Goal: Task Accomplishment & Management: Manage account settings

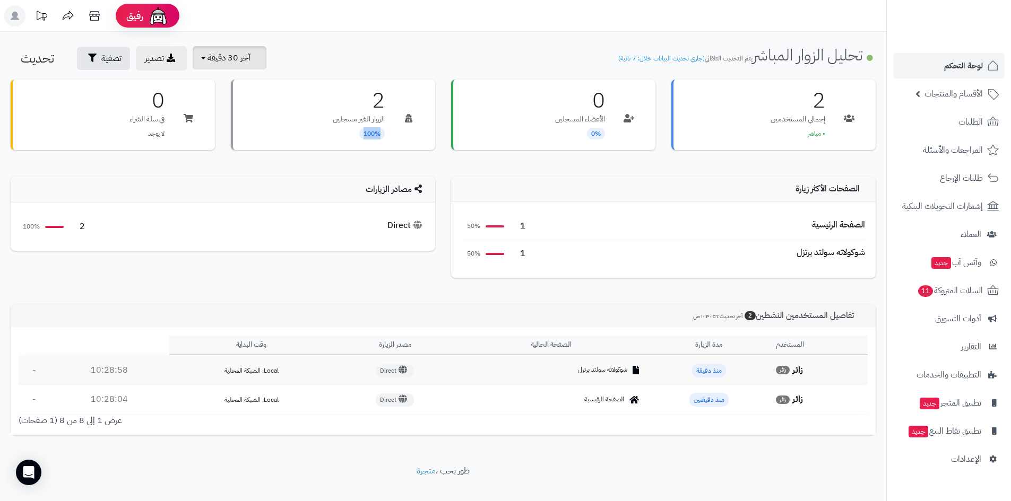
click at [230, 55] on span "آخر 30 دقيقة" at bounding box center [228, 57] width 43 height 13
click at [231, 123] on link "آخر 30 دقيقة" at bounding box center [233, 125] width 85 height 21
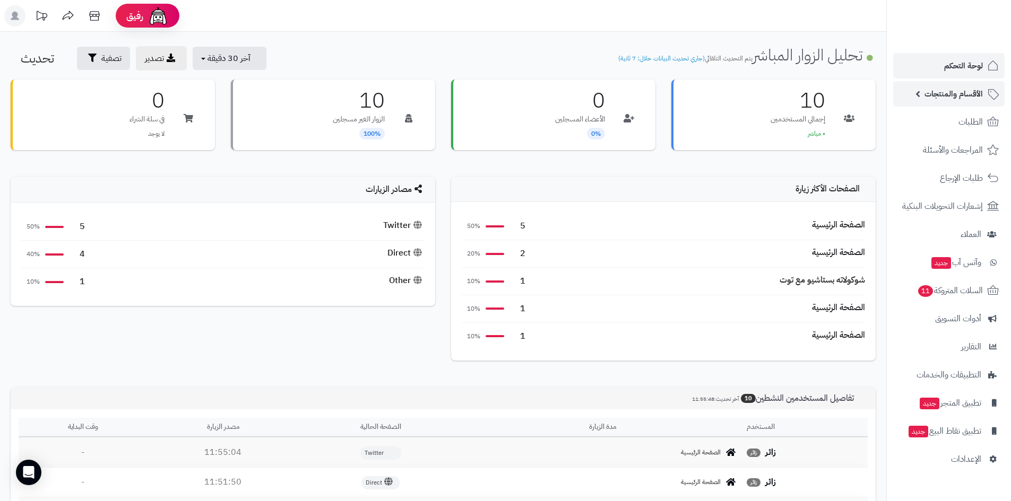
click at [951, 100] on span "الأقسام والمنتجات" at bounding box center [953, 93] width 58 height 15
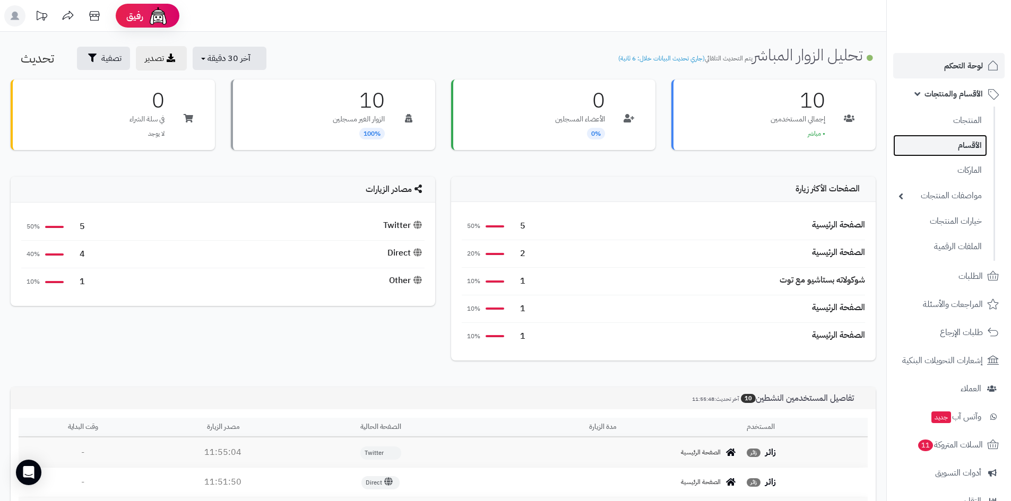
click at [959, 150] on link "الأقسام" at bounding box center [940, 146] width 94 height 22
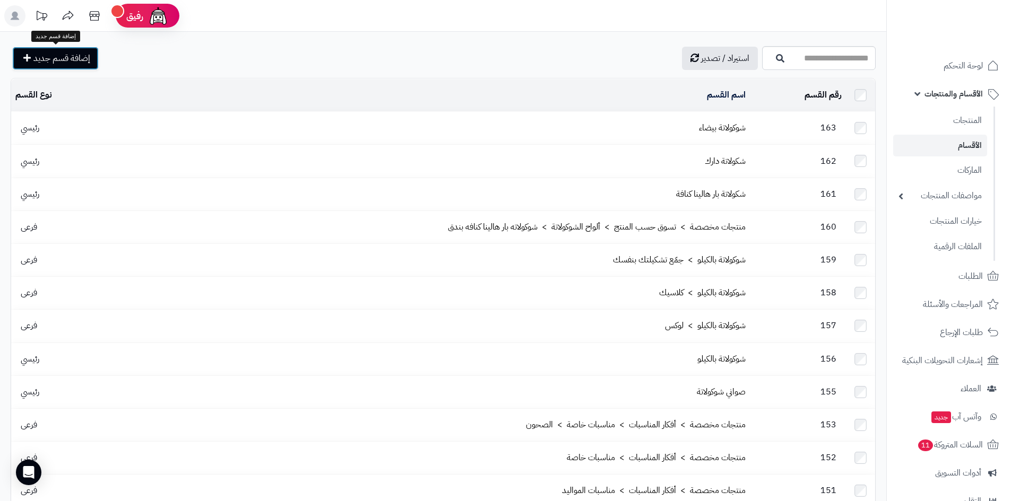
click at [58, 56] on span "إضافة قسم جديد" at bounding box center [61, 58] width 57 height 13
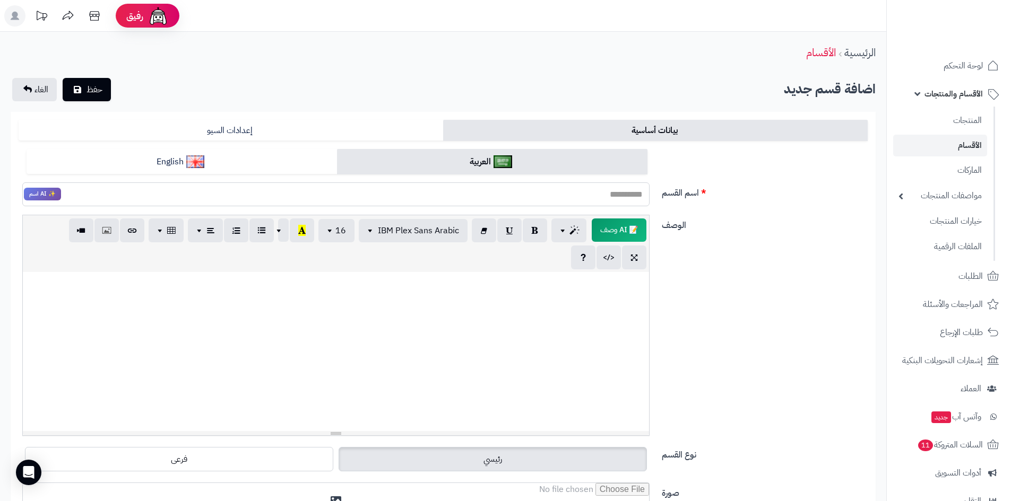
click at [551, 194] on input "اسم القسم" at bounding box center [335, 194] width 627 height 24
type input "*"
drag, startPoint x: 526, startPoint y: 196, endPoint x: 651, endPoint y: 199, distance: 124.7
click at [651, 199] on div "**********" at bounding box center [335, 194] width 643 height 24
type input "**********"
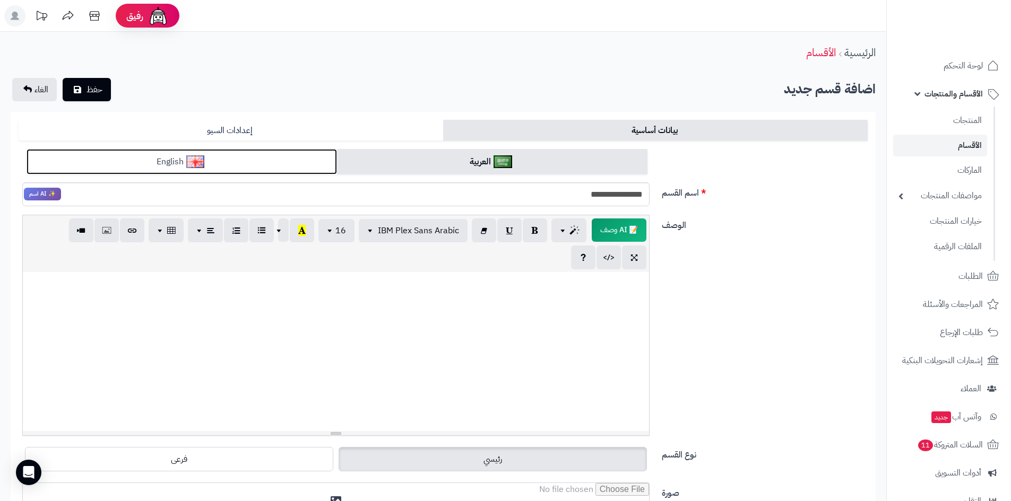
click at [197, 161] on img at bounding box center [195, 161] width 19 height 13
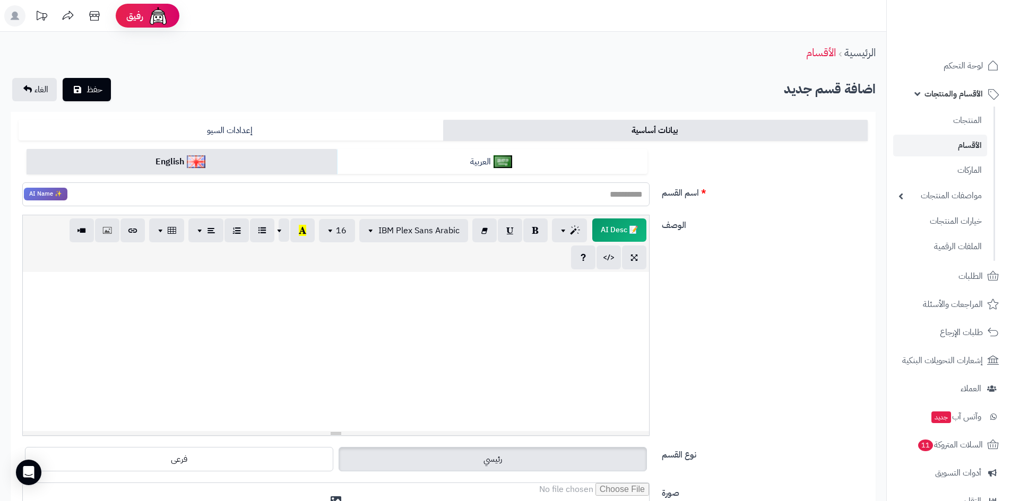
click at [578, 201] on input "اسم القسم" at bounding box center [335, 194] width 627 height 24
paste input "**********"
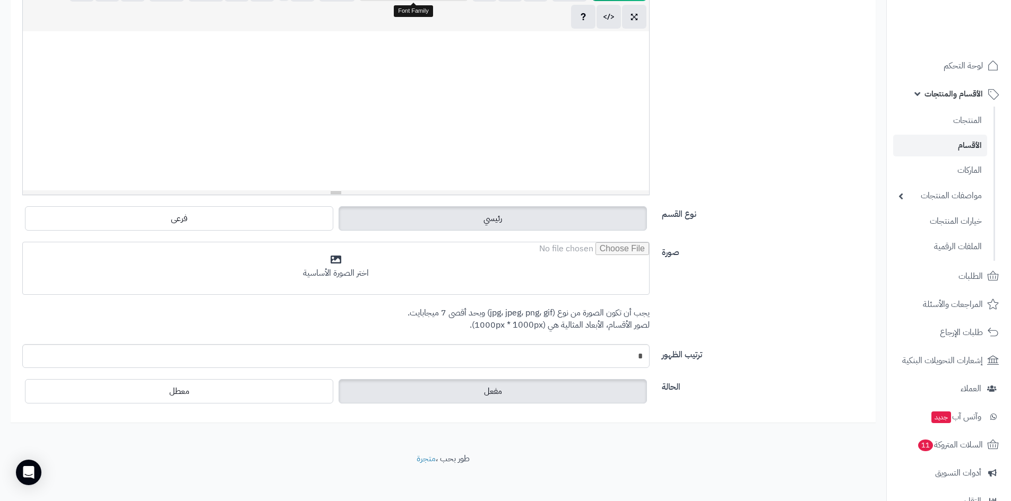
scroll to position [246, 0]
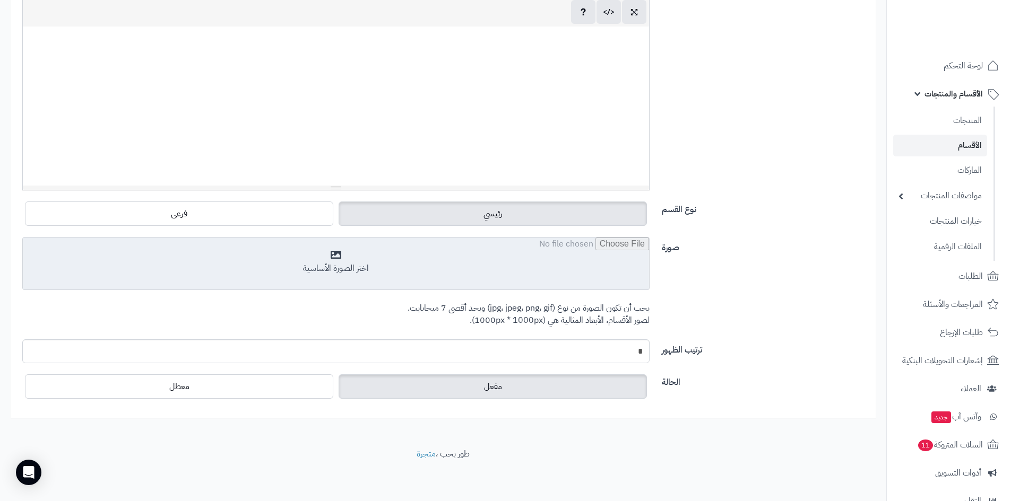
type input "**********"
click at [402, 265] on input "file" at bounding box center [336, 264] width 626 height 53
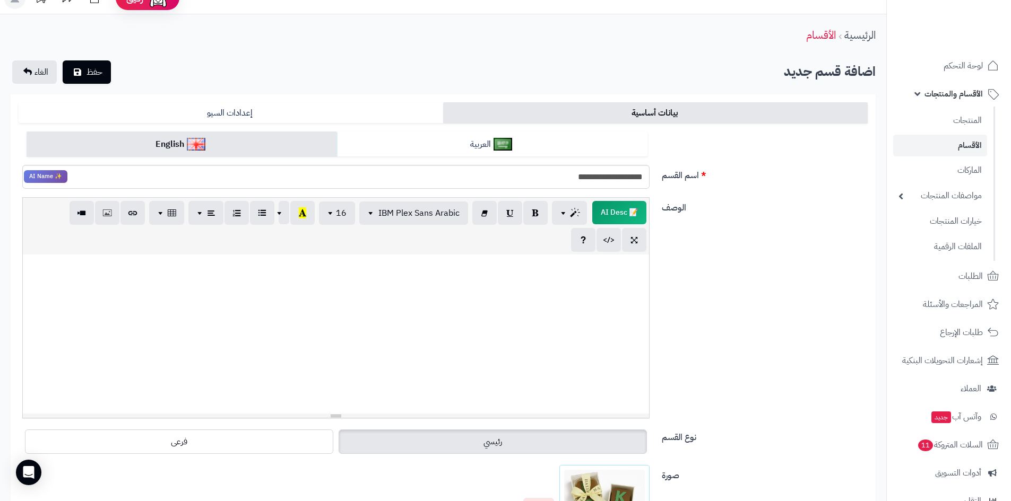
scroll to position [0, 0]
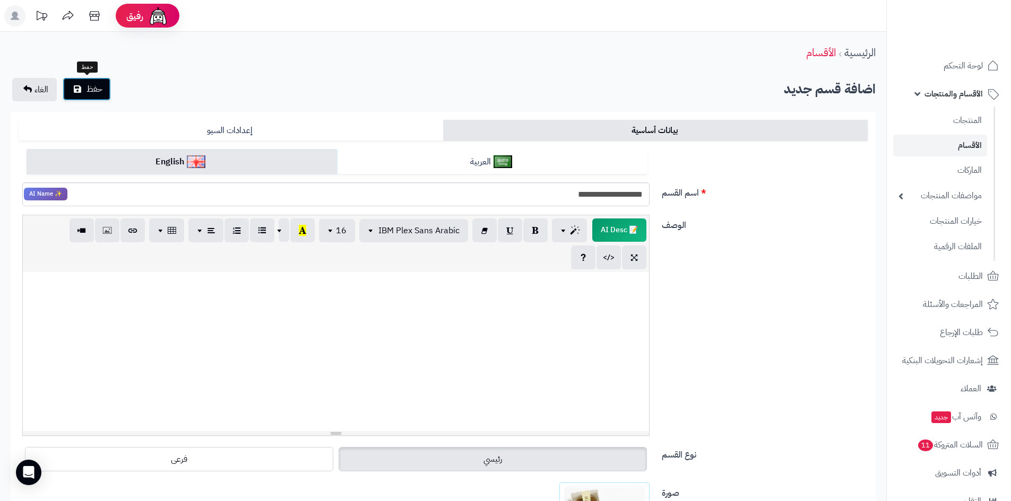
click at [98, 94] on span "حفظ" at bounding box center [94, 89] width 16 height 13
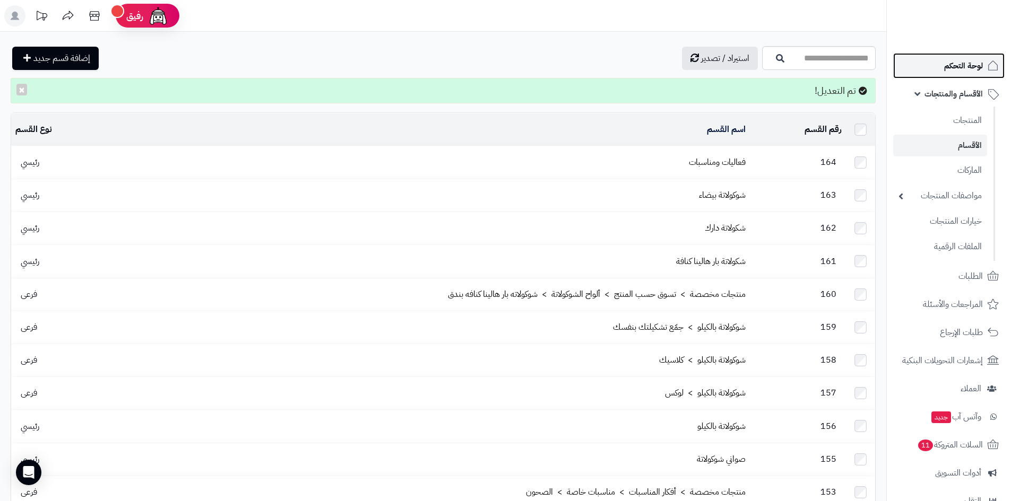
click at [960, 71] on span "لوحة التحكم" at bounding box center [963, 65] width 39 height 15
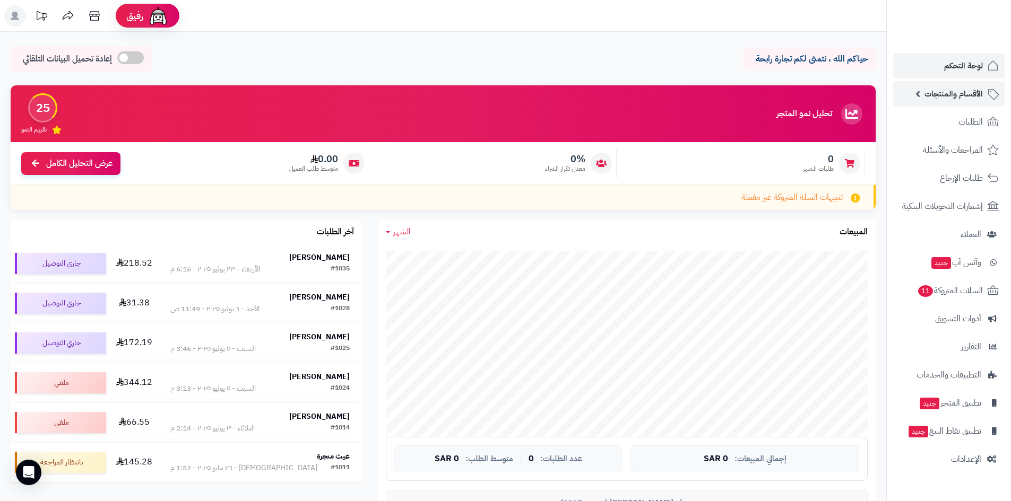
click at [956, 97] on span "الأقسام والمنتجات" at bounding box center [953, 93] width 58 height 15
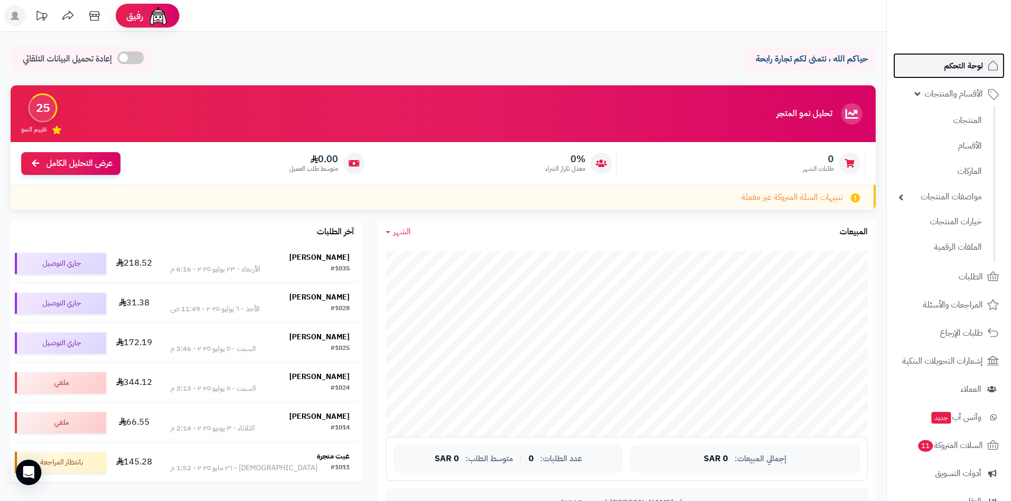
click at [954, 62] on span "لوحة التحكم" at bounding box center [963, 65] width 39 height 15
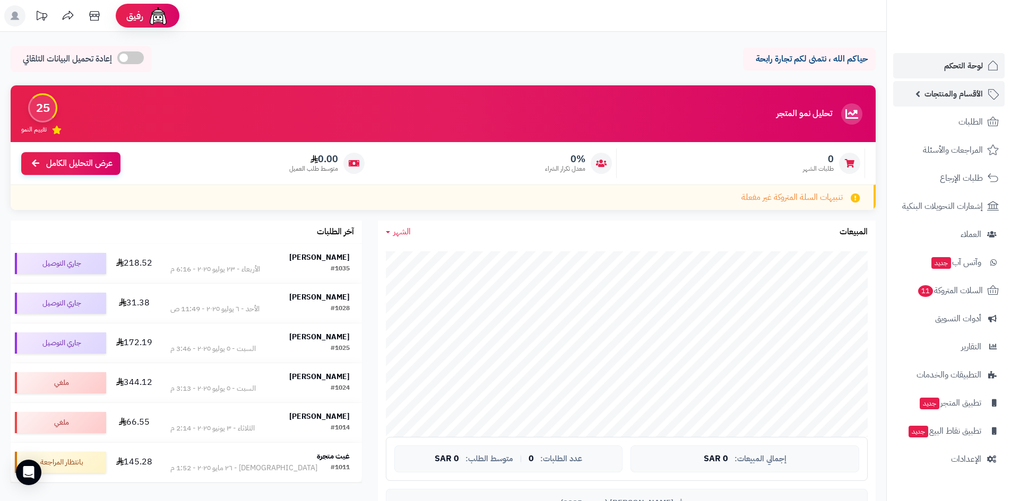
click at [936, 95] on span "الأقسام والمنتجات" at bounding box center [953, 93] width 58 height 15
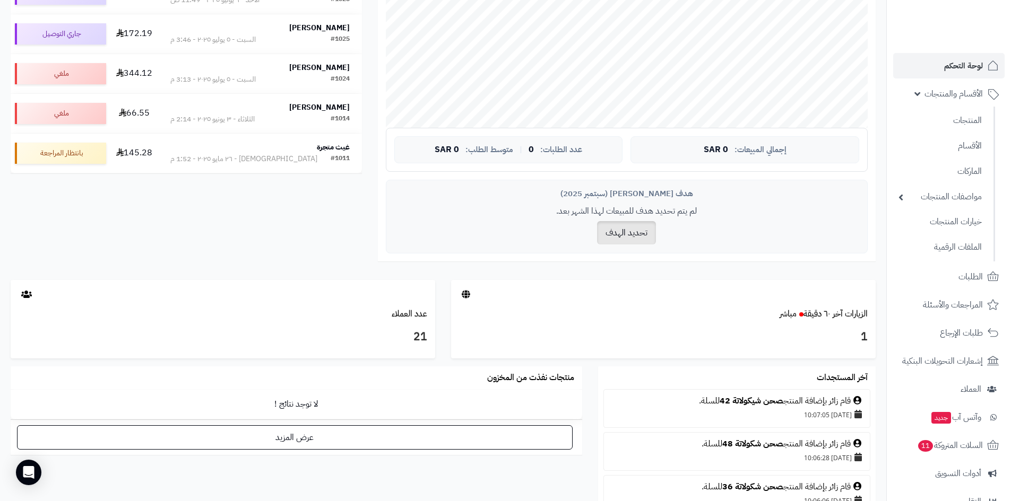
scroll to position [318, 0]
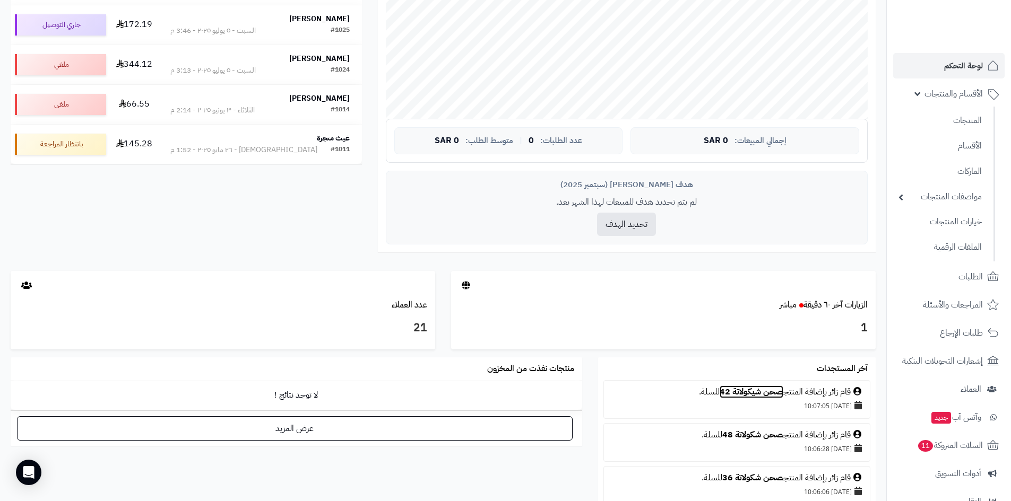
click at [742, 393] on link "صحن شيكولاتة 42" at bounding box center [751, 392] width 64 height 13
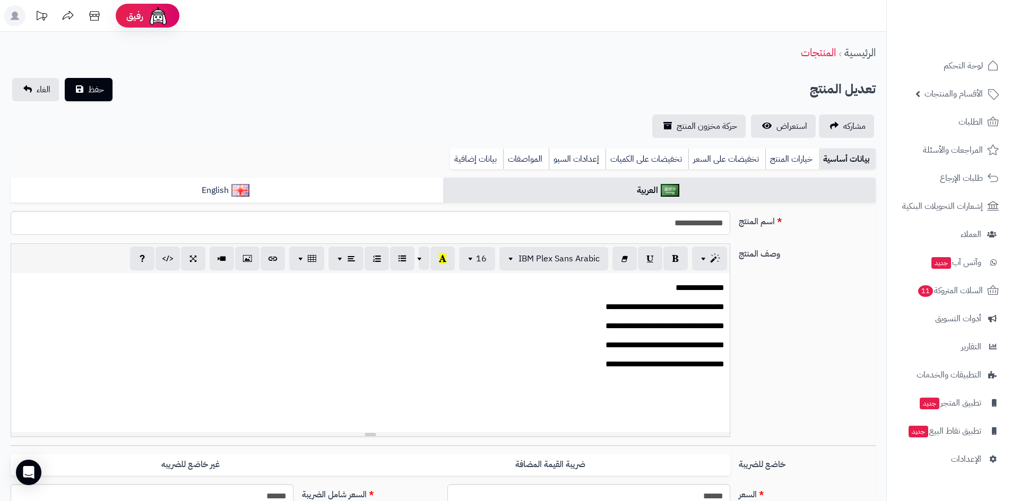
scroll to position [94, 0]
click at [790, 124] on span "استعراض" at bounding box center [791, 126] width 31 height 13
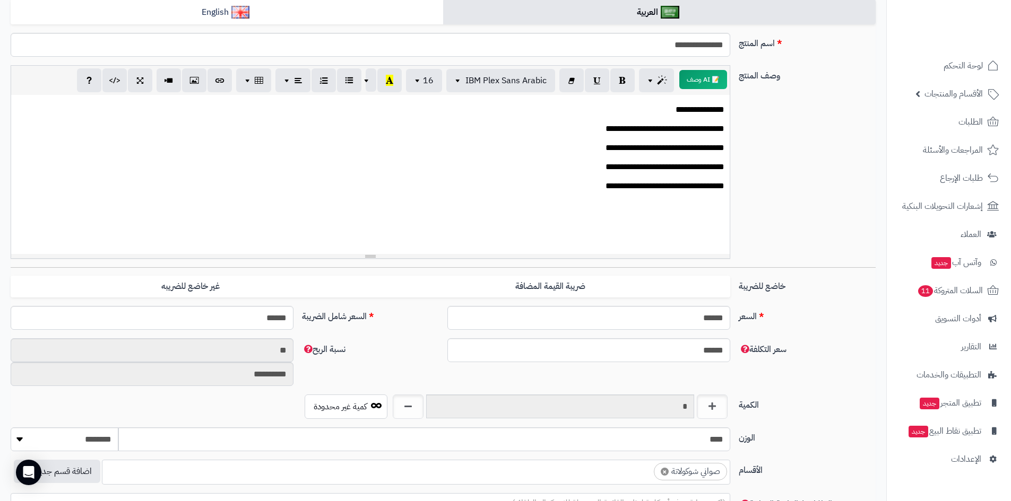
scroll to position [212, 0]
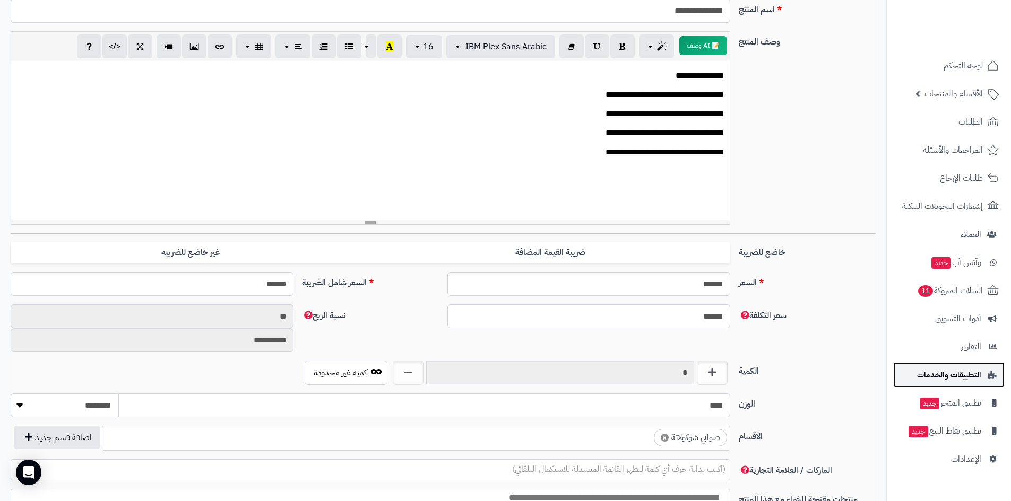
click at [963, 376] on span "التطبيقات والخدمات" at bounding box center [949, 375] width 64 height 15
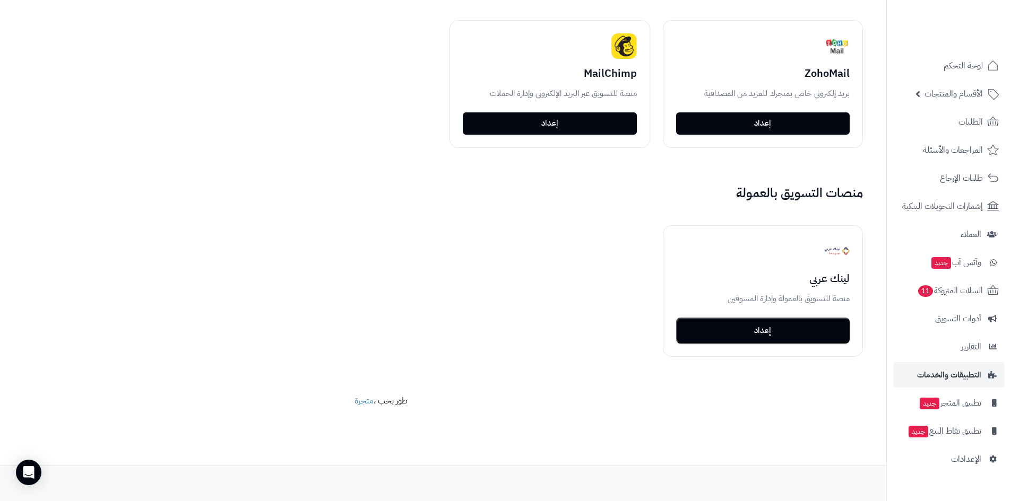
scroll to position [1754, 0]
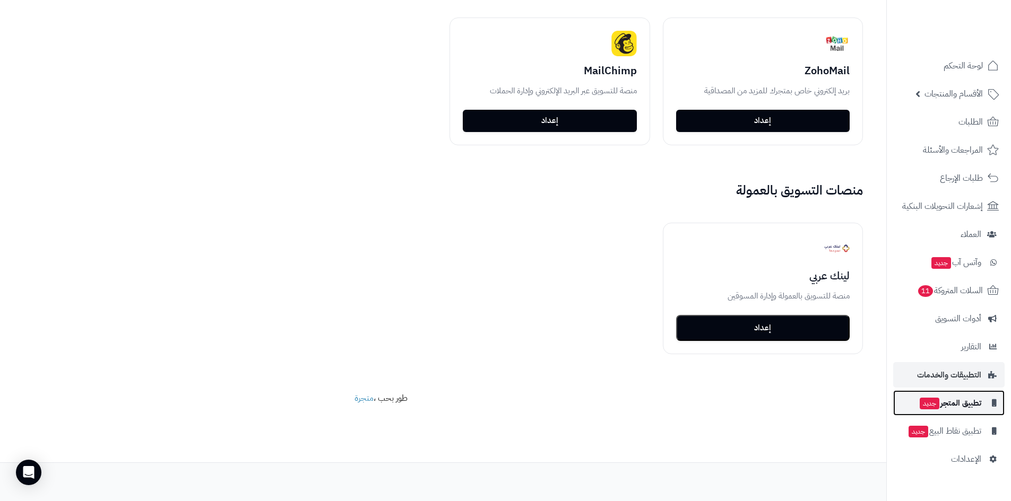
click at [969, 405] on span "تطبيق المتجر جديد" at bounding box center [949, 403] width 63 height 15
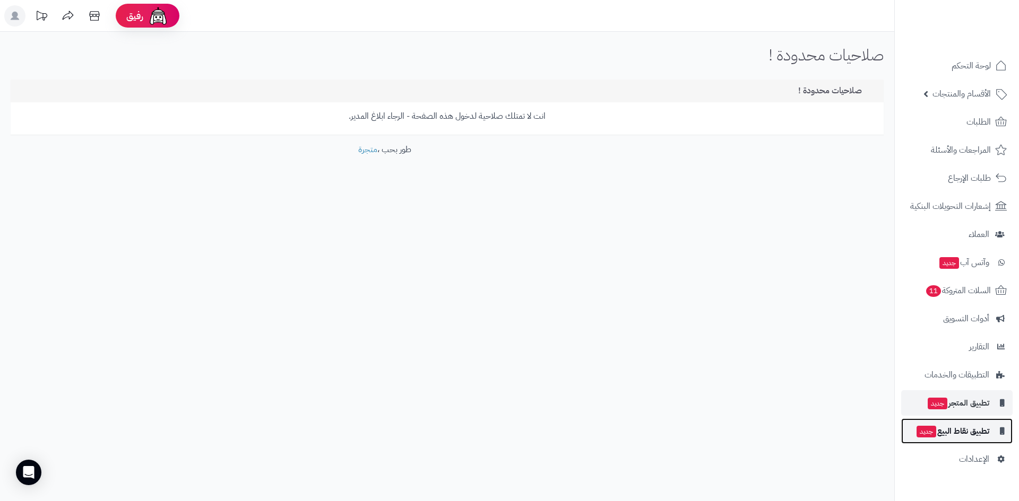
click at [958, 430] on span "تطبيق نقاط البيع جديد" at bounding box center [952, 431] width 74 height 15
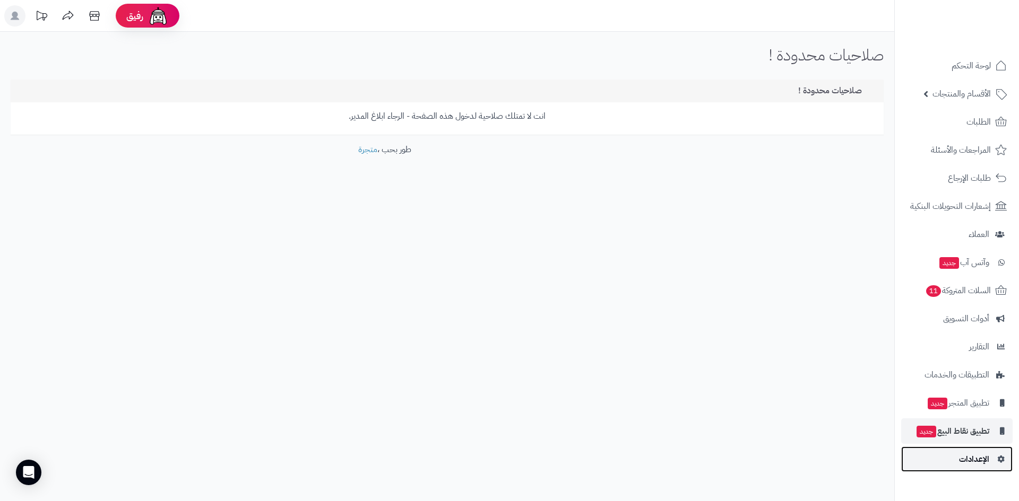
click at [972, 455] on span "الإعدادات" at bounding box center [974, 459] width 30 height 15
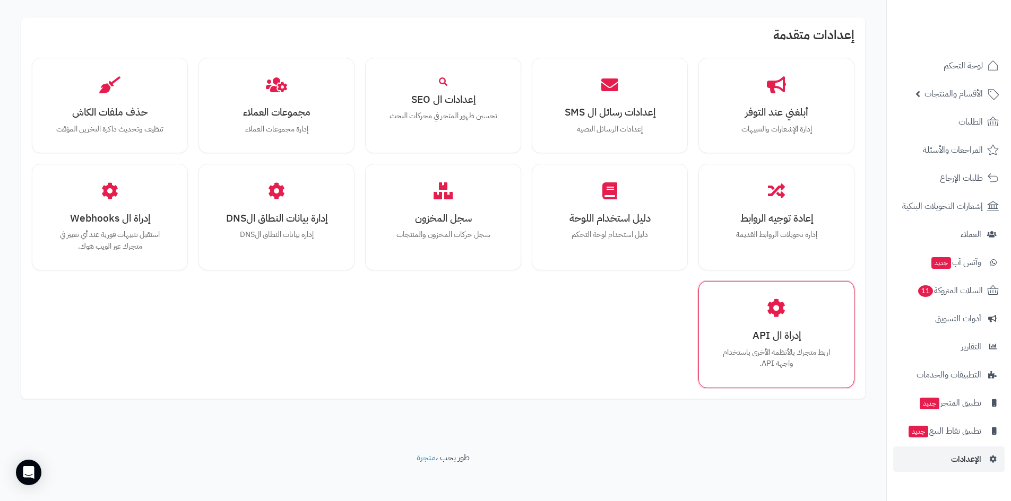
scroll to position [652, 0]
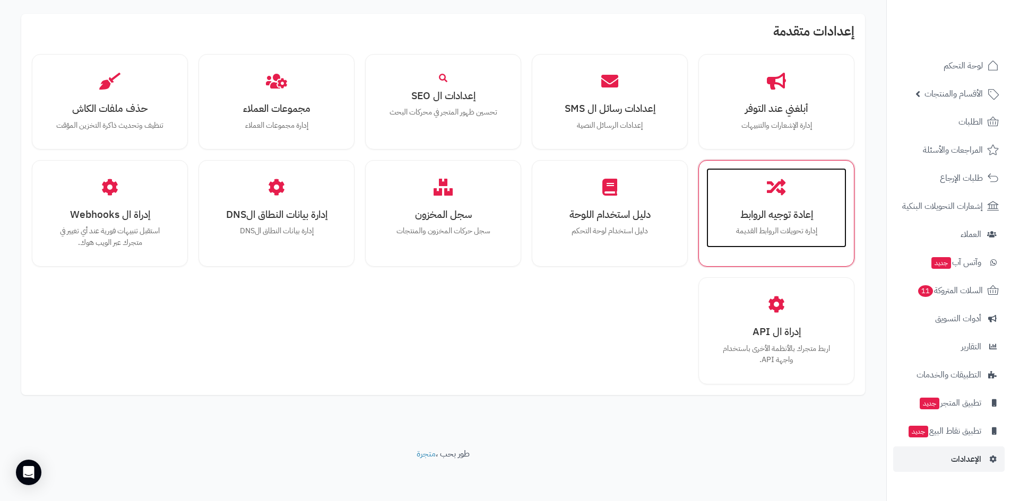
click at [791, 220] on h3 "إعادة توجيه الروابط" at bounding box center [776, 214] width 119 height 11
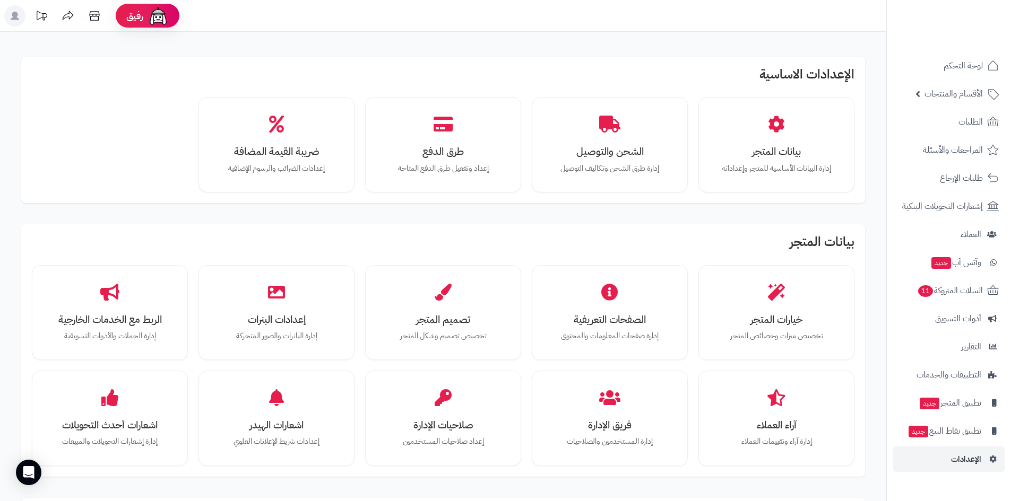
scroll to position [652, 0]
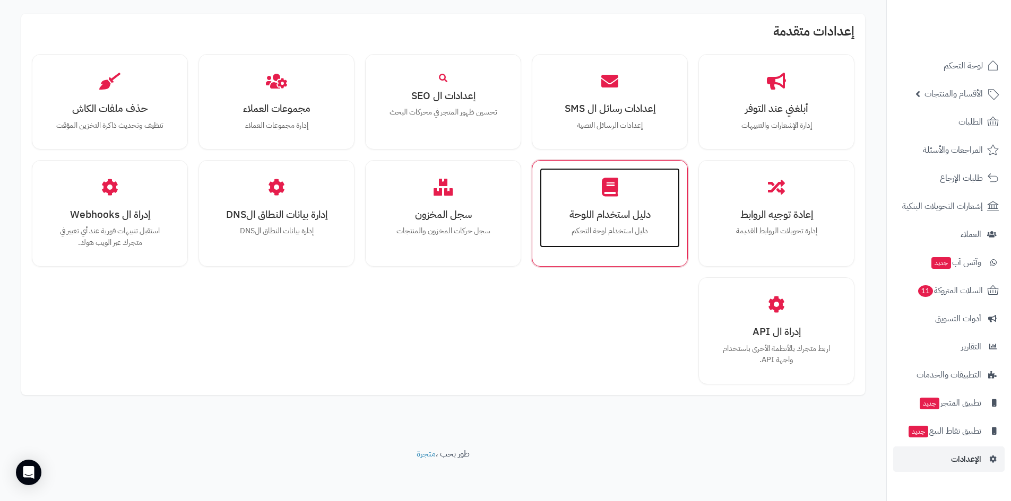
click at [603, 224] on div "دليل استخدام اللوحة دليل استخدام لوحة التحكم" at bounding box center [610, 208] width 140 height 80
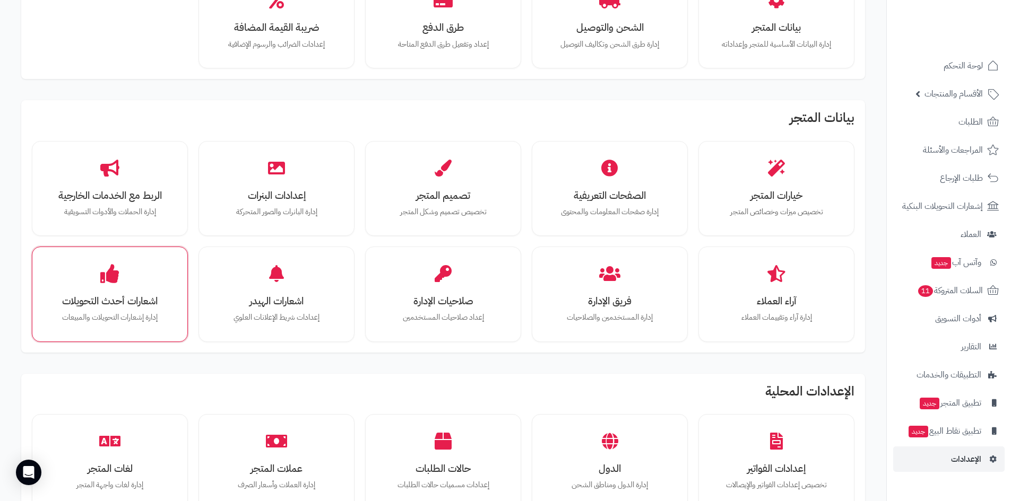
scroll to position [121, 0]
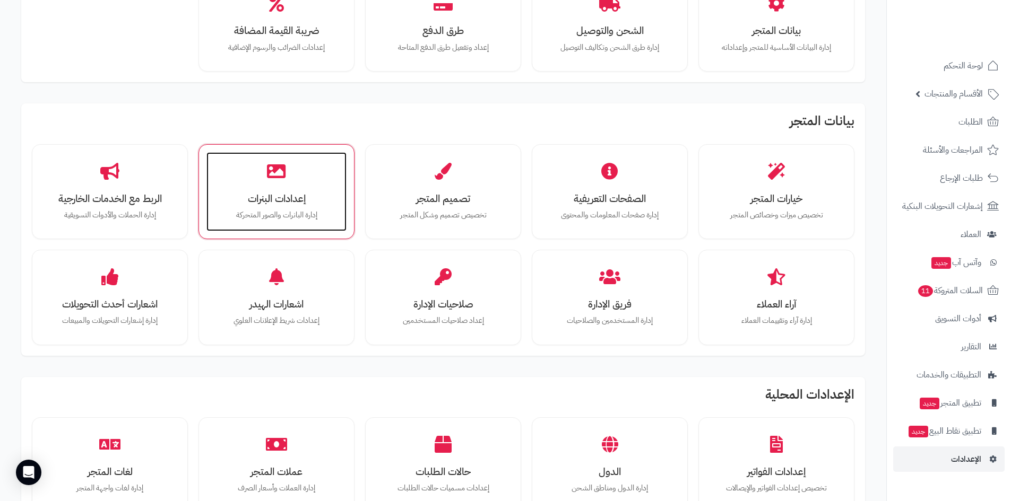
click at [315, 195] on h3 "إعدادات البنرات" at bounding box center [276, 198] width 119 height 11
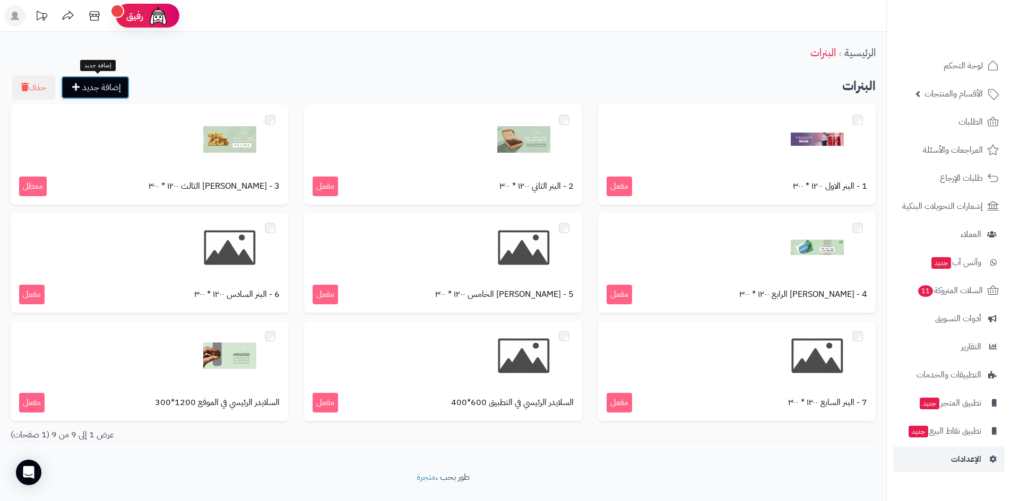
click at [110, 90] on link "إضافة جديد" at bounding box center [95, 87] width 68 height 23
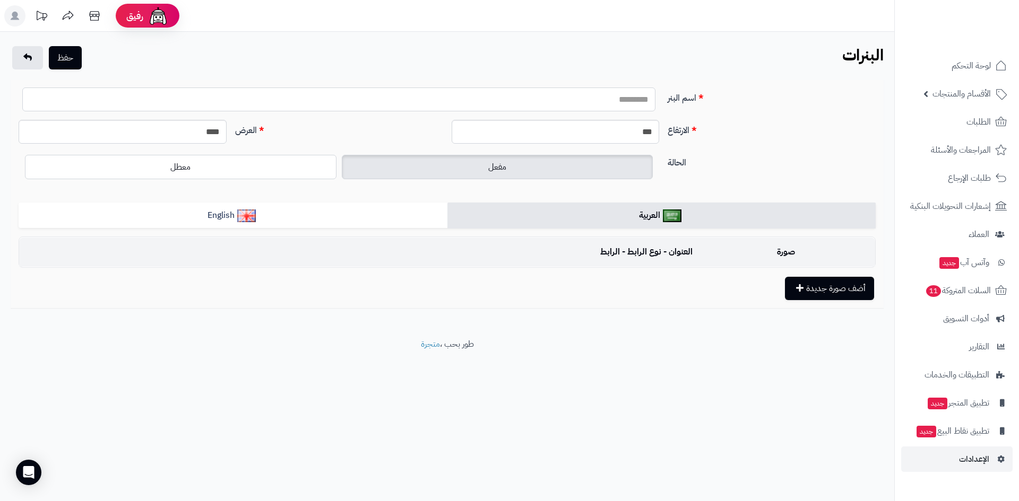
click at [595, 109] on input "اسم البنر" at bounding box center [338, 100] width 633 height 24
type input "*"
type input "**********"
click at [812, 252] on td "صورة" at bounding box center [786, 252] width 178 height 29
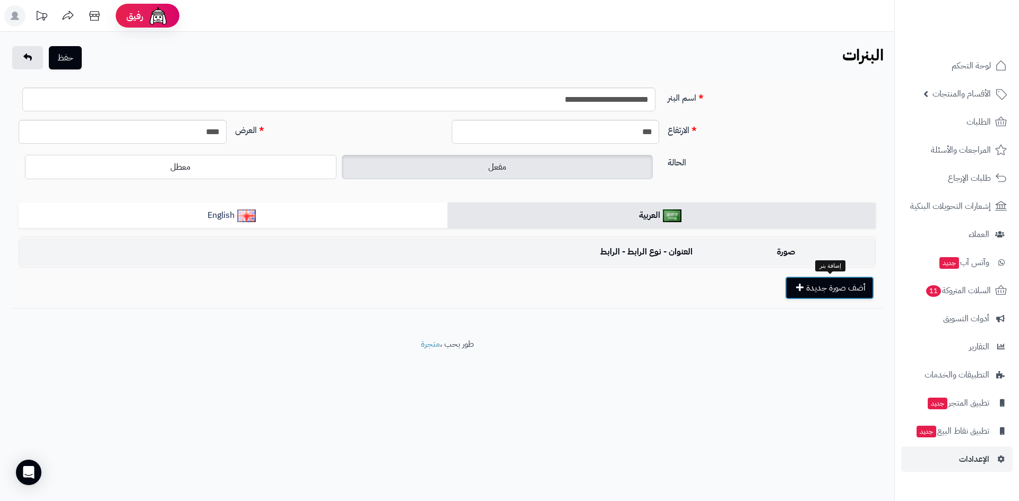
click at [829, 291] on button "أضف صورة جديدة" at bounding box center [829, 287] width 89 height 23
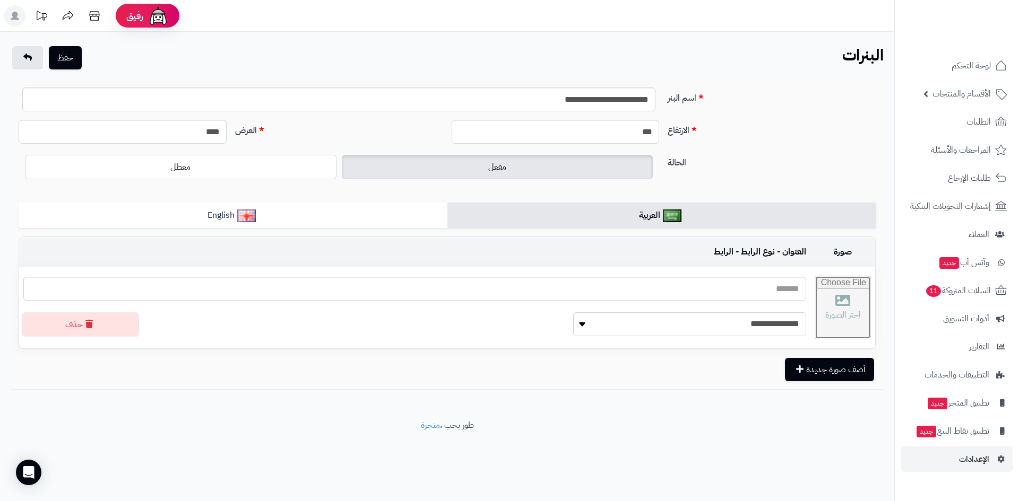
click at [817, 311] on input "file" at bounding box center [842, 307] width 55 height 63
click at [817, 319] on input "file" at bounding box center [842, 307] width 55 height 63
type input "**********"
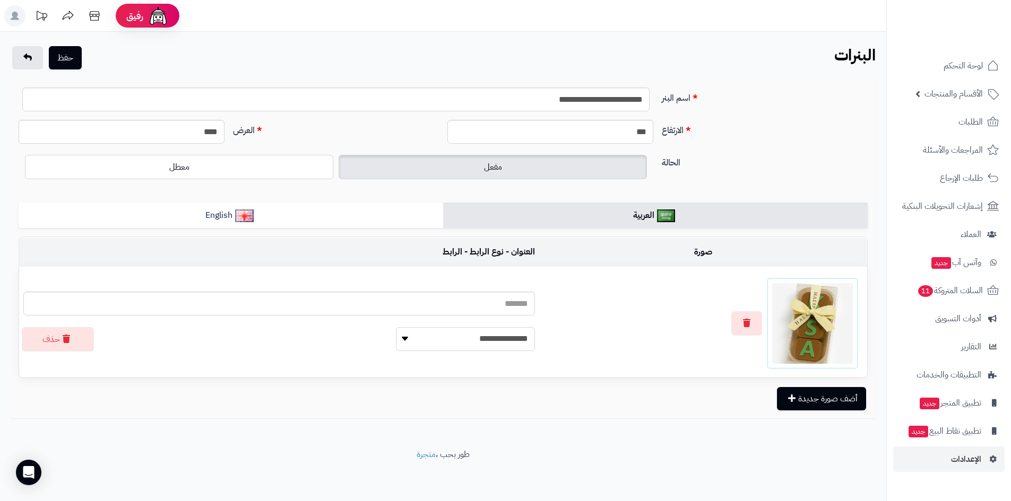
click at [424, 342] on select "**********" at bounding box center [465, 339] width 139 height 24
click at [418, 327] on select "**********" at bounding box center [465, 339] width 139 height 24
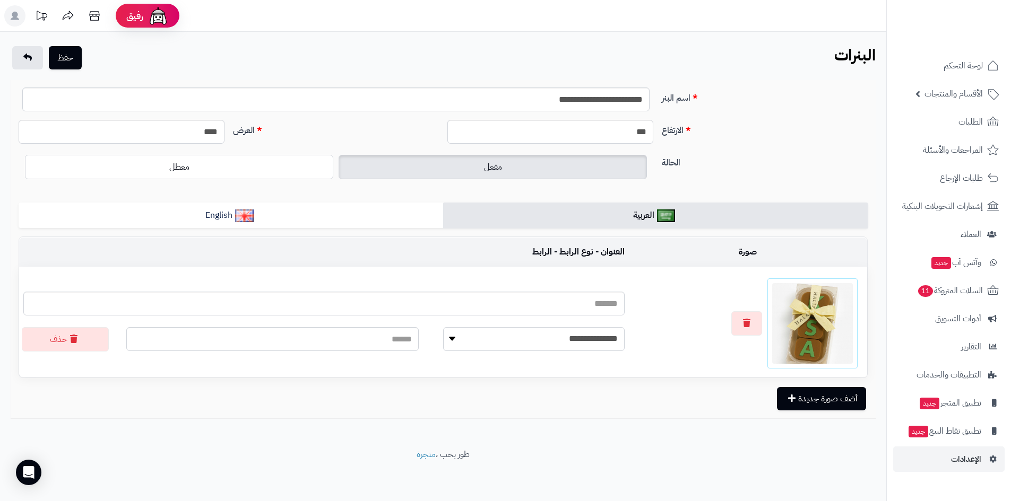
click at [519, 333] on select "**********" at bounding box center [533, 339] width 181 height 24
select select "**********"
click at [443, 327] on select "**********" at bounding box center [533, 339] width 181 height 24
click at [382, 342] on span at bounding box center [339, 337] width 225 height 21
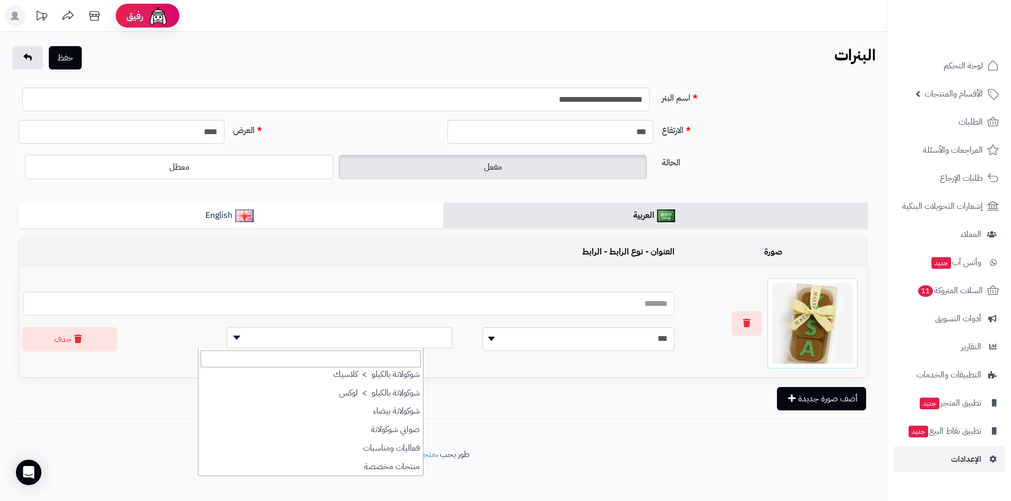
scroll to position [138, 0]
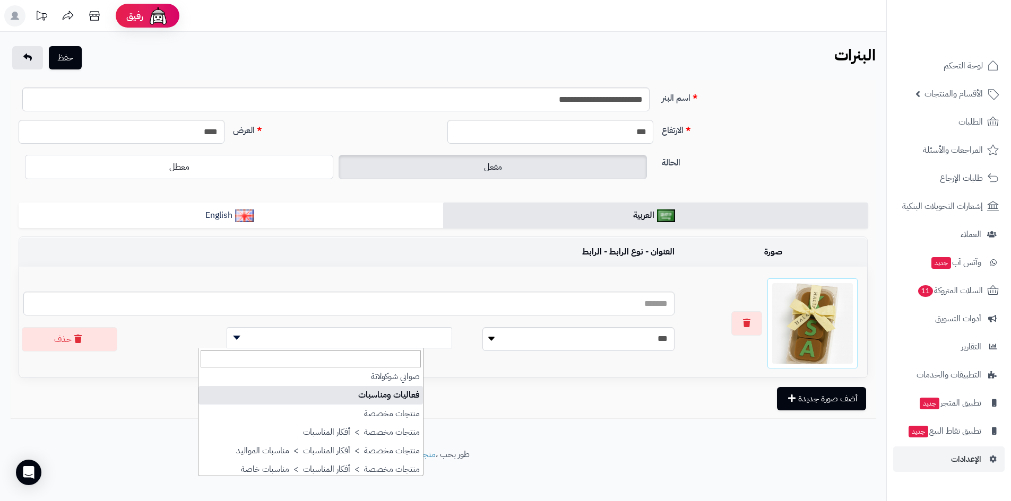
select select "***"
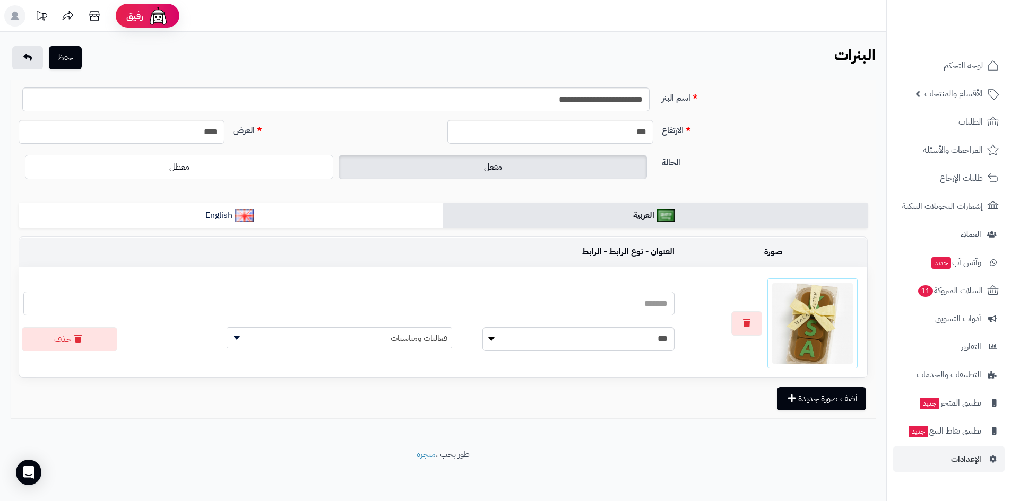
click at [530, 309] on input "text" at bounding box center [348, 304] width 651 height 24
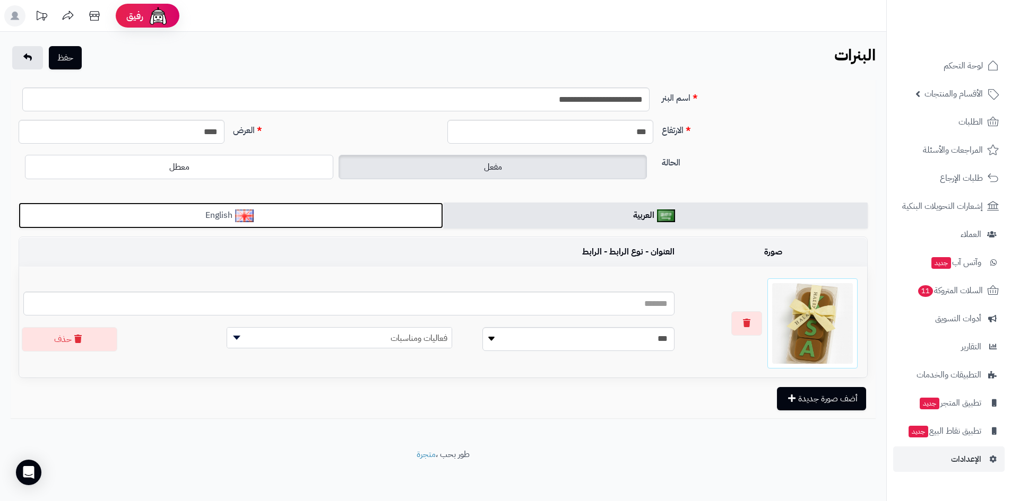
click at [380, 221] on link "English" at bounding box center [231, 216] width 424 height 26
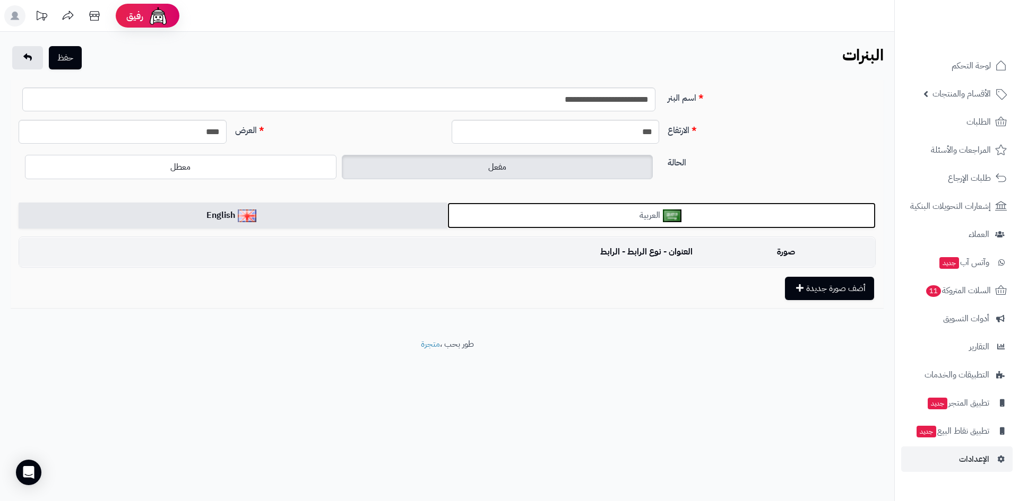
click at [548, 216] on link "العربية" at bounding box center [661, 216] width 429 height 26
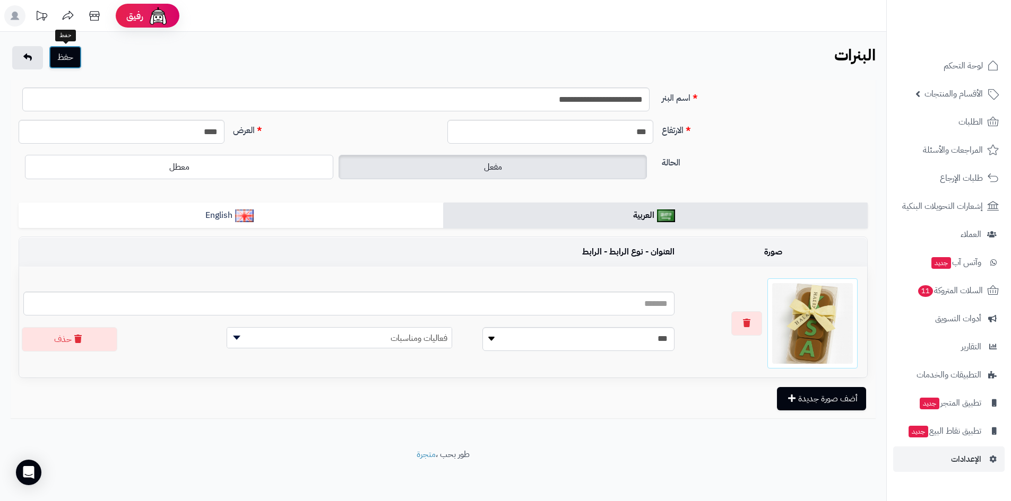
click at [75, 55] on button "حفظ" at bounding box center [65, 57] width 33 height 23
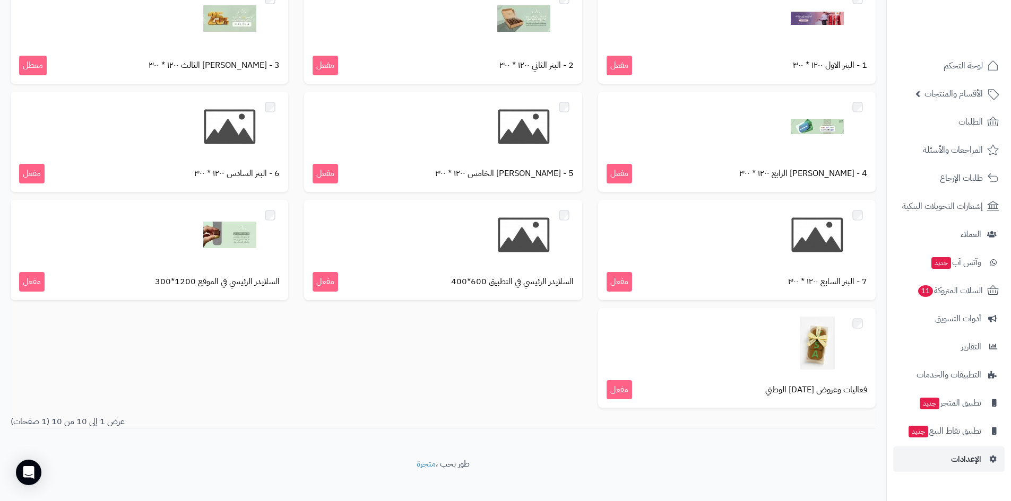
scroll to position [166, 0]
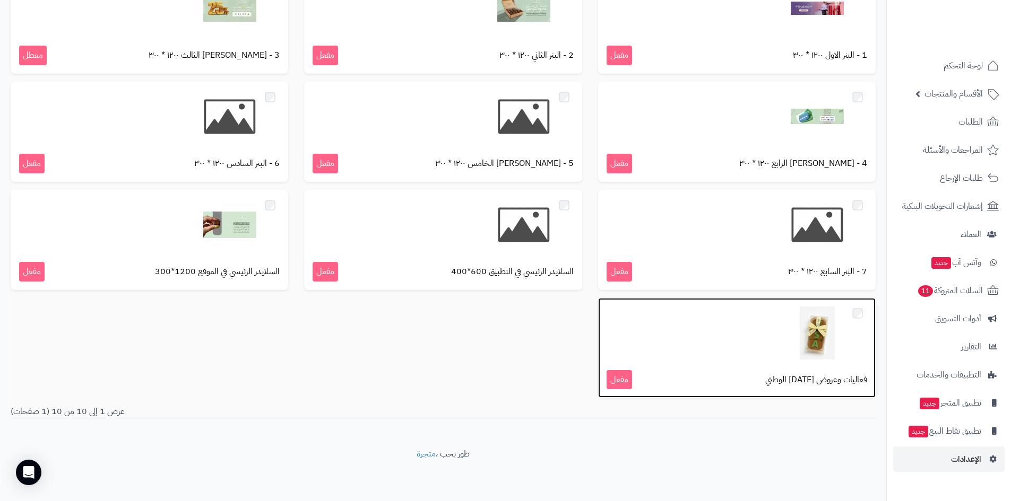
drag, startPoint x: 816, startPoint y: 336, endPoint x: 707, endPoint y: 328, distance: 110.1
drag, startPoint x: 707, startPoint y: 328, endPoint x: 617, endPoint y: 380, distance: 102.9
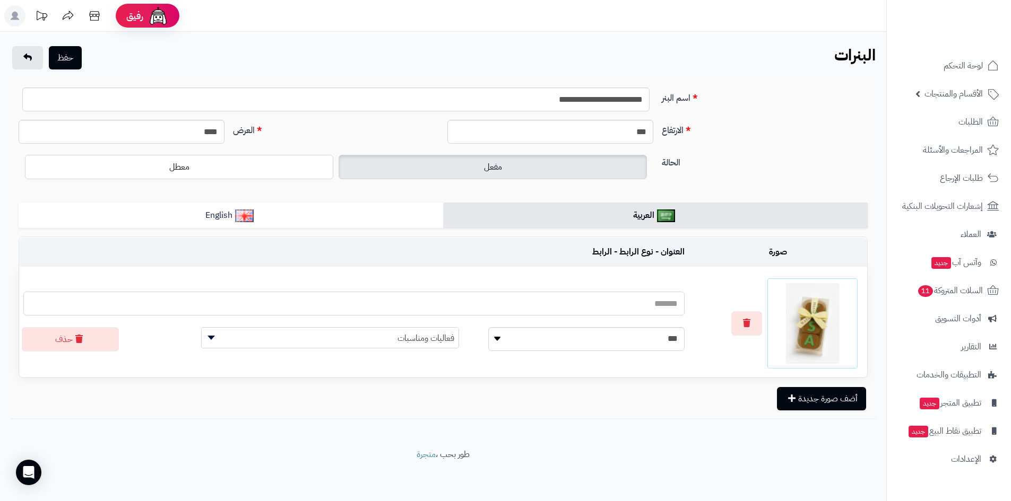
click at [588, 308] on input "text" at bounding box center [353, 304] width 661 height 24
click at [78, 59] on button "حفظ" at bounding box center [65, 57] width 33 height 23
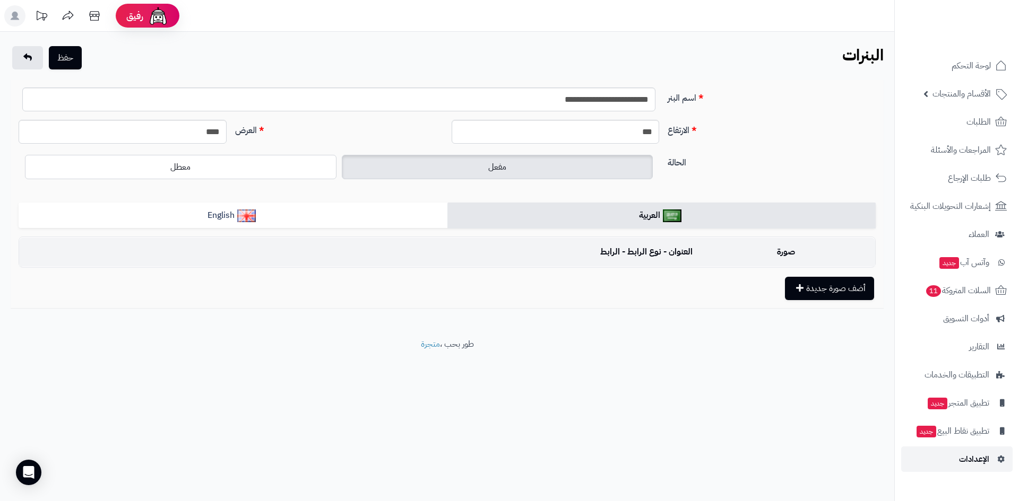
click at [987, 455] on span "الإعدادات" at bounding box center [974, 459] width 30 height 15
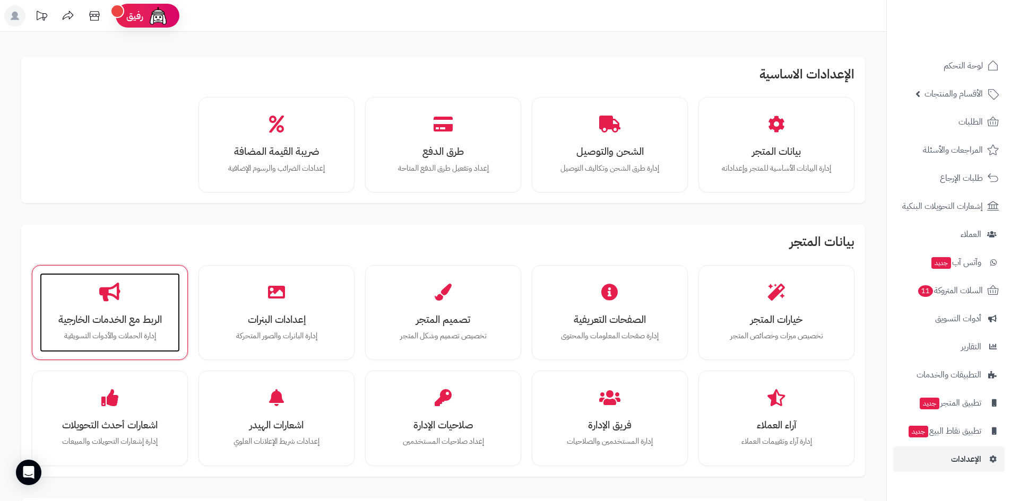
click at [168, 282] on div "الربط مع الخدمات الخارجية إدارة الحملات والأدوات التسويقية" at bounding box center [110, 313] width 140 height 80
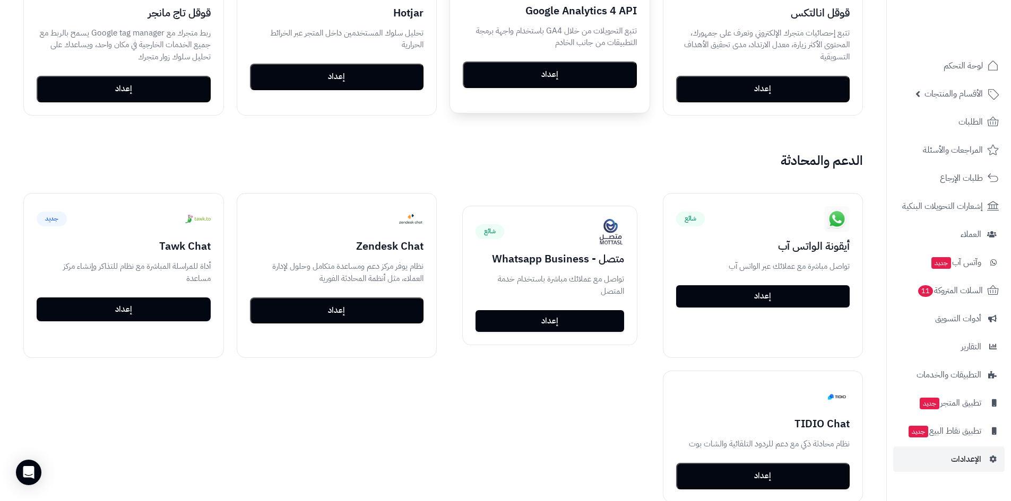
scroll to position [849, 0]
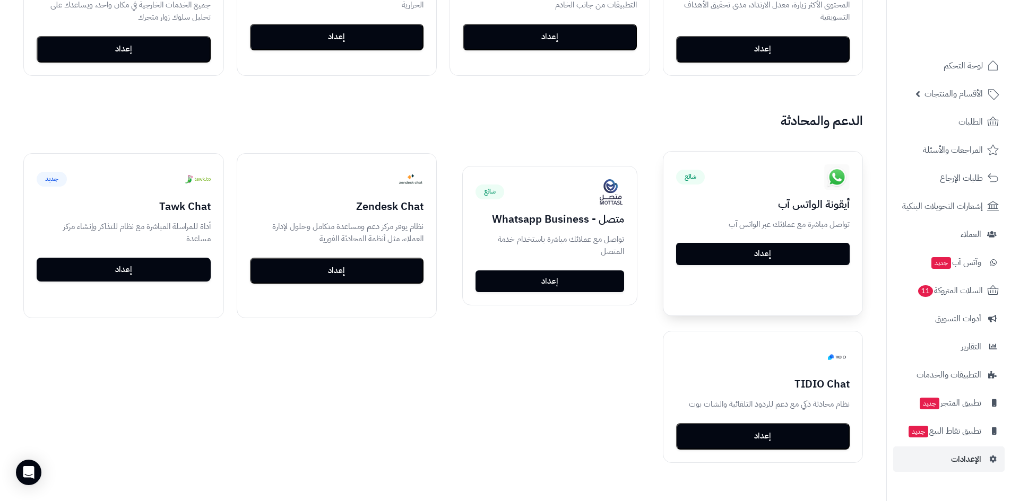
click at [795, 250] on link "إعداد" at bounding box center [763, 254] width 174 height 22
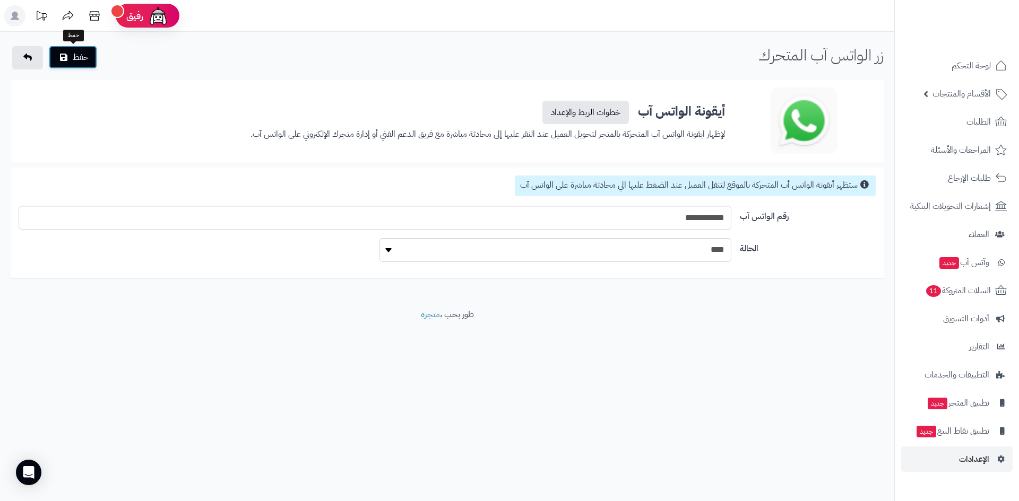
click at [80, 63] on button "حفظ" at bounding box center [73, 57] width 48 height 23
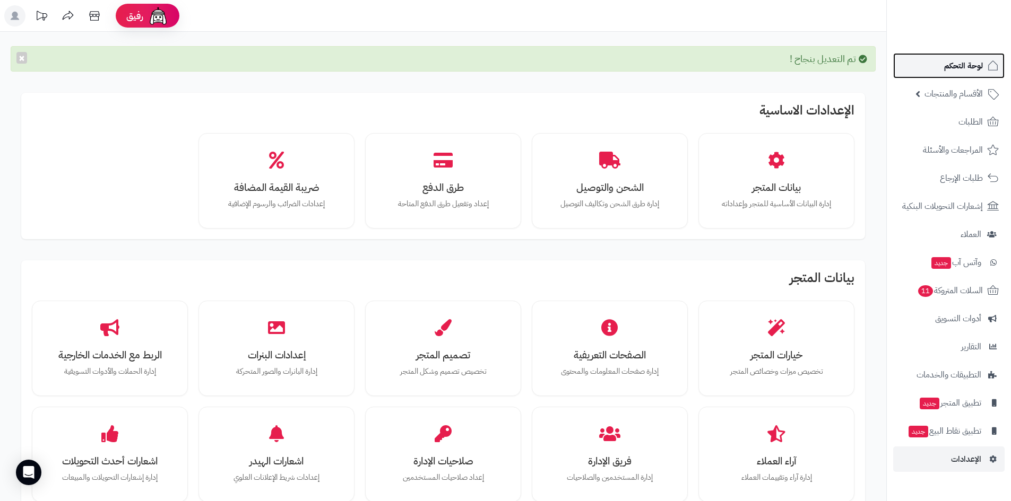
click at [984, 69] on link "لوحة التحكم" at bounding box center [948, 65] width 111 height 25
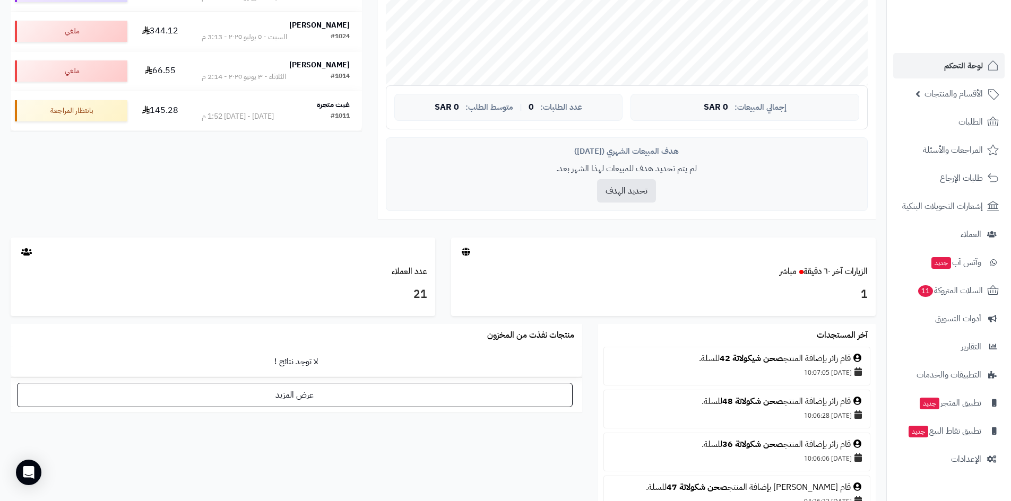
scroll to position [477, 0]
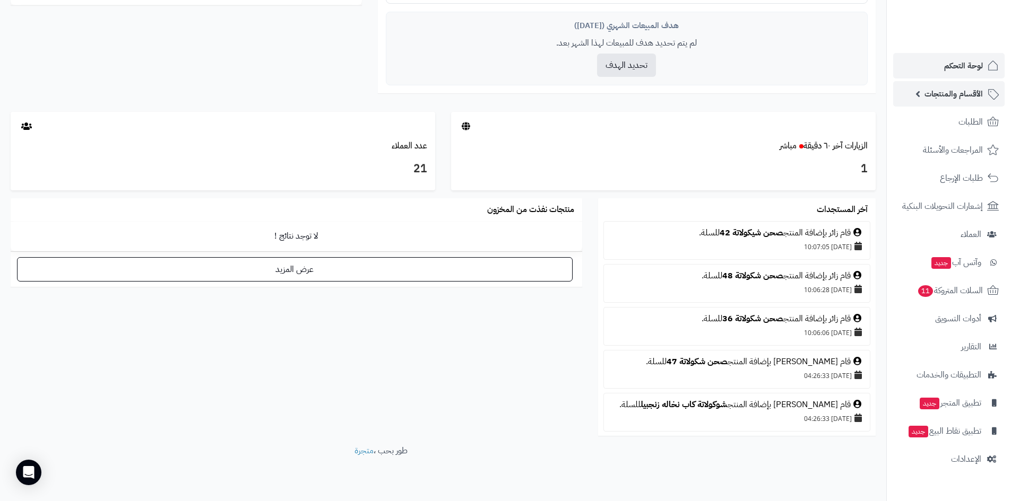
click at [954, 95] on span "الأقسام والمنتجات" at bounding box center [953, 93] width 58 height 15
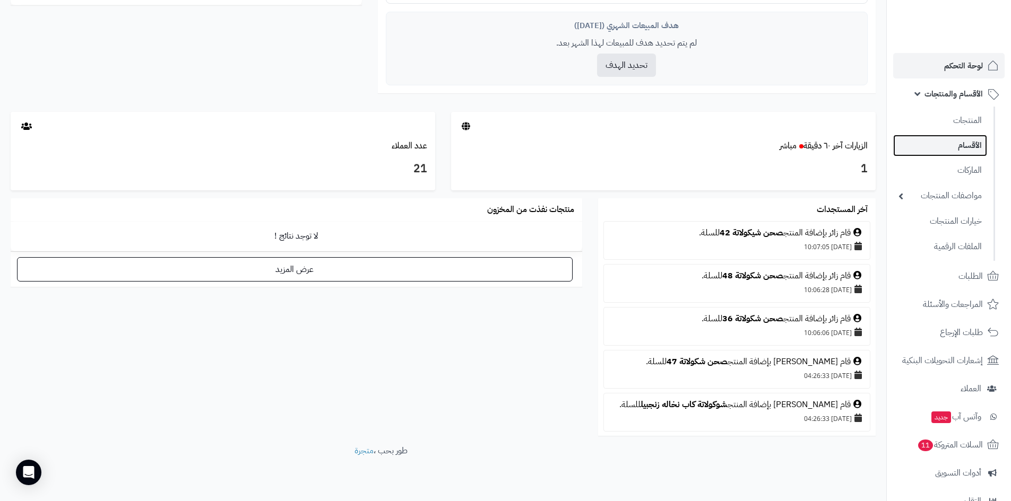
click at [958, 146] on link "الأقسام" at bounding box center [940, 146] width 94 height 22
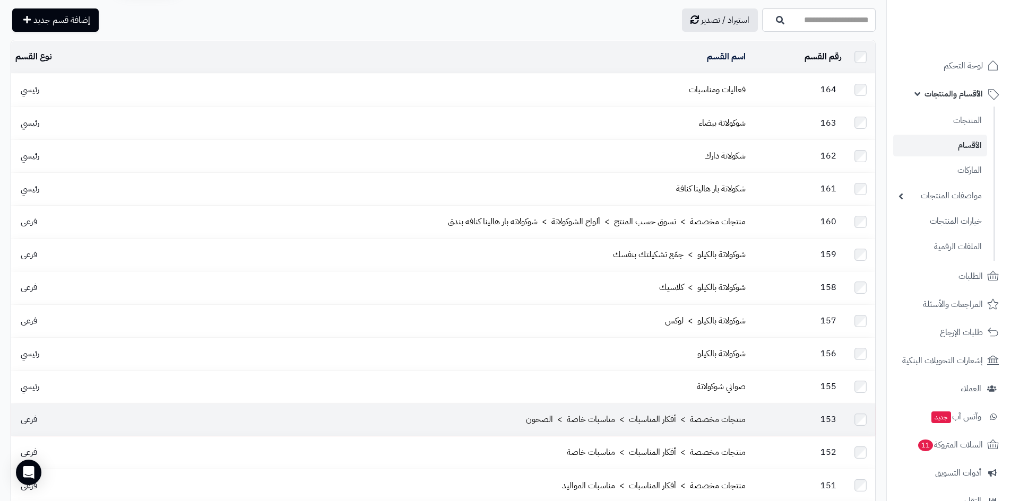
scroll to position [19, 0]
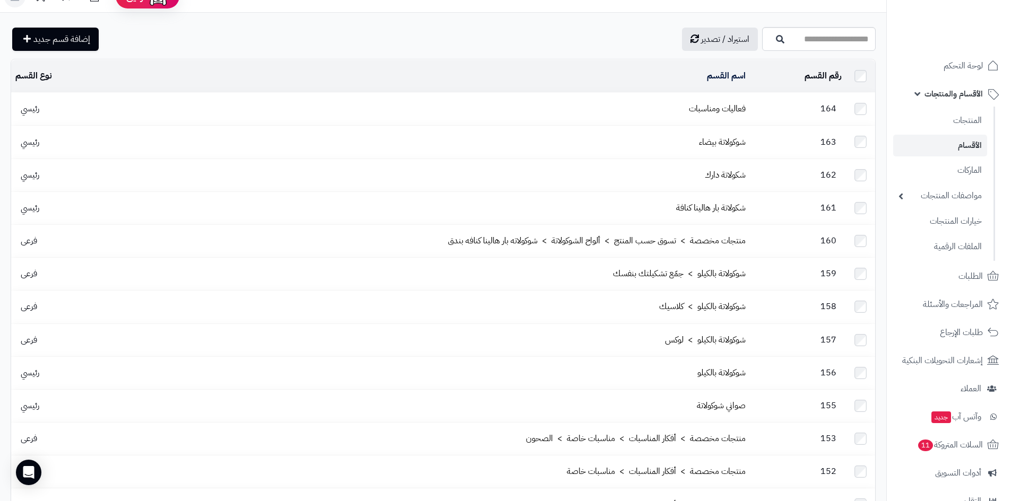
click at [756, 117] on td "164" at bounding box center [798, 109] width 96 height 32
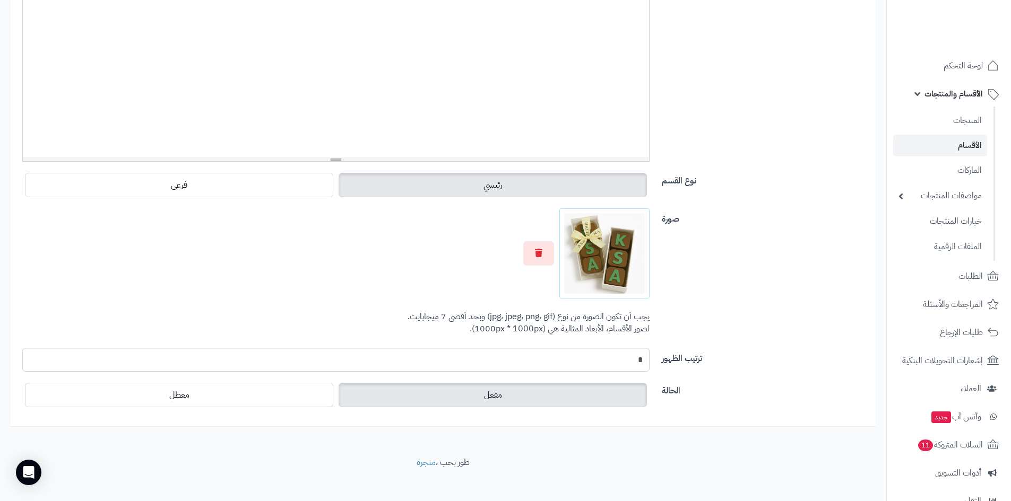
scroll to position [283, 0]
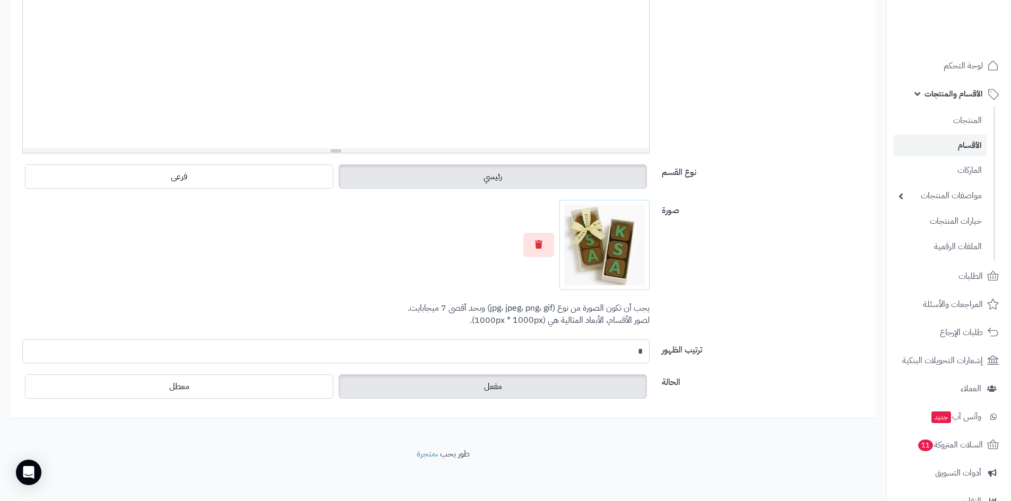
drag, startPoint x: 637, startPoint y: 352, endPoint x: 652, endPoint y: 354, distance: 15.5
click at [652, 354] on div "*" at bounding box center [335, 352] width 643 height 24
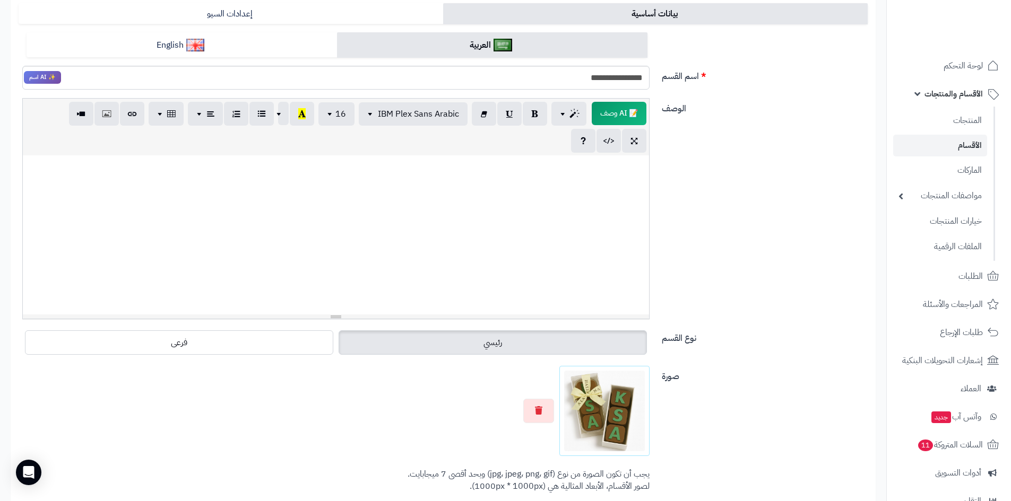
scroll to position [0, 0]
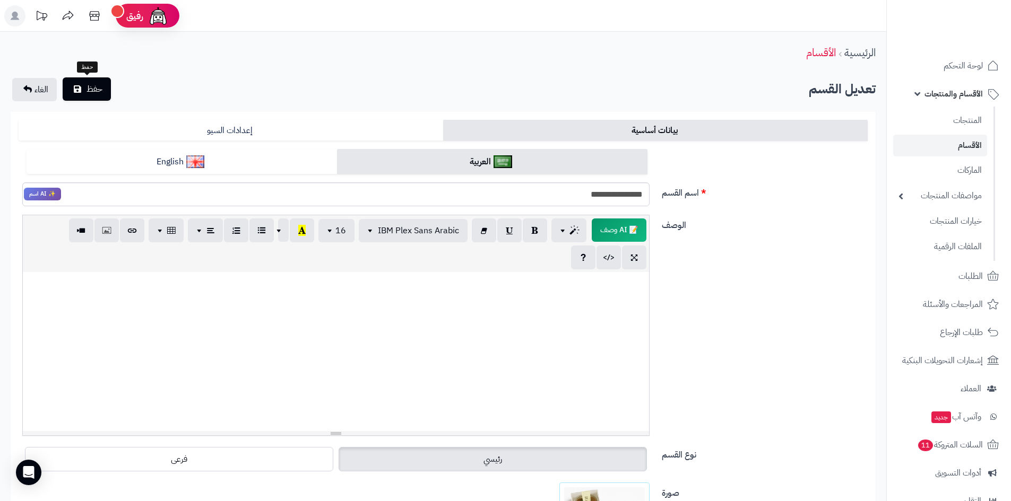
type input "*"
click at [84, 92] on button "حفظ" at bounding box center [87, 88] width 48 height 23
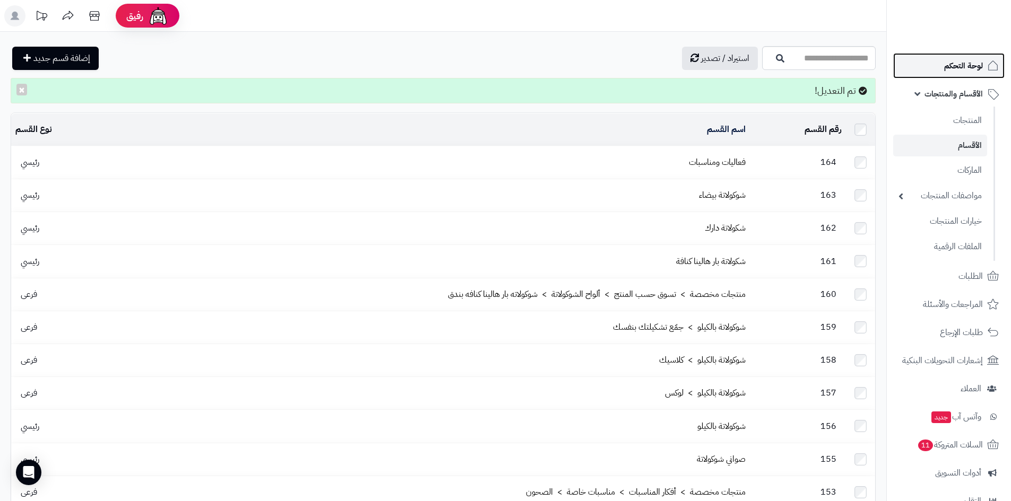
click at [964, 67] on span "لوحة التحكم" at bounding box center [963, 65] width 39 height 15
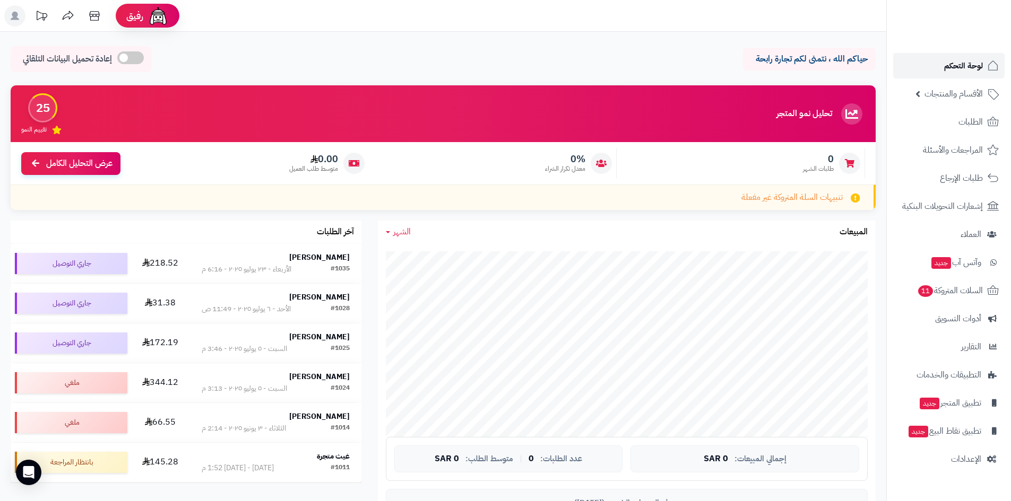
click at [961, 66] on span "لوحة التحكم" at bounding box center [963, 65] width 39 height 15
click at [962, 62] on span "لوحة التحكم" at bounding box center [963, 65] width 39 height 15
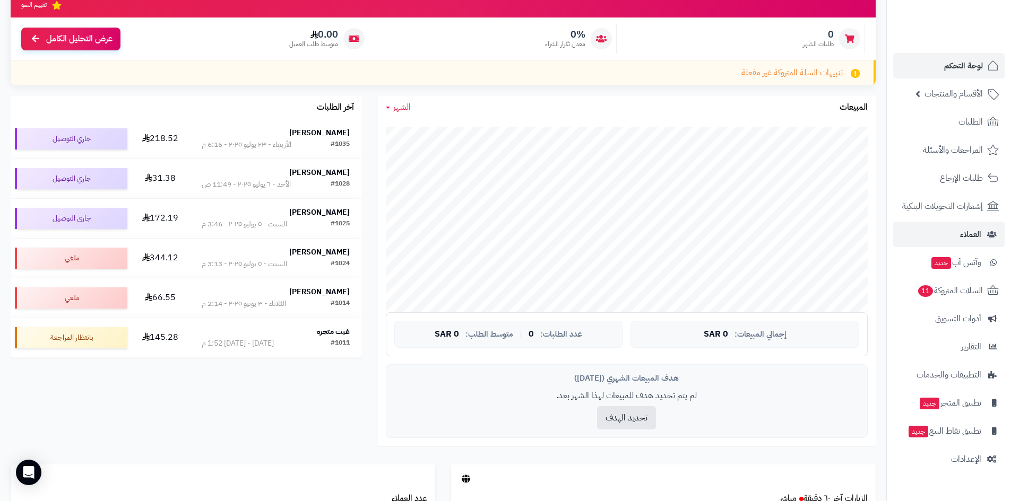
scroll to position [106, 0]
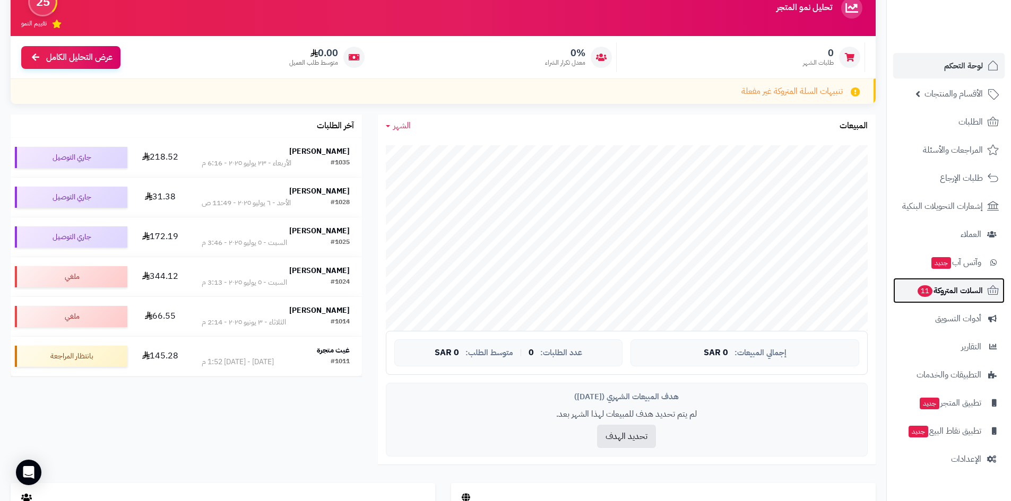
click at [962, 298] on link "السلات المتروكة 11" at bounding box center [948, 290] width 111 height 25
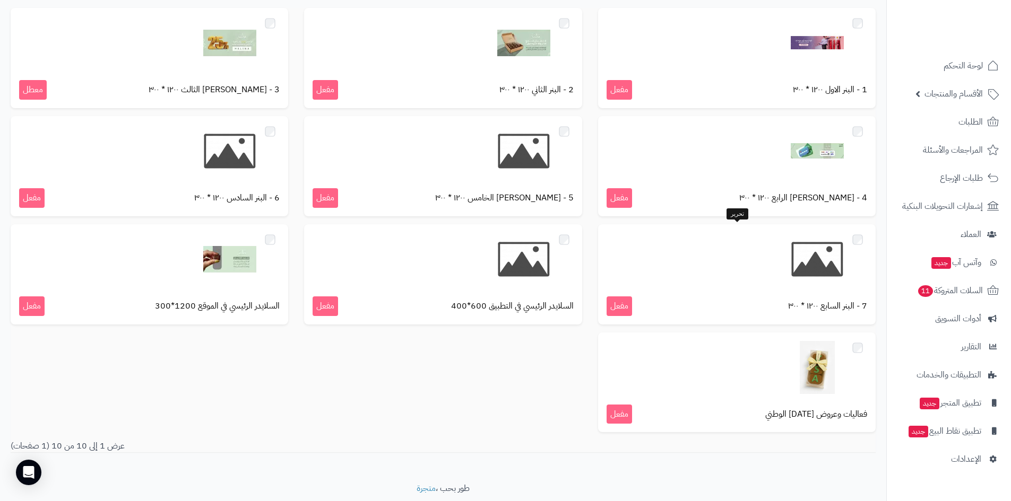
scroll to position [112, 0]
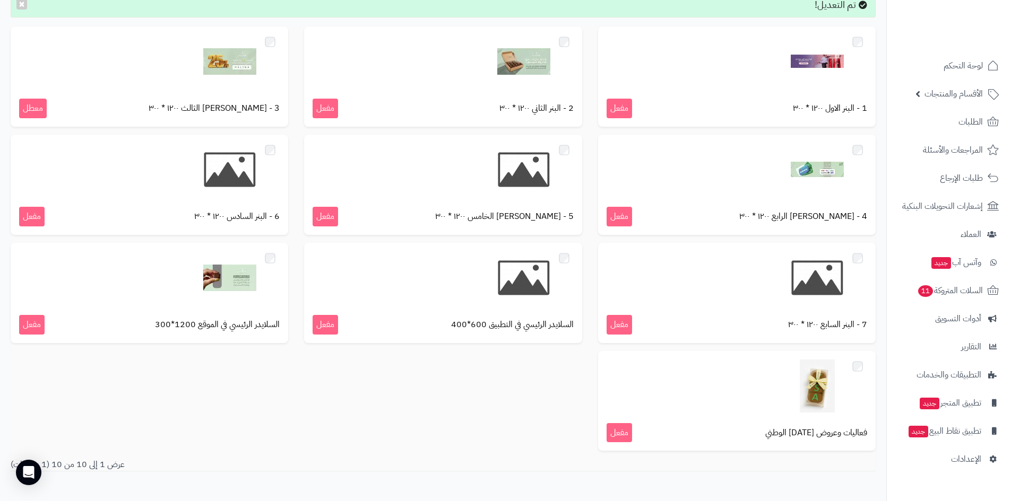
click at [416, 386] on div "1 - البنر الاول ١٢٠٠ * ٣٠٠ مفعل 2 - البنر الثاني ١٢٠٠ * ٣٠٠ مفعل 3 - البنر الثا…" at bounding box center [443, 243] width 881 height 432
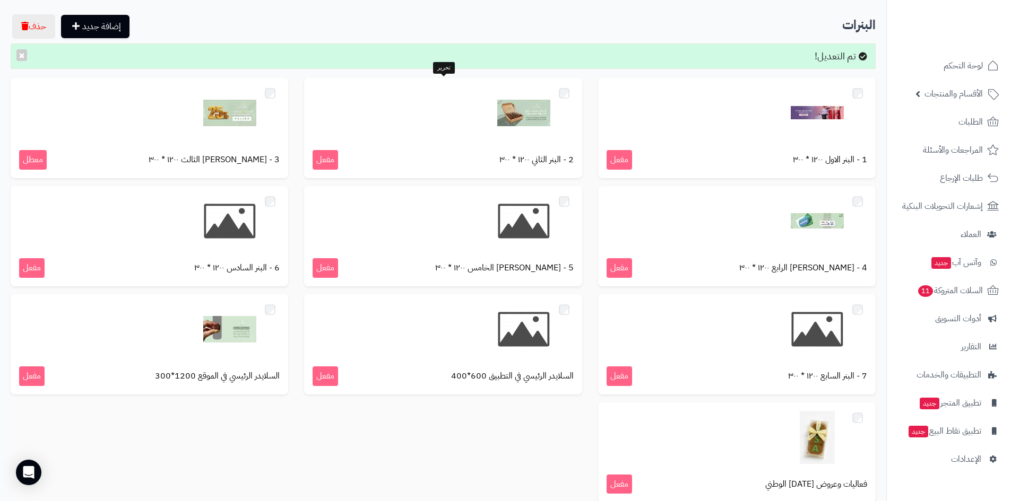
scroll to position [0, 0]
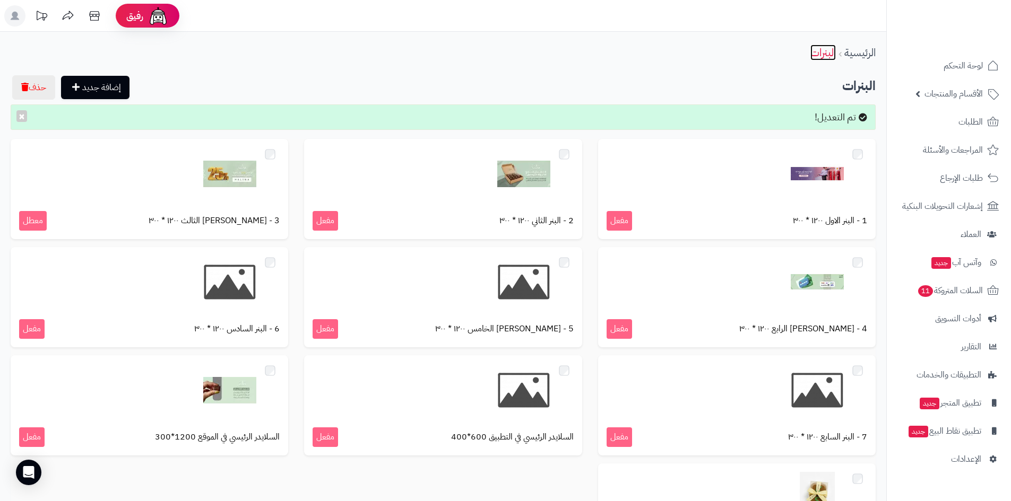
click at [823, 53] on link "البنرات" at bounding box center [822, 53] width 25 height 16
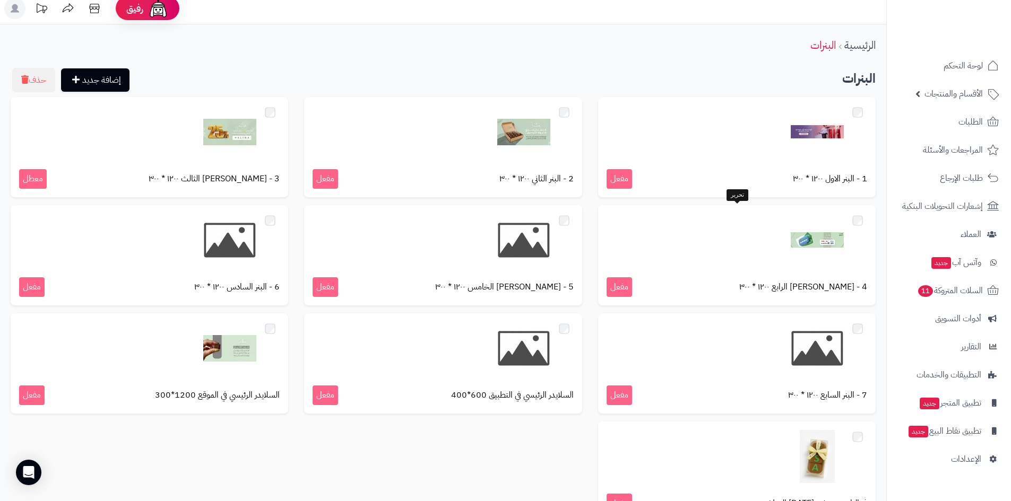
scroll to position [132, 0]
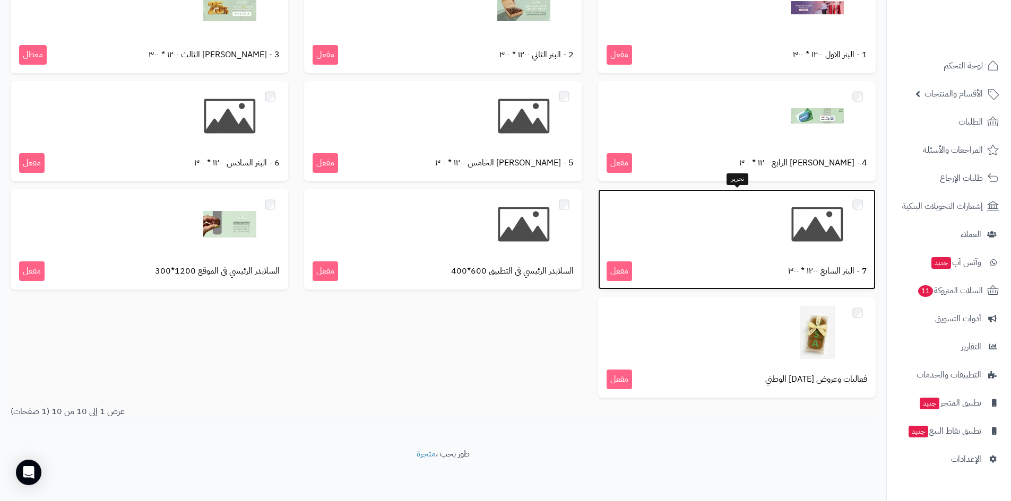
click at [624, 266] on span "مفعل" at bounding box center [618, 272] width 25 height 20
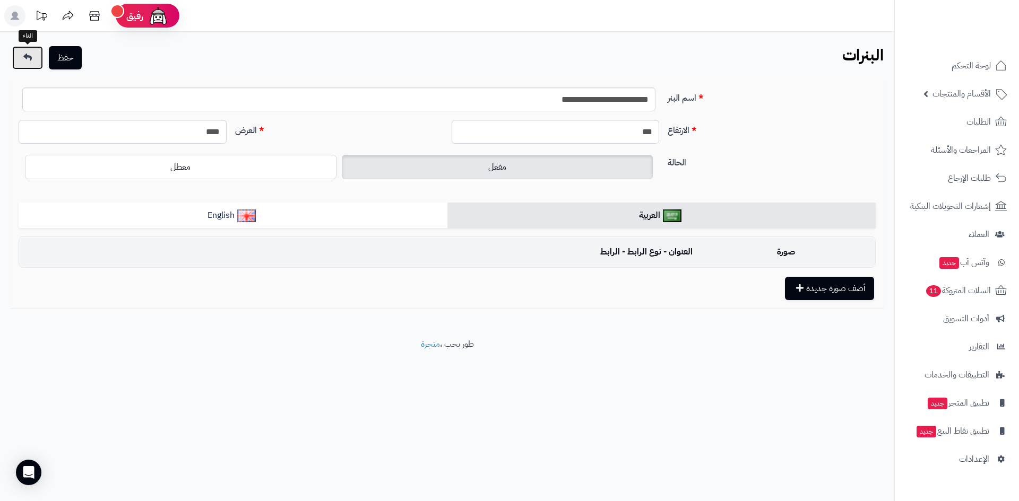
click at [28, 60] on icon at bounding box center [27, 57] width 8 height 8
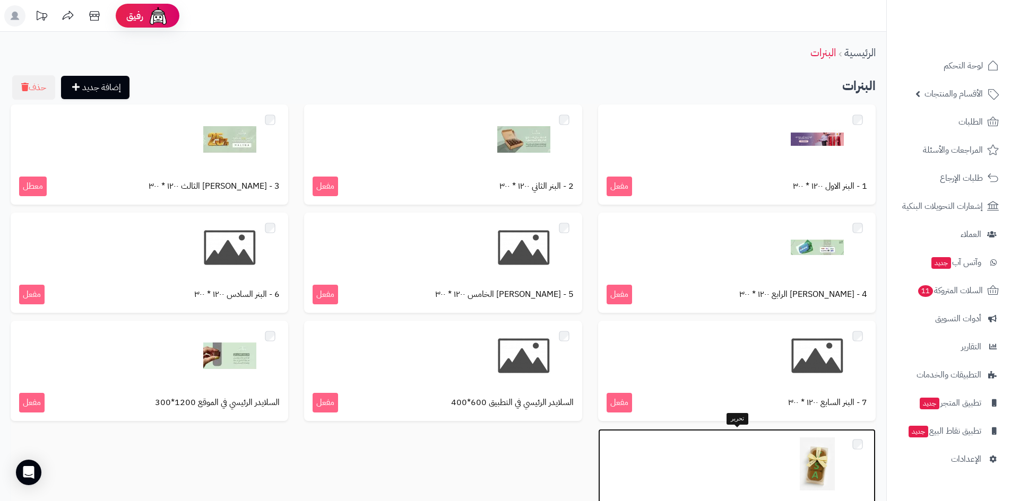
click at [789, 453] on div at bounding box center [736, 464] width 260 height 53
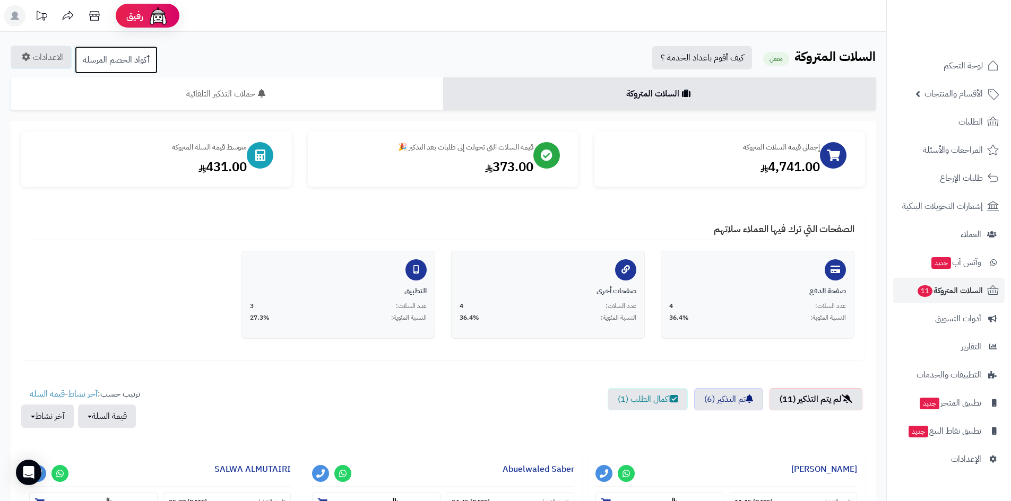
click at [128, 61] on link "أكواد الخصم المرسلة" at bounding box center [116, 60] width 84 height 29
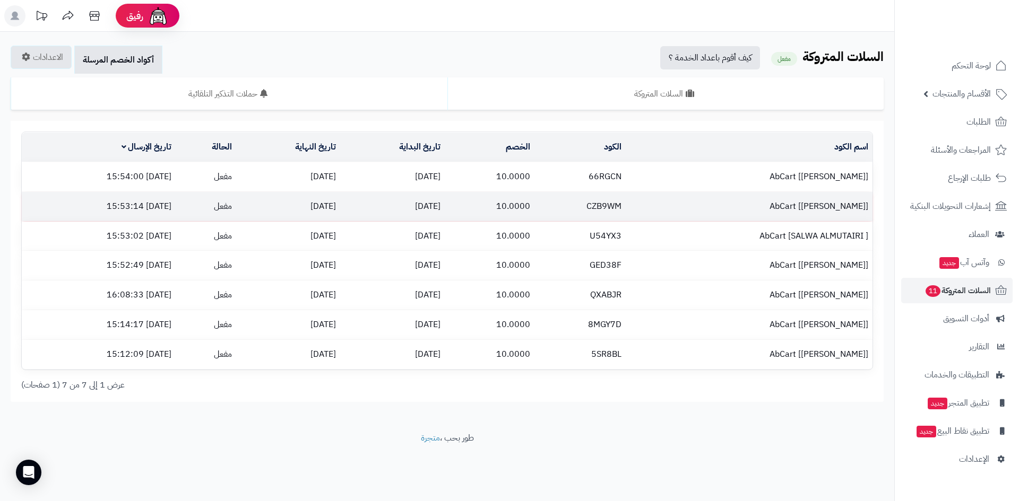
click at [280, 207] on td "02/09/2025" at bounding box center [288, 206] width 104 height 29
click at [670, 208] on td "AbCart [Ahmed Fathy]" at bounding box center [748, 206] width 247 height 29
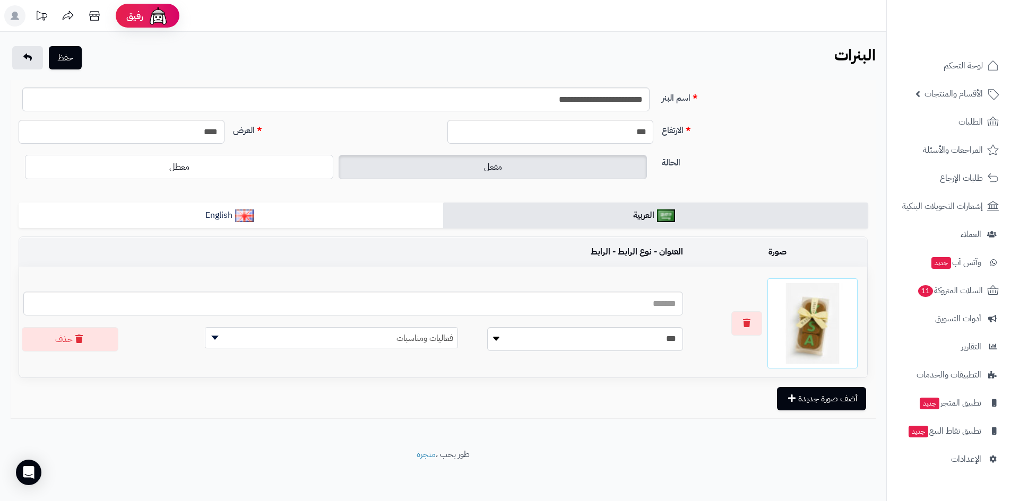
scroll to position [1, 0]
click at [536, 342] on select "**********" at bounding box center [585, 339] width 196 height 24
click at [537, 341] on select "**********" at bounding box center [585, 339] width 196 height 24
click at [757, 249] on td "صورة" at bounding box center [777, 252] width 180 height 29
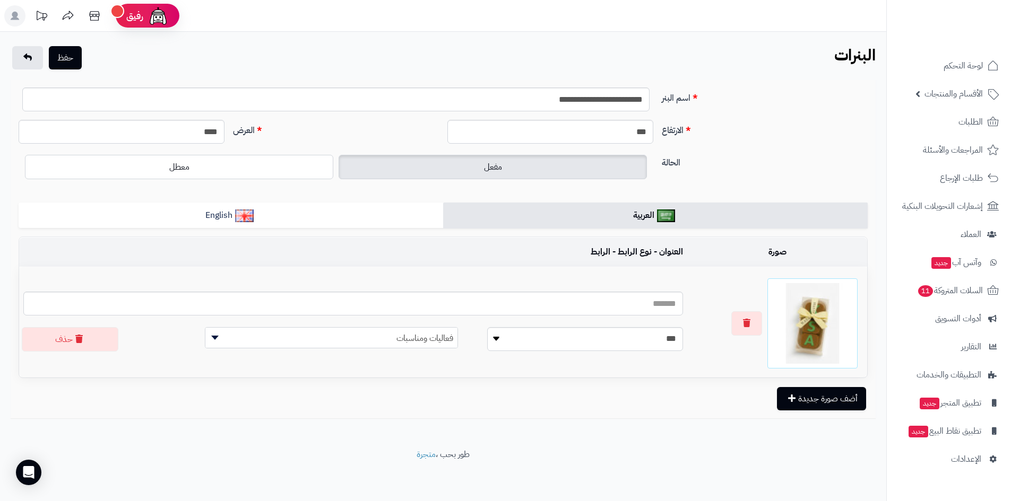
click at [580, 255] on td "العنوان - نوع الرابط - الرابط" at bounding box center [353, 252] width 668 height 29
click at [961, 206] on span "إشعارات التحويلات البنكية" at bounding box center [942, 206] width 79 height 15
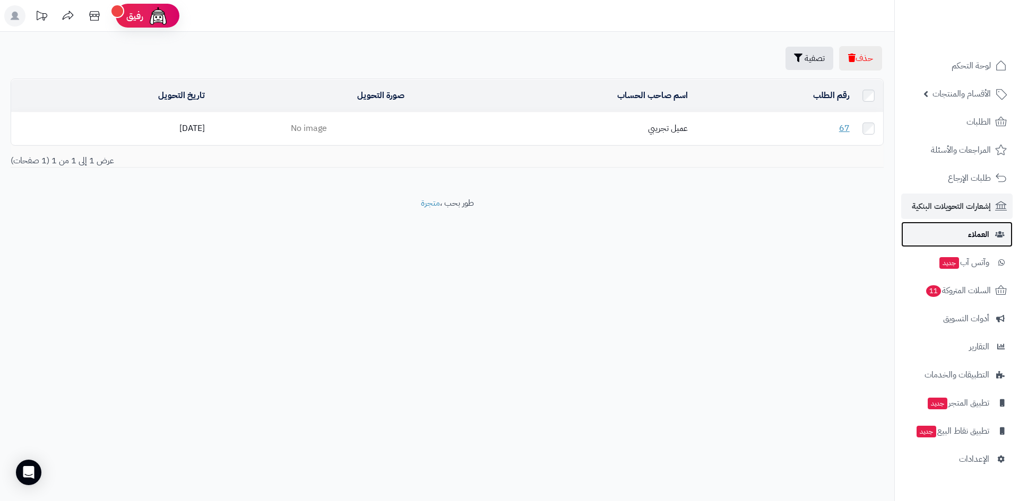
click at [971, 240] on span "العملاء" at bounding box center [978, 234] width 21 height 15
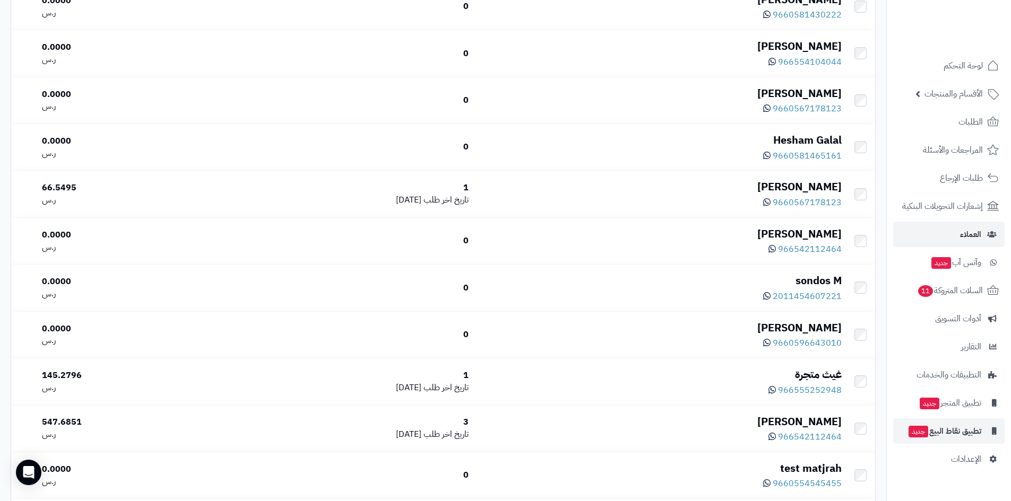
scroll to position [637, 0]
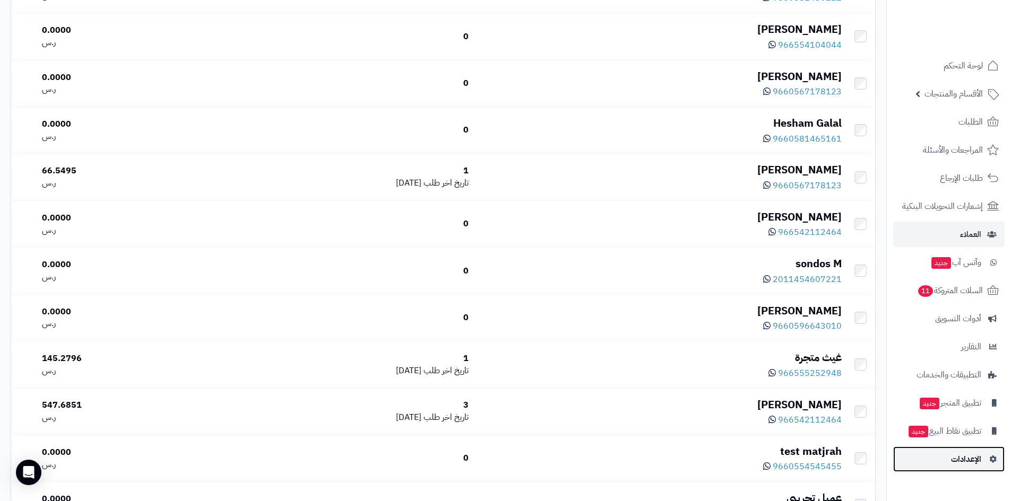
click at [963, 451] on link "الإعدادات" at bounding box center [948, 459] width 111 height 25
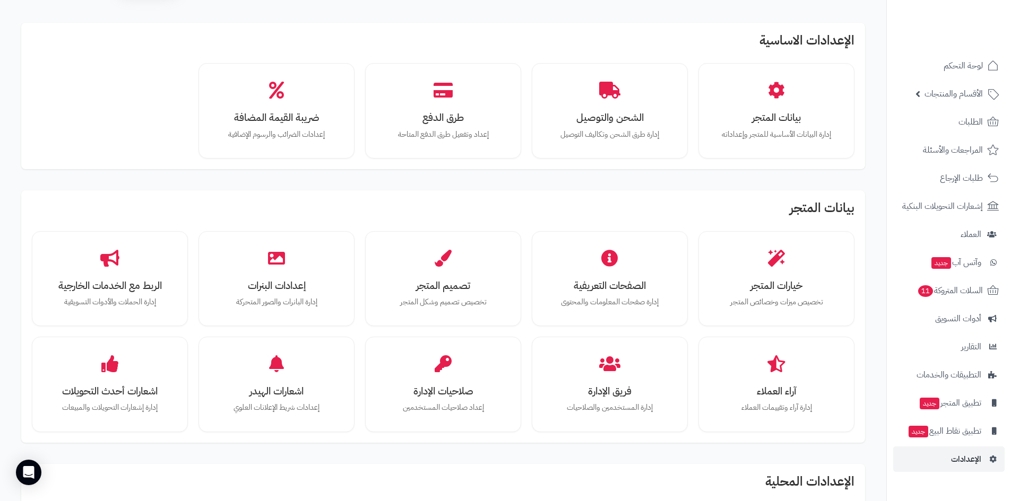
scroll to position [53, 0]
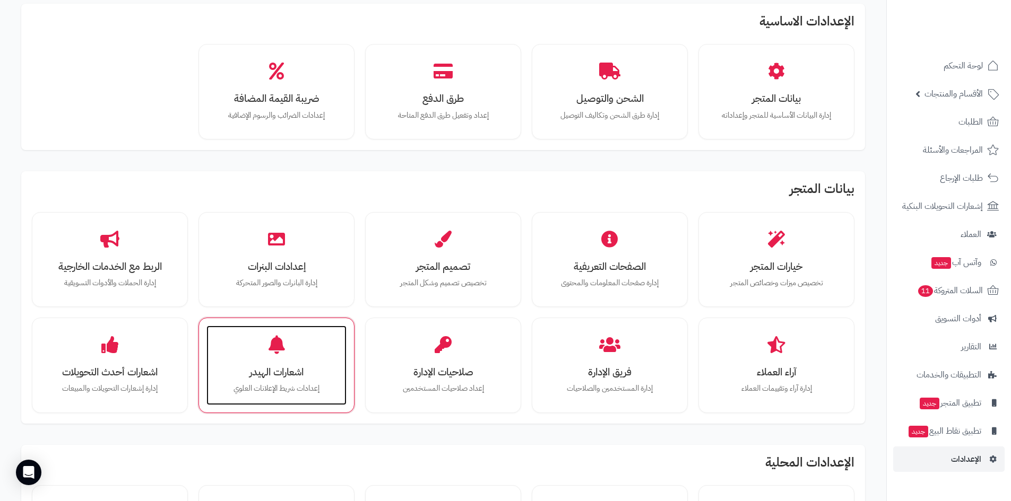
click at [305, 360] on div "اشعارات الهيدر إعدادات شريط الإعلانات [PERSON_NAME]" at bounding box center [276, 366] width 140 height 80
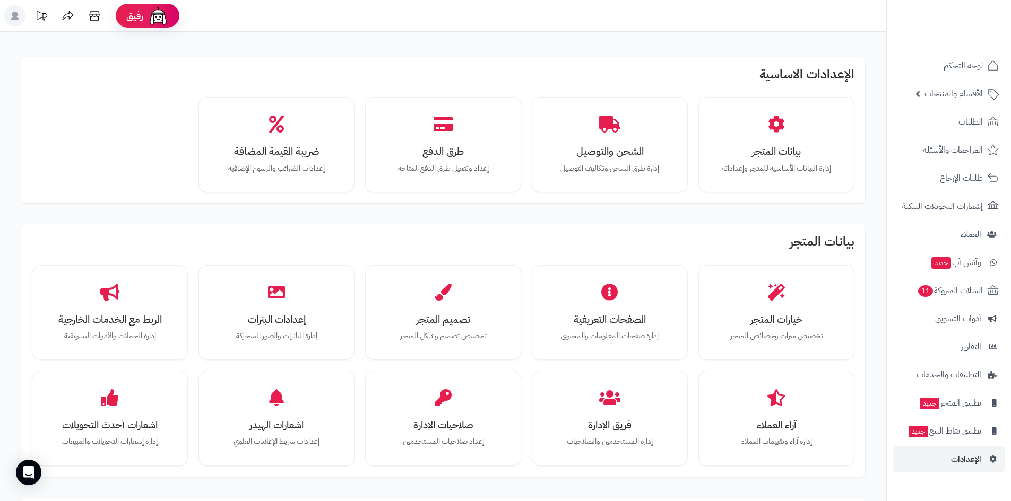
scroll to position [53, 0]
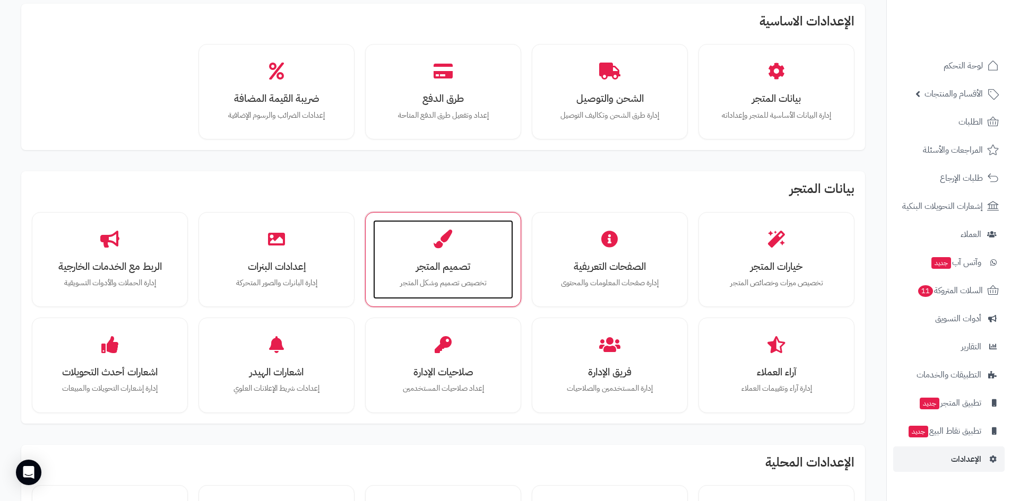
click at [480, 259] on div "تصميم المتجر تخصيص تصميم وشكل المتجر" at bounding box center [443, 260] width 140 height 80
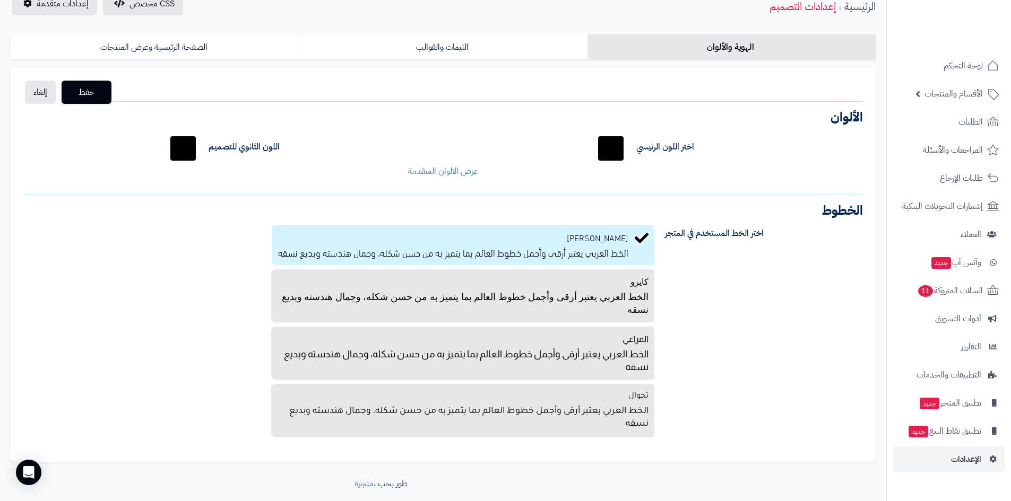
scroll to position [105, 0]
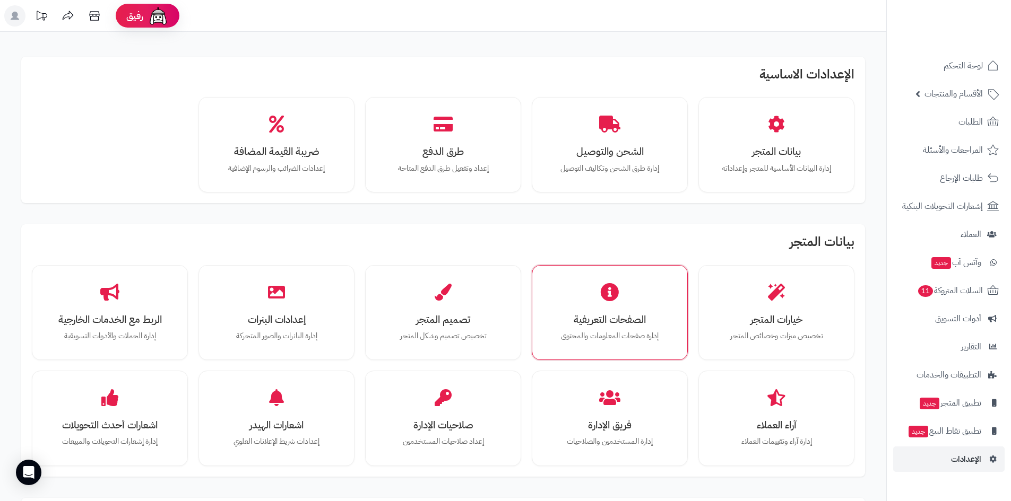
scroll to position [53, 0]
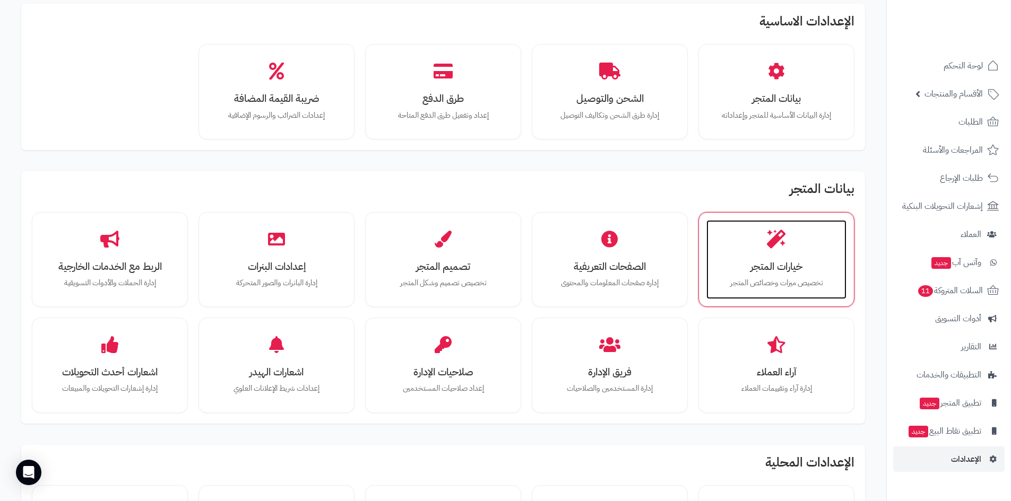
click at [769, 297] on div "خيارات المتجر تخصيص ميزات وخصائص المتجر" at bounding box center [776, 260] width 140 height 80
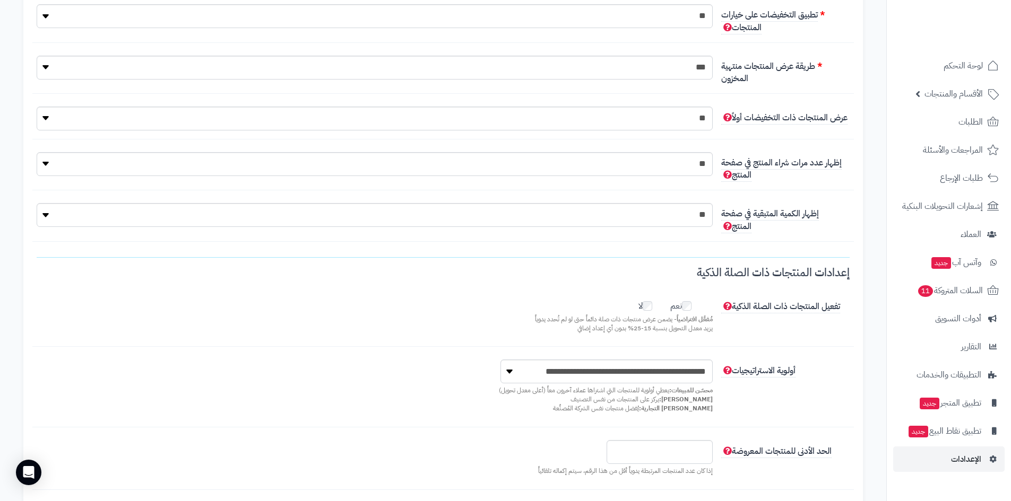
scroll to position [159, 0]
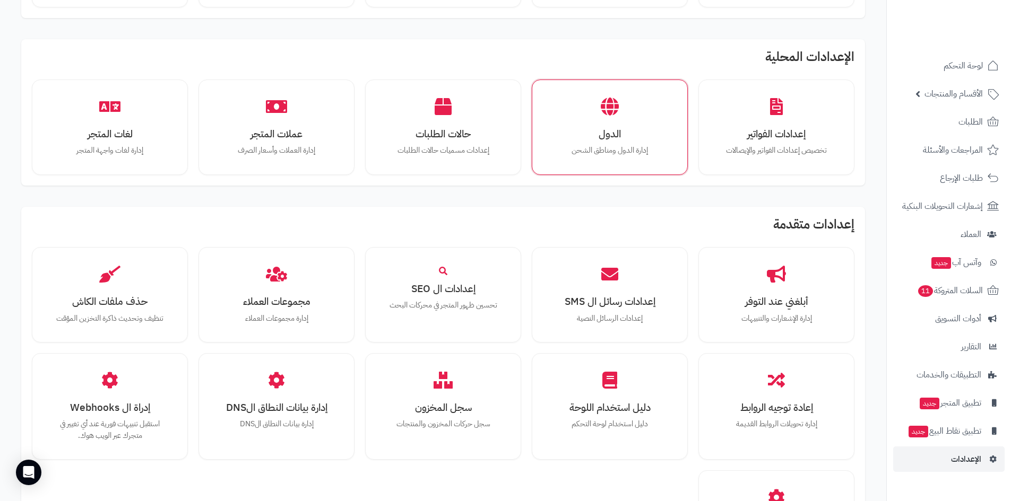
scroll to position [477, 0]
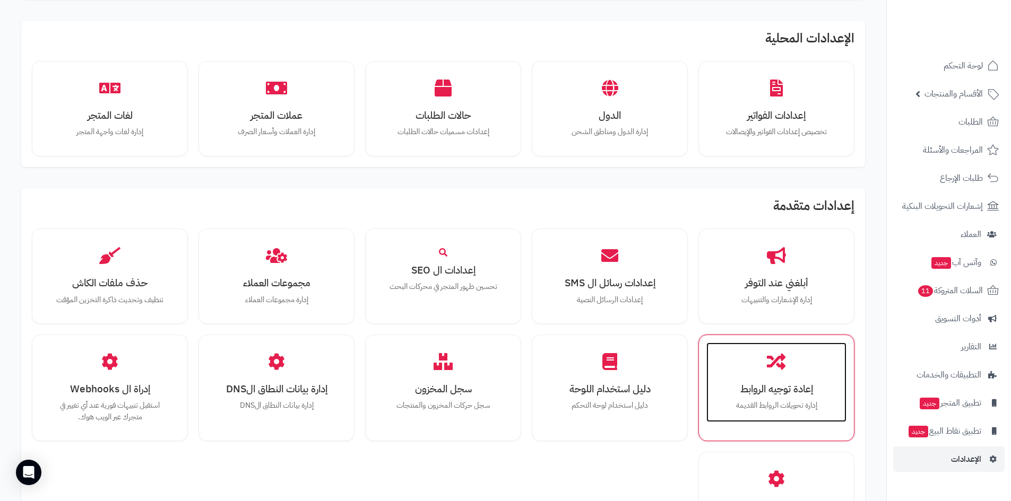
click at [812, 384] on h3 "إعادة توجيه الروابط" at bounding box center [776, 389] width 119 height 11
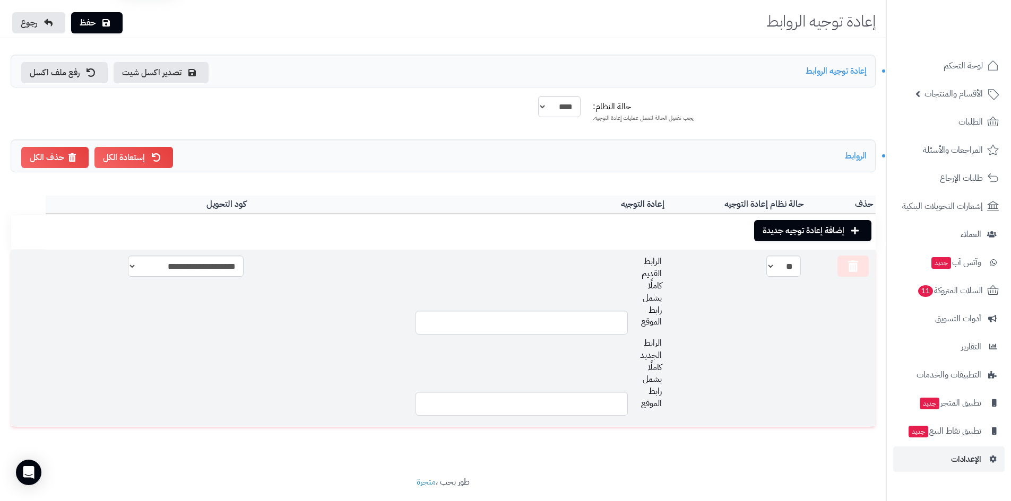
scroll to position [53, 0]
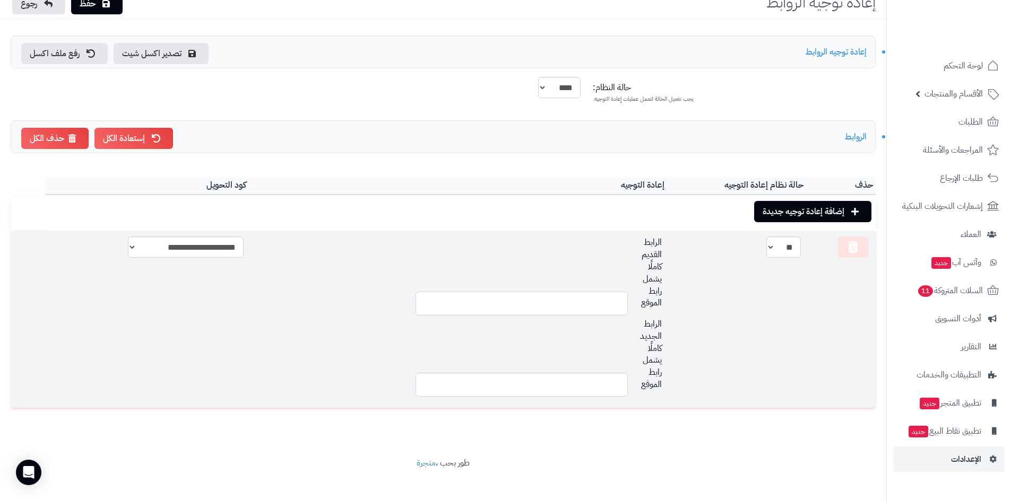
click at [581, 300] on input "text" at bounding box center [521, 304] width 212 height 24
click at [586, 386] on input "text" at bounding box center [521, 385] width 212 height 24
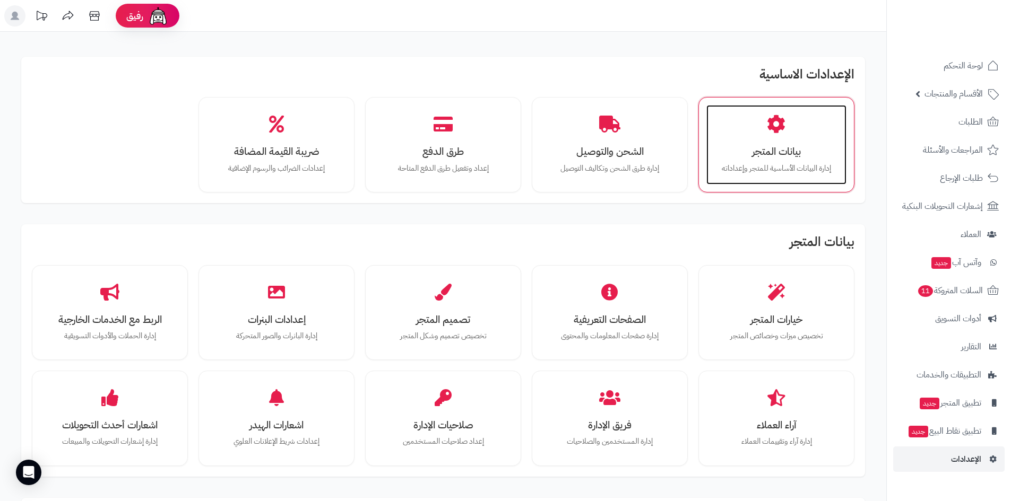
click at [766, 138] on div "بيانات المتجر إدارة البيانات الأساسية للمتجر وإعداداته" at bounding box center [776, 145] width 140 height 80
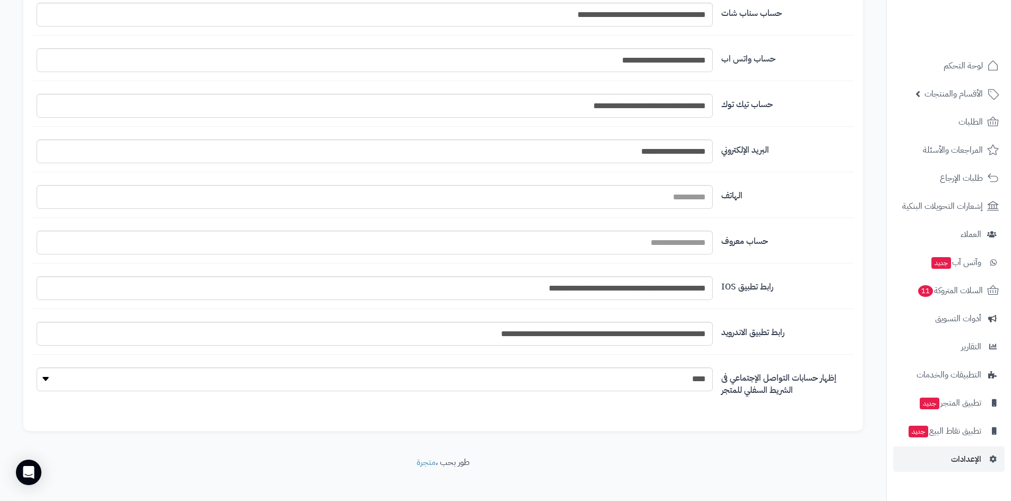
scroll to position [1138, 0]
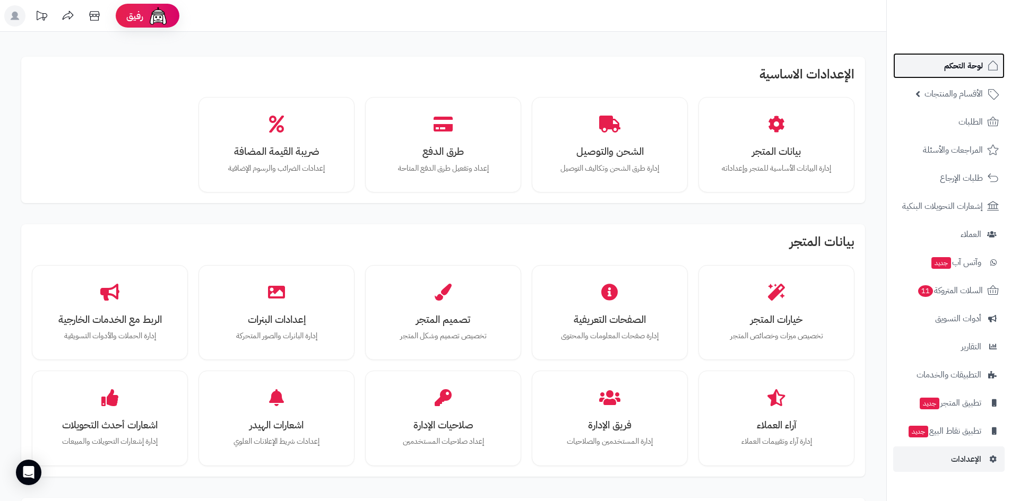
click at [953, 67] on span "لوحة التحكم" at bounding box center [963, 65] width 39 height 15
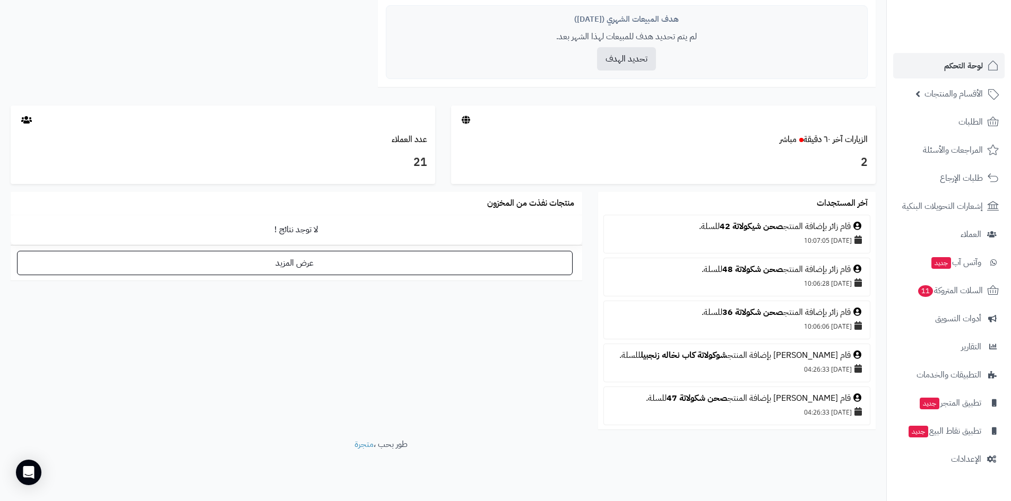
scroll to position [495, 0]
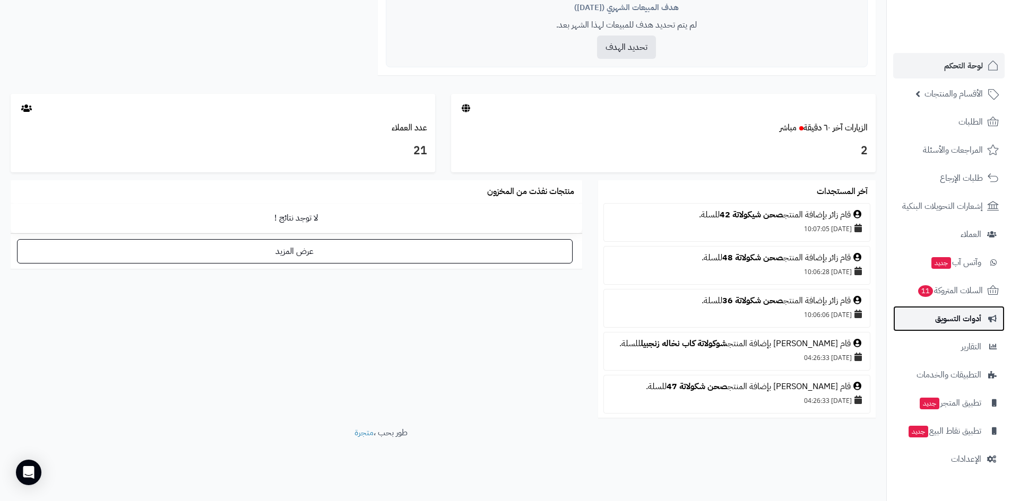
click at [951, 310] on link "أدوات التسويق" at bounding box center [948, 318] width 111 height 25
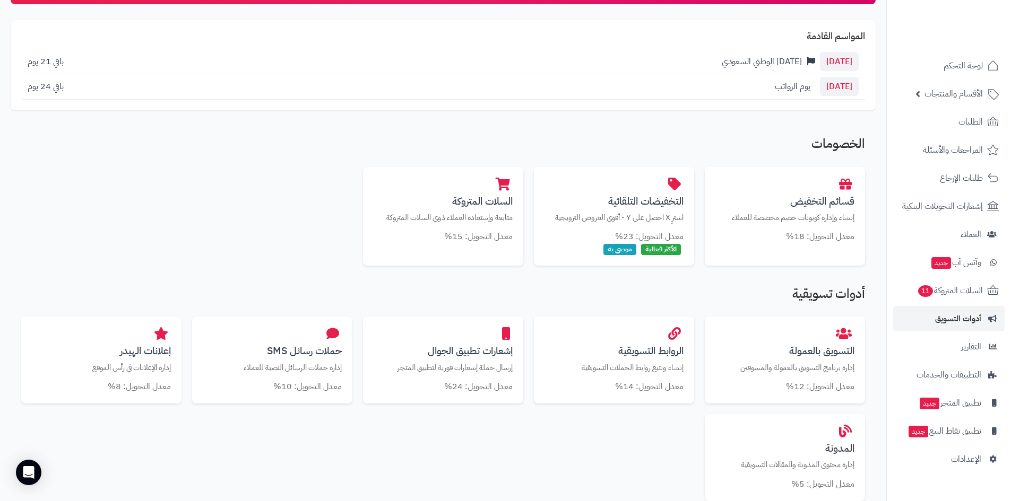
scroll to position [106, 0]
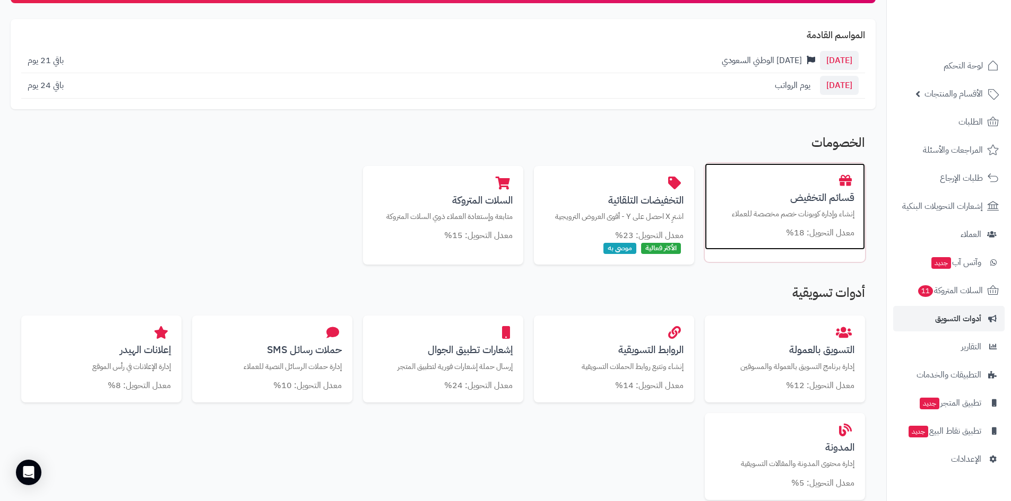
click at [815, 188] on div "قسائم التخفيض إنشاء وإدارة كوبونات خصم مخصصة للعملاء معدل التحويل: 18%" at bounding box center [784, 206] width 160 height 87
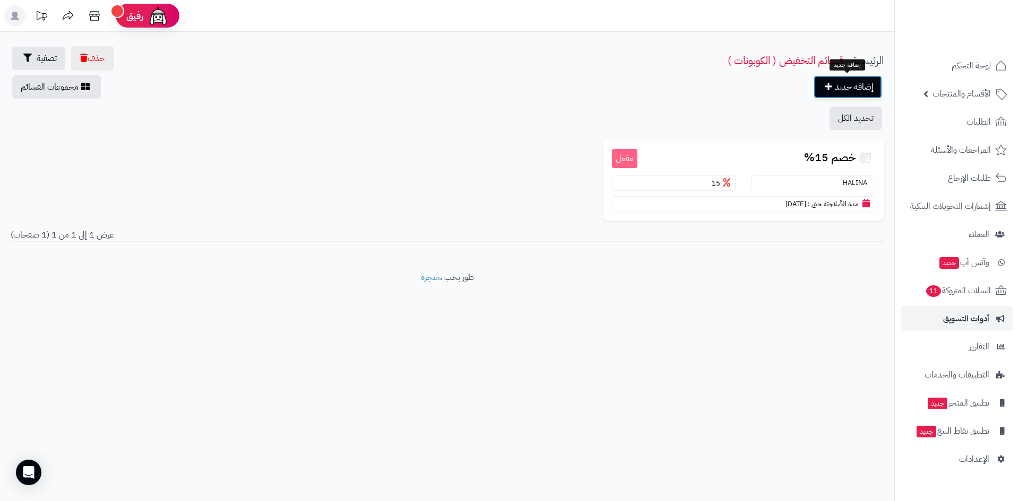
click at [851, 89] on link "إضافة جديد" at bounding box center [847, 86] width 68 height 23
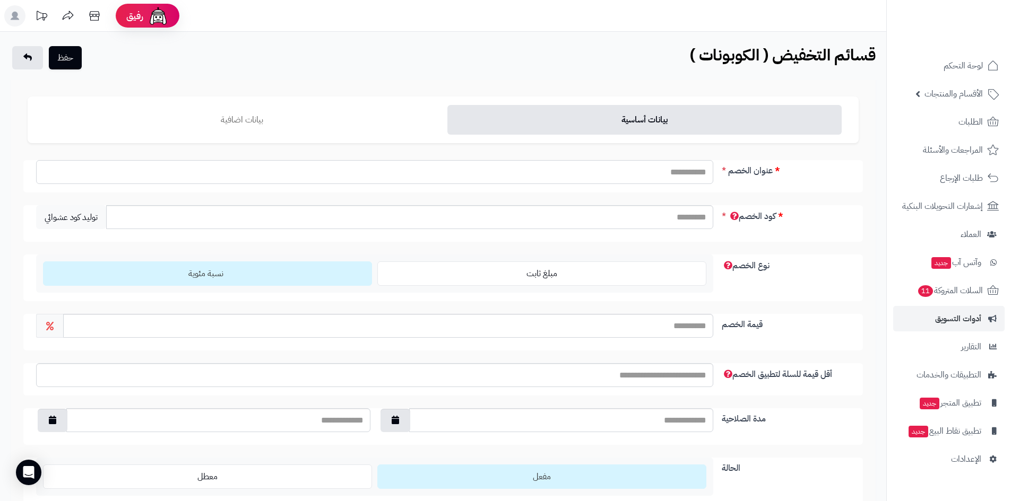
click at [658, 176] on input "عنوان الخصم" at bounding box center [374, 172] width 677 height 24
type input "**********"
click at [637, 217] on input "كود الخصم" at bounding box center [409, 217] width 607 height 24
click at [258, 277] on label "نسبة مئوية" at bounding box center [207, 274] width 329 height 24
click at [616, 334] on input "قيمة الخصم" at bounding box center [388, 326] width 650 height 24
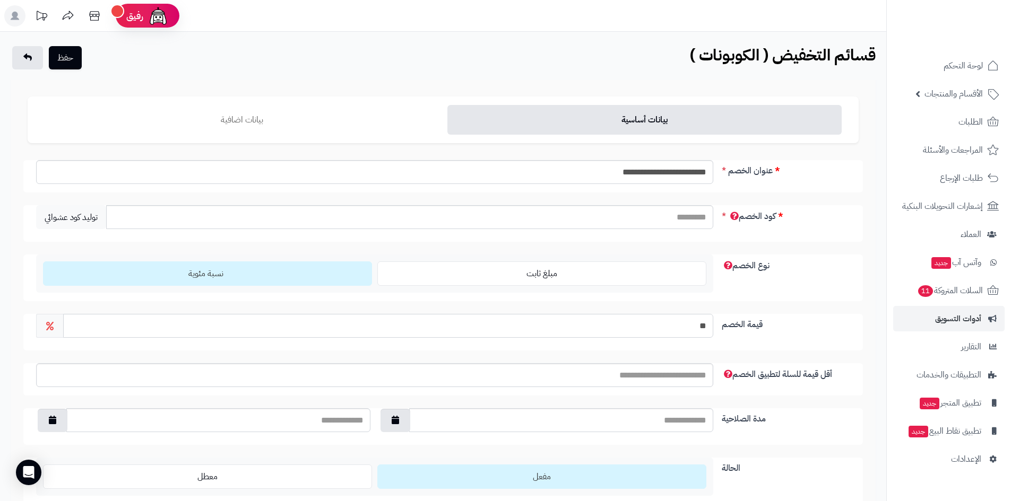
type input "**"
click at [659, 381] on input "أقل قيمة للسلة لتطبيق الخصم" at bounding box center [374, 375] width 677 height 24
click at [674, 424] on input "مدة الصلاحية" at bounding box center [561, 420] width 304 height 24
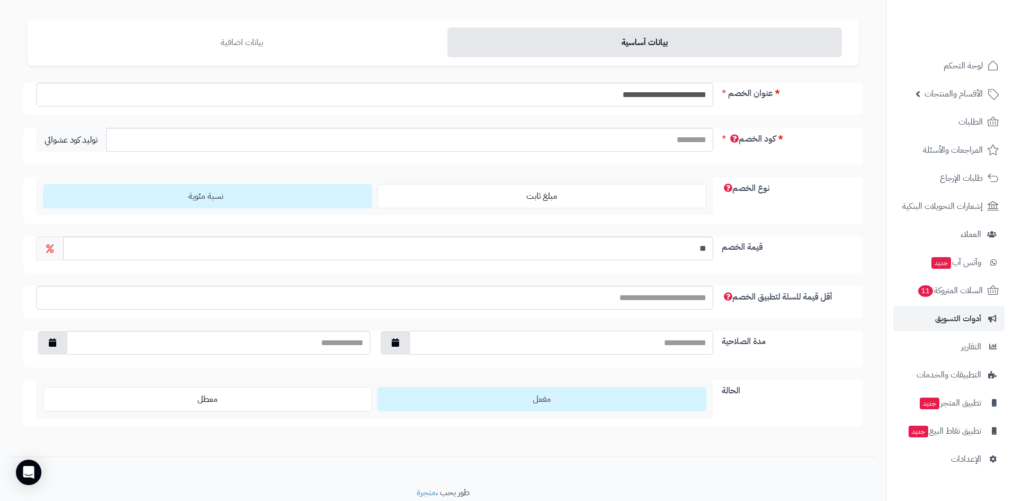
scroll to position [10, 0]
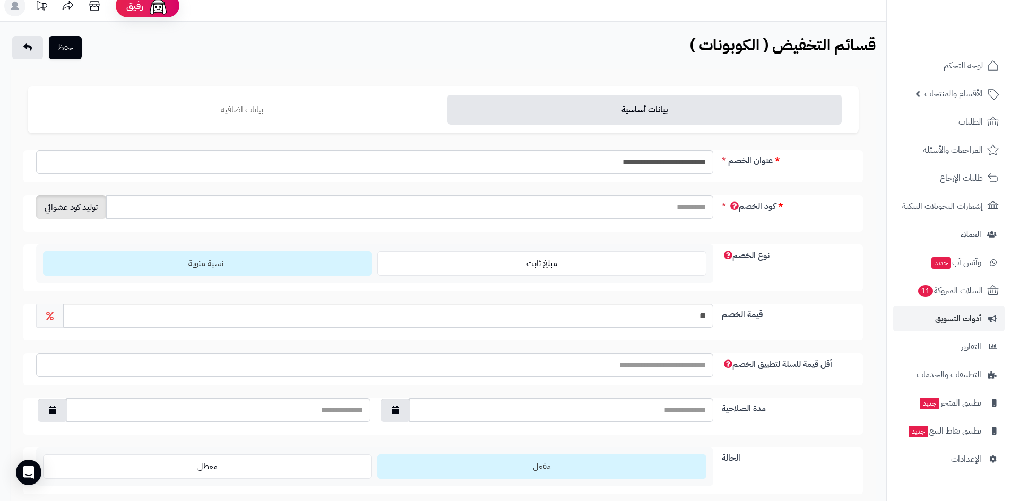
click at [81, 209] on span "توليد كود عشوائي" at bounding box center [71, 207] width 70 height 24
click at [59, 203] on span "توليد كود عشوائي" at bounding box center [71, 207] width 70 height 24
click at [60, 203] on span "توليد كود عشوائي" at bounding box center [71, 207] width 70 height 24
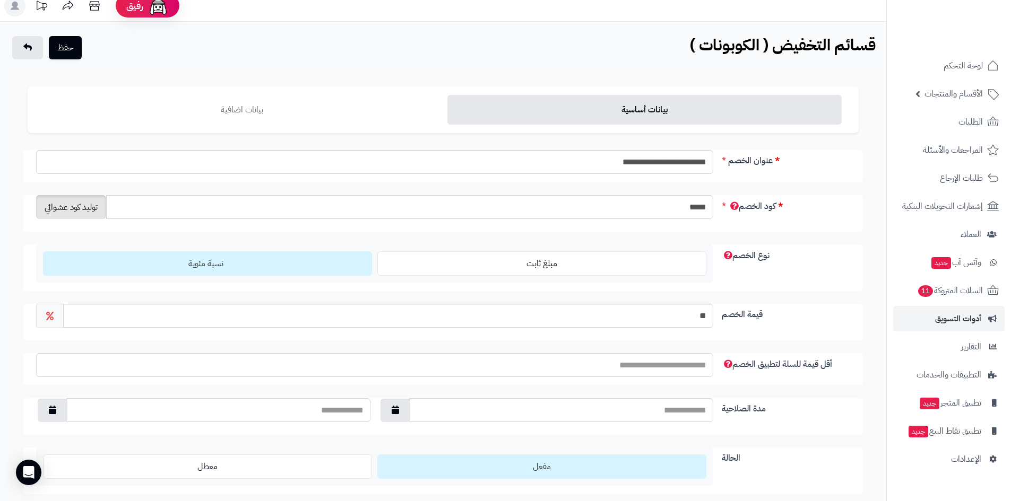
click at [60, 203] on span "توليد كود عشوائي" at bounding box center [71, 207] width 70 height 24
type input "*****"
click at [622, 408] on input "مدة الصلاحية" at bounding box center [561, 410] width 304 height 24
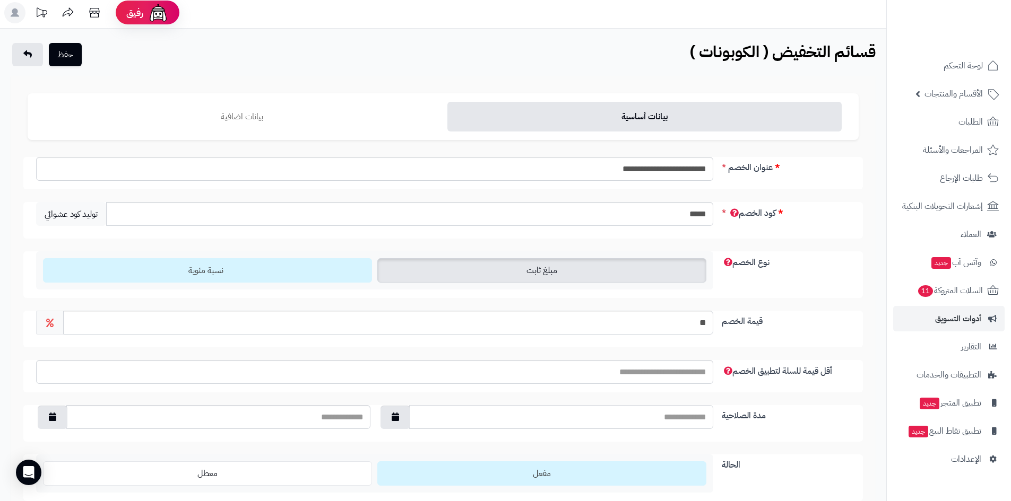
scroll to position [0, 0]
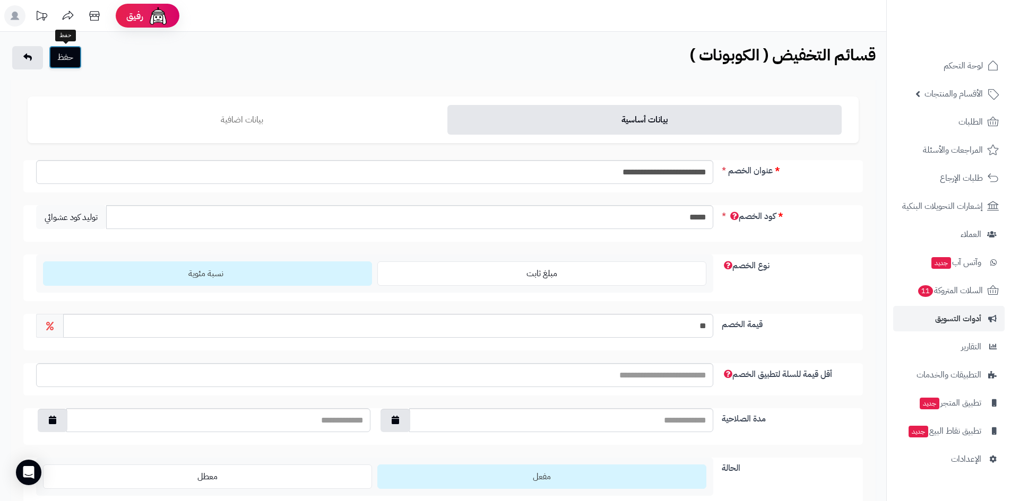
click at [64, 55] on button "حفظ" at bounding box center [65, 57] width 33 height 23
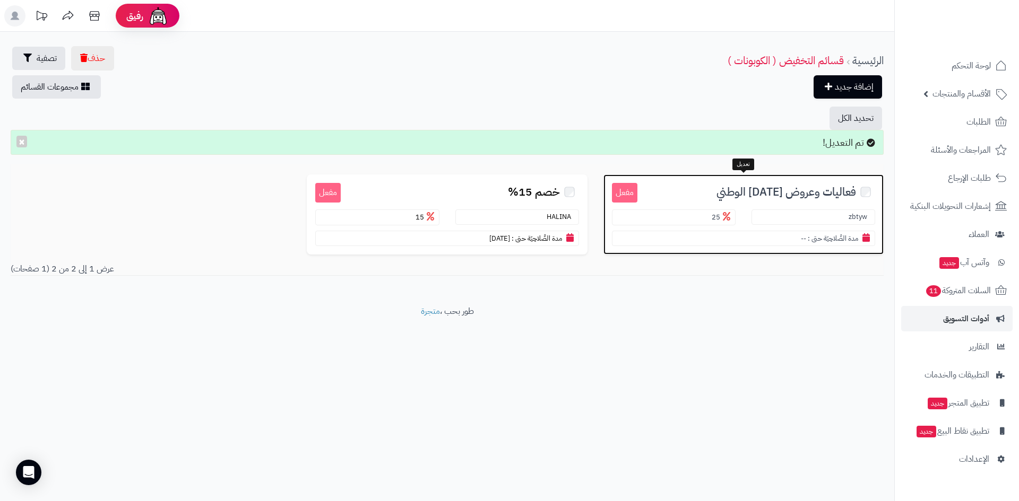
click at [824, 236] on small "مدة الصَّلاحِيَة حتى :" at bounding box center [832, 238] width 50 height 10
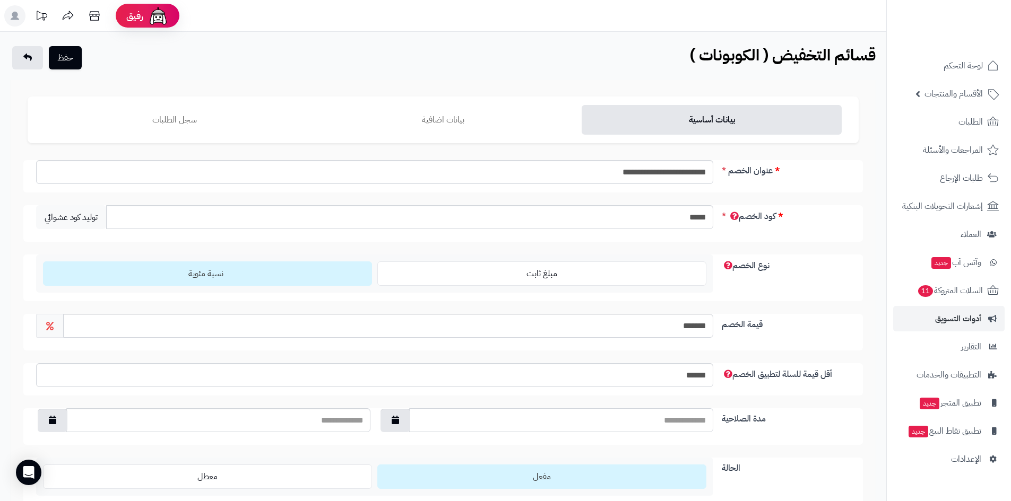
click at [682, 420] on input "مدة الصلاحية" at bounding box center [561, 420] width 304 height 24
click at [412, 421] on input "مدة الصلاحية" at bounding box center [561, 420] width 304 height 24
click at [407, 421] on button "button" at bounding box center [395, 419] width 30 height 23
click at [482, 318] on td "1" at bounding box center [482, 317] width 19 height 16
type input "**********"
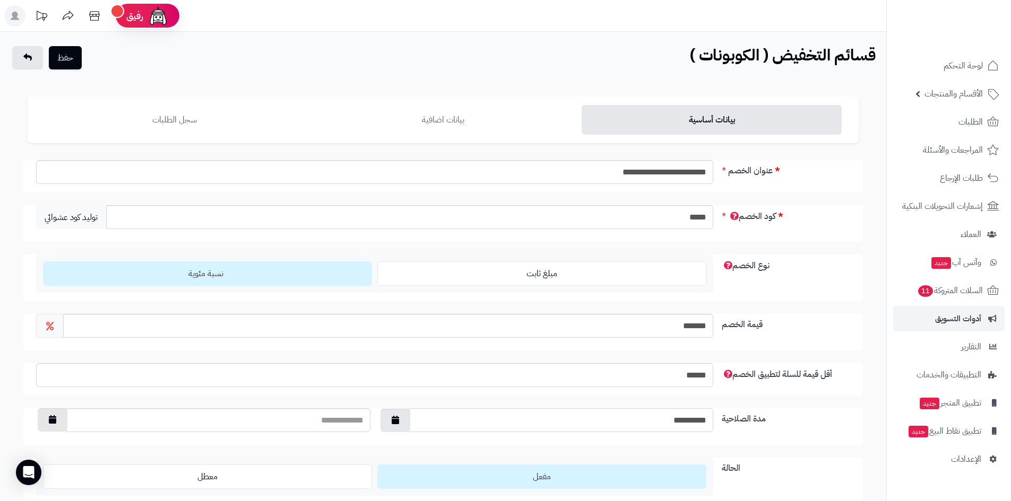
click at [50, 415] on icon "button" at bounding box center [52, 419] width 7 height 8
click at [121, 384] on td "30" at bounding box center [121, 380] width 19 height 16
type input "**********"
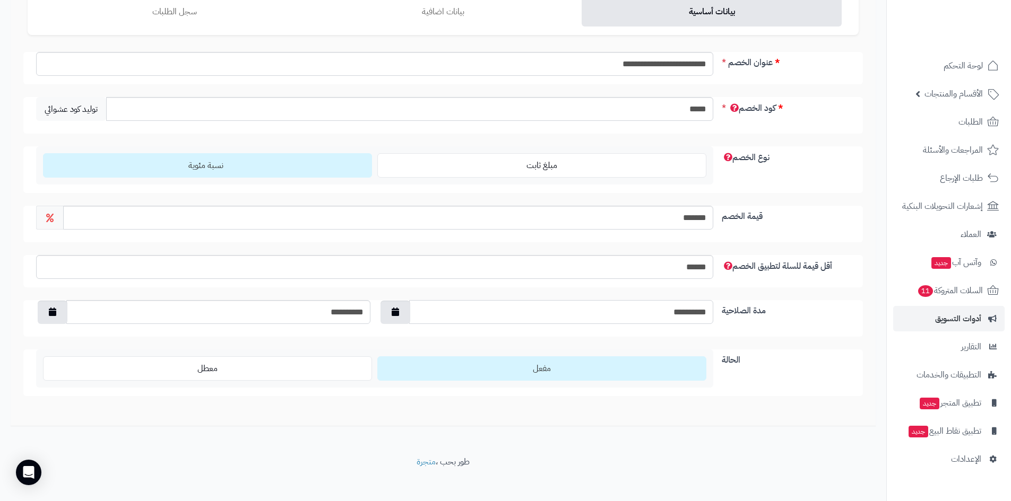
scroll to position [116, 0]
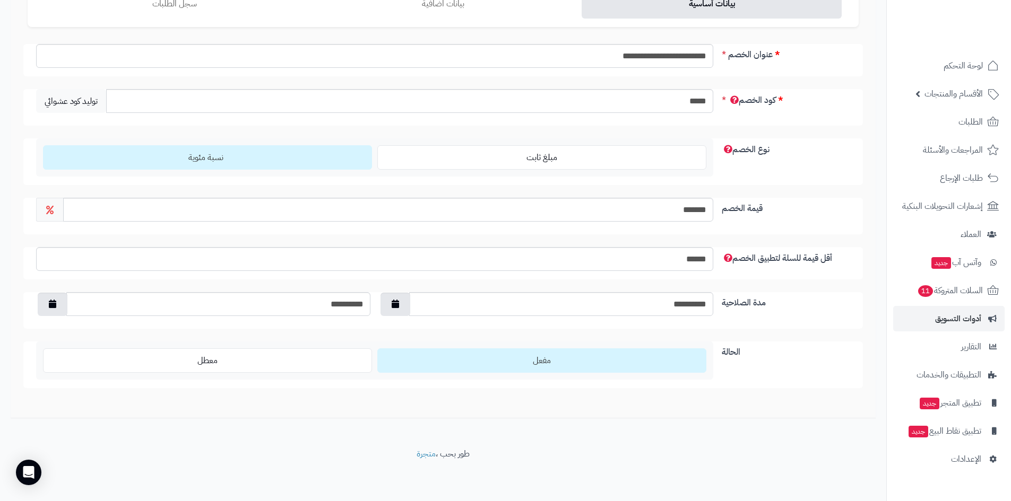
click at [560, 366] on label "مفعل" at bounding box center [541, 361] width 329 height 24
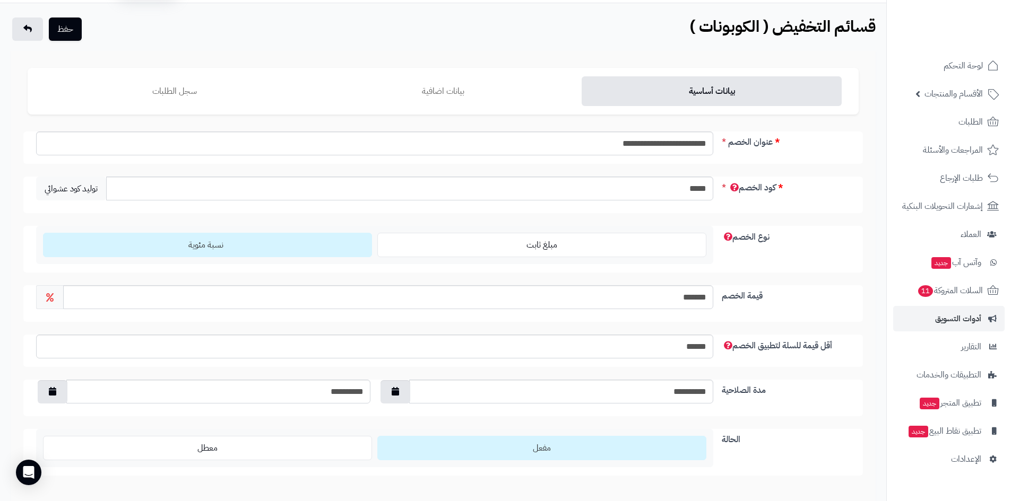
scroll to position [10, 0]
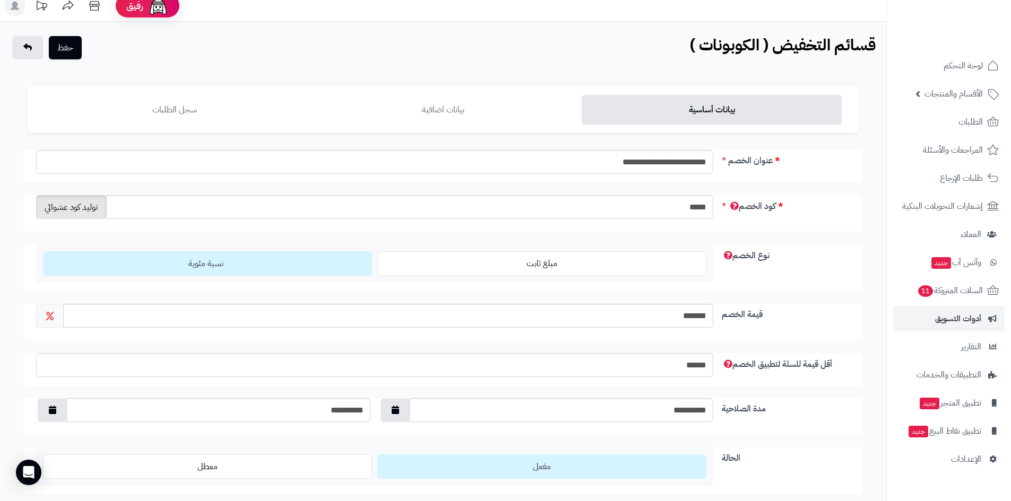
click at [81, 212] on span "توليد كود عشوائي" at bounding box center [71, 207] width 70 height 24
type input "*****"
click at [62, 50] on button "حفظ" at bounding box center [65, 47] width 33 height 23
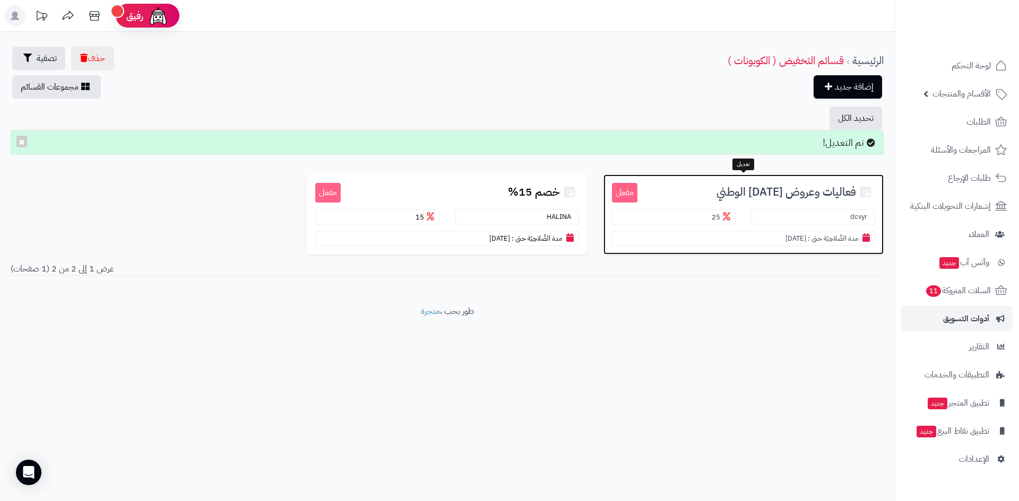
click at [847, 215] on section "dcvyr" at bounding box center [813, 217] width 124 height 15
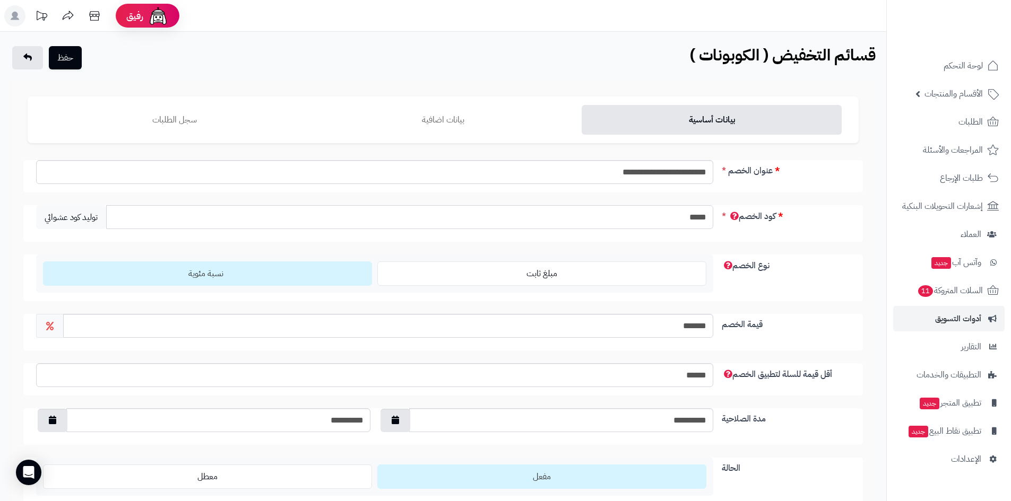
click at [695, 222] on input "*****" at bounding box center [409, 217] width 607 height 24
click at [68, 59] on button "حفظ" at bounding box center [65, 57] width 33 height 23
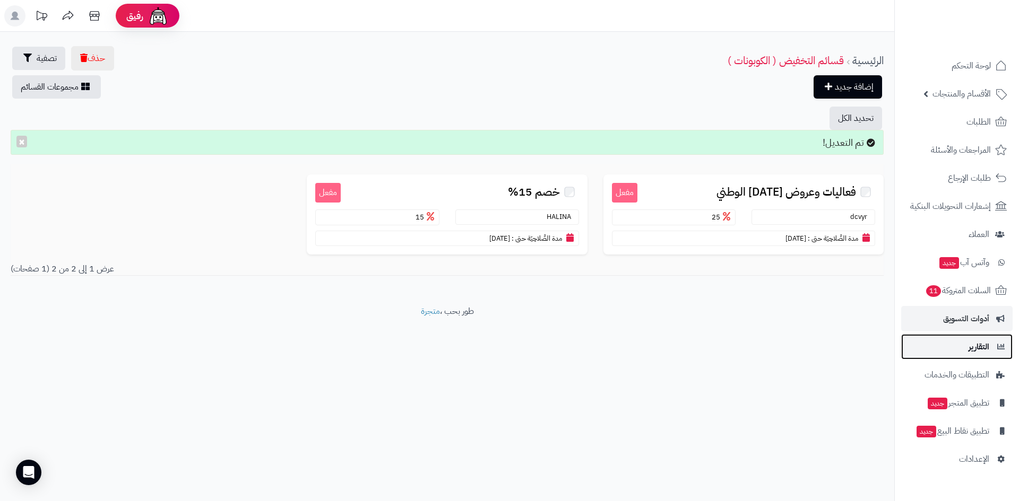
click at [977, 352] on span "التقارير" at bounding box center [978, 347] width 21 height 15
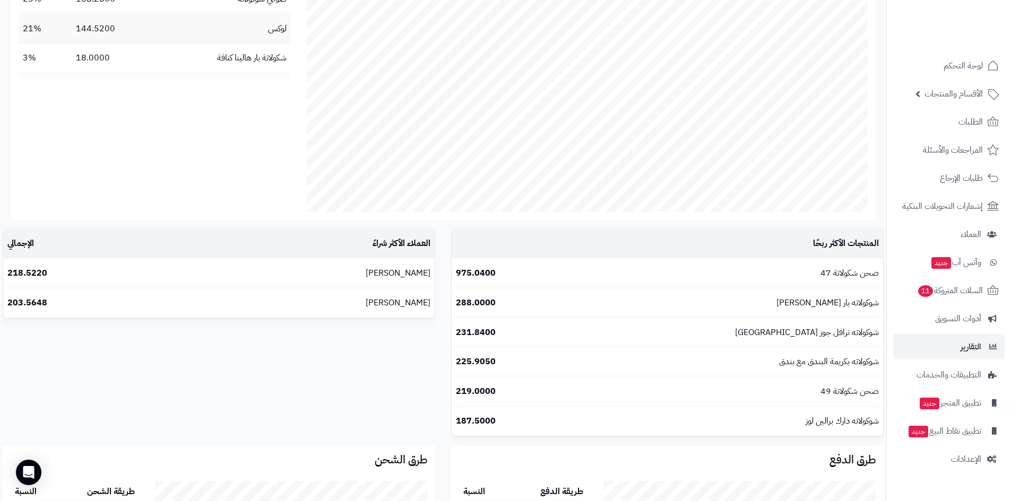
scroll to position [902, 0]
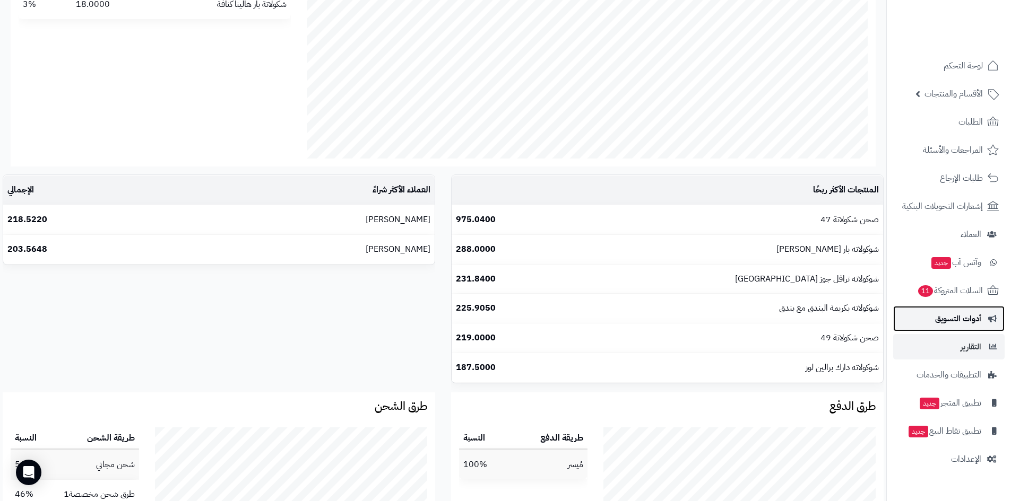
click at [962, 314] on span "أدوات التسويق" at bounding box center [958, 318] width 46 height 15
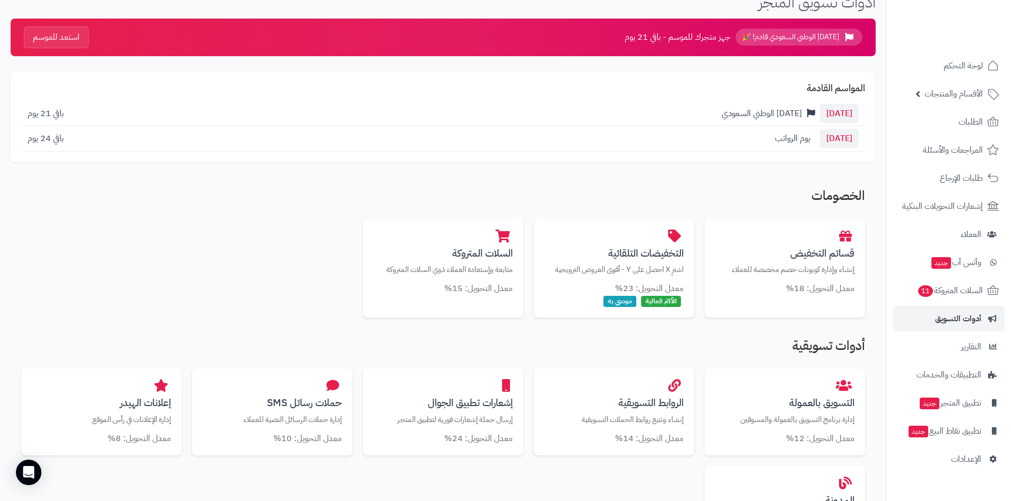
scroll to position [106, 0]
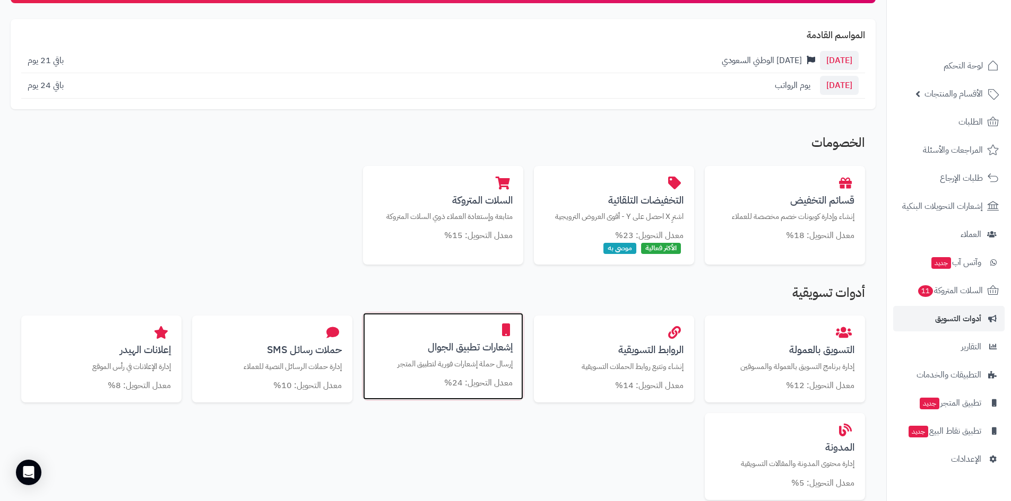
click at [439, 353] on h3 "إشعارات تطبيق الجوال" at bounding box center [442, 347] width 139 height 11
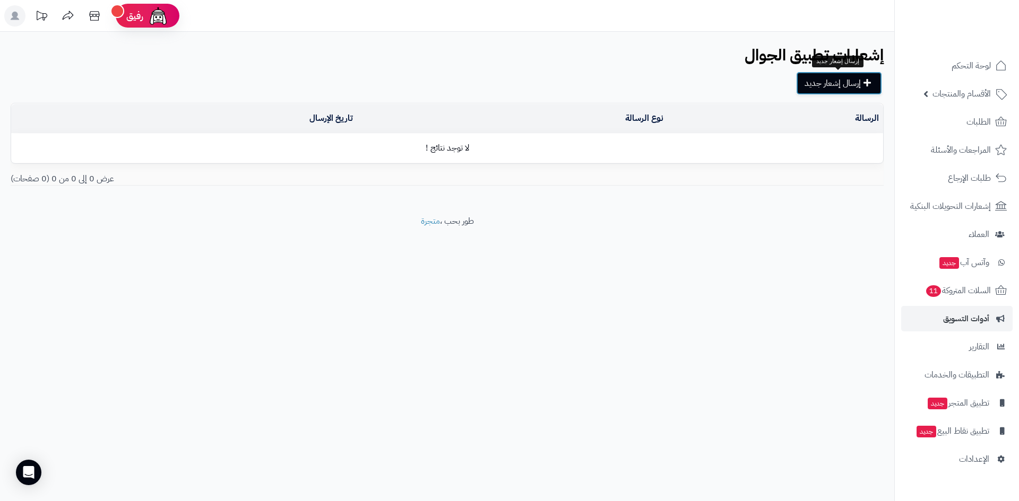
click at [825, 82] on link "إرسال إشعار جديد" at bounding box center [839, 83] width 86 height 23
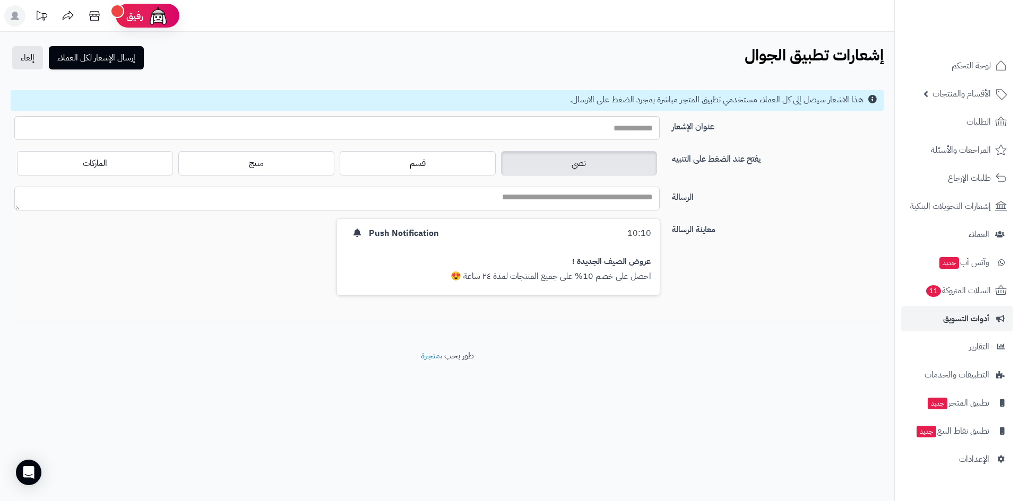
click at [551, 202] on textarea "الرسالة" at bounding box center [336, 199] width 645 height 24
click at [456, 172] on label "قسم" at bounding box center [418, 163] width 156 height 24
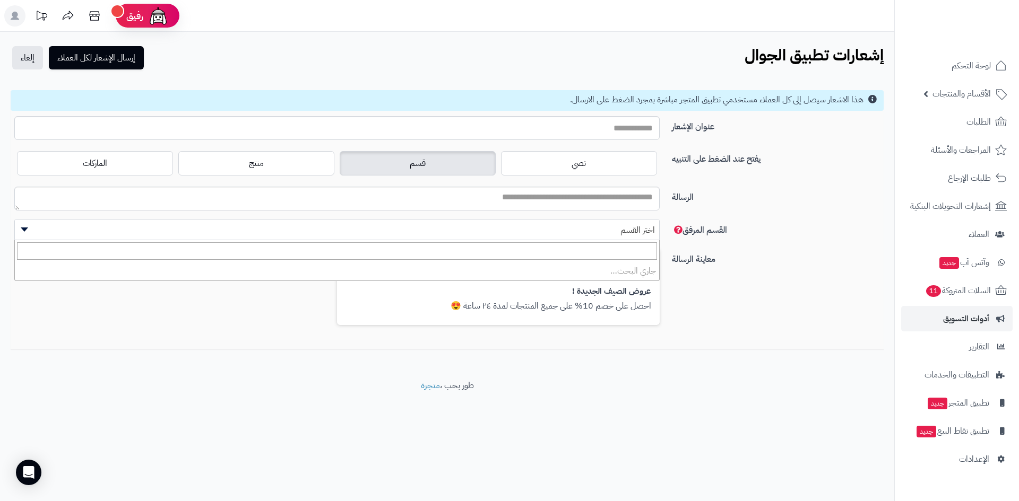
click at [524, 232] on span "اختر القسم" at bounding box center [337, 230] width 644 height 21
click at [718, 280] on div "معاينة الرسالة 10:10 Push Notification عروض الصيف الجديدة ! احصل على خصم 10% عل…" at bounding box center [446, 299] width 881 height 101
click at [581, 129] on input "عنوان الإشعار" at bounding box center [336, 128] width 645 height 24
type input "**********"
click at [564, 199] on textarea "الرسالة" at bounding box center [336, 199] width 645 height 24
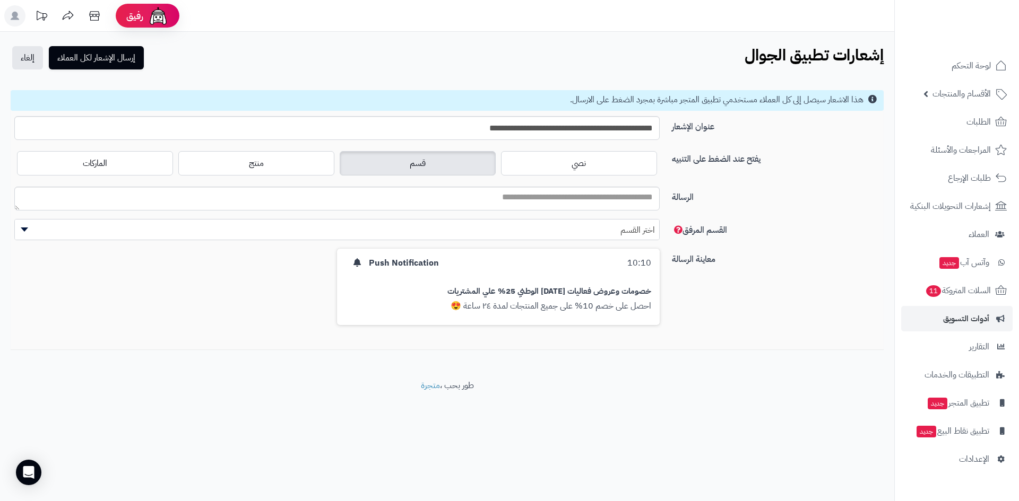
click at [64, 225] on span "اختر القسم" at bounding box center [337, 230] width 644 height 21
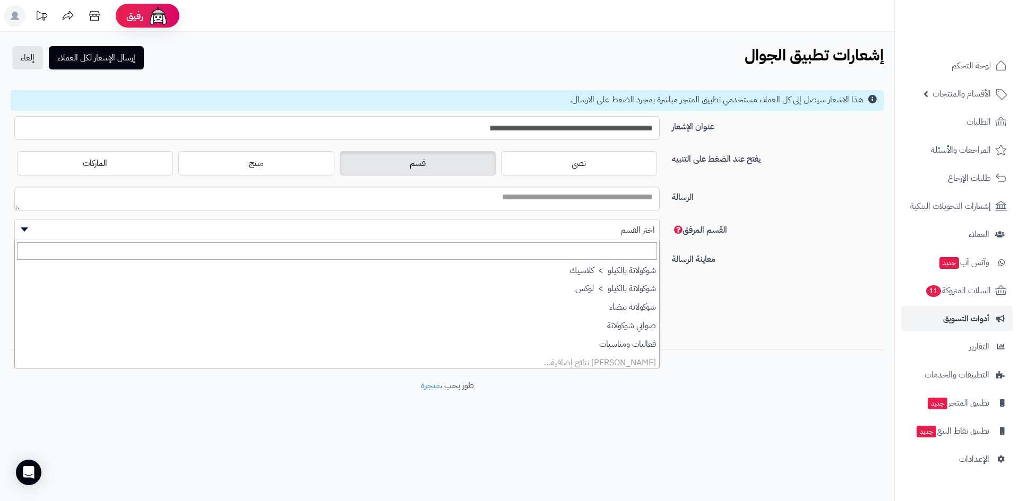
scroll to position [85, 0]
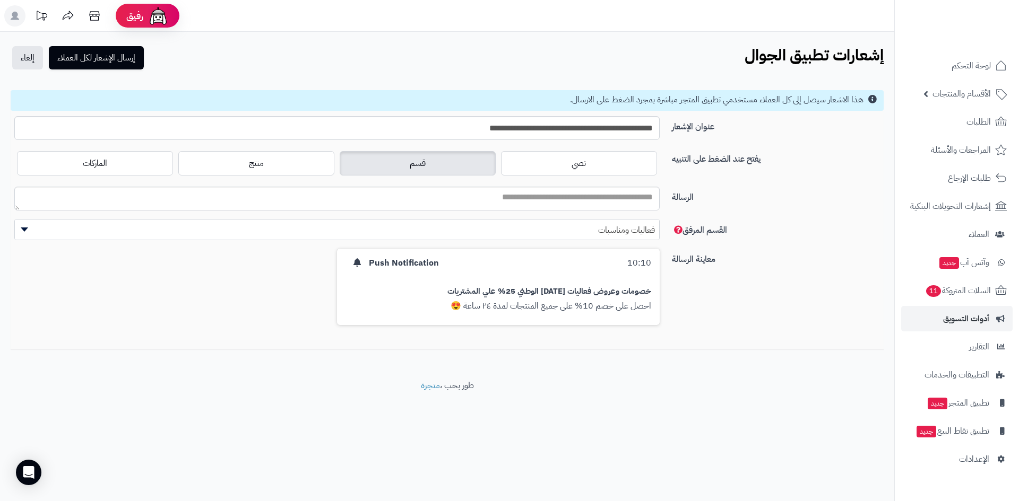
click at [568, 236] on span "فعاليات ومناسبات" at bounding box center [337, 230] width 644 height 21
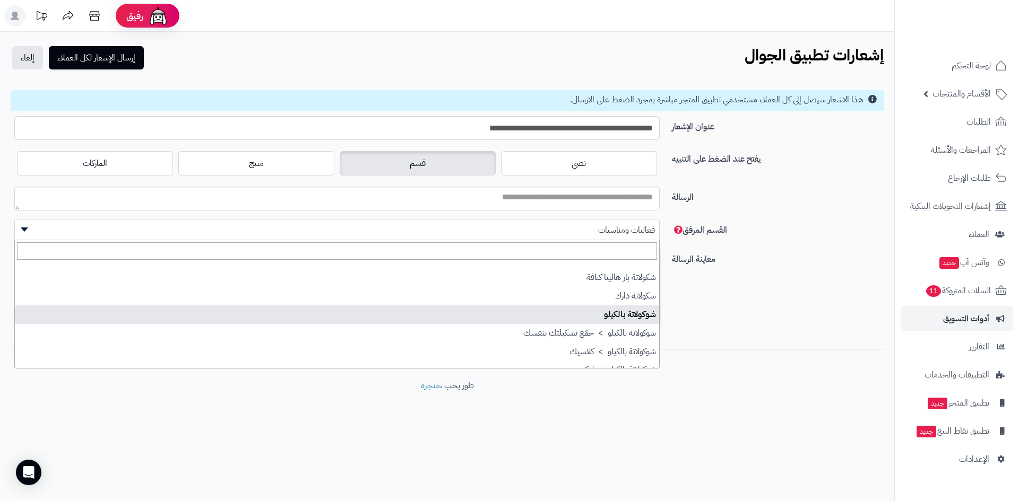
scroll to position [53, 0]
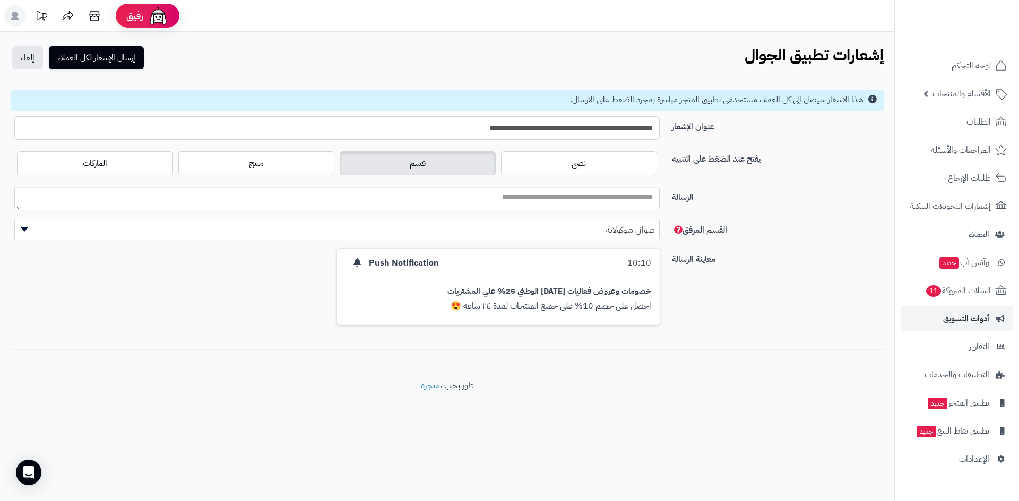
click at [705, 298] on div "معاينة الرسالة 10:10 Push Notification خصومات وعروض فعاليات اليوم الوطني 25% عل…" at bounding box center [446, 299] width 881 height 101
click at [639, 234] on span "صواني شوكولاتة" at bounding box center [337, 230] width 644 height 21
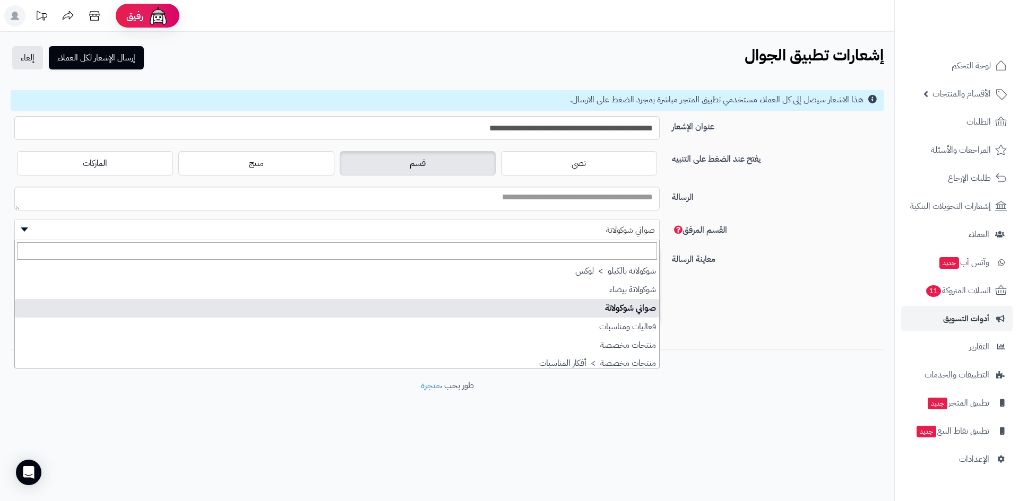
scroll to position [85, 0]
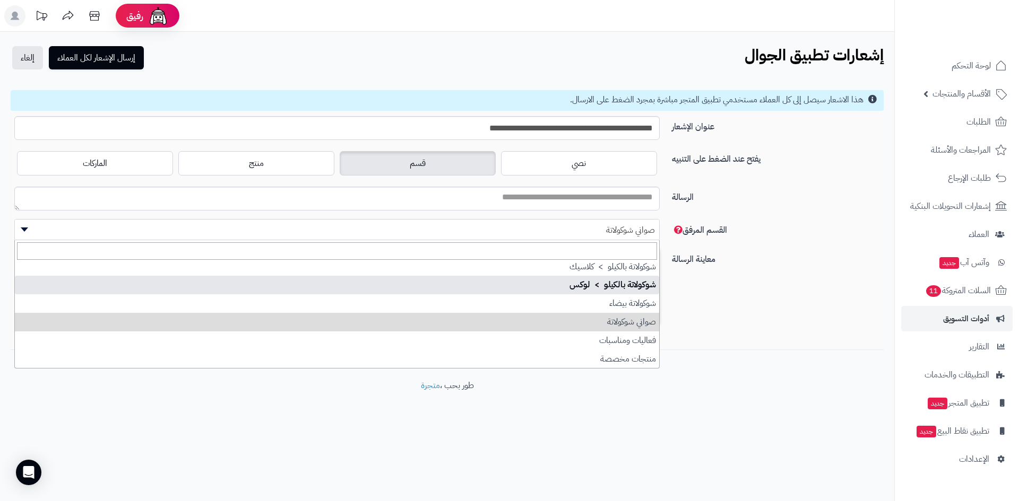
select select "***"
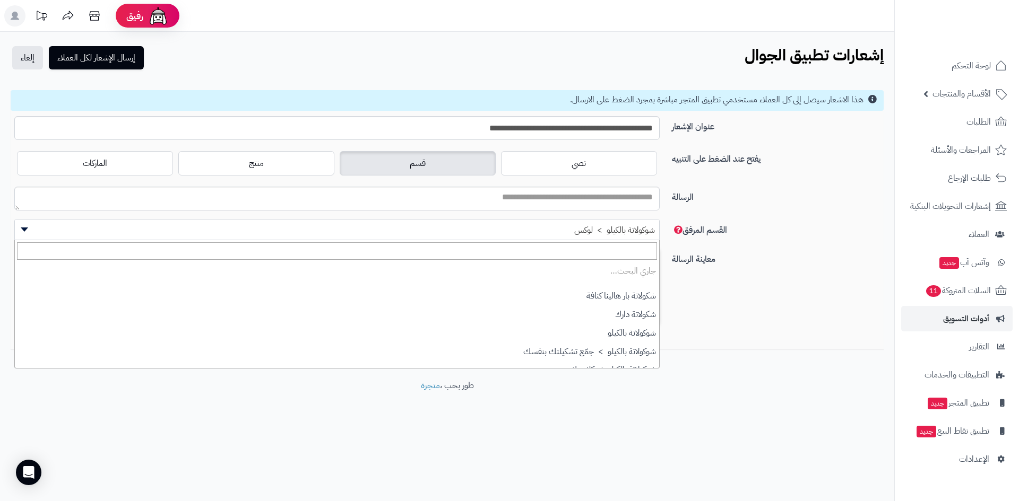
click at [621, 238] on span "شوكولاتة بالكيلو > لوكس" at bounding box center [337, 230] width 644 height 21
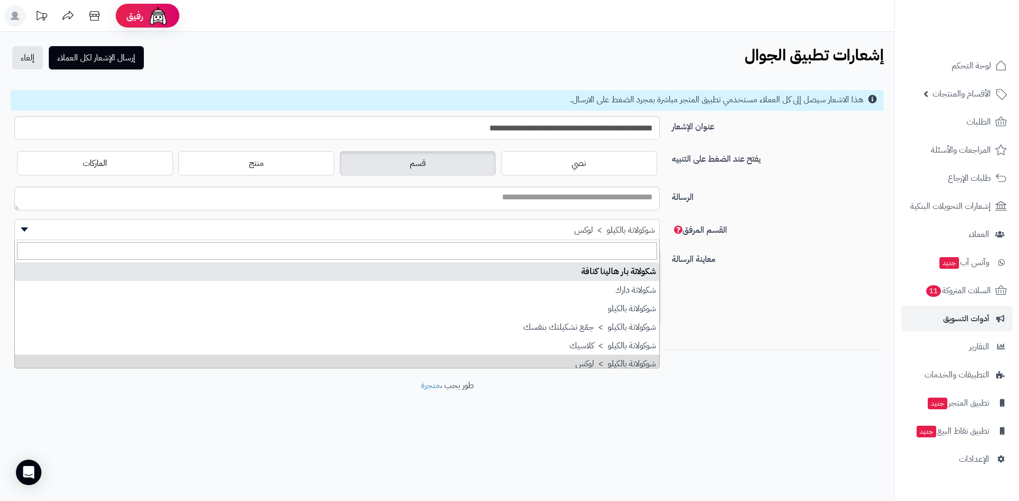
scroll to position [0, 0]
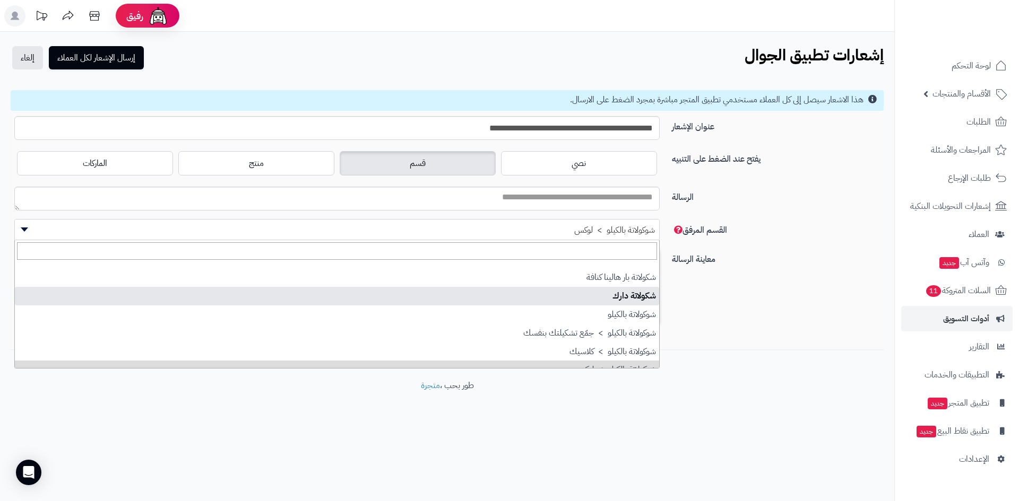
click at [710, 289] on div "معاينة الرسالة 10:10 Push Notification خصومات وعروض فعاليات اليوم الوطني 25% عل…" at bounding box center [446, 299] width 881 height 101
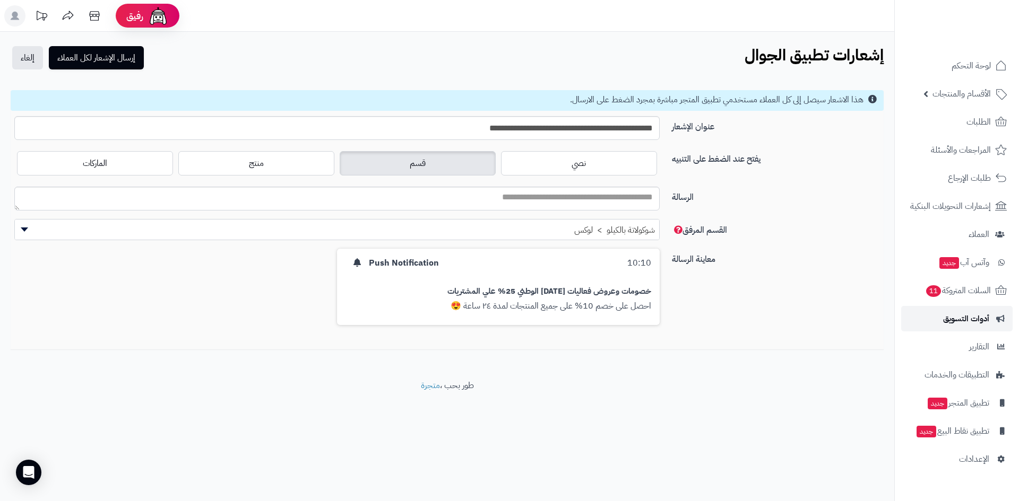
click at [981, 326] on span "أدوات التسويق" at bounding box center [966, 318] width 46 height 15
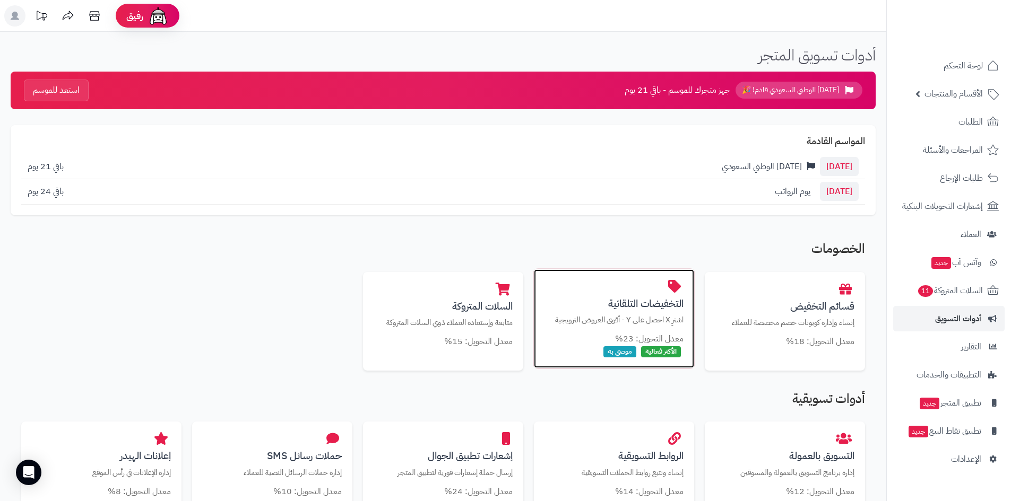
click at [642, 299] on h3 "التخفيضات التلقائية" at bounding box center [613, 303] width 139 height 11
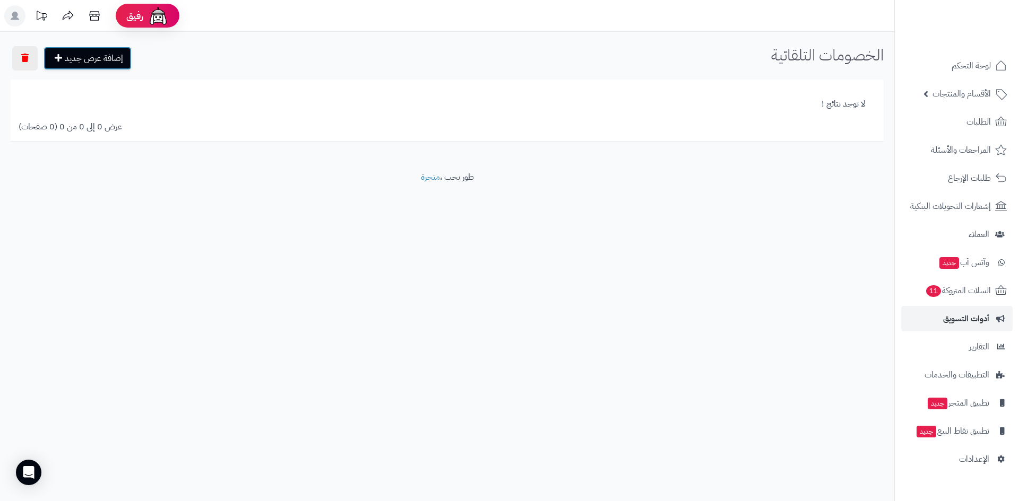
click at [103, 55] on link "إضافة عرض جديد" at bounding box center [88, 58] width 88 height 23
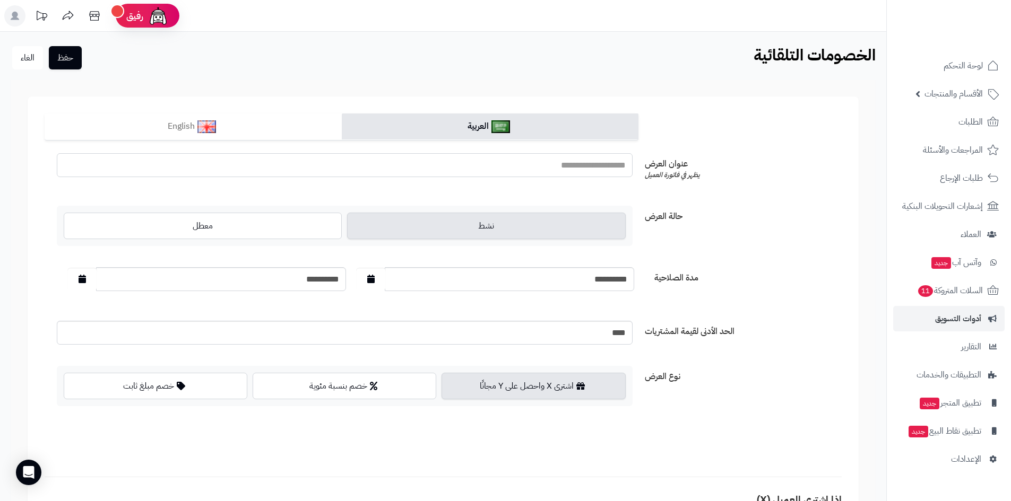
click at [614, 167] on input "text" at bounding box center [345, 165] width 576 height 24
type input "*"
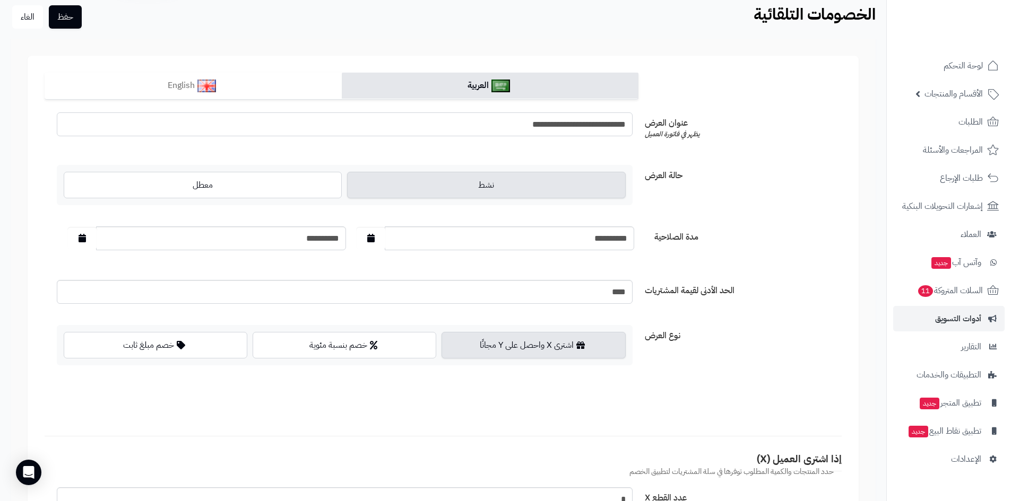
scroll to position [53, 0]
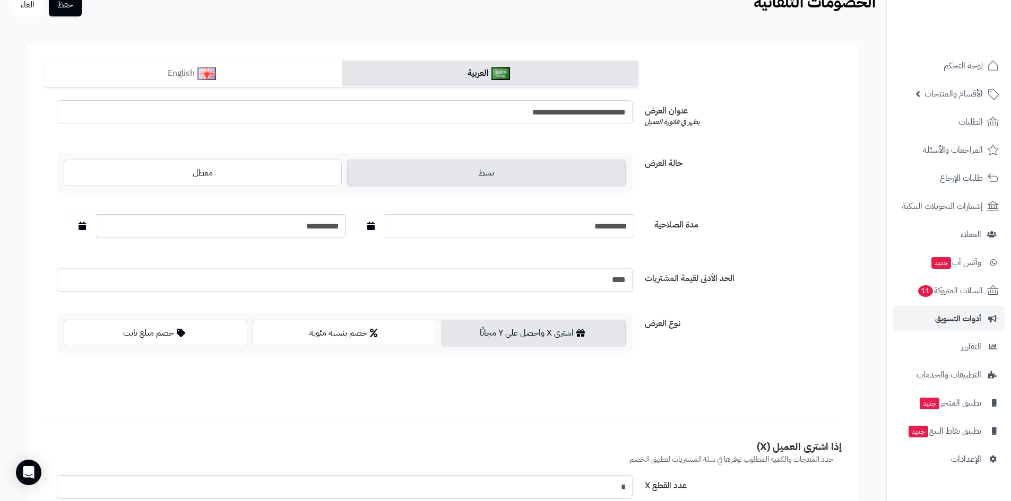
type input "**********"
click at [335, 227] on input "**********" at bounding box center [221, 226] width 250 height 24
click at [77, 231] on button "button" at bounding box center [82, 225] width 30 height 22
click at [158, 344] on td "30" at bounding box center [151, 346] width 19 height 16
type input "**********"
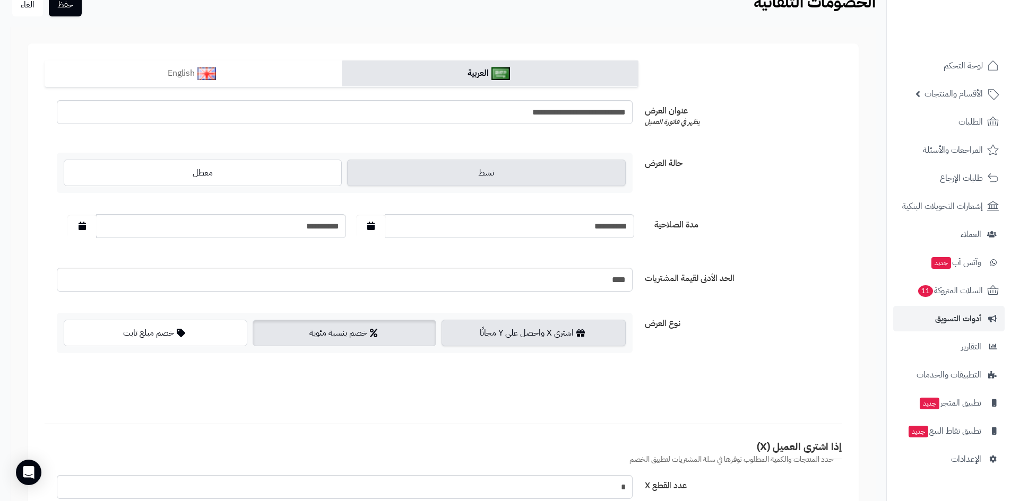
click at [362, 337] on label "خصم بنسبة مئوية" at bounding box center [345, 333] width 184 height 27
drag, startPoint x: 591, startPoint y: 385, endPoint x: 641, endPoint y: 384, distance: 49.9
click at [641, 375] on div "قيمة نسبة الخصم *" at bounding box center [443, 375] width 788 height 0
type input "***"
click at [795, 363] on div "**********" at bounding box center [443, 262] width 797 height 324
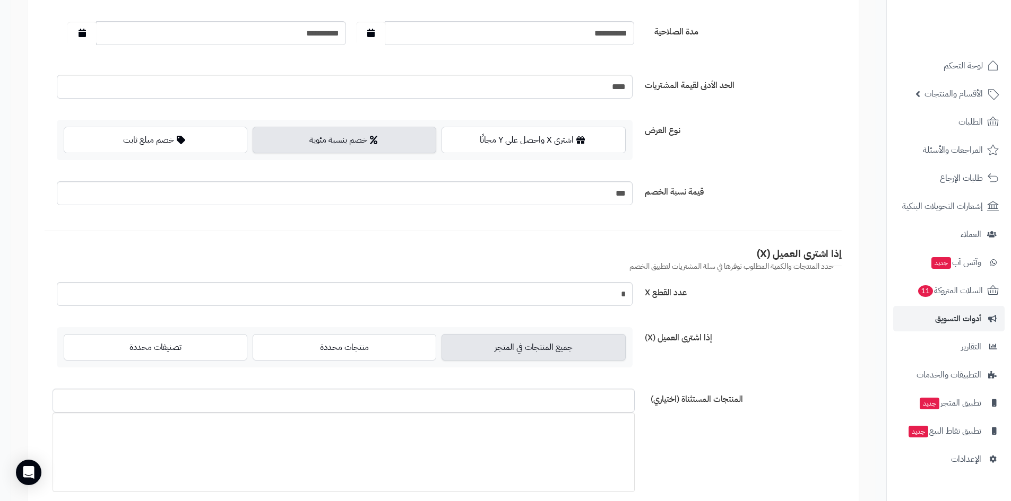
scroll to position [265, 0]
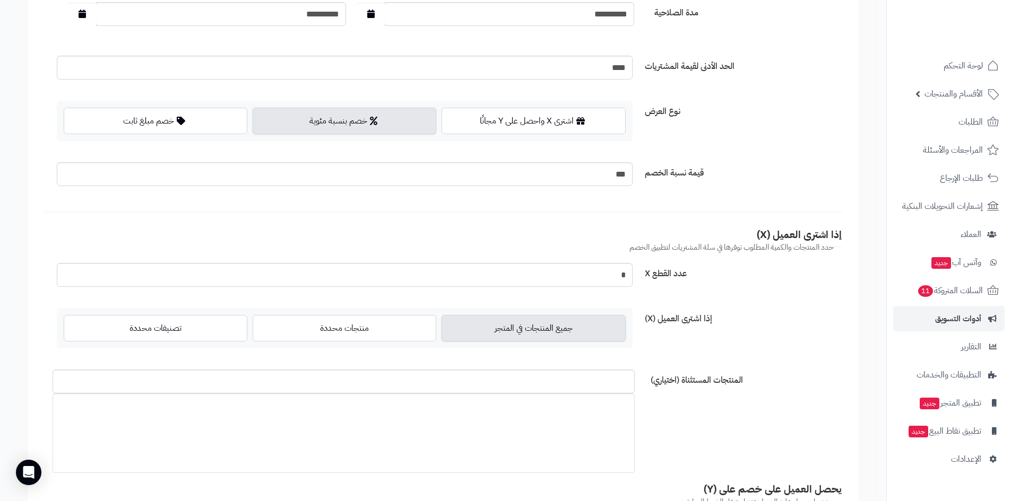
click at [540, 330] on label "جميع المنتجات في المتجر" at bounding box center [533, 328] width 184 height 27
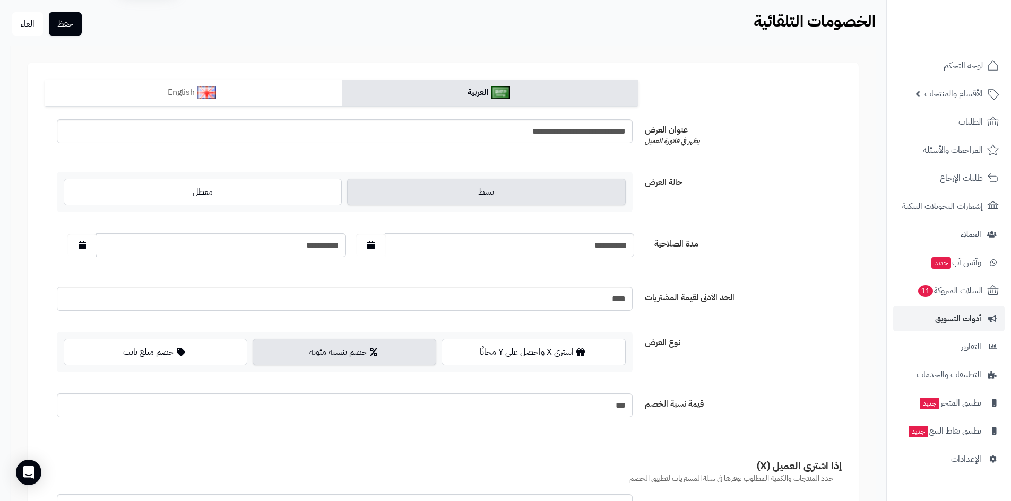
scroll to position [0, 0]
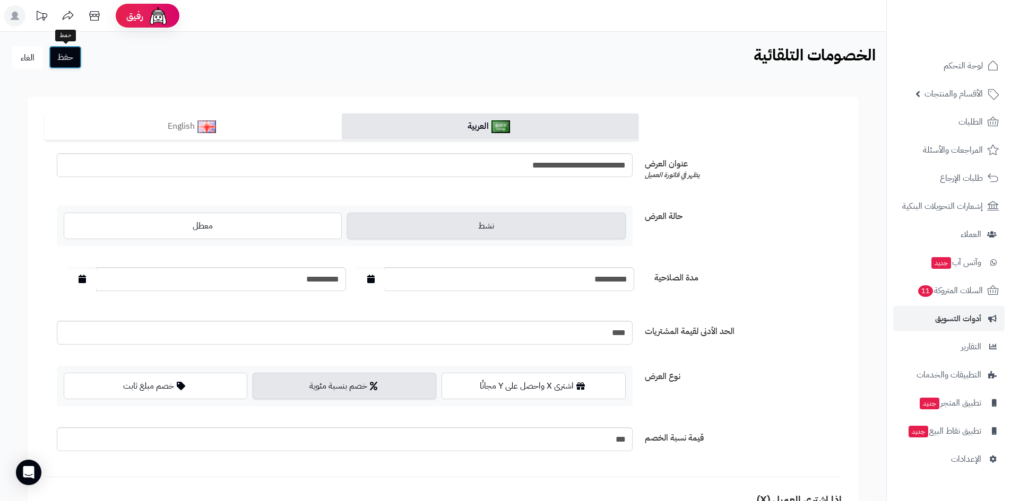
click at [72, 60] on button "حفظ" at bounding box center [65, 57] width 33 height 23
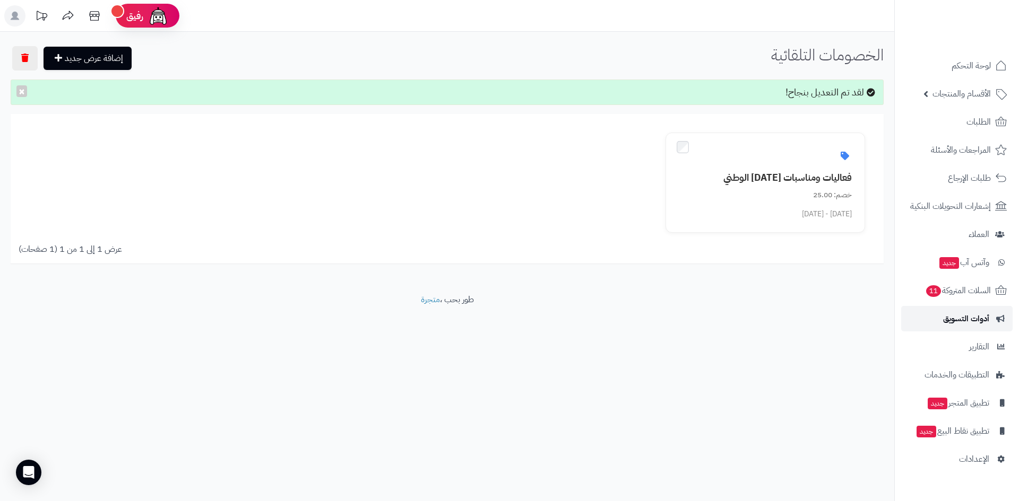
click at [973, 316] on span "أدوات التسويق" at bounding box center [966, 318] width 46 height 15
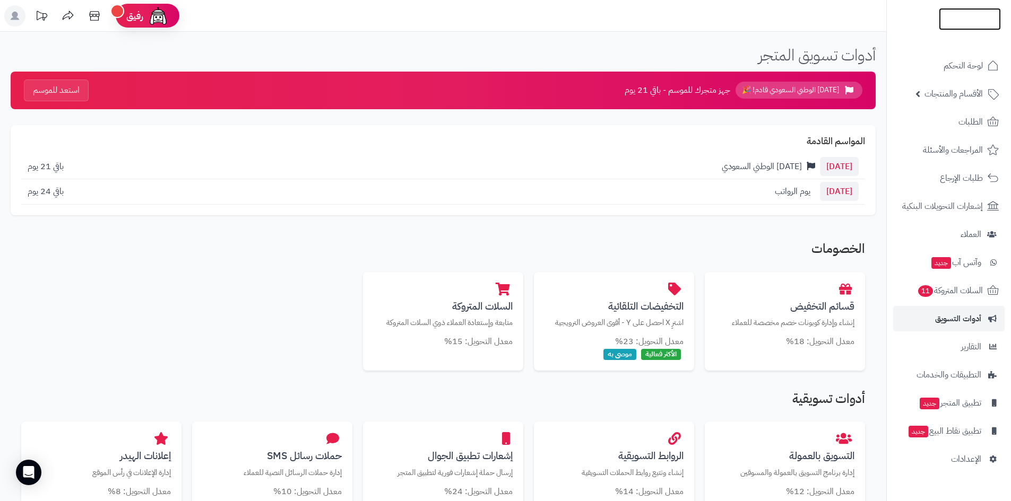
click at [968, 29] on img at bounding box center [969, 40] width 62 height 22
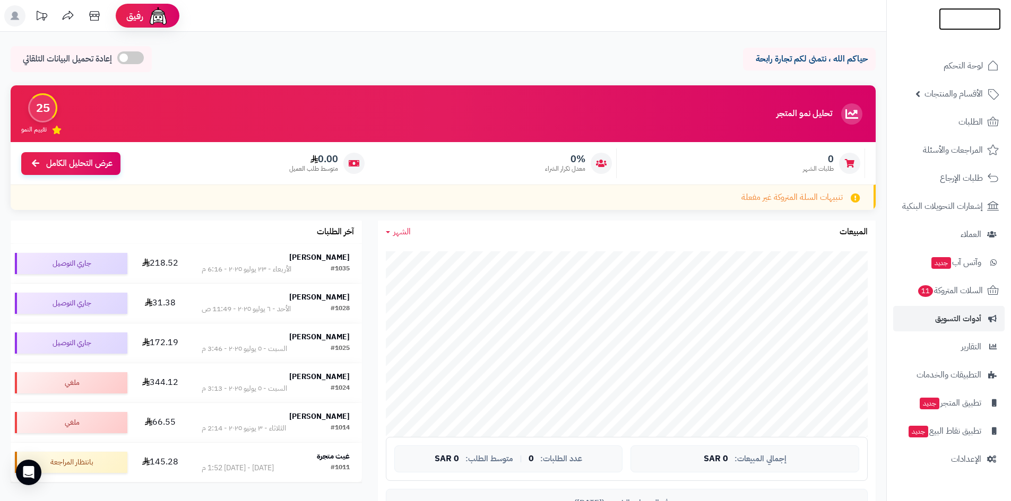
click at [963, 30] on img at bounding box center [969, 41] width 62 height 22
click at [961, 321] on span "أدوات التسويق" at bounding box center [958, 318] width 46 height 15
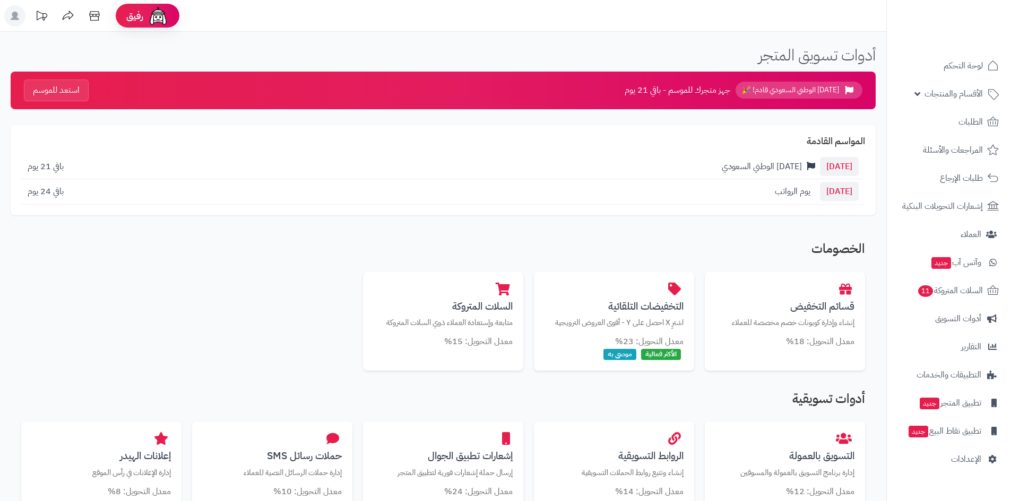
scroll to position [53, 0]
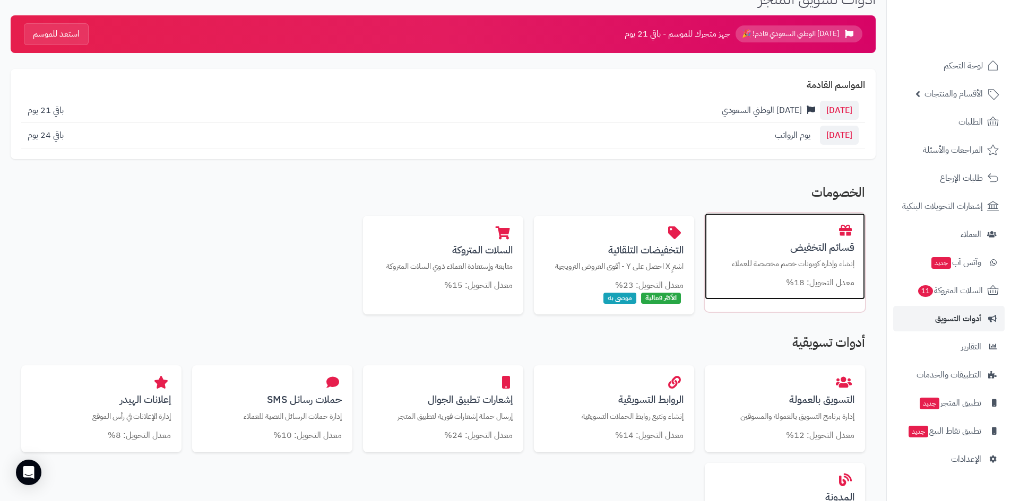
click at [811, 264] on p "إنشاء وإدارة كوبونات خصم مخصصة للعملاء" at bounding box center [784, 263] width 139 height 11
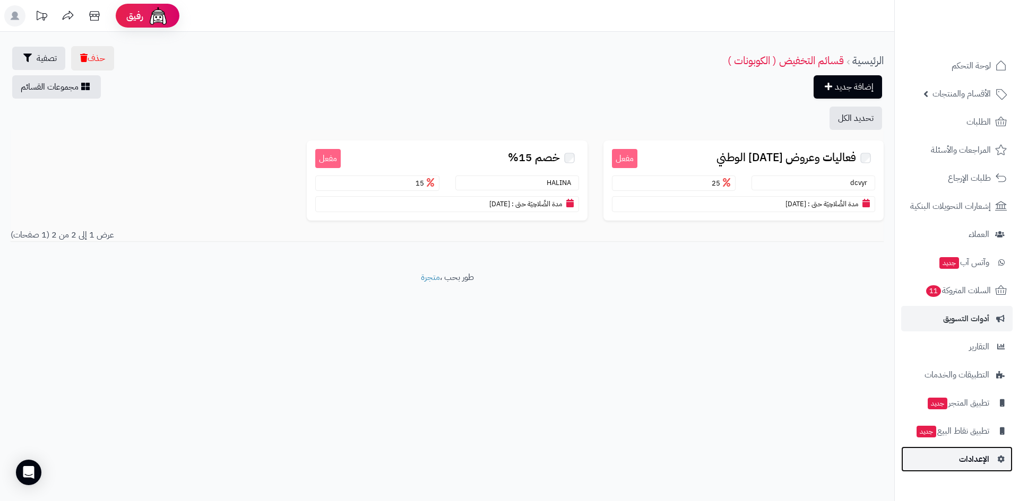
click at [969, 457] on span "الإعدادات" at bounding box center [974, 459] width 30 height 15
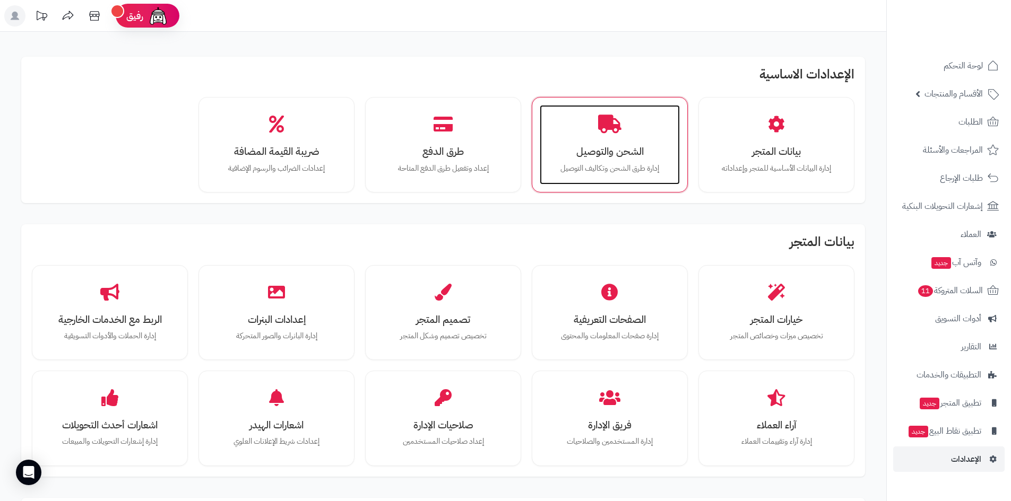
click at [619, 163] on p "إدارة طرق الشحن وتكاليف التوصيل" at bounding box center [609, 169] width 119 height 12
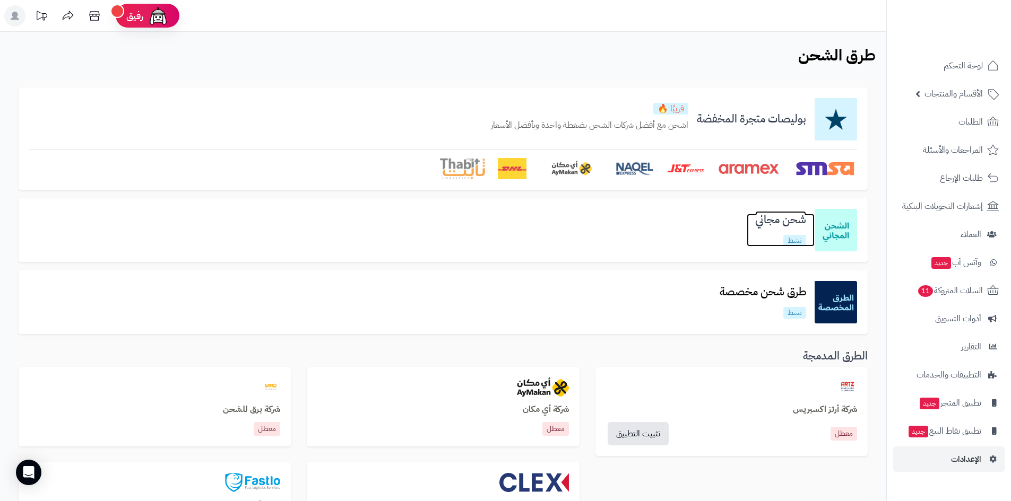
click at [803, 221] on h3 "شحن مجاني" at bounding box center [780, 220] width 68 height 12
click at [781, 221] on h3 "شحن مجاني" at bounding box center [780, 220] width 68 height 12
click at [801, 220] on h3 "شحن مجاني" at bounding box center [780, 220] width 68 height 12
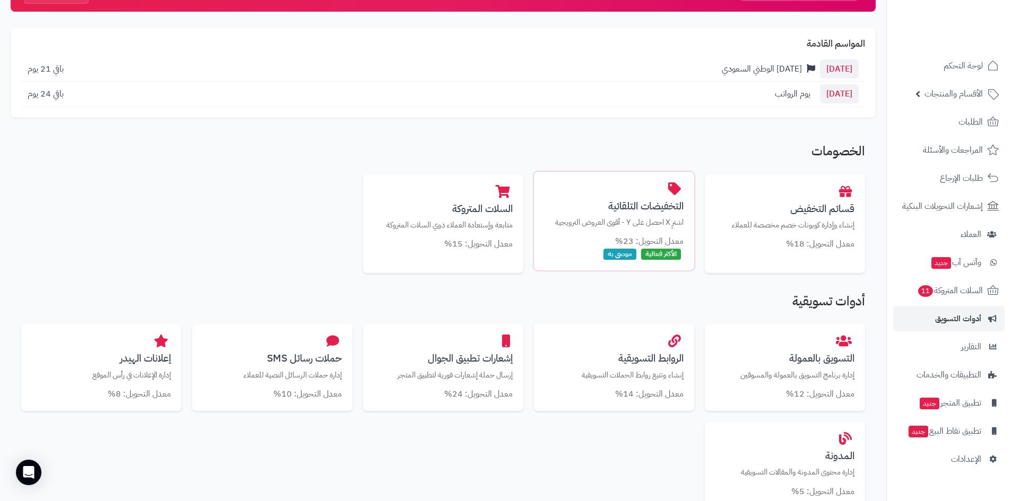
scroll to position [106, 0]
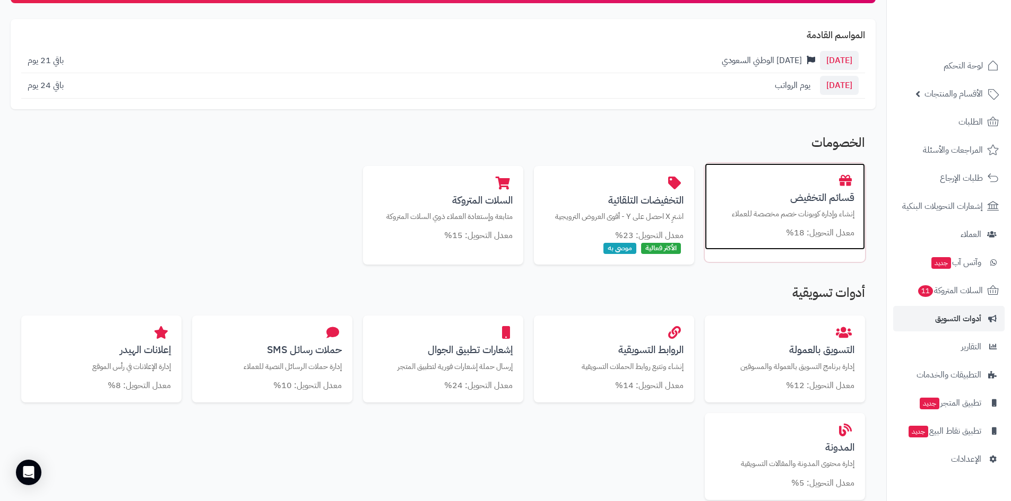
click at [789, 237] on small "معدل التحويل: 18%" at bounding box center [820, 233] width 68 height 13
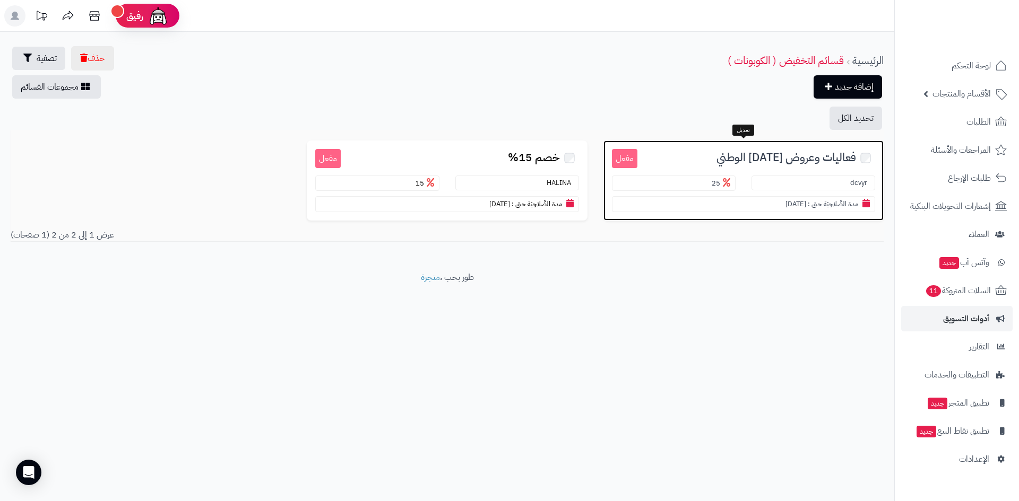
click at [820, 178] on section "dcvyr" at bounding box center [813, 183] width 124 height 15
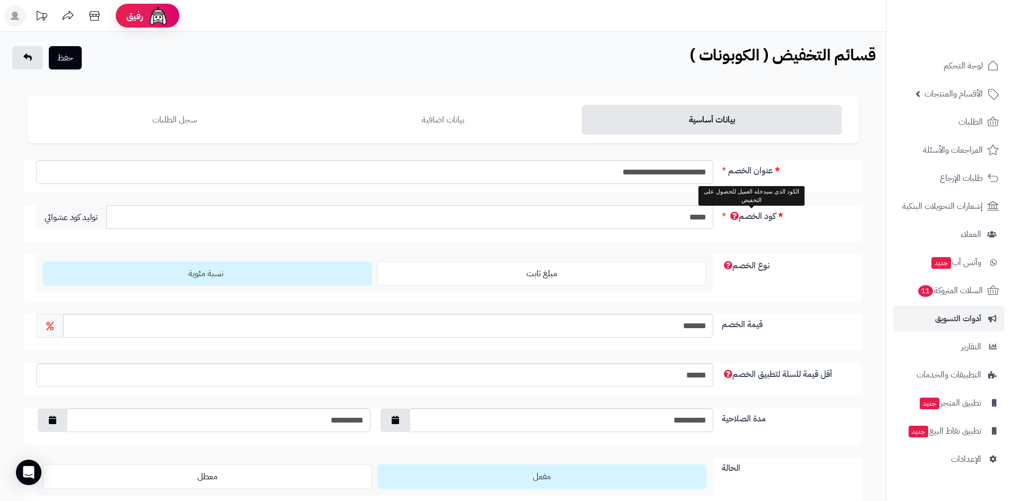
drag, startPoint x: 675, startPoint y: 215, endPoint x: 746, endPoint y: 217, distance: 71.6
click at [746, 217] on div "كود الخصم ***** توليد كود عشوائي" at bounding box center [442, 223] width 839 height 37
type input "******"
click at [67, 66] on button "حفظ" at bounding box center [65, 57] width 33 height 23
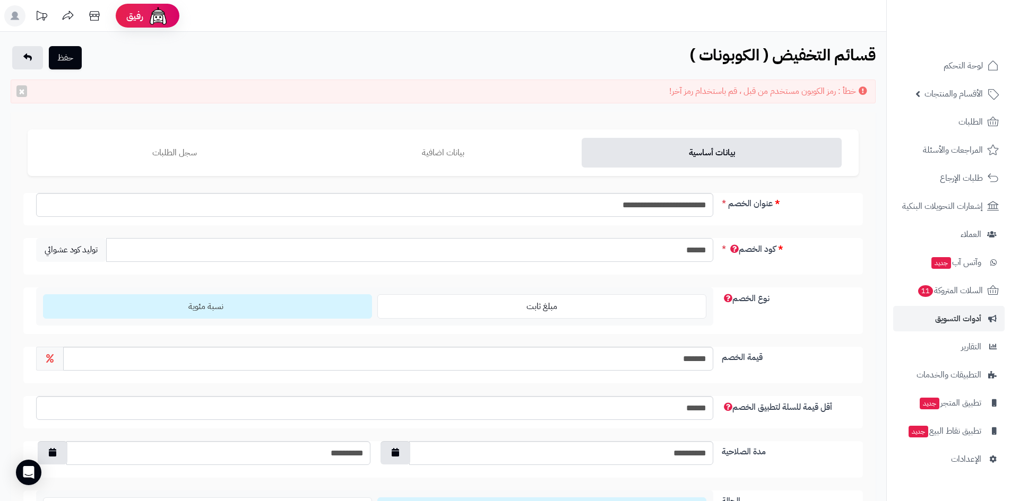
click at [671, 251] on input "******" at bounding box center [409, 250] width 607 height 24
type input "******"
click at [74, 58] on button "حفظ" at bounding box center [65, 57] width 33 height 23
click at [703, 250] on input "******" at bounding box center [409, 250] width 607 height 24
click at [707, 250] on input "******" at bounding box center [409, 250] width 607 height 24
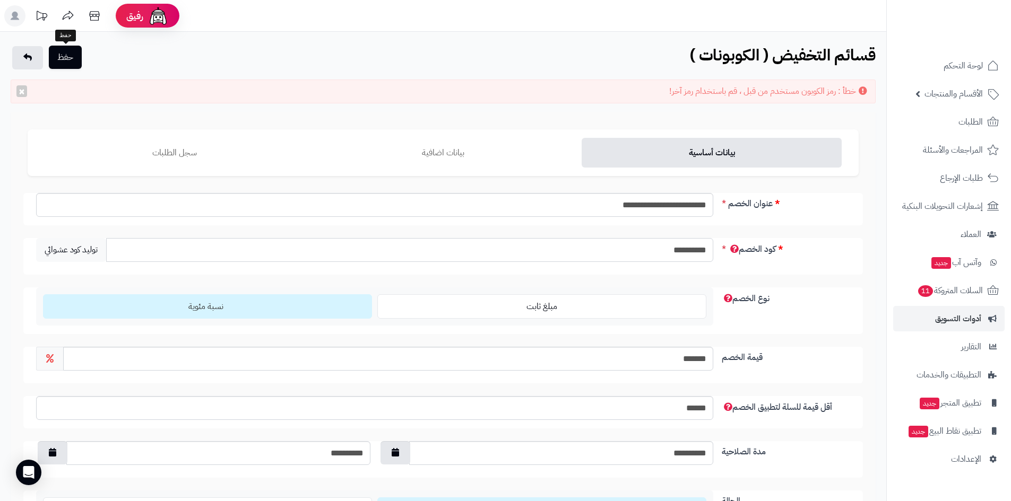
type input "*******"
click at [68, 64] on button "حفظ" at bounding box center [65, 57] width 33 height 23
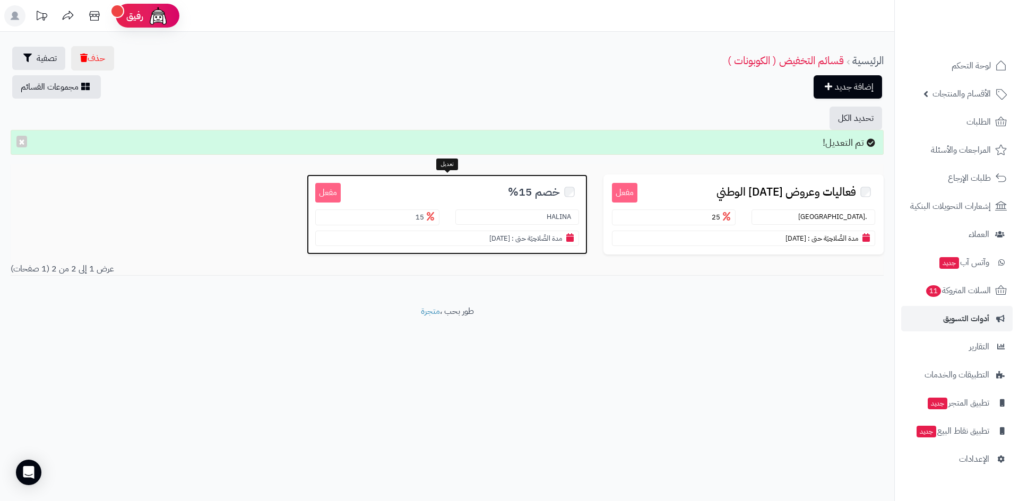
click at [518, 196] on span "خصم 15%" at bounding box center [534, 192] width 52 height 12
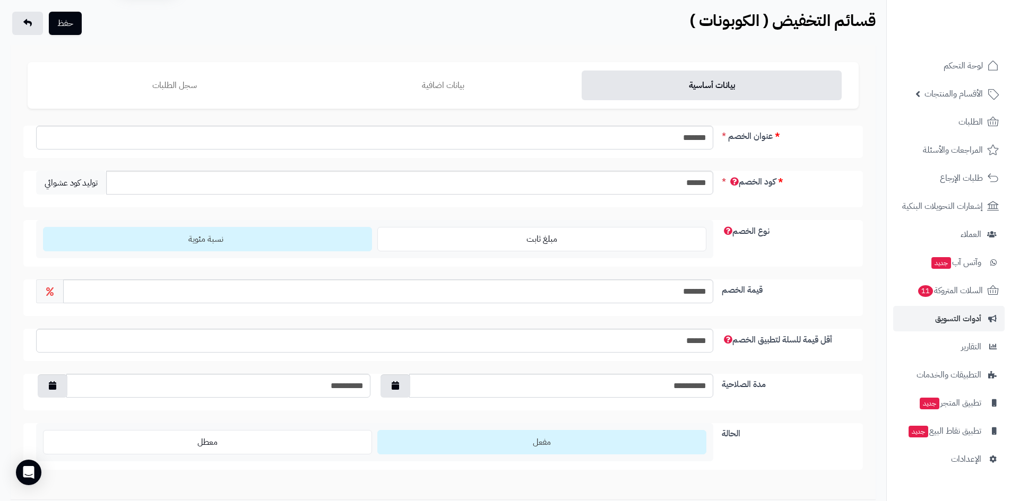
scroll to position [53, 0]
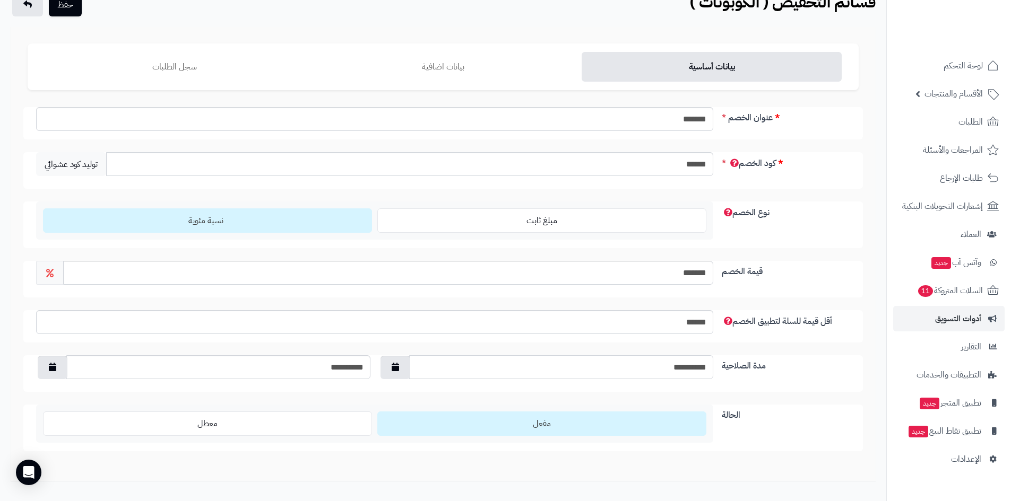
click at [679, 367] on input "**********" at bounding box center [561, 367] width 304 height 24
click at [405, 370] on button "button" at bounding box center [395, 366] width 30 height 23
click at [507, 236] on th "‹" at bounding box center [501, 232] width 19 height 16
click at [389, 232] on th "›" at bounding box center [388, 232] width 19 height 16
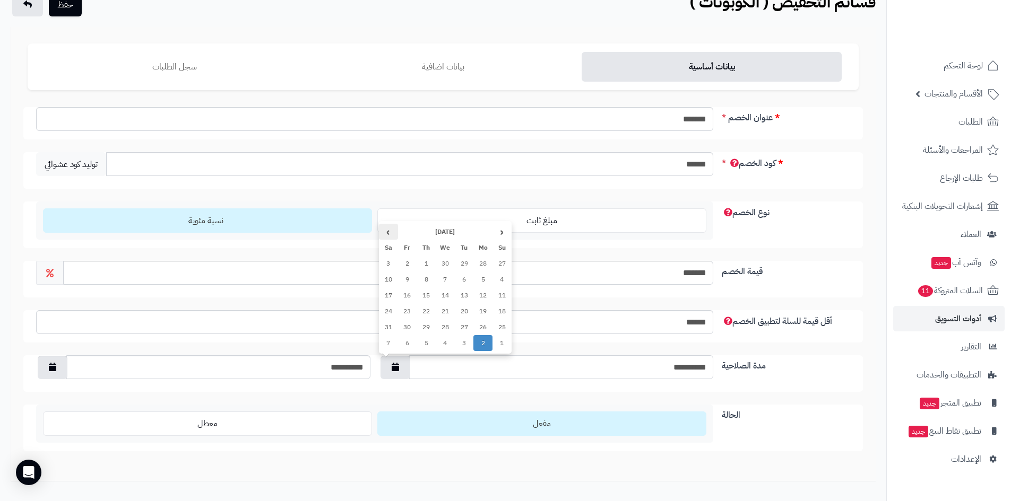
click at [389, 232] on th "›" at bounding box center [388, 232] width 19 height 16
click at [460, 262] on td "2" at bounding box center [464, 264] width 19 height 16
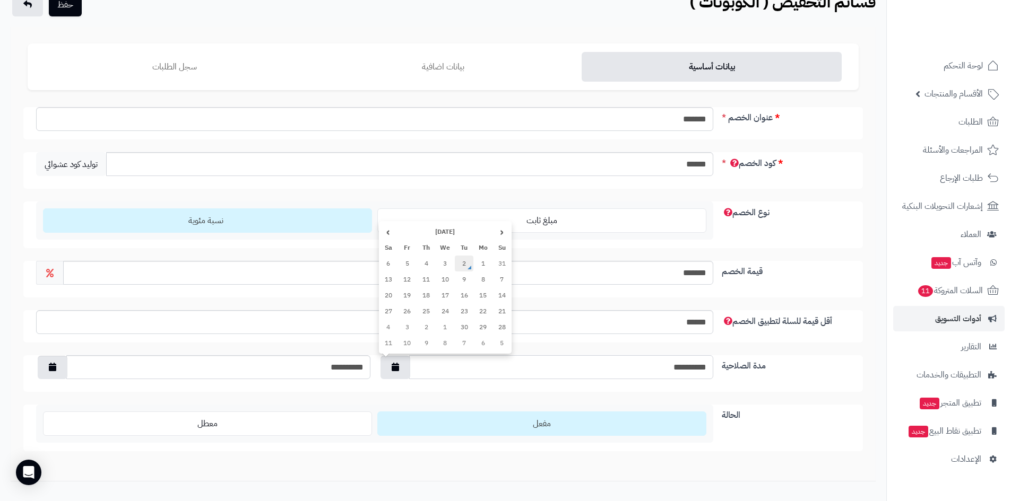
type input "**********"
click at [53, 372] on button "button" at bounding box center [53, 366] width 30 height 23
click at [112, 233] on th "December 2022" at bounding box center [102, 232] width 95 height 16
click at [163, 246] on th "‹" at bounding box center [163, 246] width 11 height 16
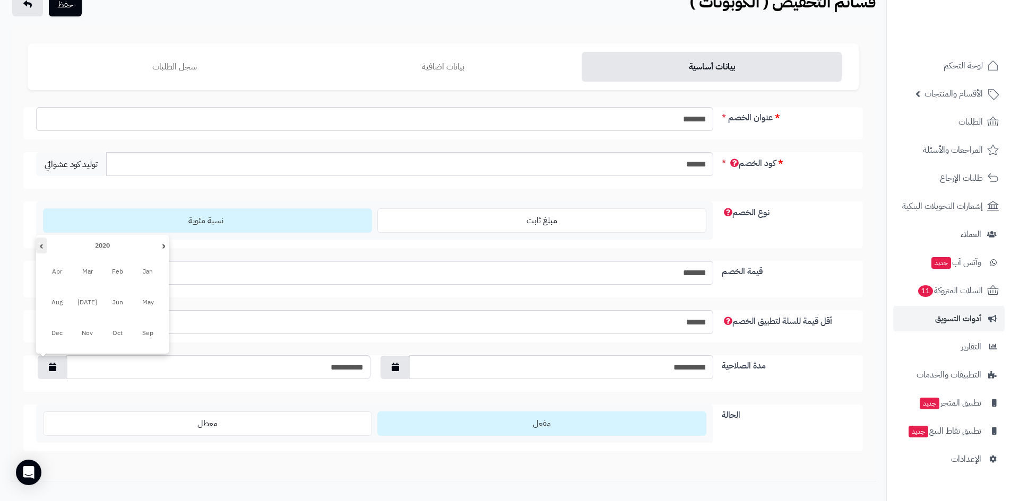
click at [44, 248] on th "›" at bounding box center [41, 246] width 11 height 16
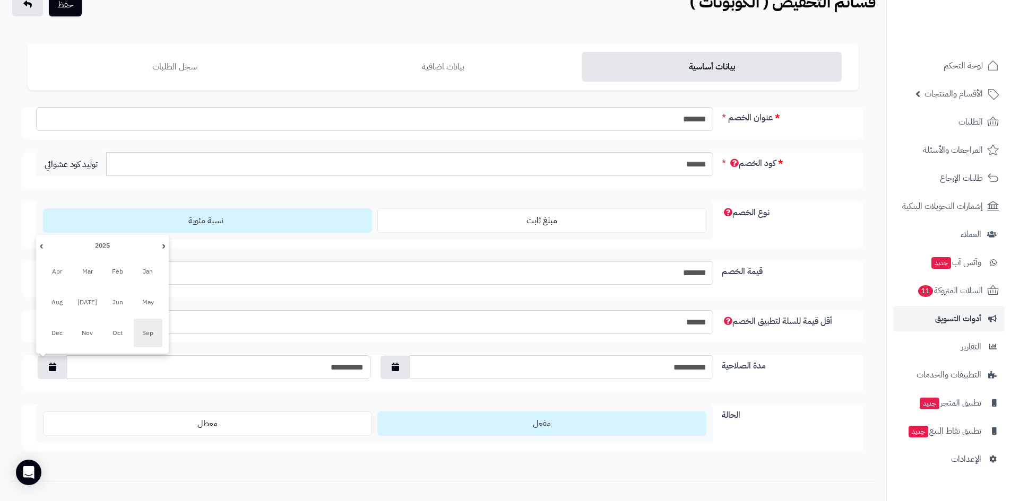
click at [145, 332] on span "Sep" at bounding box center [148, 333] width 29 height 29
click at [126, 326] on td "30" at bounding box center [121, 327] width 19 height 16
type input "**********"
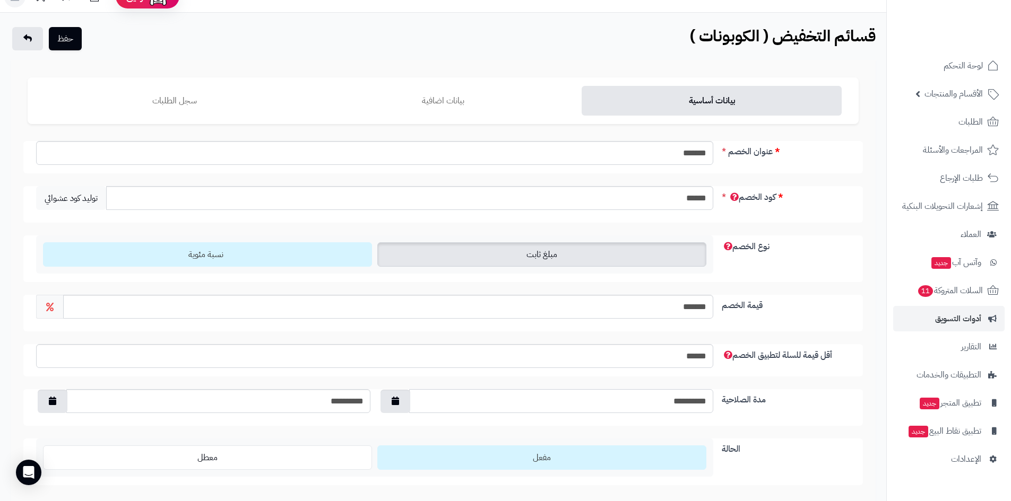
scroll to position [0, 0]
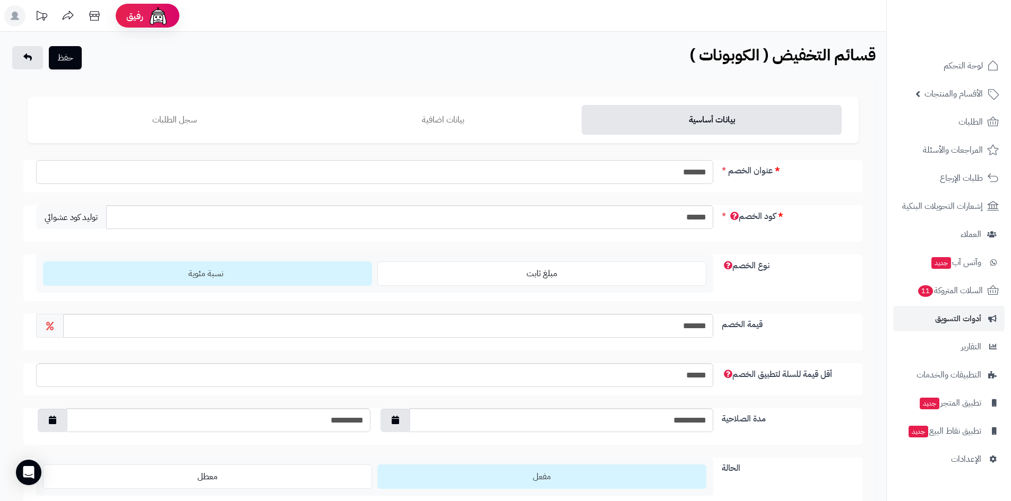
click at [678, 171] on input "*******" at bounding box center [374, 172] width 677 height 24
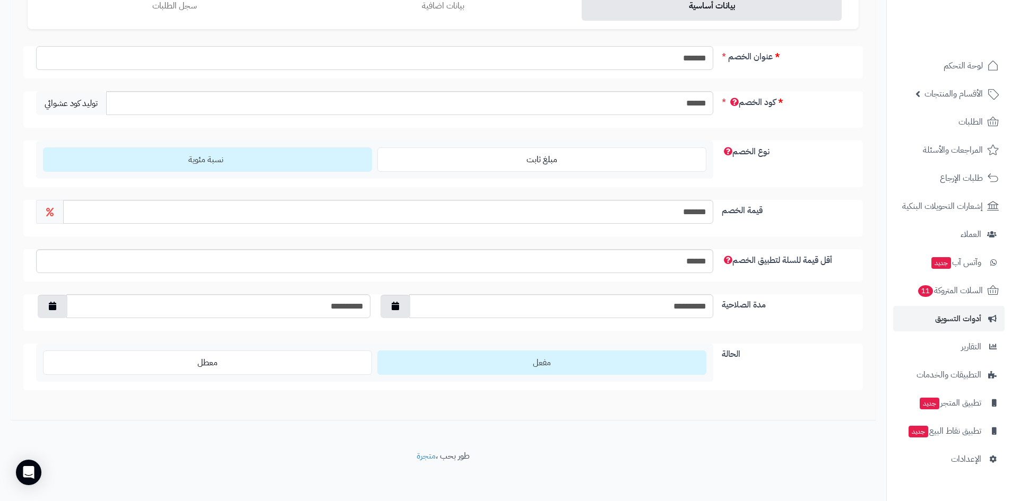
scroll to position [116, 0]
type input "*******"
drag, startPoint x: 683, startPoint y: 210, endPoint x: 674, endPoint y: 211, distance: 9.0
click at [674, 211] on input "*******" at bounding box center [388, 210] width 650 height 24
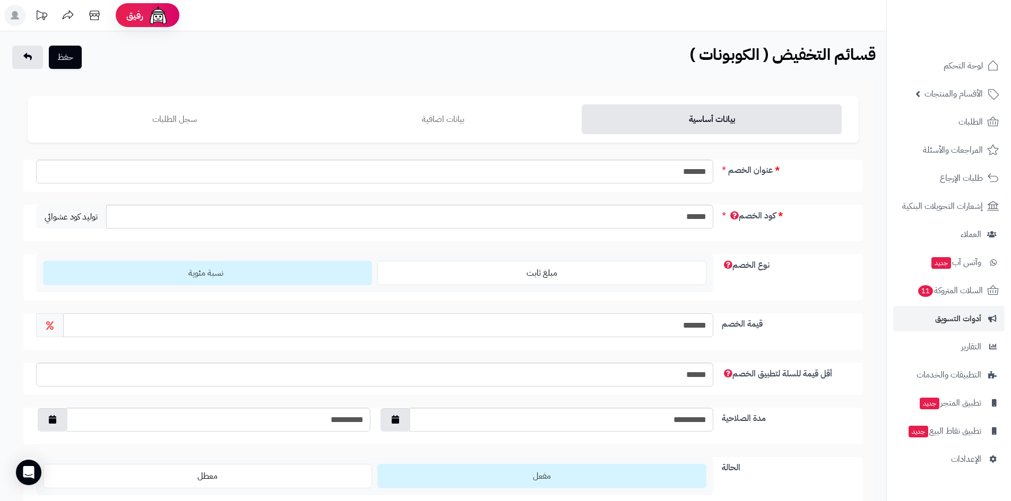
scroll to position [0, 0]
type input "*******"
click at [67, 62] on button "حفظ" at bounding box center [65, 57] width 33 height 23
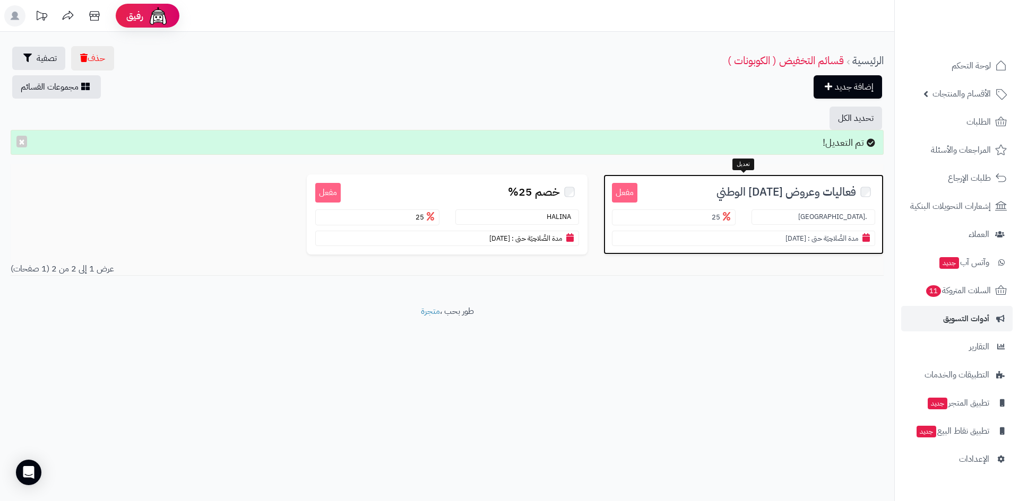
click at [699, 194] on h3 "فعاليات وعروض اليوم الوطني" at bounding box center [756, 191] width 238 height 16
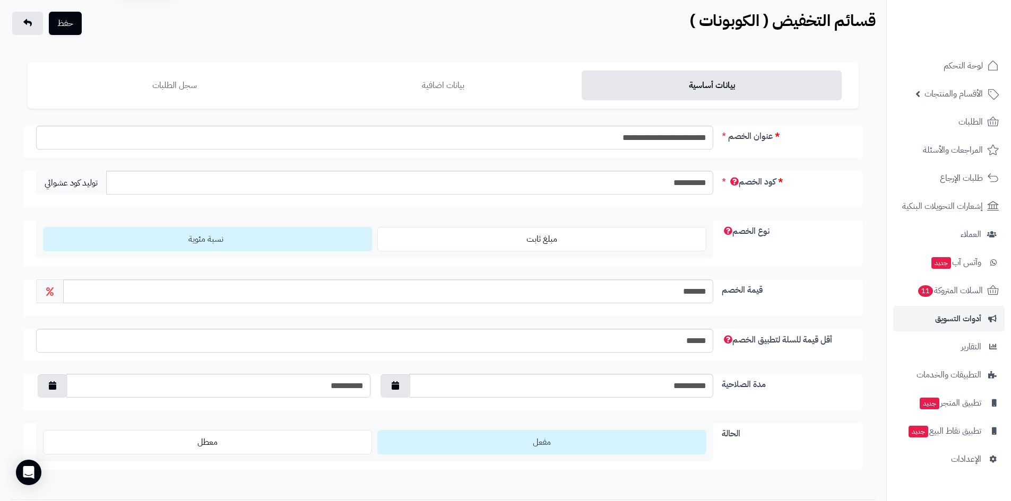
scroll to position [53, 0]
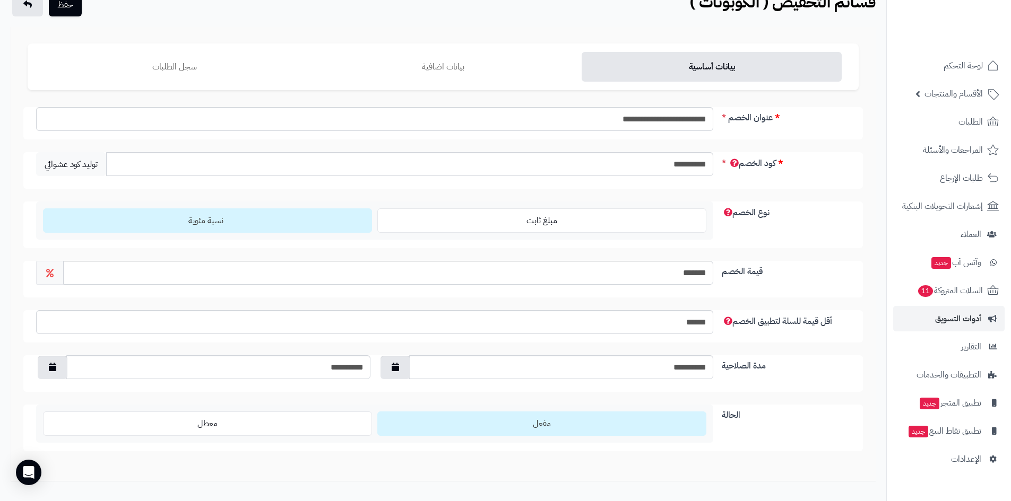
drag, startPoint x: 327, startPoint y: 415, endPoint x: 376, endPoint y: 397, distance: 52.0
click at [376, 397] on div "**********" at bounding box center [443, 279] width 831 height 344
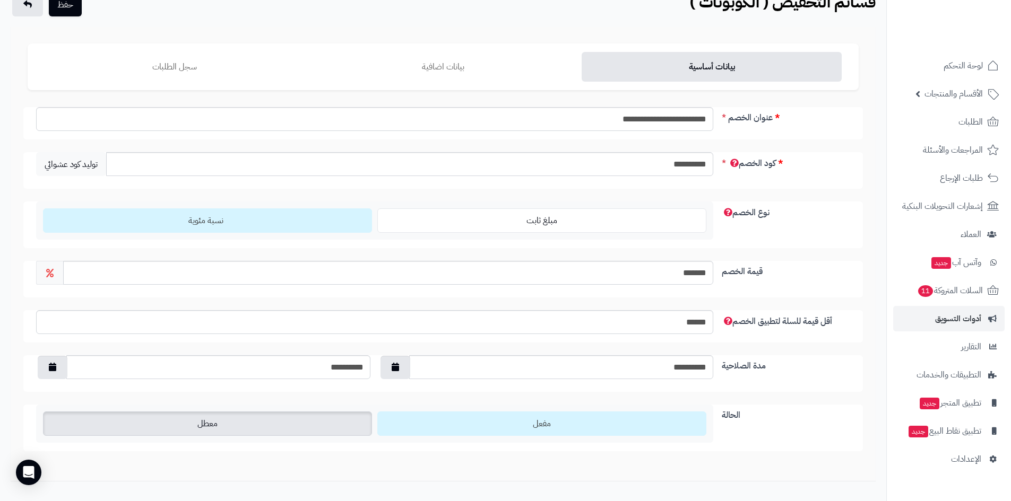
click at [320, 436] on label "معطل" at bounding box center [207, 424] width 329 height 24
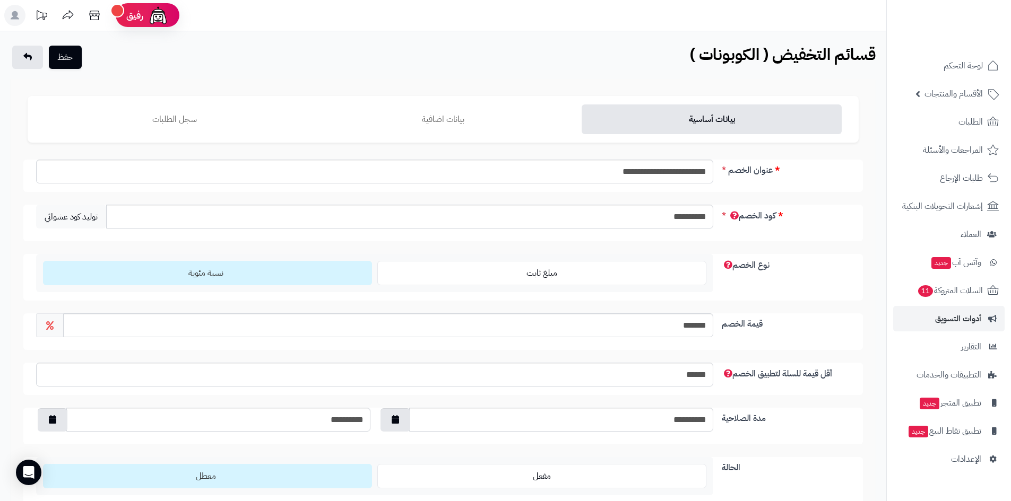
scroll to position [0, 0]
click at [55, 51] on button "حفظ" at bounding box center [65, 57] width 33 height 23
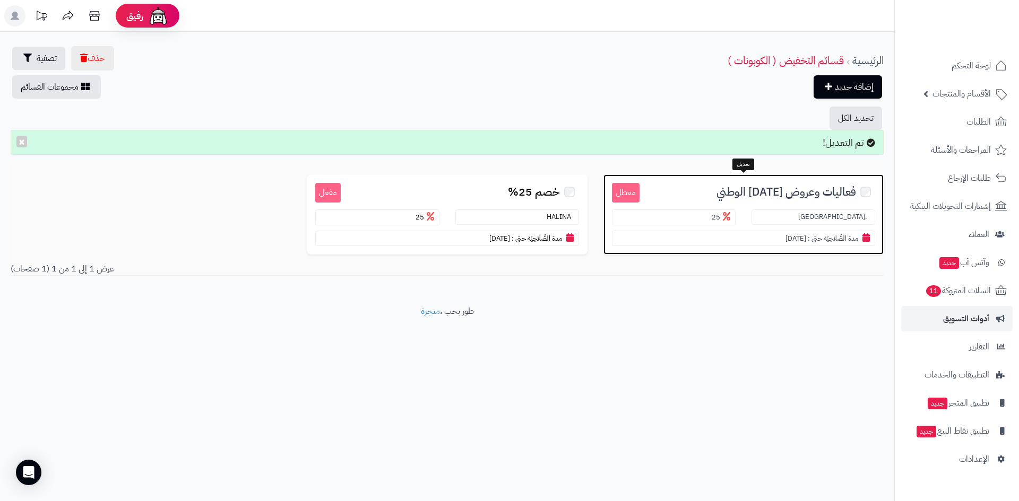
drag, startPoint x: 675, startPoint y: 198, endPoint x: 654, endPoint y: 201, distance: 20.9
click at [654, 201] on div "معطل فعاليات وعروض اليوم الوطني .HALINA 25 مدة الصَّلاحِيَة حتى : 30/09/2025" at bounding box center [743, 215] width 280 height 80
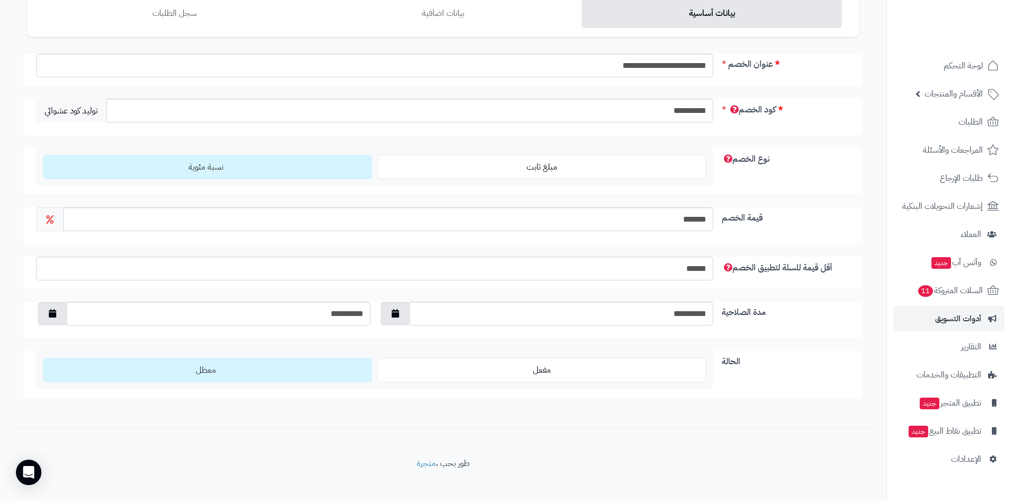
scroll to position [116, 0]
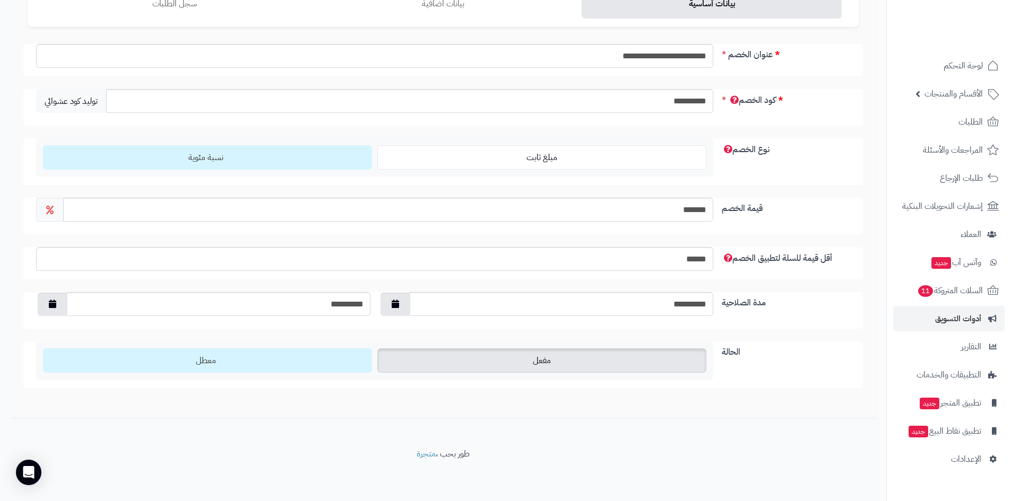
click at [519, 360] on label "مفعل" at bounding box center [541, 361] width 329 height 24
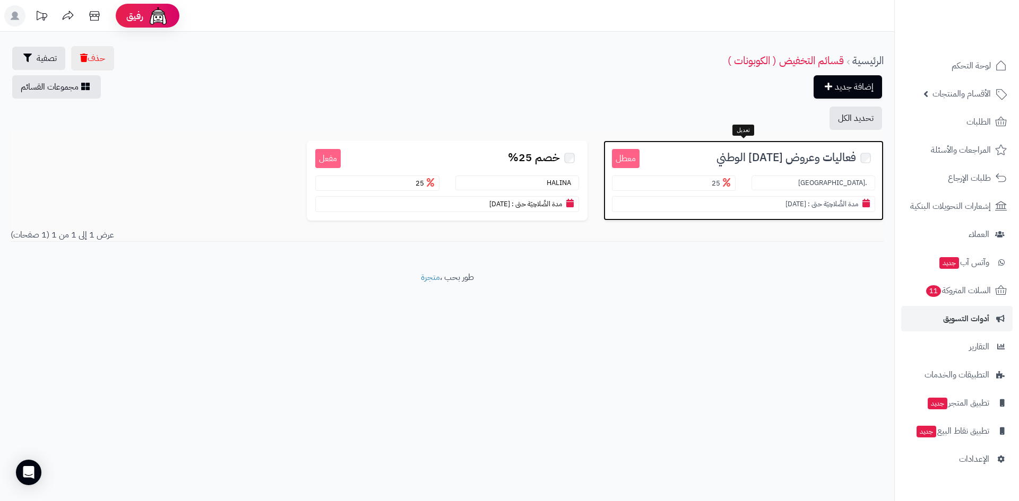
click at [770, 162] on span "فعاليات وعروض اليوم الوطني" at bounding box center [786, 158] width 140 height 12
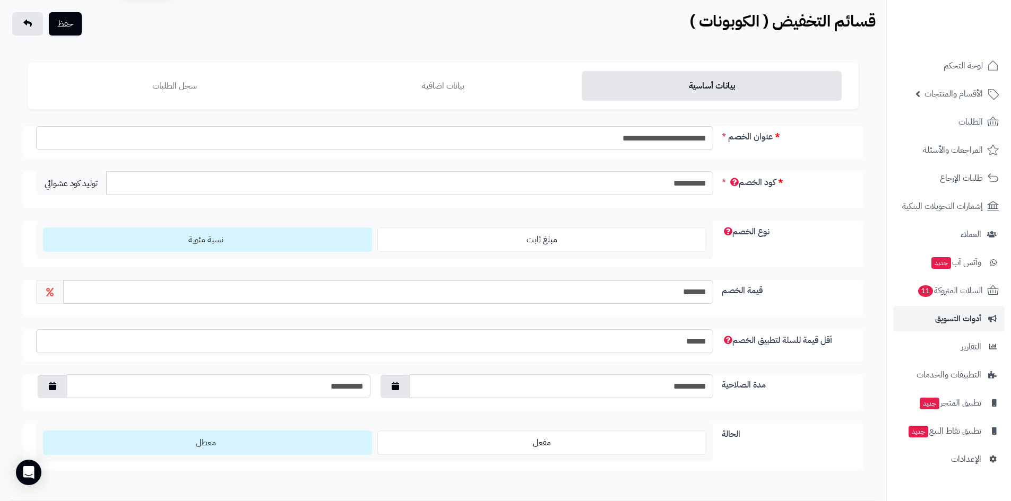
scroll to position [53, 0]
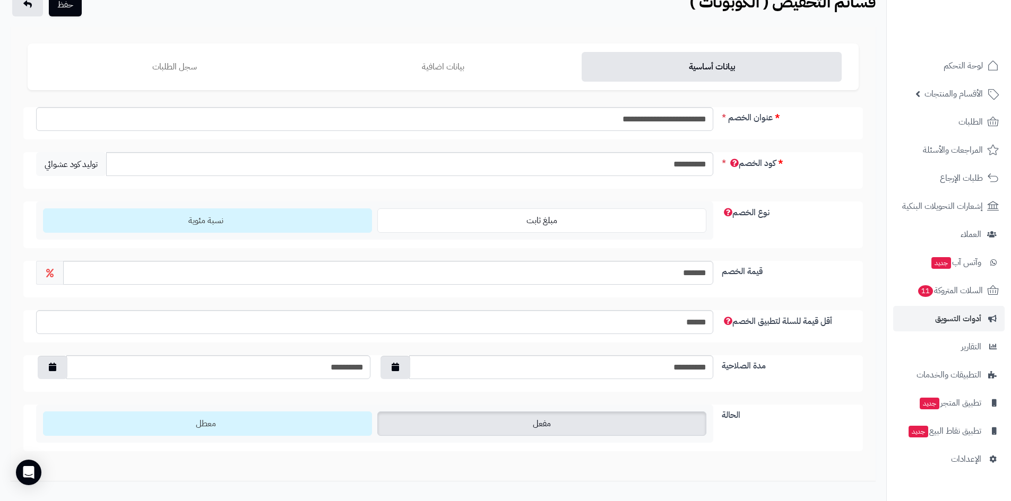
click at [572, 421] on label "مفعل" at bounding box center [541, 424] width 329 height 24
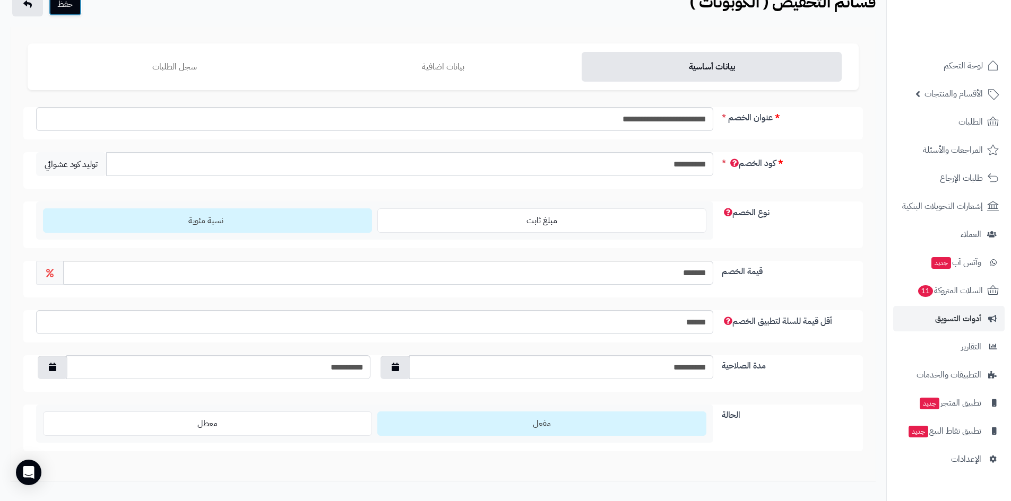
click at [70, 11] on button "حفظ" at bounding box center [65, 4] width 33 height 23
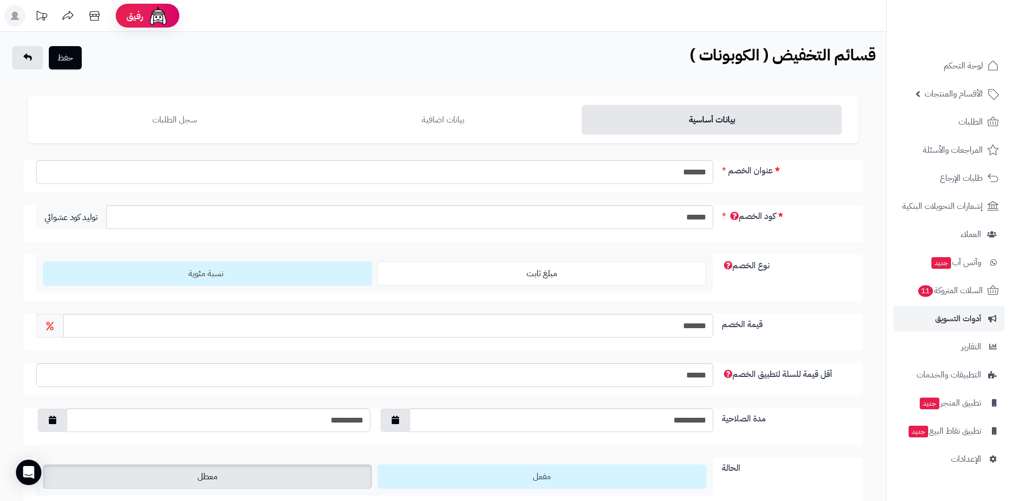
click at [291, 474] on label "معطل" at bounding box center [207, 477] width 329 height 24
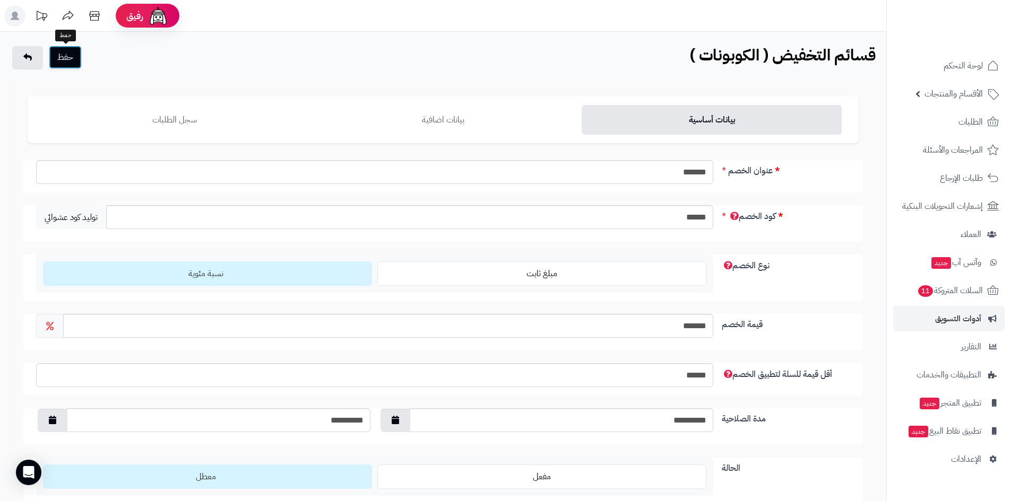
click at [69, 57] on button "حفظ" at bounding box center [65, 57] width 33 height 23
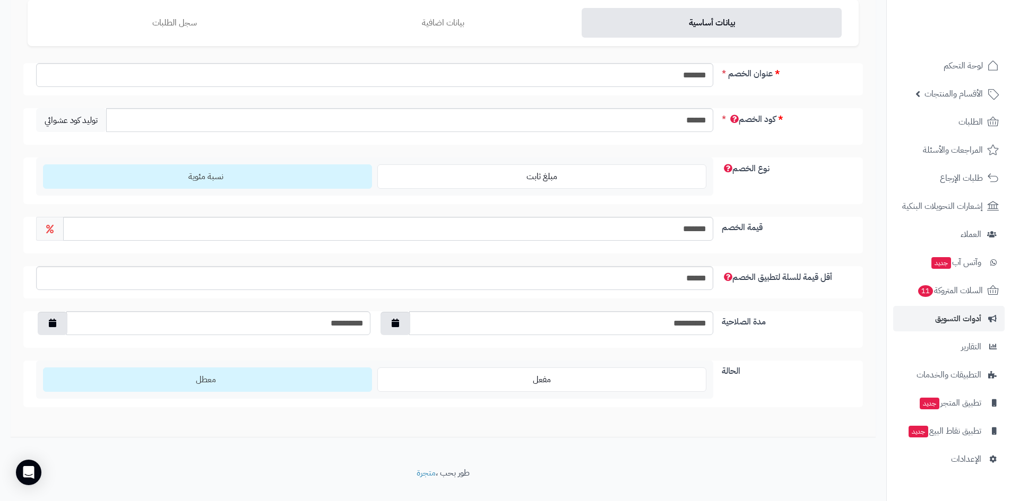
scroll to position [116, 0]
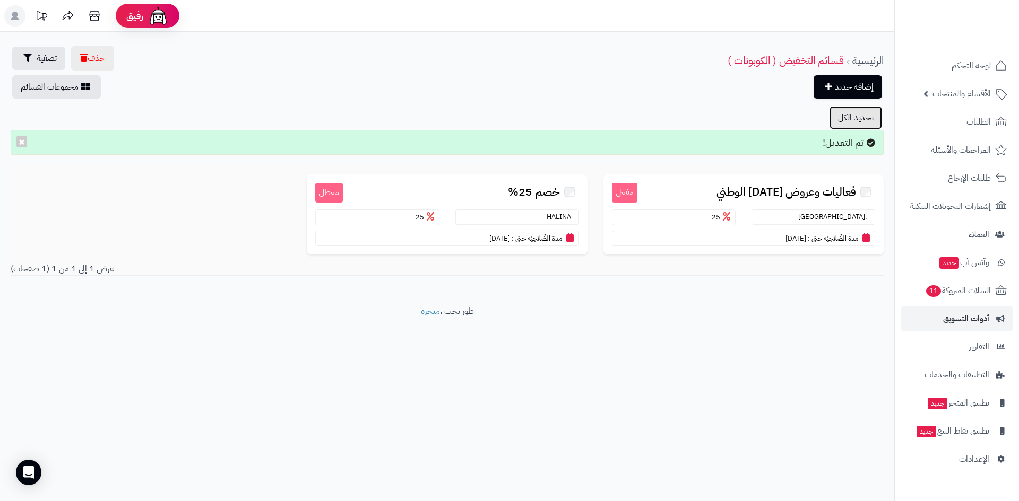
click at [861, 117] on button "تحديد الكل" at bounding box center [855, 117] width 53 height 23
click at [776, 59] on link "قسائم التخفيض ( الكوبونات )" at bounding box center [785, 61] width 116 height 16
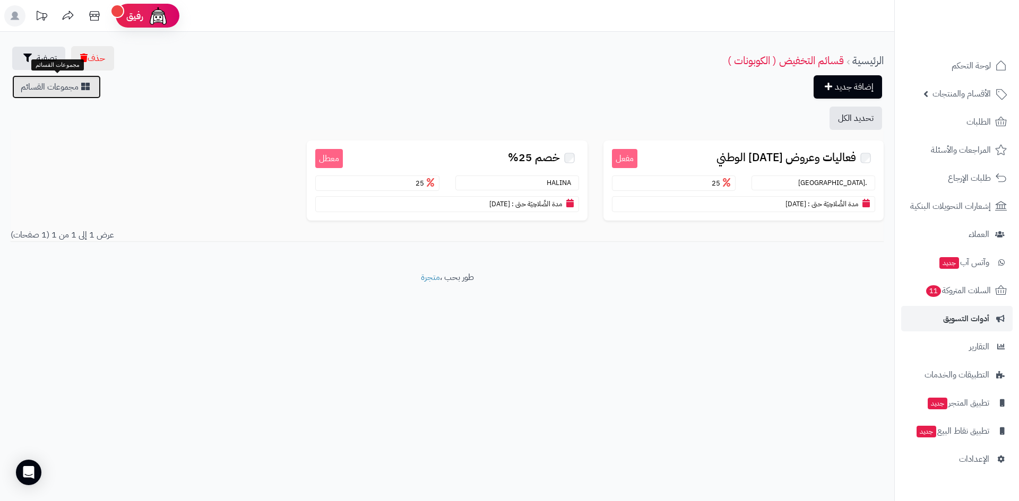
click at [55, 91] on link "مجموعات القسائم" at bounding box center [56, 86] width 89 height 23
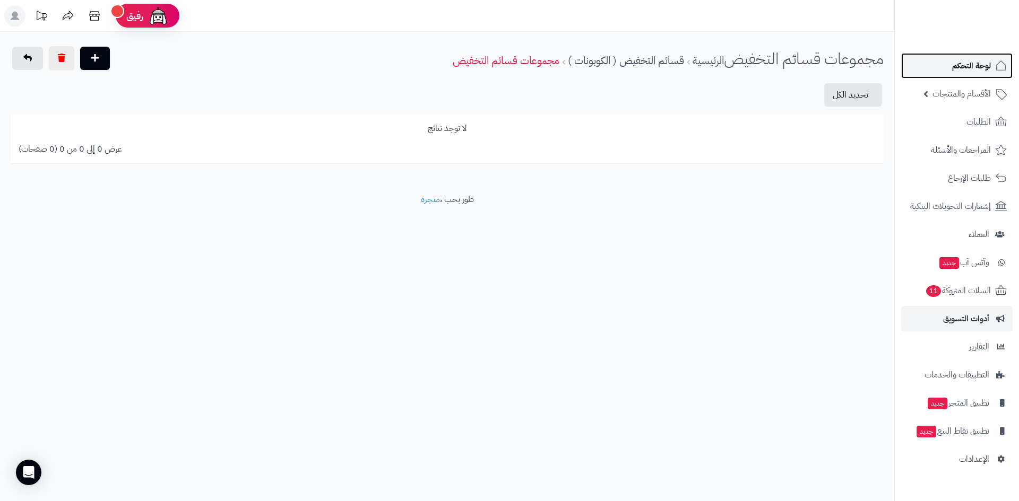
click at [981, 71] on span "لوحة التحكم" at bounding box center [971, 65] width 39 height 15
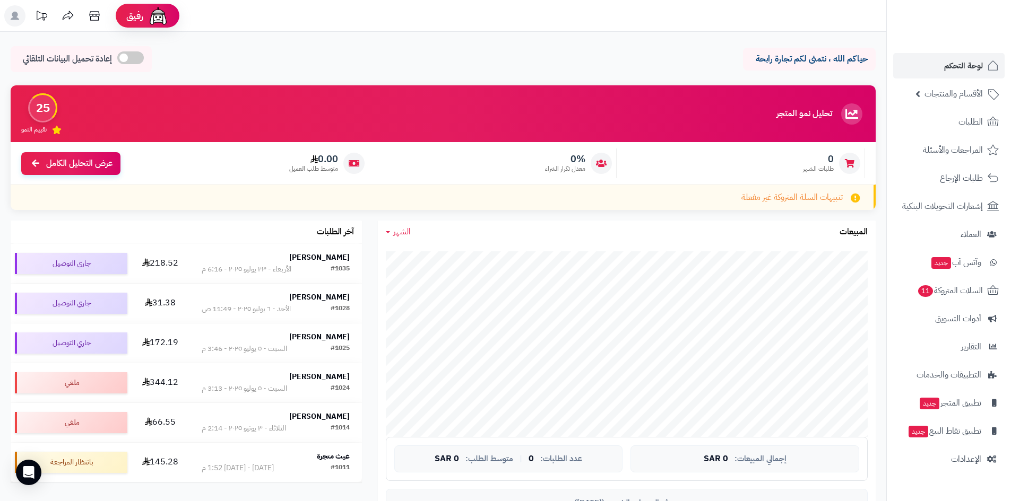
click at [936, 9] on ul at bounding box center [948, 19] width 115 height 22
click at [964, 324] on span "أدوات التسويق" at bounding box center [958, 318] width 46 height 15
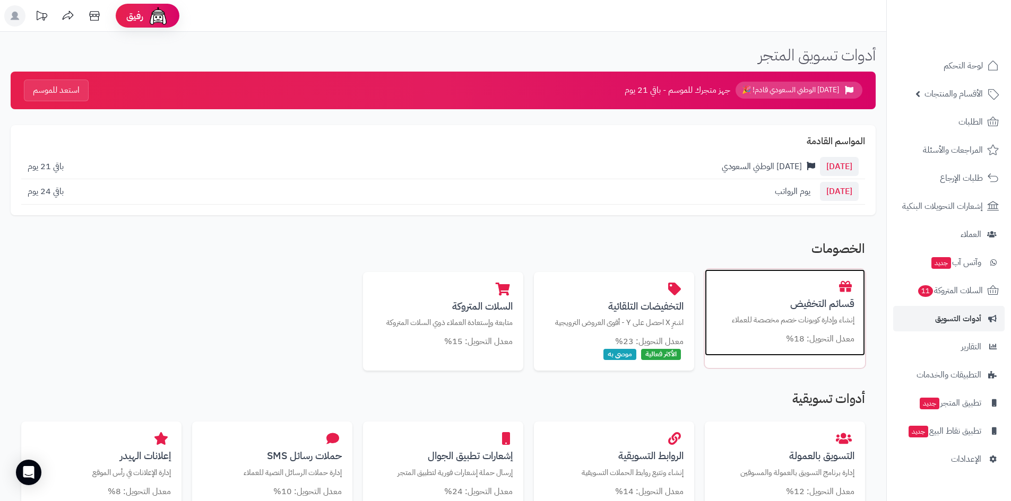
click at [818, 332] on div "قسائم التخفيض إنشاء وإدارة كوبونات خصم مخصصة للعملاء معدل التحويل: 18%" at bounding box center [784, 312] width 160 height 87
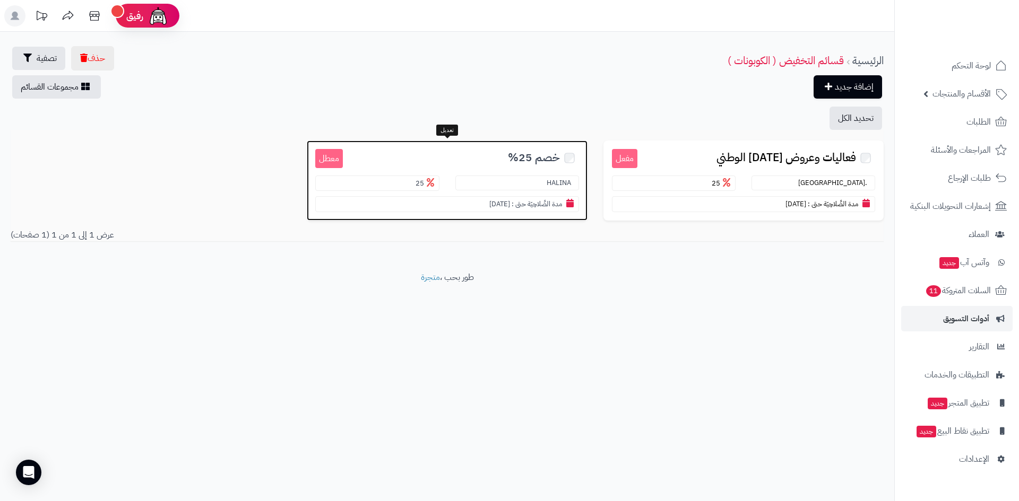
click at [526, 164] on span "خصم 25%" at bounding box center [534, 158] width 52 height 12
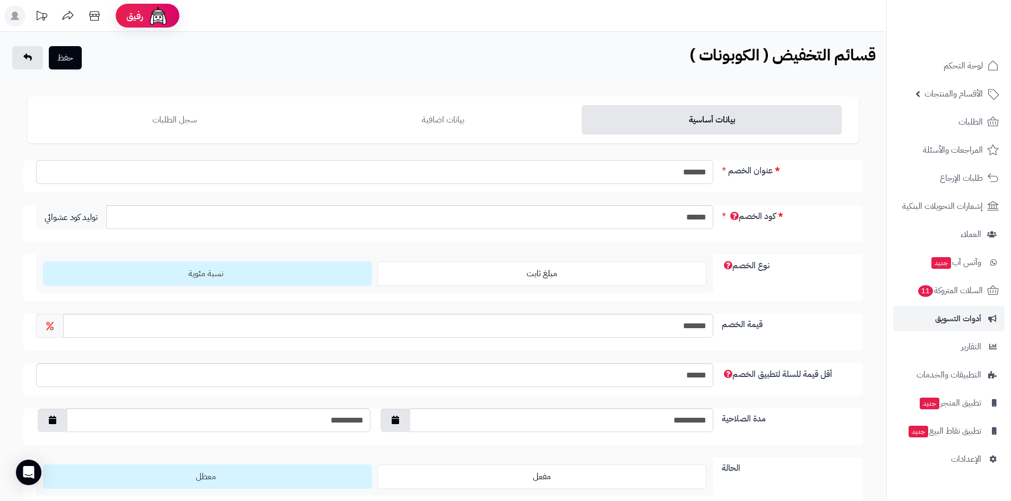
drag, startPoint x: 632, startPoint y: 169, endPoint x: 725, endPoint y: 173, distance: 93.5
click at [725, 173] on div "عنوان الخصم *******" at bounding box center [442, 176] width 839 height 32
type input "*"
click at [685, 173] on input "**********" at bounding box center [374, 172] width 677 height 24
drag, startPoint x: 691, startPoint y: 173, endPoint x: 680, endPoint y: 173, distance: 10.6
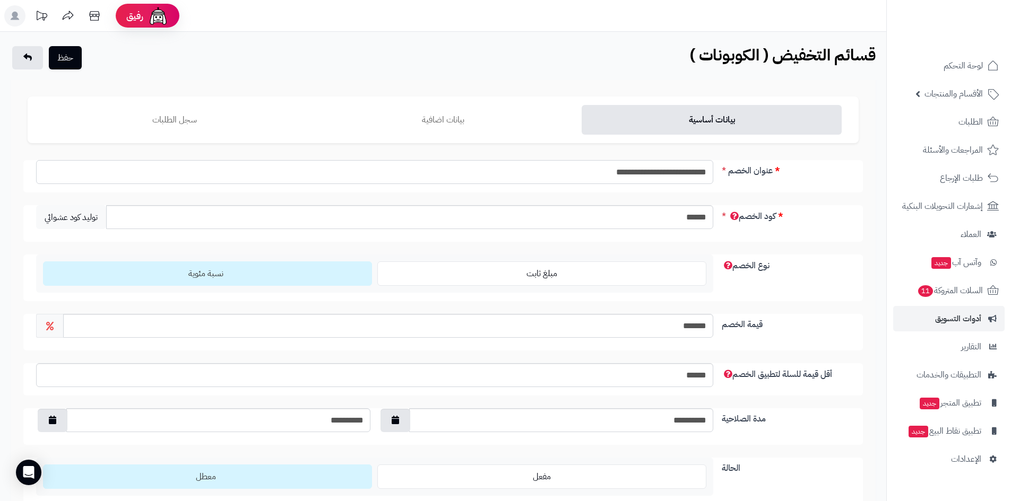
click at [680, 173] on input "**********" at bounding box center [374, 172] width 677 height 24
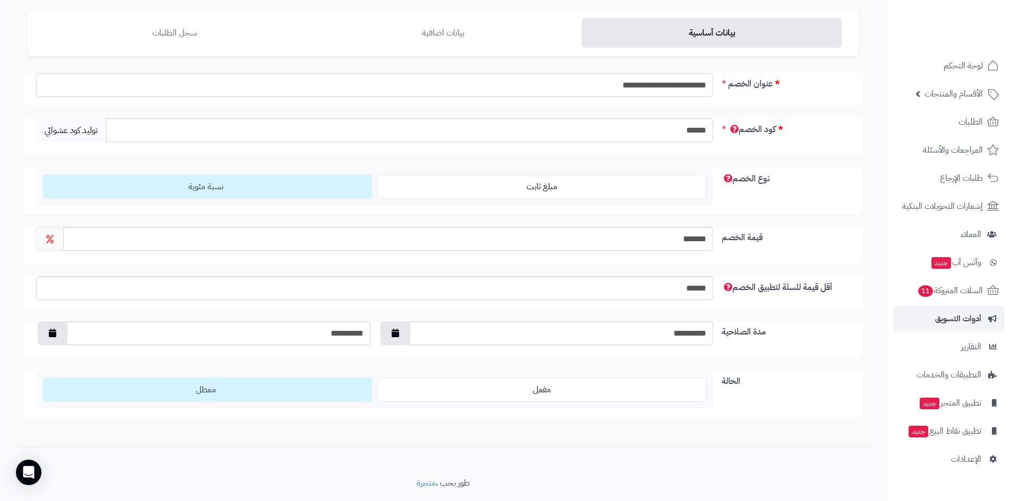
scroll to position [106, 0]
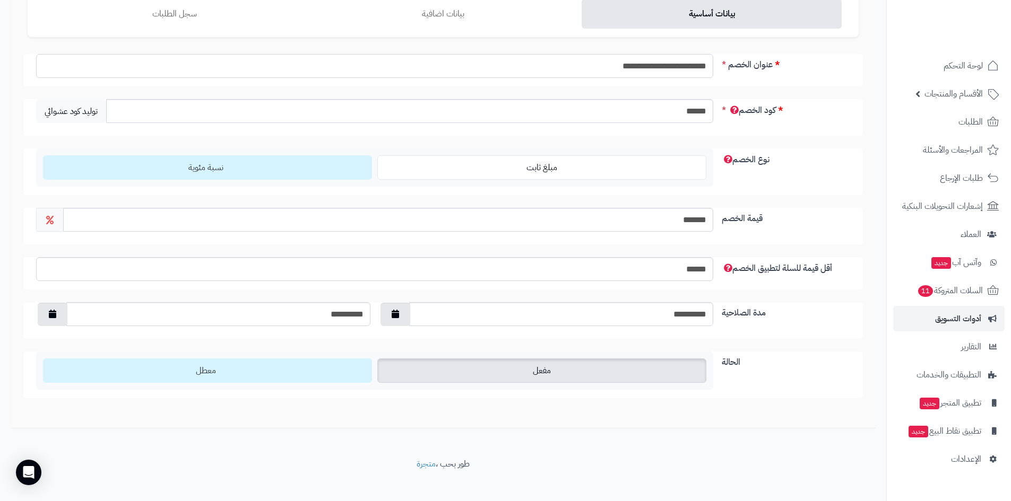
type input "**********"
click at [519, 378] on label "مفعل" at bounding box center [541, 371] width 329 height 24
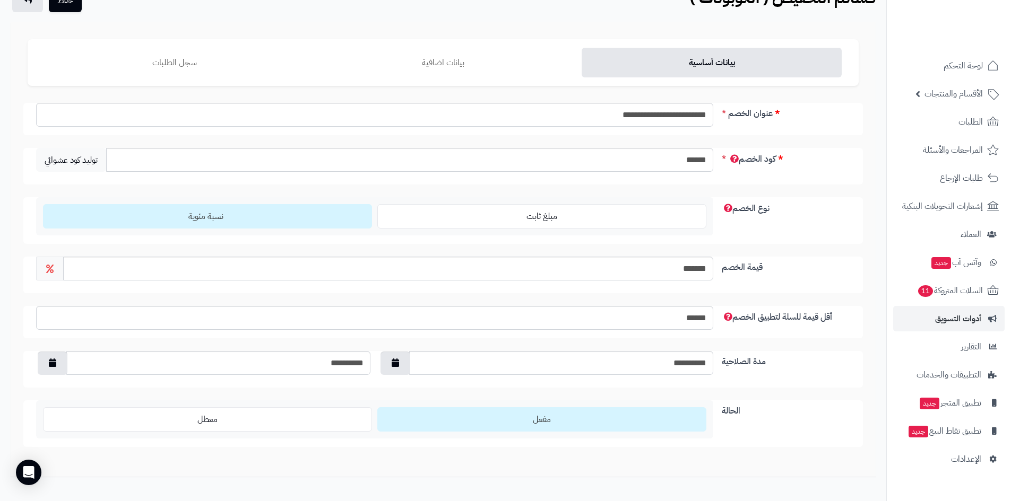
scroll to position [0, 0]
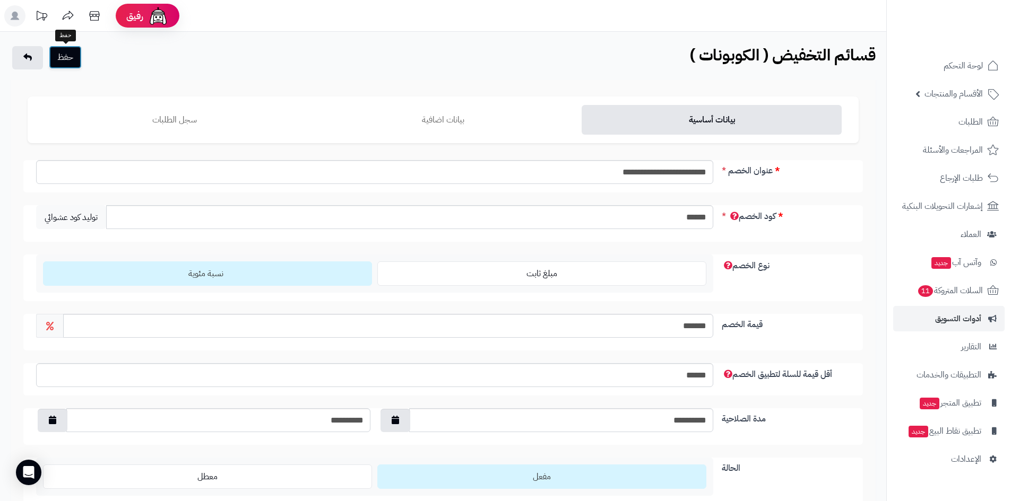
click at [62, 53] on button "حفظ" at bounding box center [65, 57] width 33 height 23
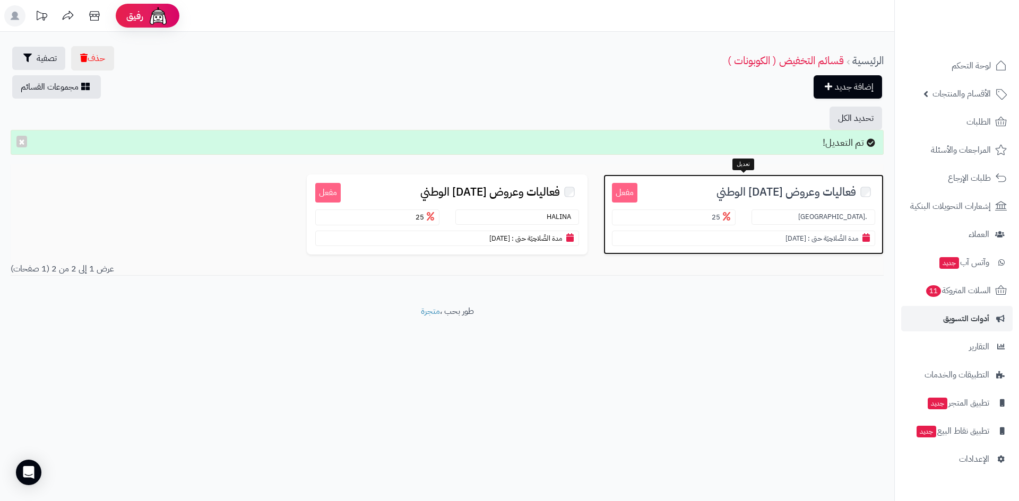
click at [728, 197] on h3 "فعاليات وعروض اليوم الوطني" at bounding box center [756, 191] width 238 height 16
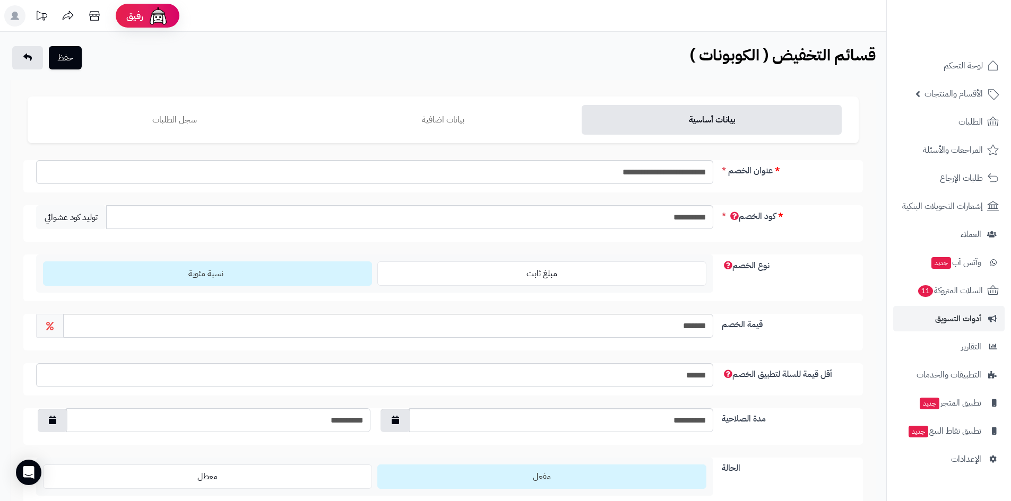
click at [337, 424] on input "**********" at bounding box center [218, 420] width 304 height 24
click at [334, 421] on input "**********" at bounding box center [218, 420] width 304 height 24
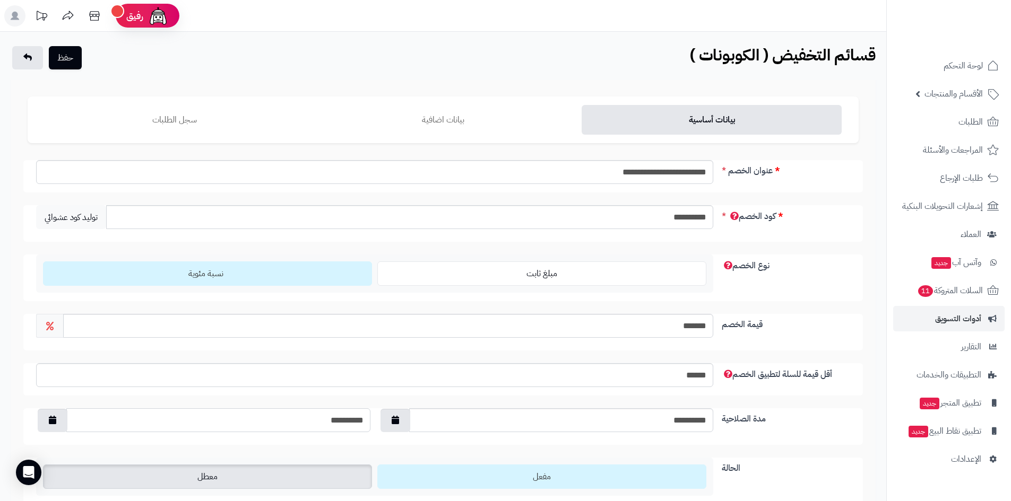
type input "**********"
click at [302, 484] on label "معطل" at bounding box center [207, 477] width 329 height 24
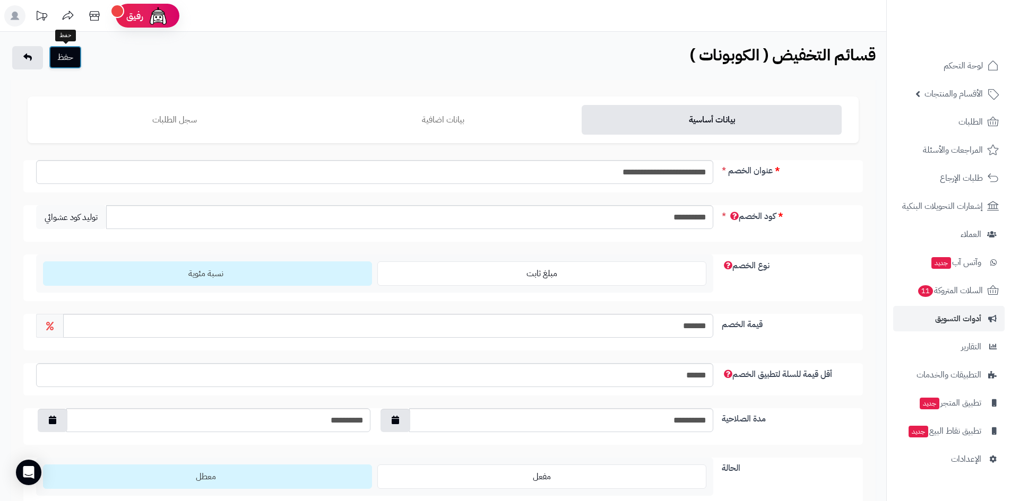
click at [68, 58] on button "حفظ" at bounding box center [65, 57] width 33 height 23
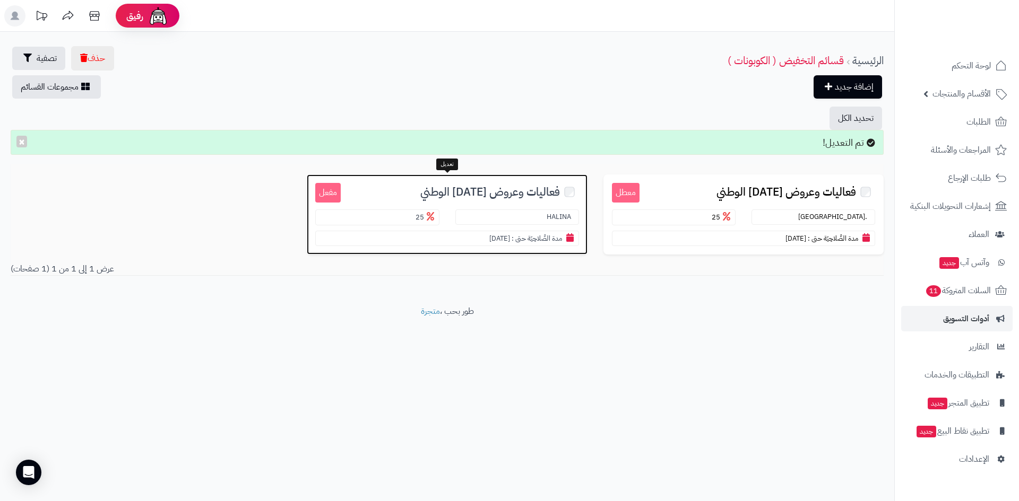
click at [475, 194] on span "فعاليات وعروض اليوم الوطني" at bounding box center [490, 192] width 140 height 12
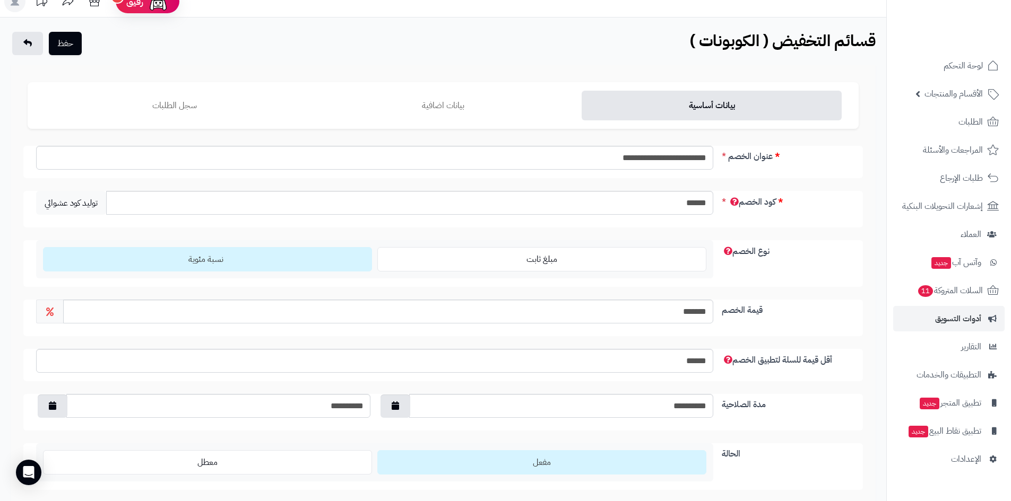
scroll to position [10, 0]
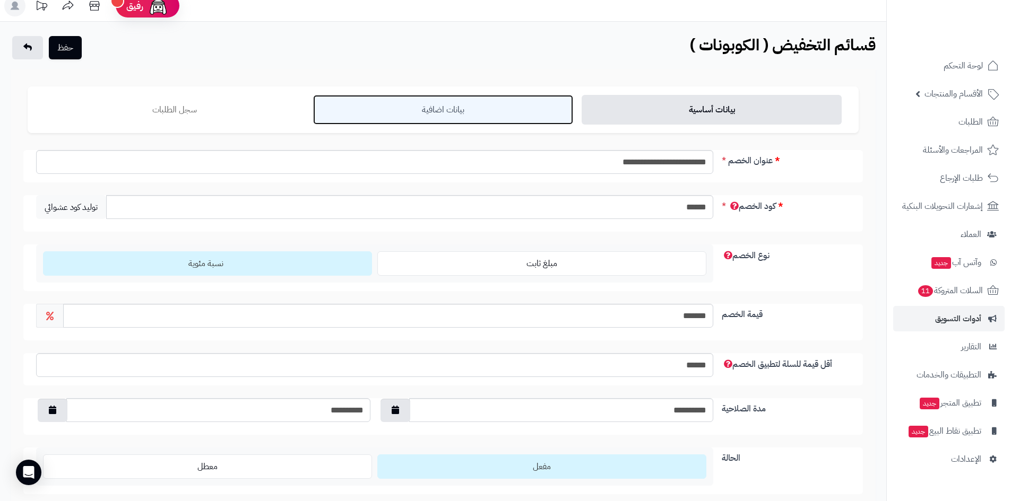
click at [496, 124] on link "بيانات اضافية" at bounding box center [443, 110] width 260 height 30
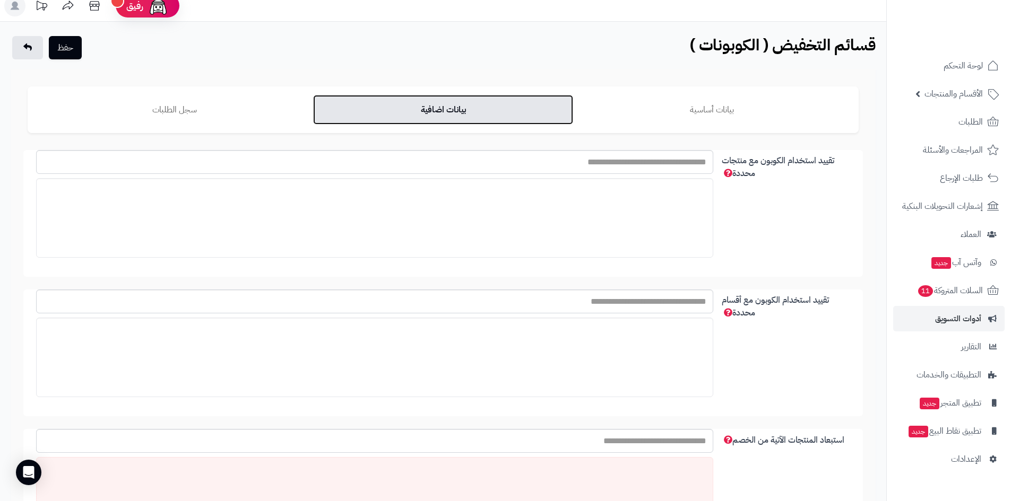
scroll to position [63, 0]
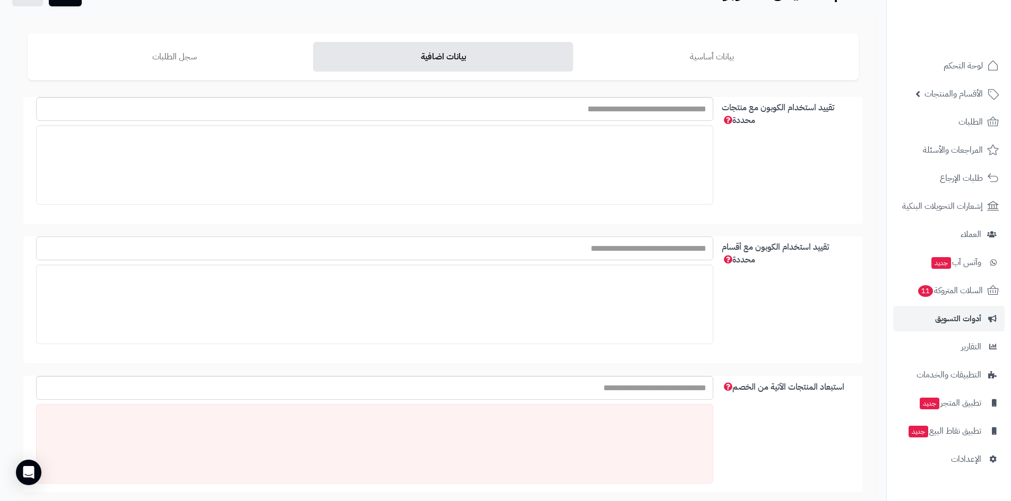
click at [617, 246] on input "تقييد استخدام الكوبون مع أقسام محددة" at bounding box center [374, 249] width 677 height 24
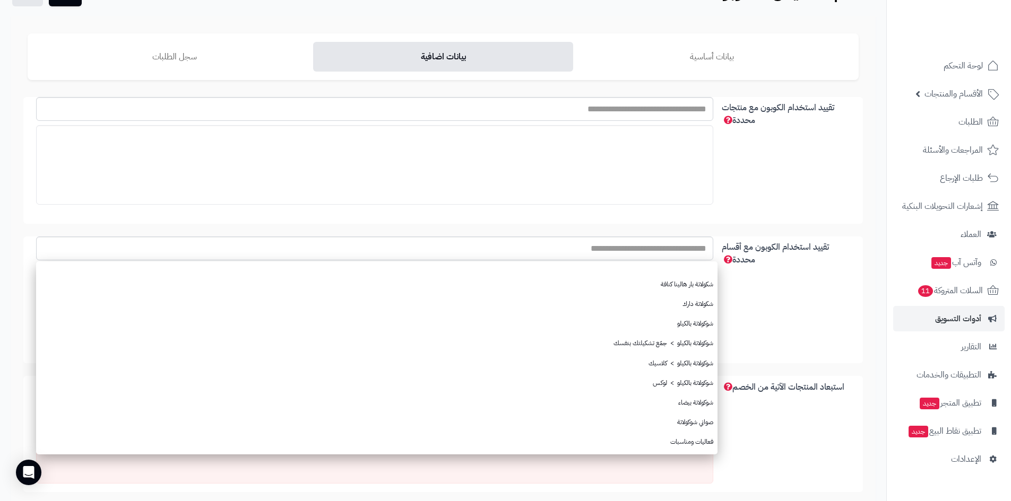
click at [645, 204] on div at bounding box center [374, 165] width 677 height 80
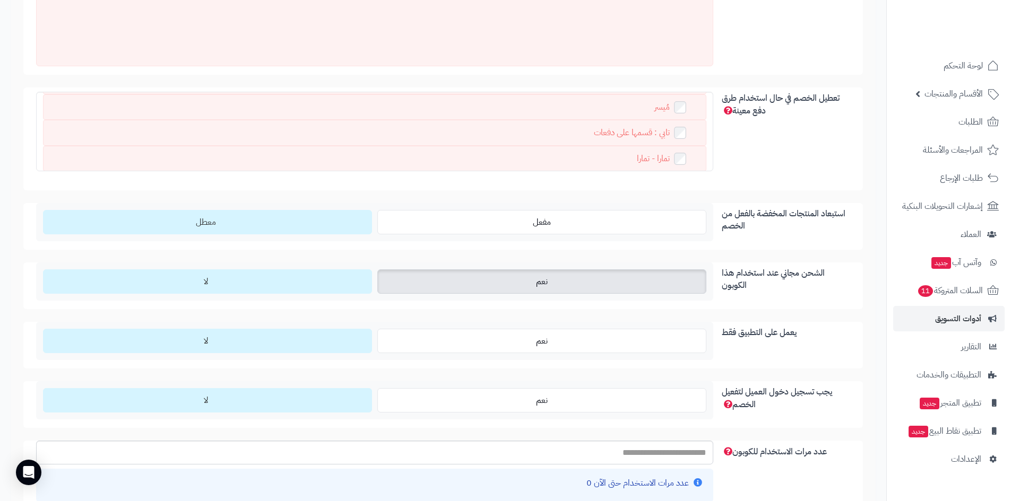
scroll to position [753, 0]
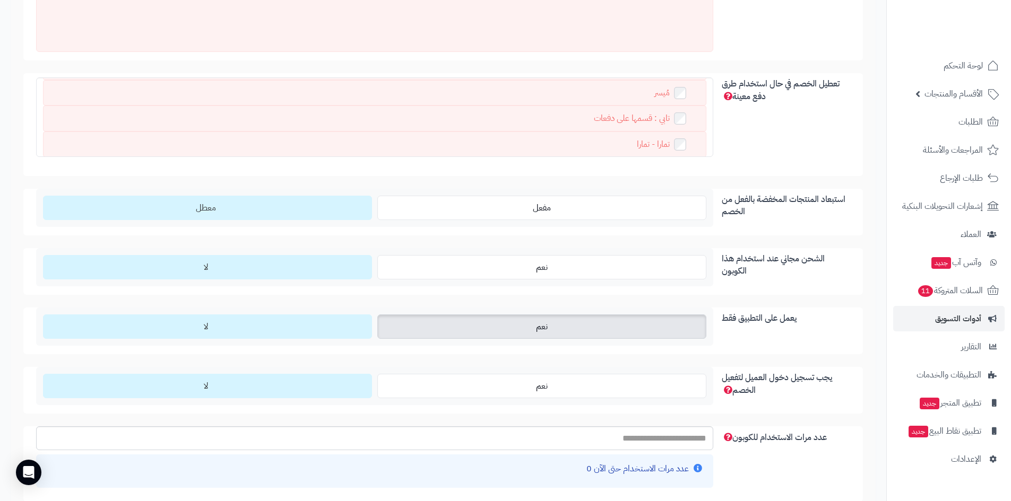
click at [555, 327] on label "نعم" at bounding box center [541, 327] width 329 height 24
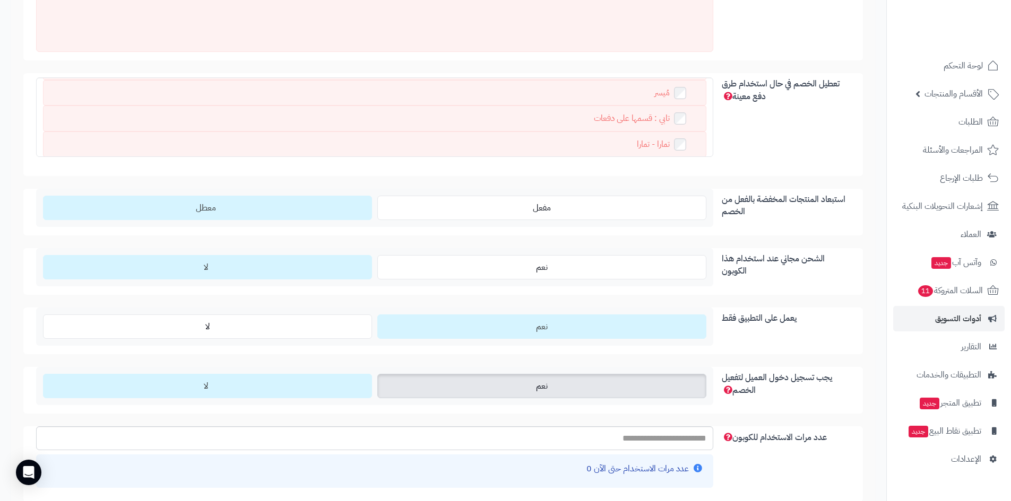
click at [548, 384] on label "نعم" at bounding box center [541, 386] width 329 height 24
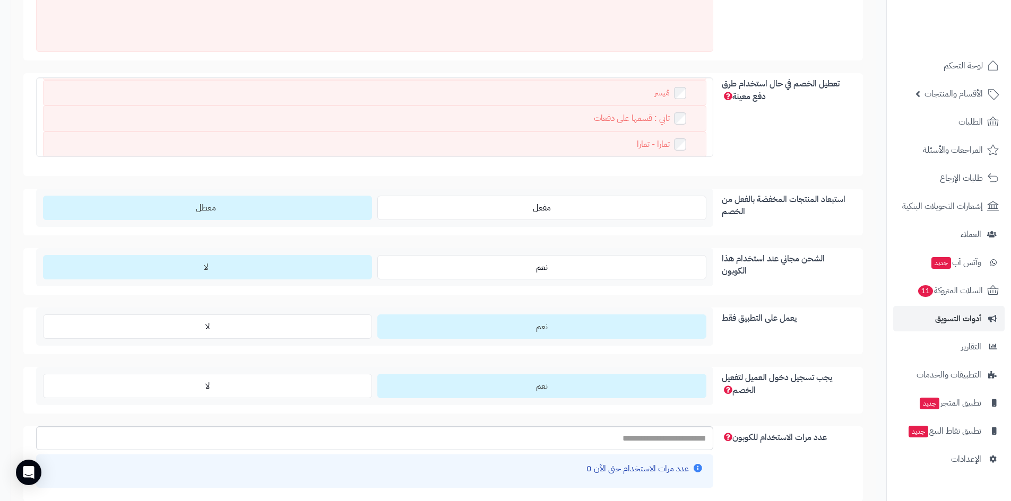
click at [534, 359] on div "تقييد استخدام الكوبون مع منتجات محددة تقييد استخدام الكوبون مع أقسام محددة شكول…" at bounding box center [443, 29] width 831 height 1244
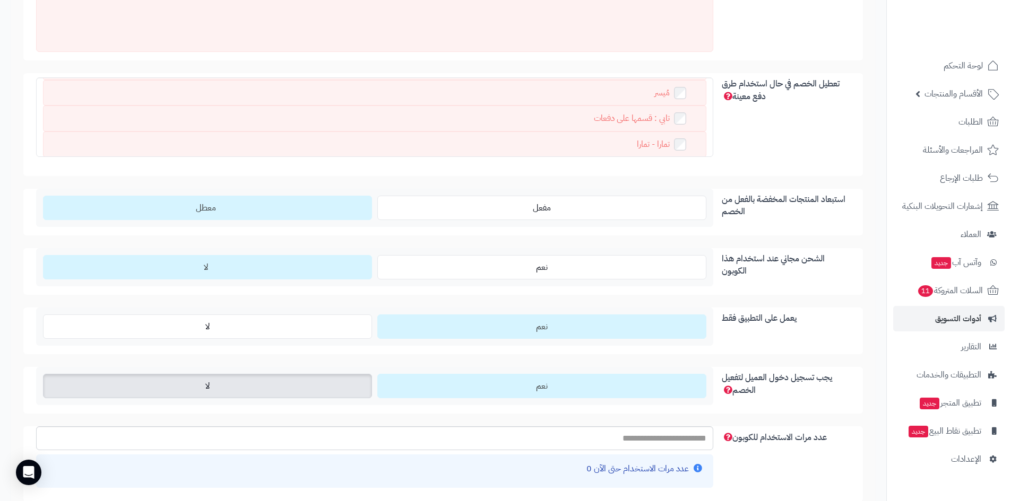
click at [267, 382] on label "لا" at bounding box center [207, 386] width 329 height 24
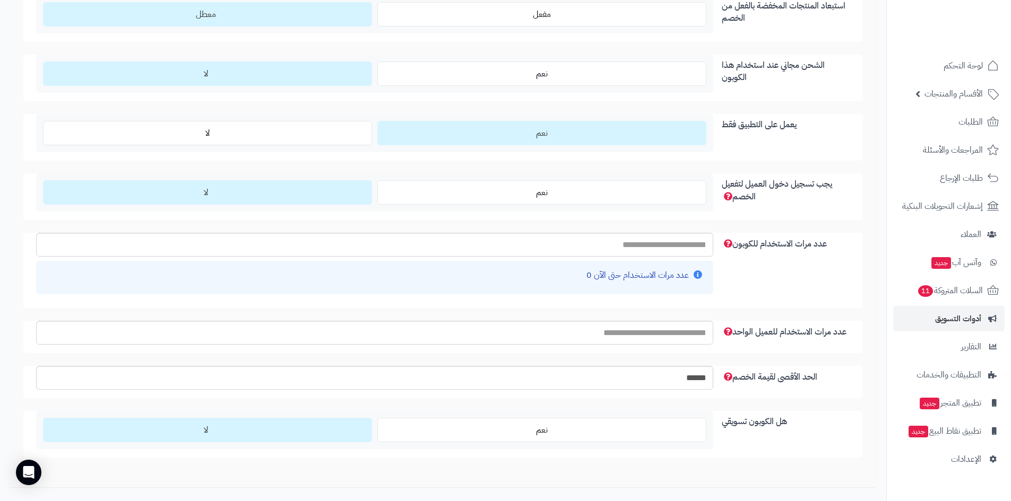
scroll to position [965, 0]
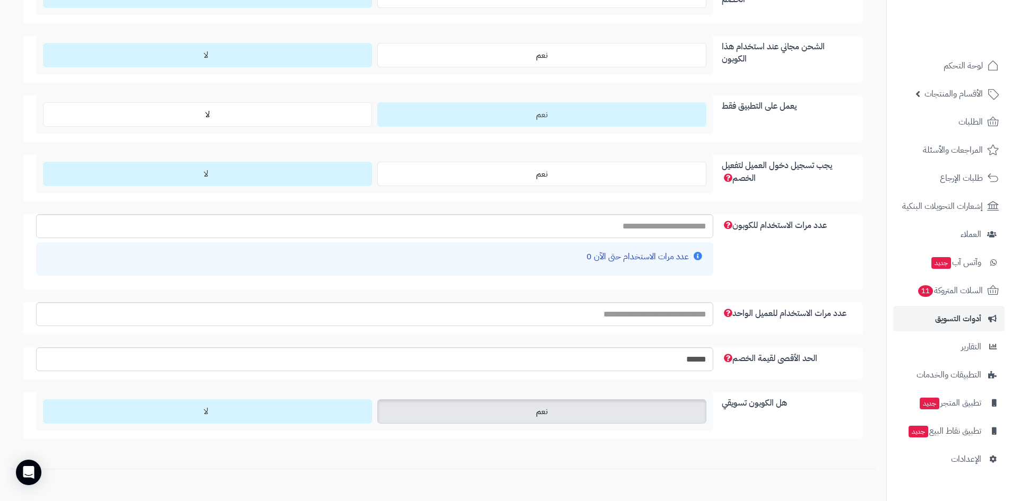
click at [552, 411] on label "نعم" at bounding box center [541, 411] width 329 height 24
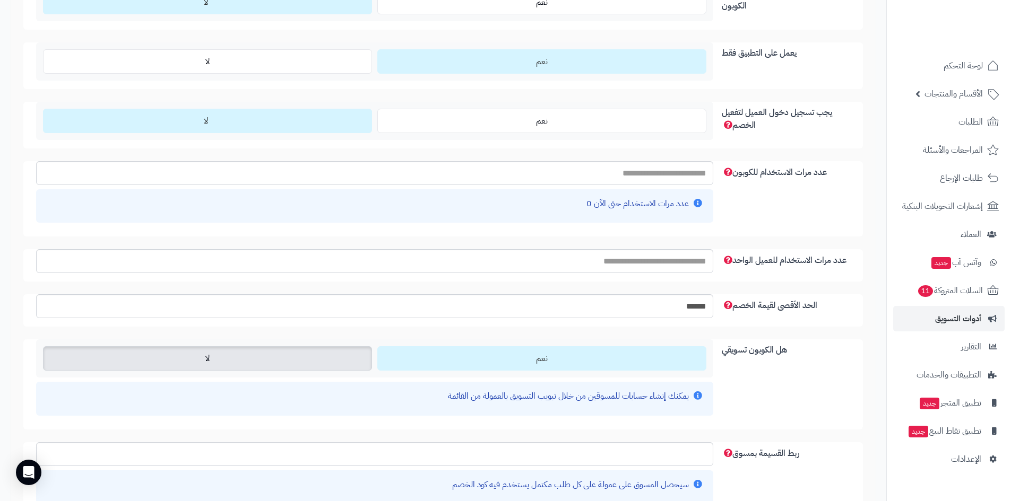
click at [325, 368] on label "لا" at bounding box center [207, 358] width 329 height 24
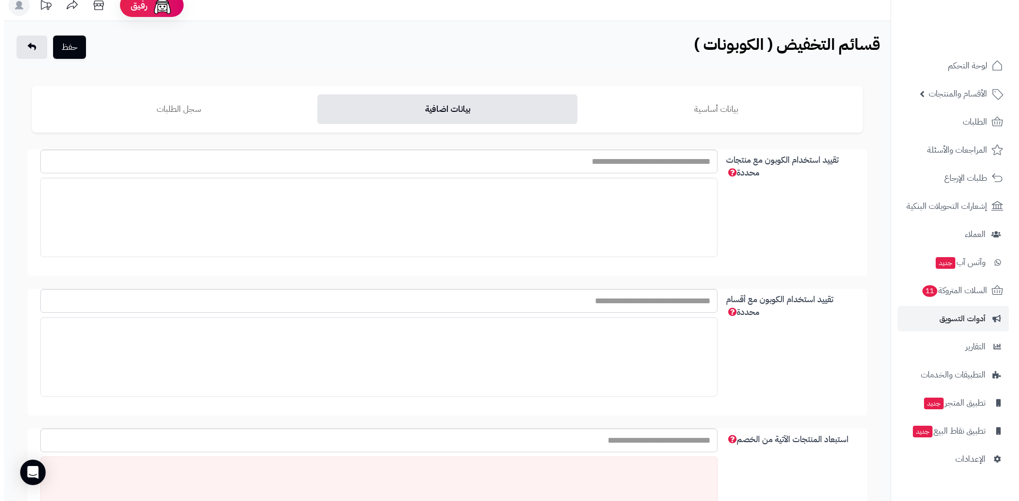
scroll to position [0, 0]
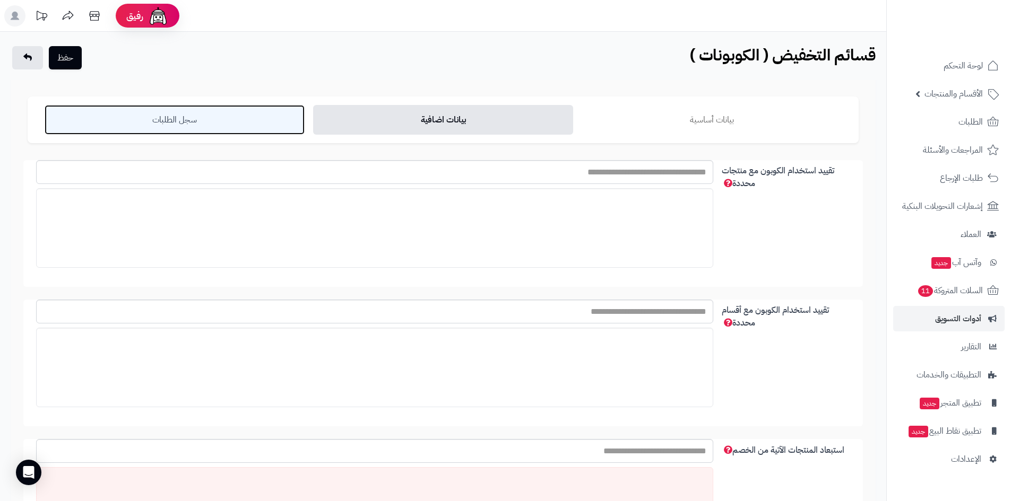
click at [253, 124] on link "سجل الطلبات" at bounding box center [175, 120] width 260 height 30
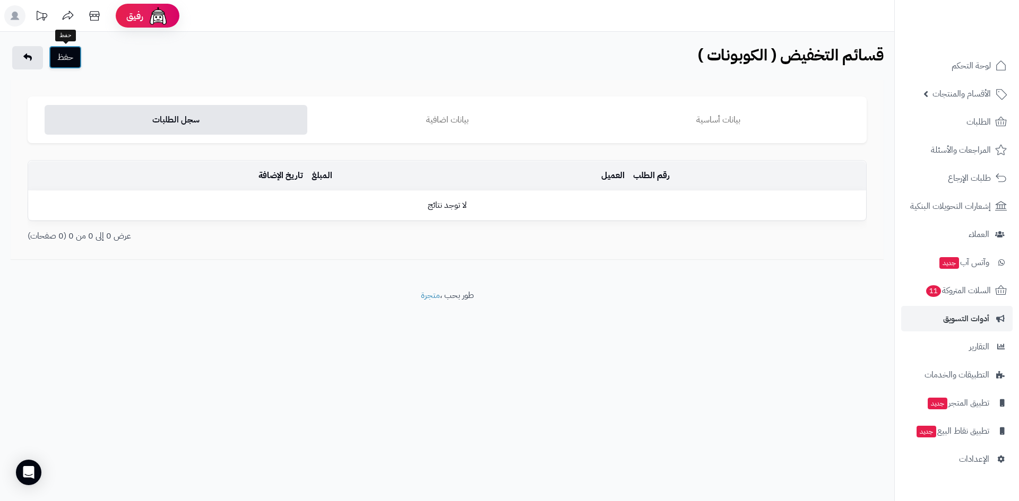
click at [68, 53] on button "حفظ" at bounding box center [65, 57] width 33 height 23
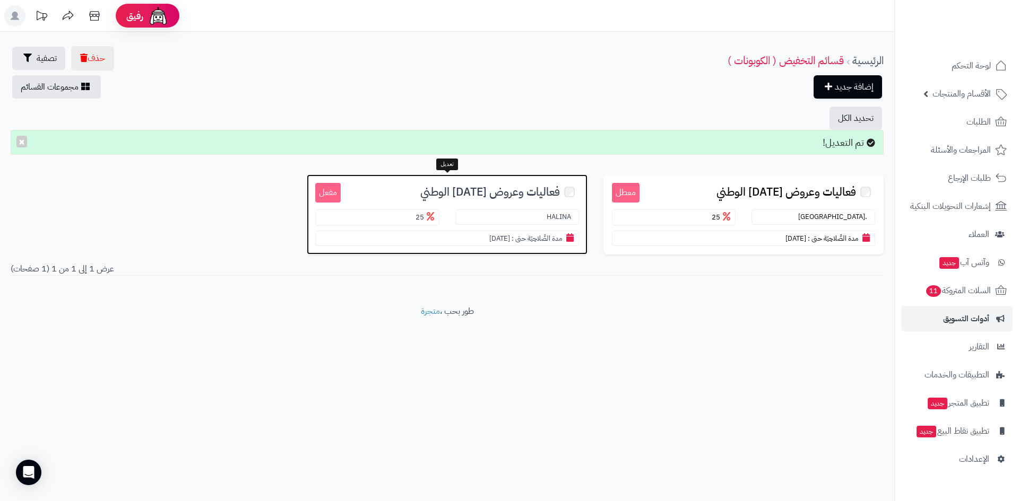
click at [530, 217] on section "HALINA" at bounding box center [517, 217] width 124 height 15
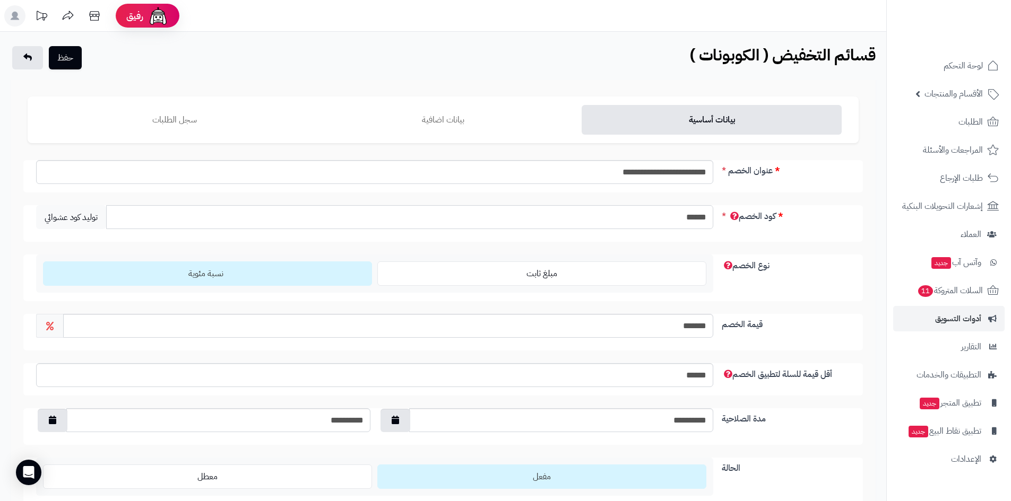
click at [645, 216] on input "******" at bounding box center [409, 217] width 607 height 24
drag, startPoint x: 706, startPoint y: 216, endPoint x: 640, endPoint y: 231, distance: 68.0
click at [640, 231] on div "****** توليد كود عشوائي" at bounding box center [374, 219] width 685 height 28
click at [436, 220] on input "******" at bounding box center [409, 217] width 607 height 24
click at [452, 247] on div "**********" at bounding box center [443, 332] width 831 height 344
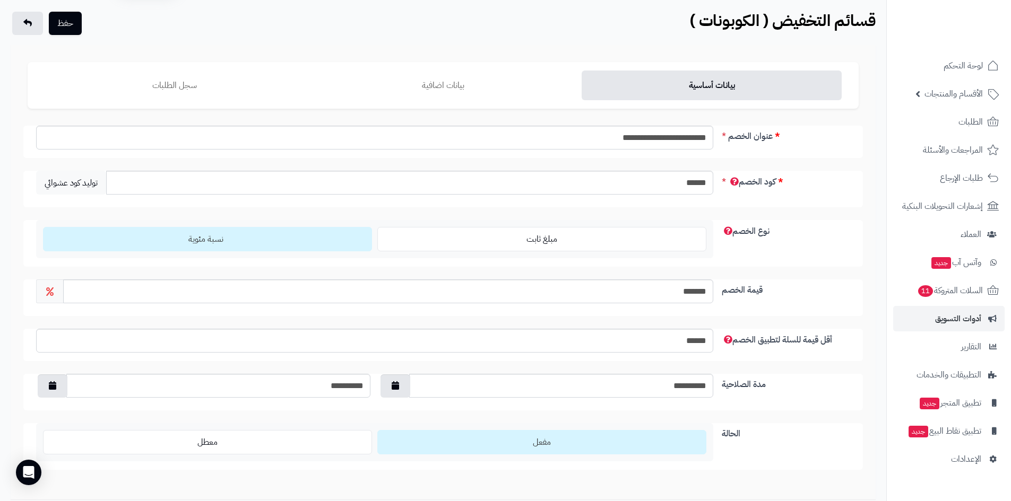
scroll to position [53, 0]
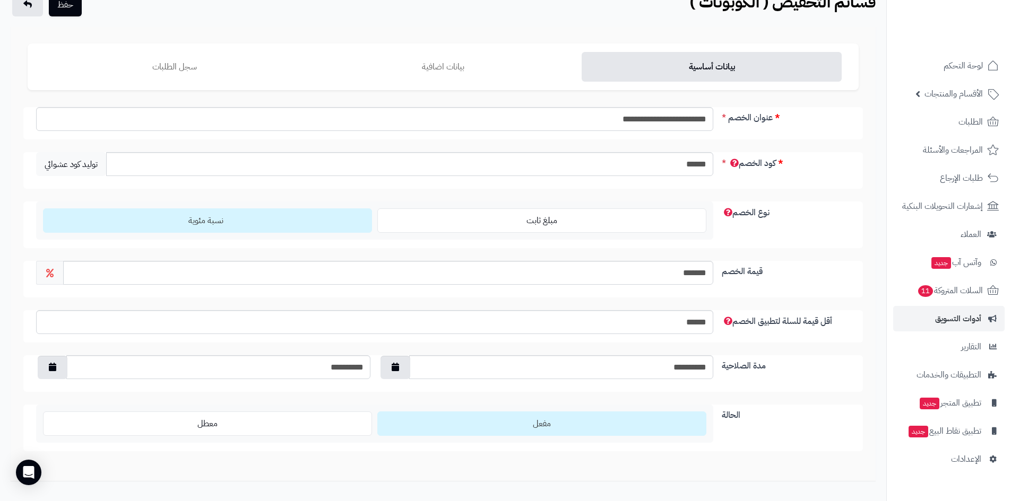
click at [236, 221] on label "نسبة مئوية" at bounding box center [207, 220] width 329 height 24
drag, startPoint x: 670, startPoint y: 276, endPoint x: 734, endPoint y: 277, distance: 64.2
click at [734, 277] on div "قيمة الخصم *******" at bounding box center [442, 279] width 839 height 37
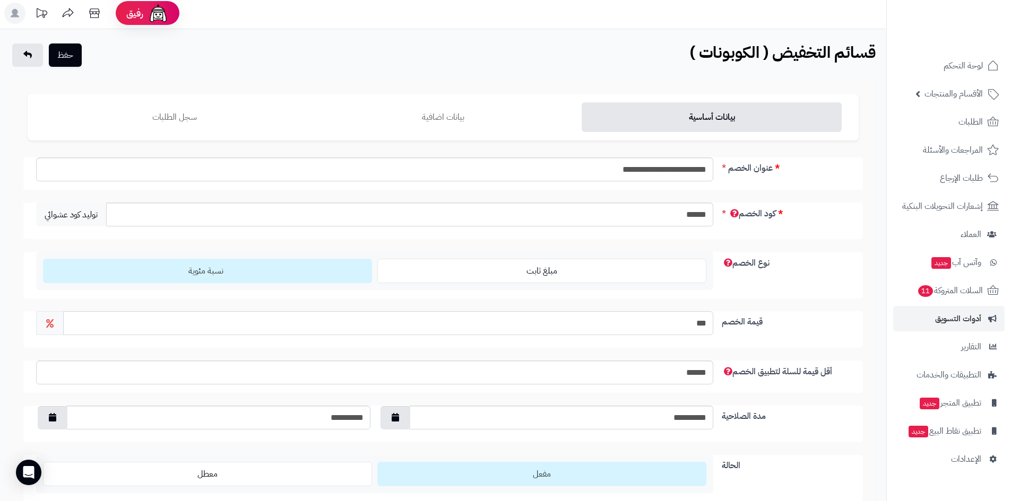
scroll to position [0, 0]
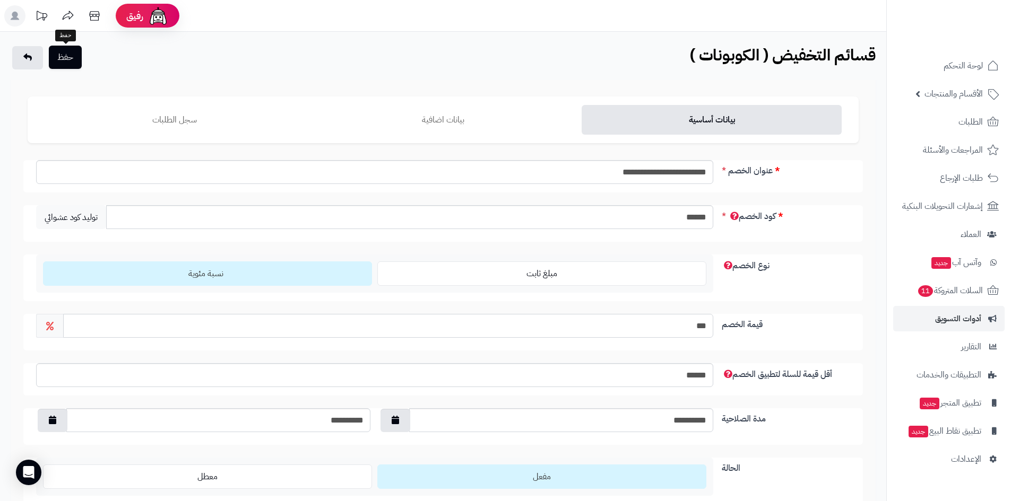
type input "***"
click at [74, 60] on button "حفظ" at bounding box center [65, 57] width 33 height 23
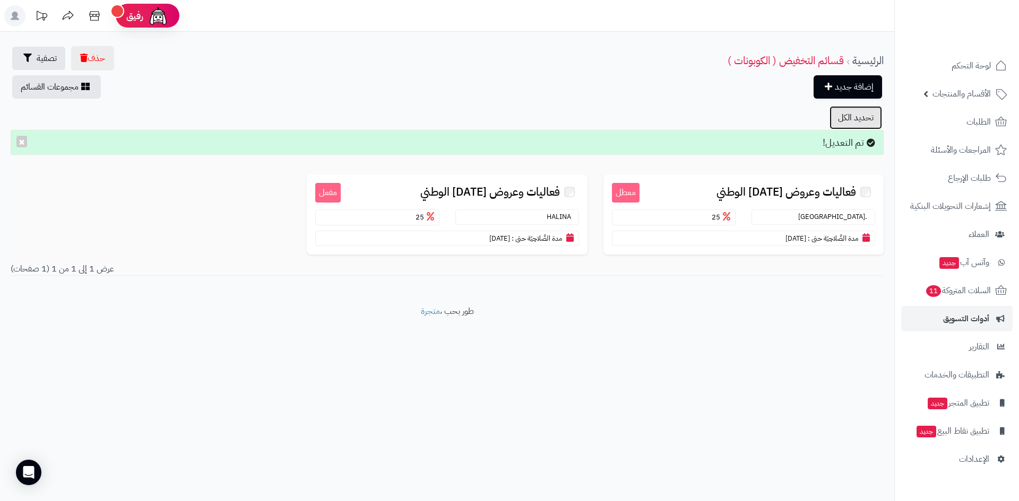
click at [849, 121] on button "تحديد الكل" at bounding box center [855, 117] width 53 height 23
click at [99, 49] on button "حذف" at bounding box center [92, 58] width 43 height 24
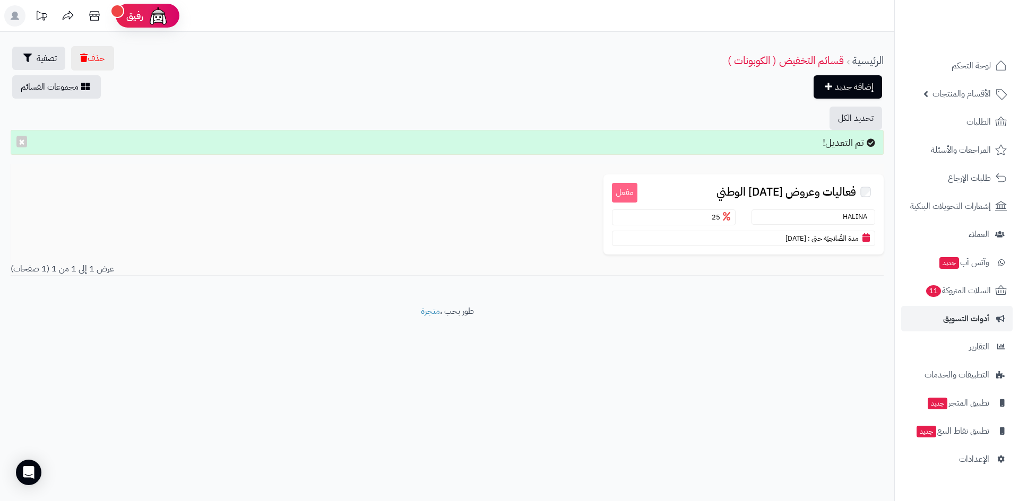
click at [294, 195] on div "مفعل فعاليات وعروض [DATE] الوطني [GEOGRAPHIC_DATA] 25 مدة الصَّلاحِيَة حتى : [D…" at bounding box center [447, 209] width 889 height 91
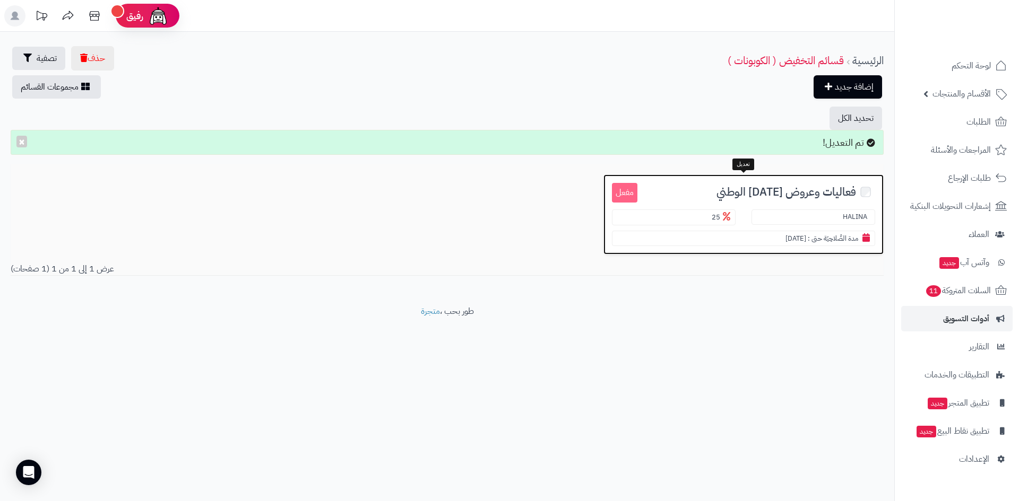
click at [752, 196] on span "فعاليات وعروض [DATE] الوطني" at bounding box center [786, 192] width 140 height 12
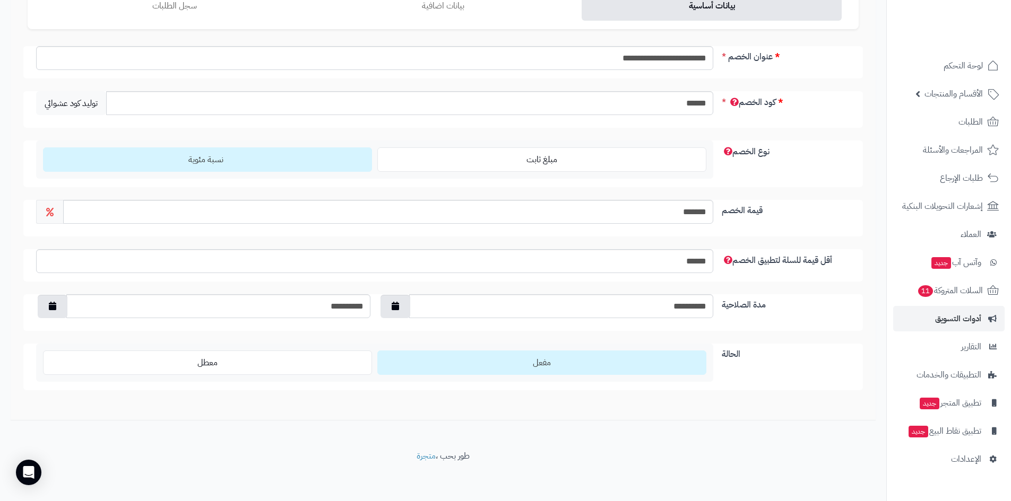
scroll to position [116, 0]
click at [536, 360] on span "مفعل" at bounding box center [542, 360] width 18 height 13
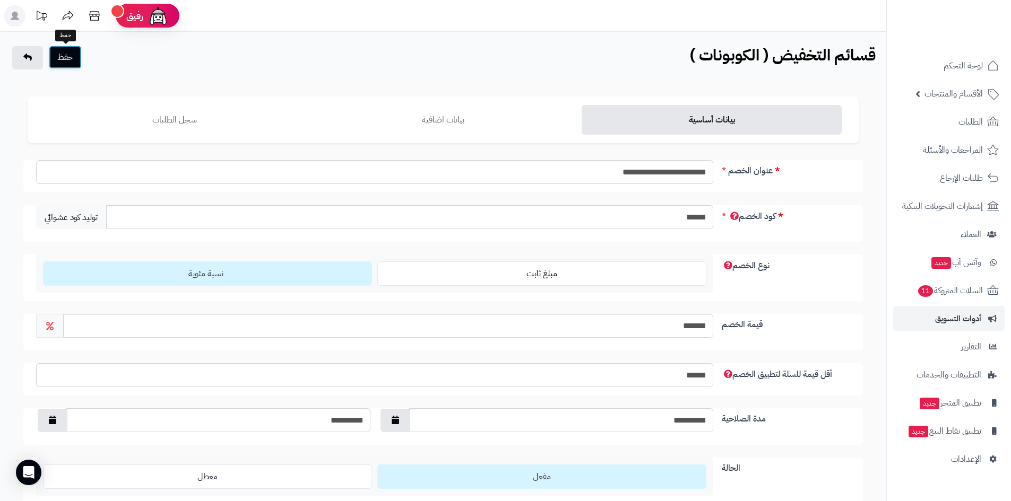
click at [71, 54] on button "حفظ" at bounding box center [65, 57] width 33 height 23
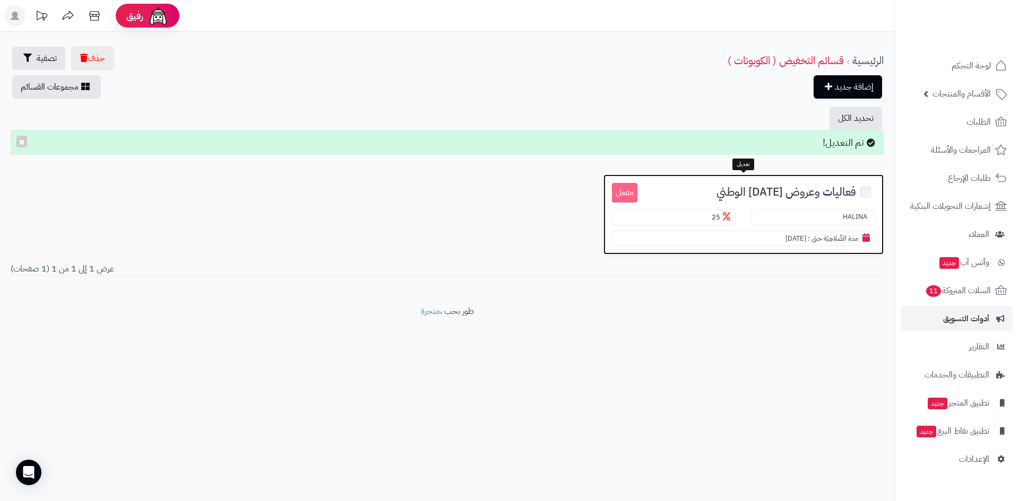
click at [767, 190] on span "فعاليات وعروض اليوم الوطني" at bounding box center [786, 192] width 140 height 12
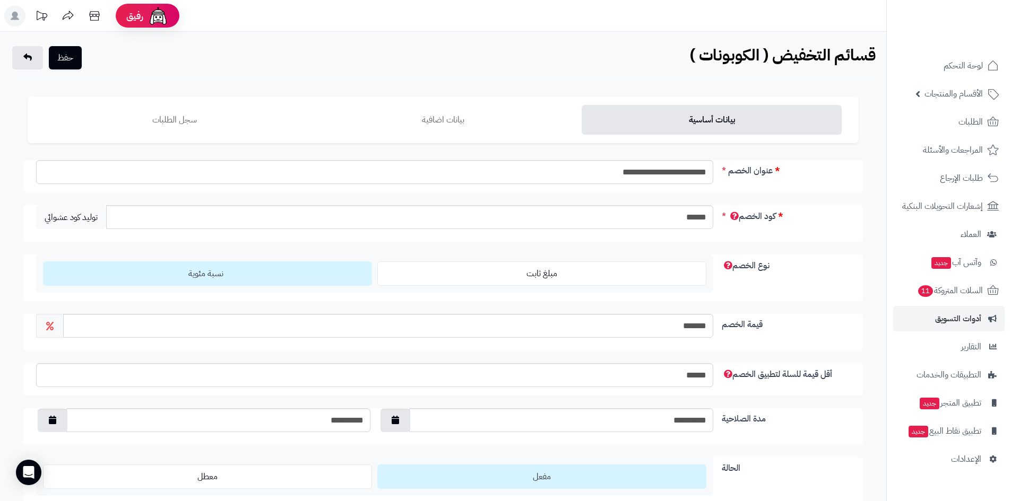
scroll to position [53, 0]
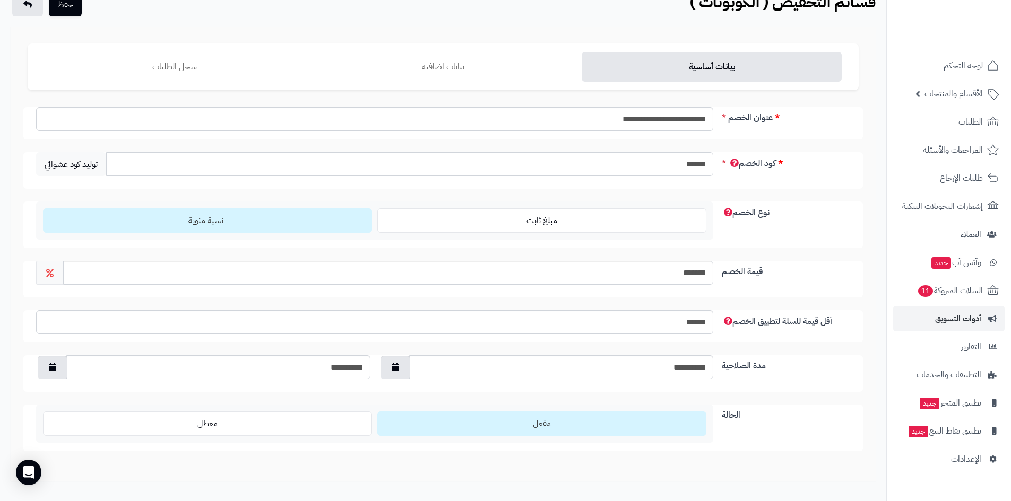
click at [647, 167] on input "******" at bounding box center [409, 164] width 607 height 24
type input "*"
type input "*****"
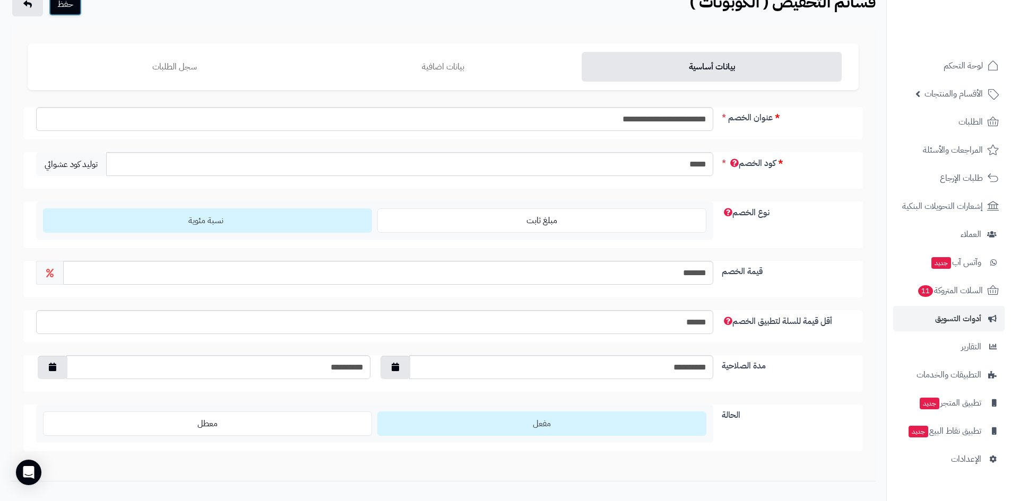
click at [67, 11] on button "حفظ" at bounding box center [65, 4] width 33 height 23
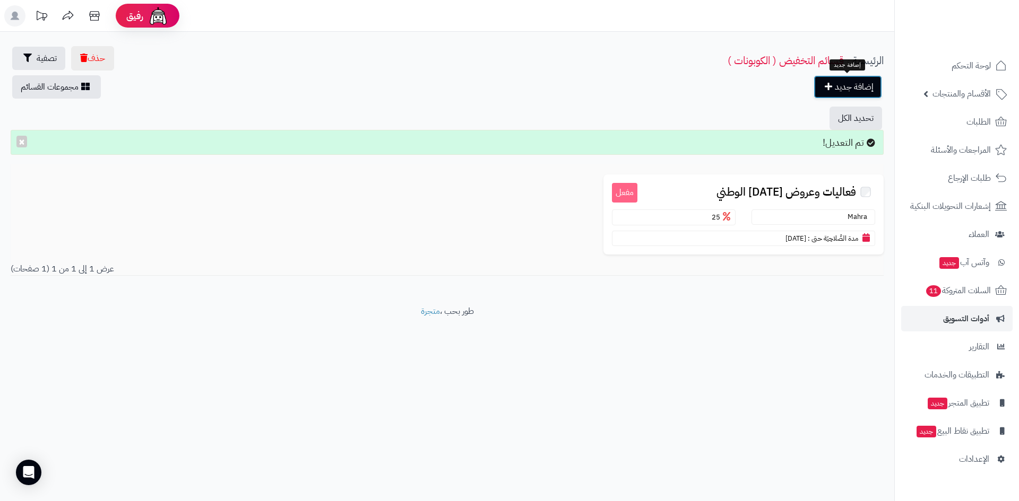
click at [849, 91] on link "إضافة جديد" at bounding box center [847, 86] width 68 height 23
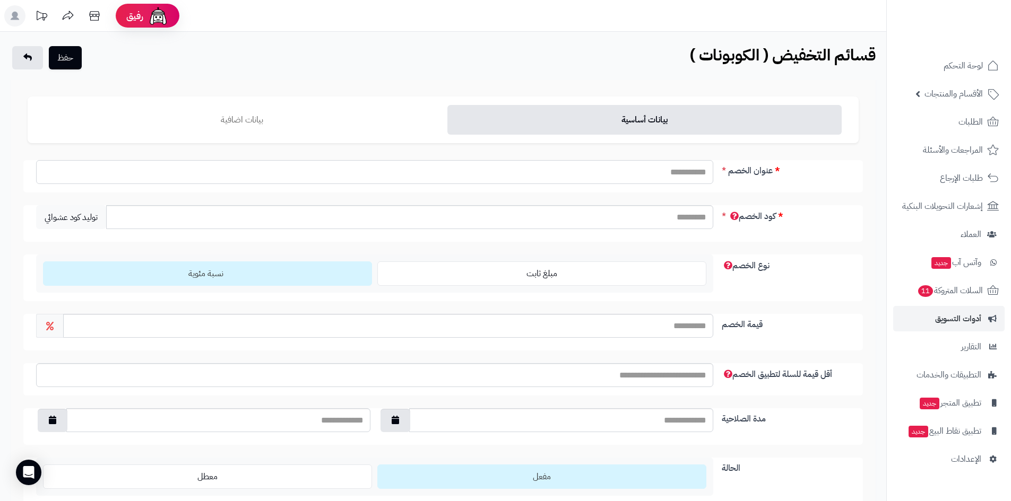
click at [651, 165] on input "عنوان الخصم" at bounding box center [374, 172] width 677 height 24
type input "**********"
click at [632, 221] on input "كود الخصم" at bounding box center [409, 217] width 607 height 24
type input "*********"
click at [325, 284] on label "نسبة مئوية" at bounding box center [207, 274] width 329 height 24
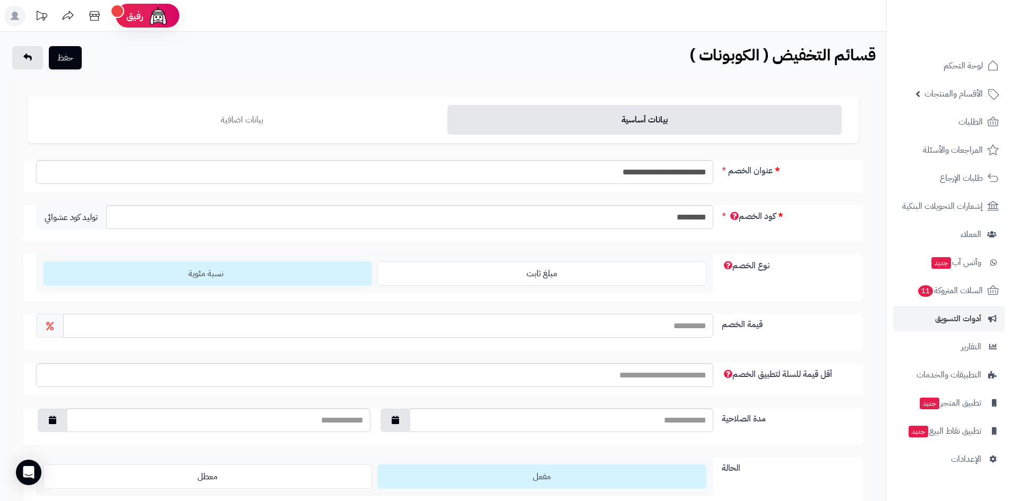
click at [610, 328] on input "قيمة الخصم" at bounding box center [388, 326] width 650 height 24
type input "***"
click at [679, 414] on input "مدة الصلاحية" at bounding box center [561, 420] width 304 height 24
type input "**********"
click at [338, 432] on input "text" at bounding box center [218, 420] width 304 height 24
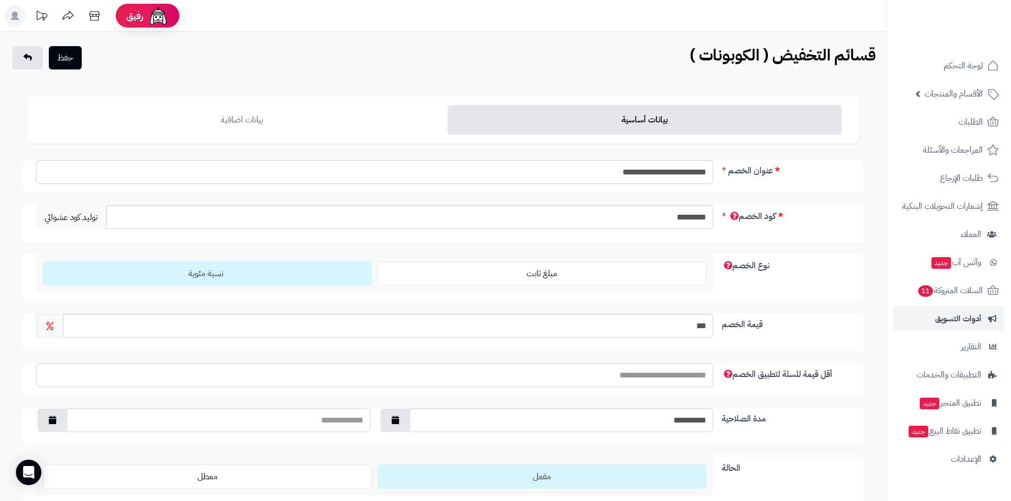
type input "**********"
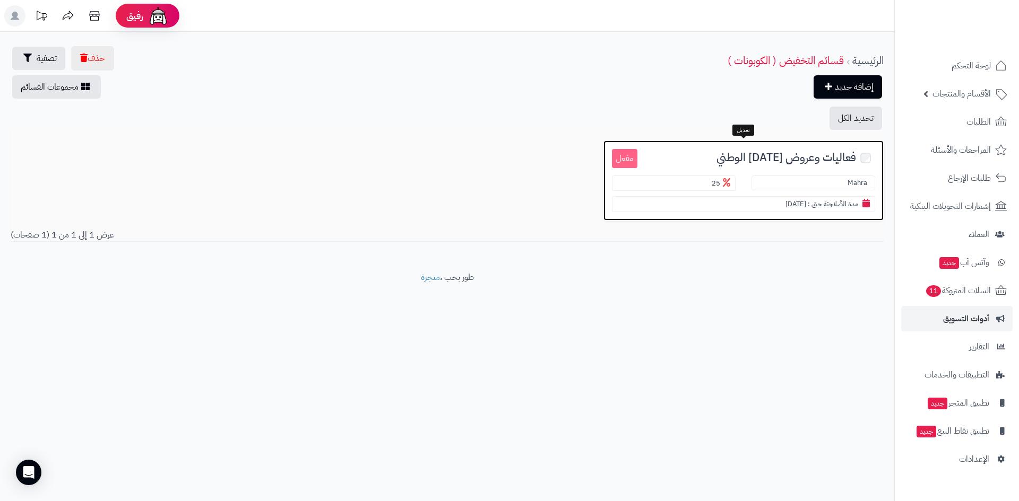
click at [774, 159] on span "فعاليات وعروض [DATE] الوطني" at bounding box center [786, 158] width 140 height 12
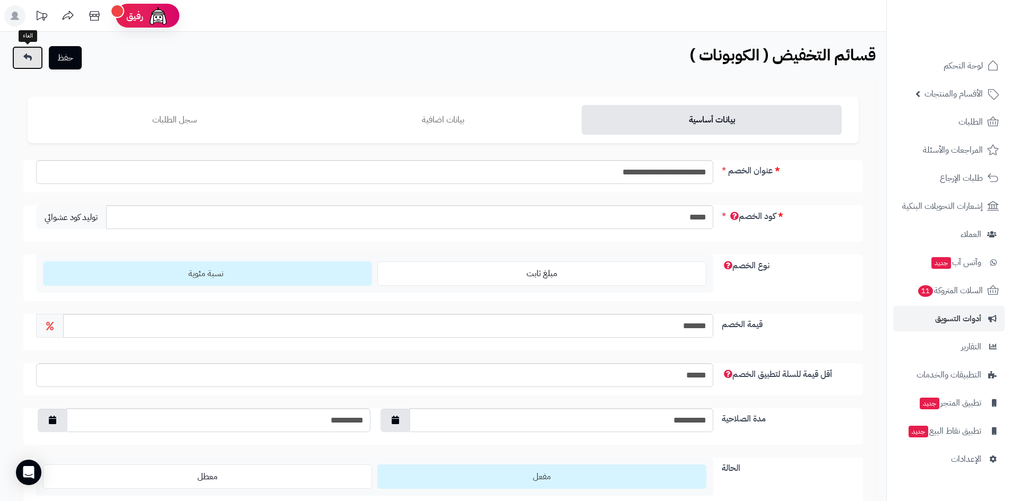
click at [24, 55] on icon at bounding box center [27, 57] width 8 height 8
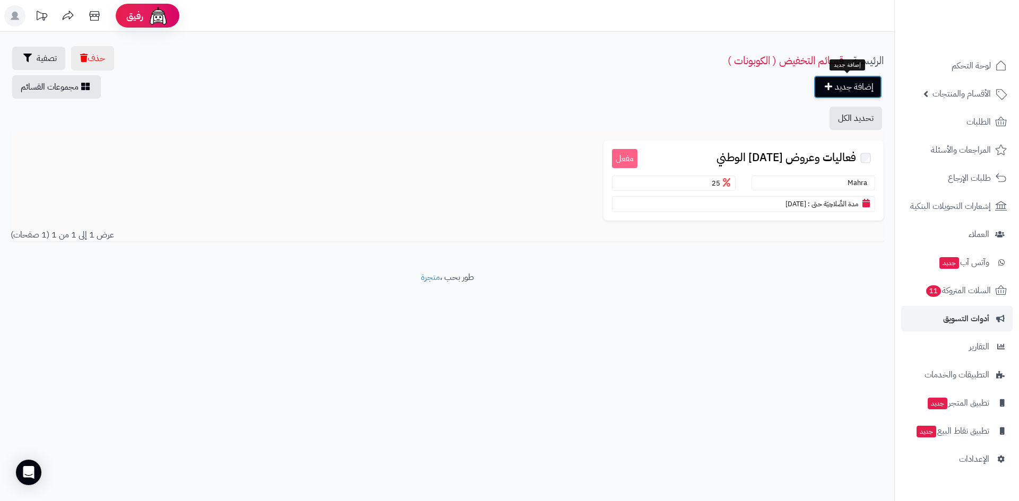
click at [855, 92] on link "إضافة جديد" at bounding box center [847, 86] width 68 height 23
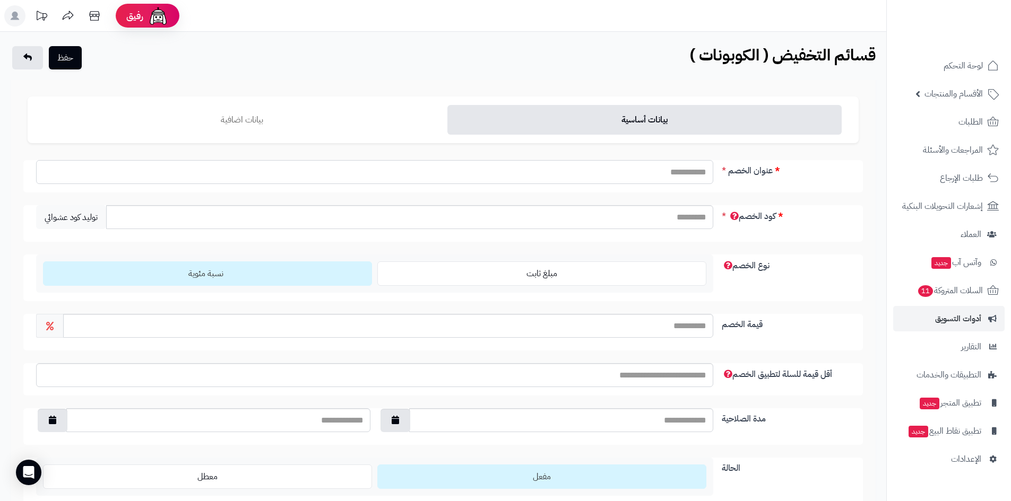
click at [675, 179] on input "عنوان الخصم" at bounding box center [374, 172] width 677 height 24
type input "**********"
click at [619, 220] on input "كود الخصم" at bounding box center [409, 217] width 607 height 24
type input "*********"
click at [653, 332] on input "قيمة الخصم" at bounding box center [388, 326] width 650 height 24
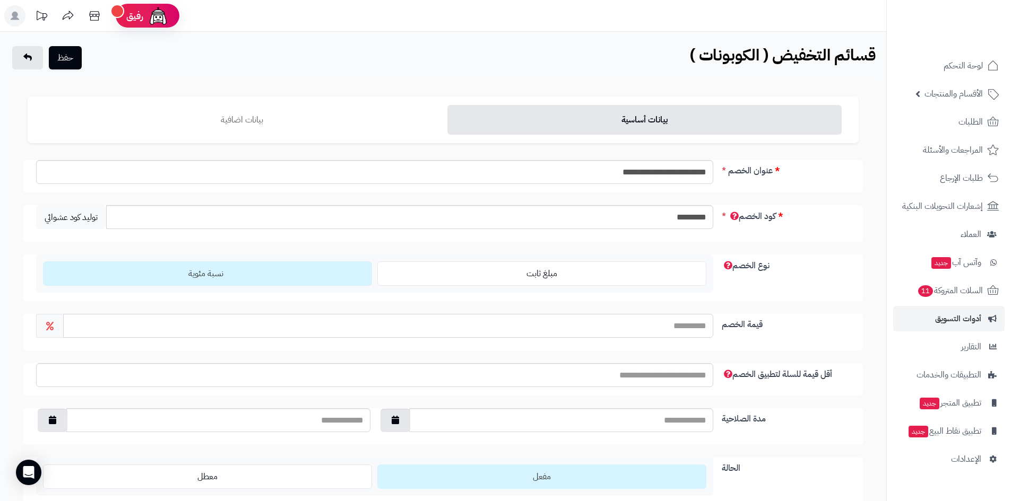
type input "**"
click at [666, 419] on input "مدة الصلاحية" at bounding box center [561, 420] width 304 height 24
type input "**********"
click at [358, 411] on input "text" at bounding box center [218, 420] width 304 height 24
type input "**********"
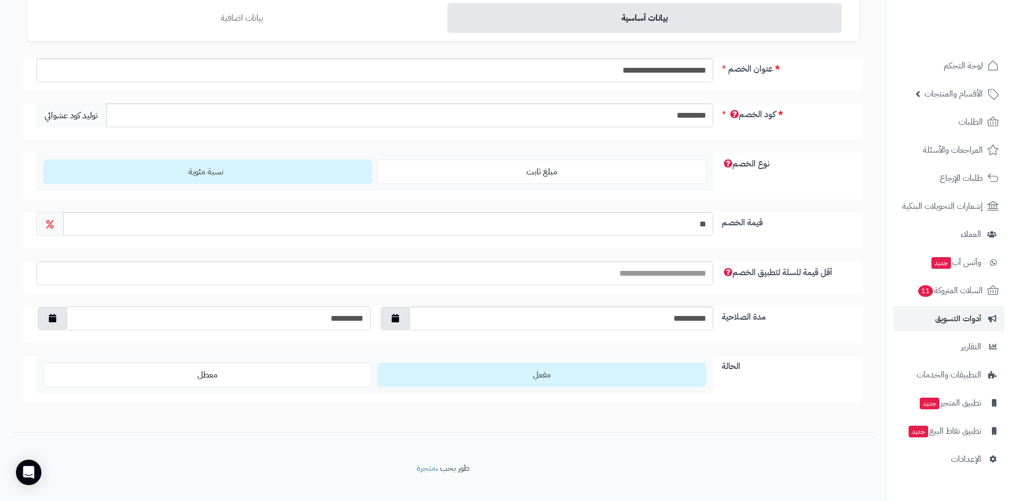
scroll to position [106, 0]
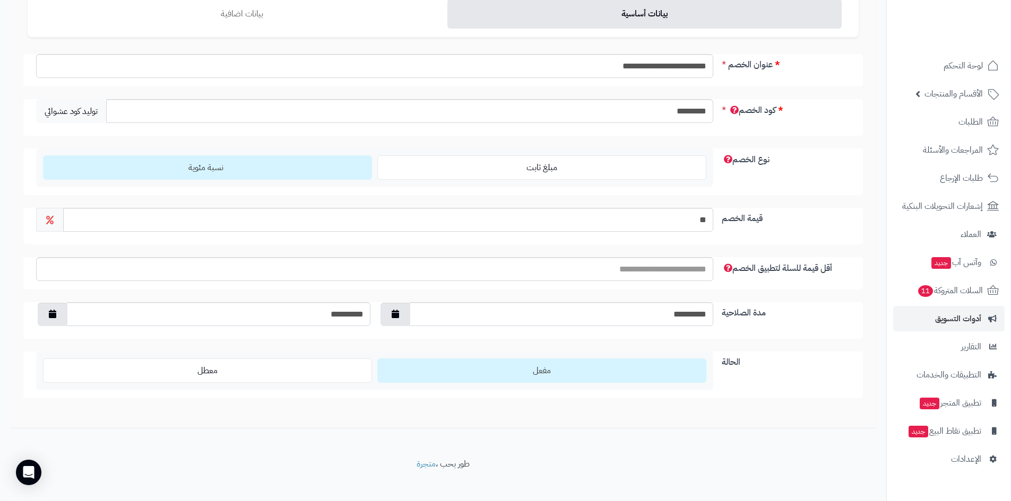
click at [548, 376] on span "مفعل" at bounding box center [542, 370] width 18 height 13
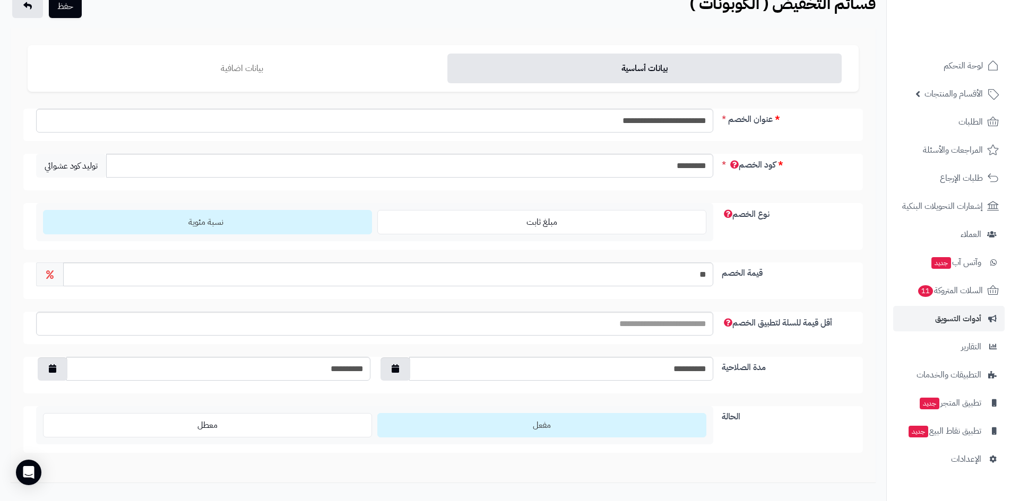
scroll to position [0, 0]
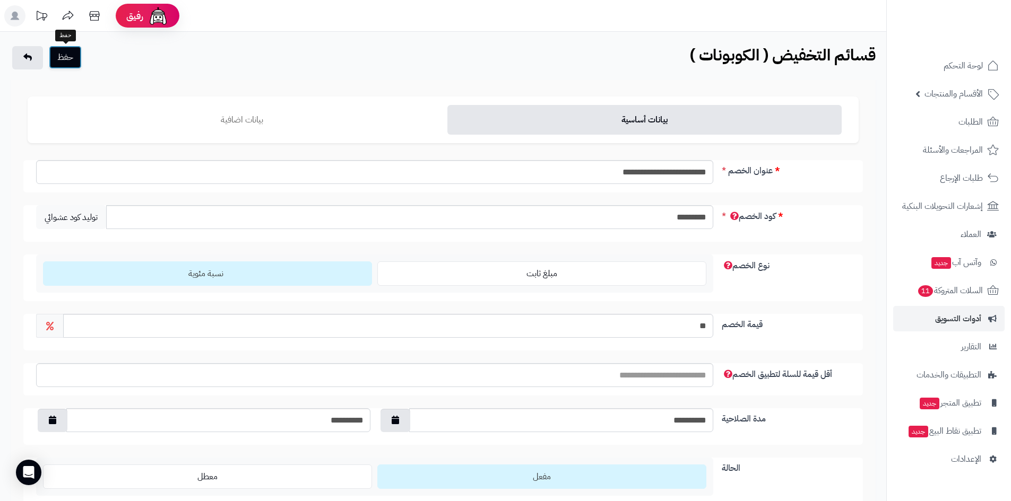
click at [72, 58] on button "حفظ" at bounding box center [65, 57] width 33 height 23
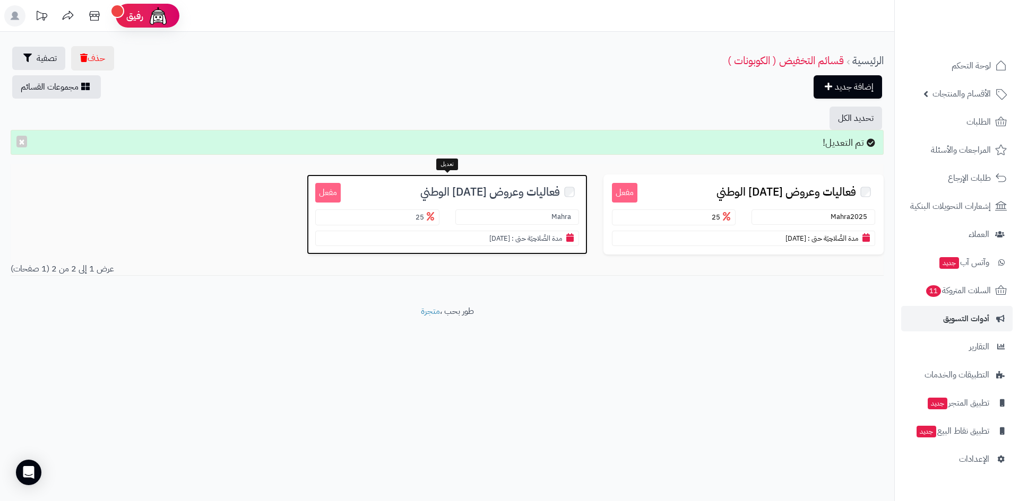
click at [477, 191] on span "فعاليات وعروض اليوم الوطني" at bounding box center [490, 192] width 140 height 12
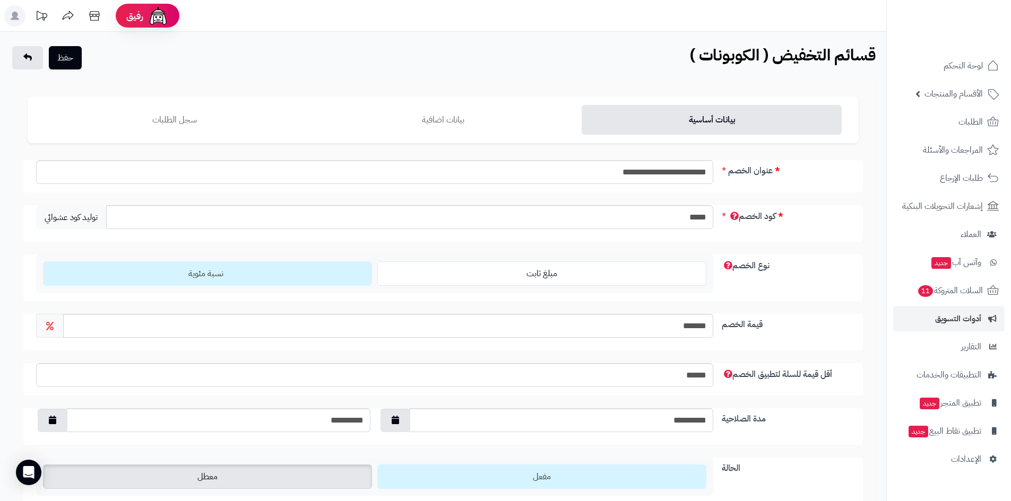
click at [285, 474] on label "معطل" at bounding box center [207, 477] width 329 height 24
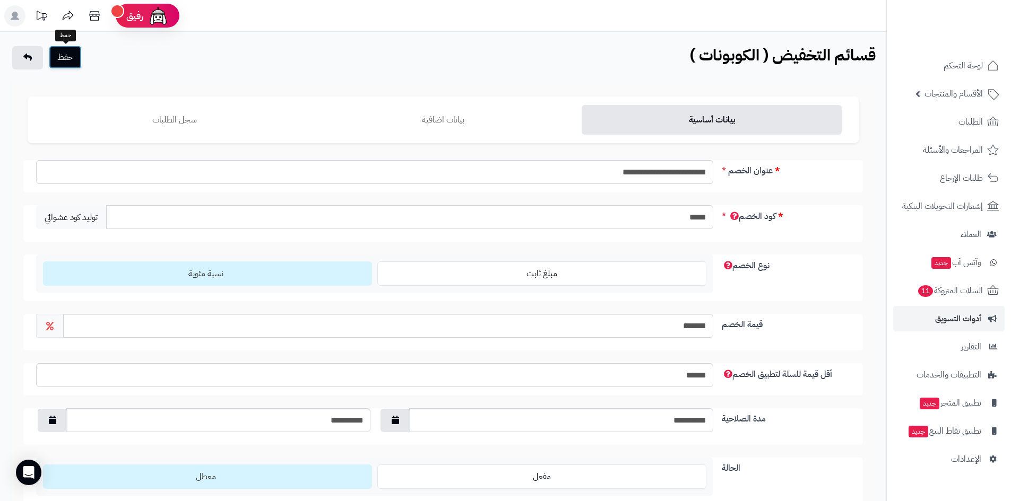
click at [74, 59] on button "حفظ" at bounding box center [65, 57] width 33 height 23
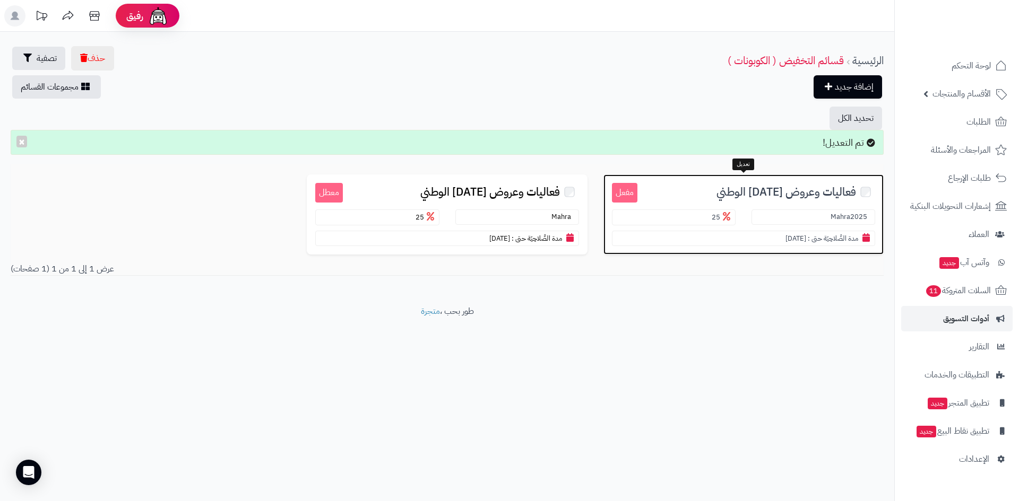
click at [778, 196] on span "فعاليات وعروض اليوم الوطني" at bounding box center [786, 192] width 140 height 12
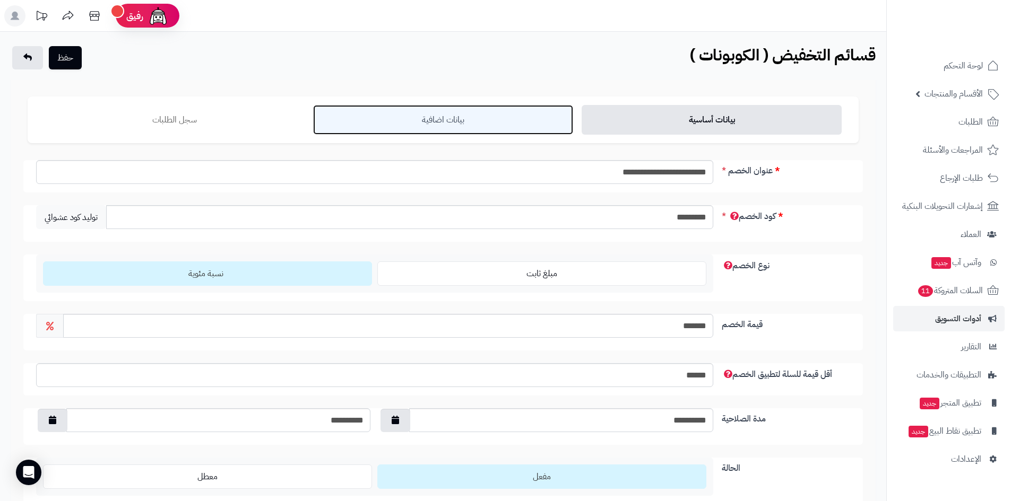
click at [486, 116] on link "بيانات اضافية" at bounding box center [443, 120] width 260 height 30
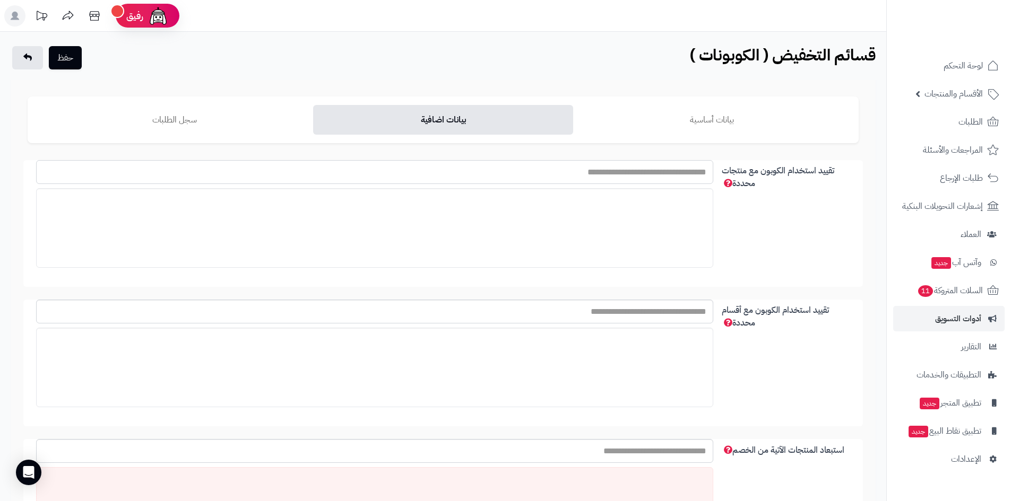
click at [635, 172] on input "تقييد استخدام الكوبون مع منتجات محددة" at bounding box center [374, 172] width 677 height 24
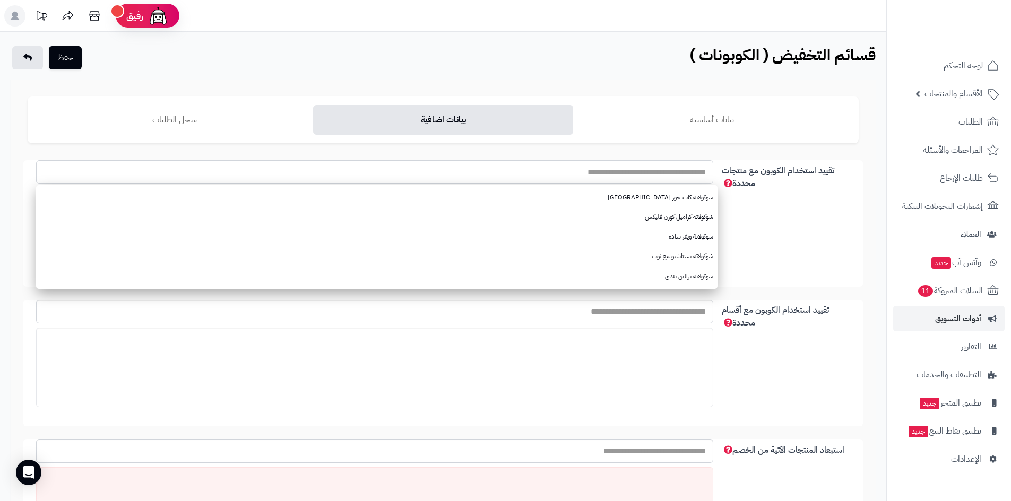
click at [631, 172] on input "تقييد استخدام الكوبون مع منتجات محددة" at bounding box center [374, 172] width 677 height 24
click at [777, 204] on div "تقييد استخدام الكوبون مع منتجات محددة شوكولاته كاب جوز هند شوكولاته كراميل كورن…" at bounding box center [442, 223] width 839 height 127
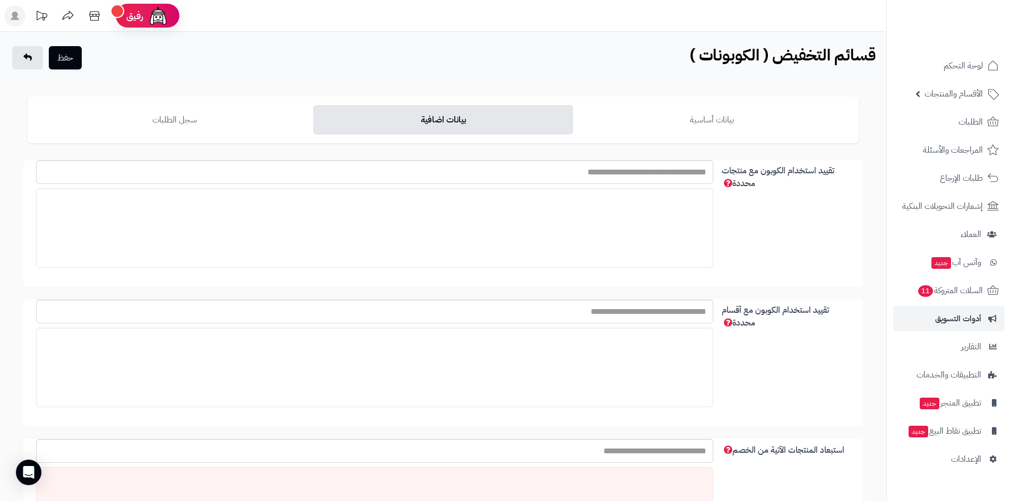
click at [668, 224] on div at bounding box center [374, 228] width 677 height 80
click at [666, 312] on input "تقييد استخدام الكوبون مع أقسام محددة" at bounding box center [374, 312] width 677 height 24
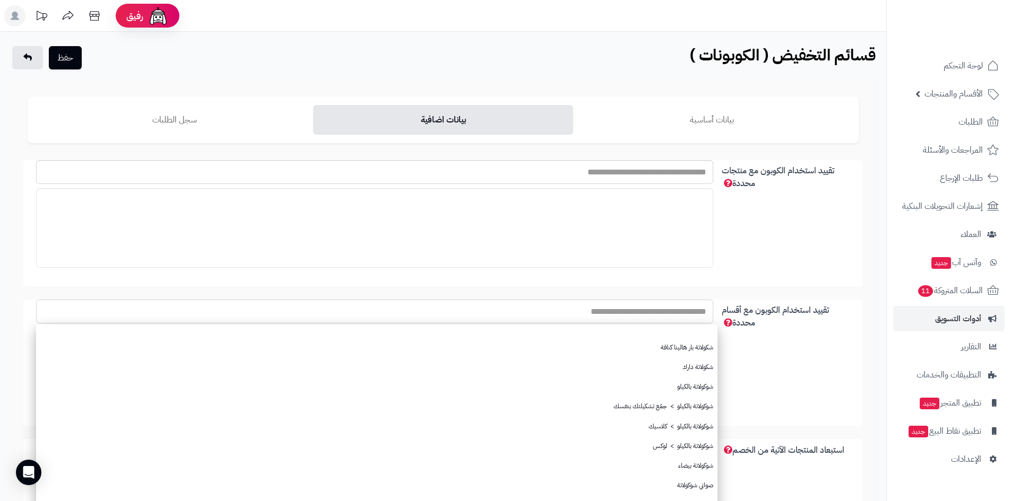
click at [665, 310] on input "تقييد استخدام الكوبون مع أقسام محددة" at bounding box center [374, 312] width 677 height 24
click at [810, 367] on div "تقييد استخدام الكوبون مع أقسام محددة شكولاتة بار هالينا كنافة شكولاتة دارك شوكو…" at bounding box center [442, 363] width 839 height 127
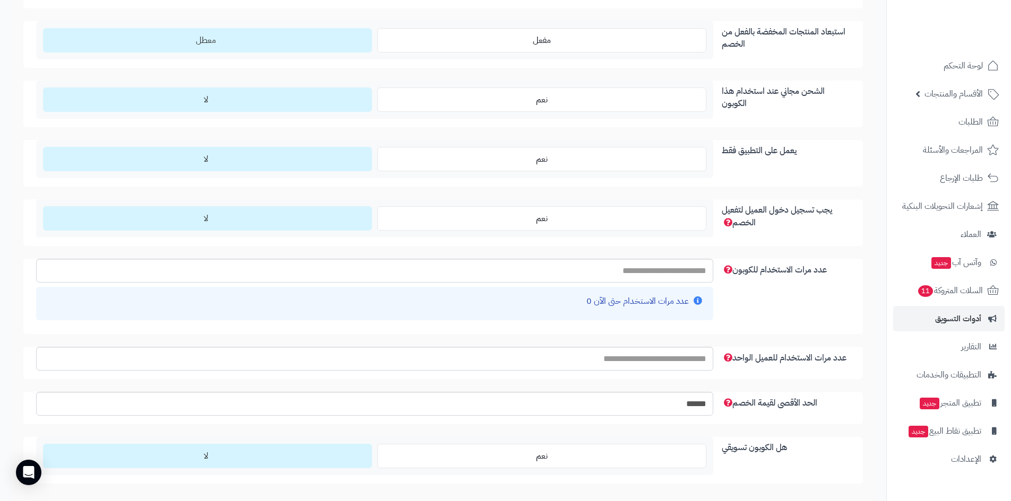
scroll to position [902, 0]
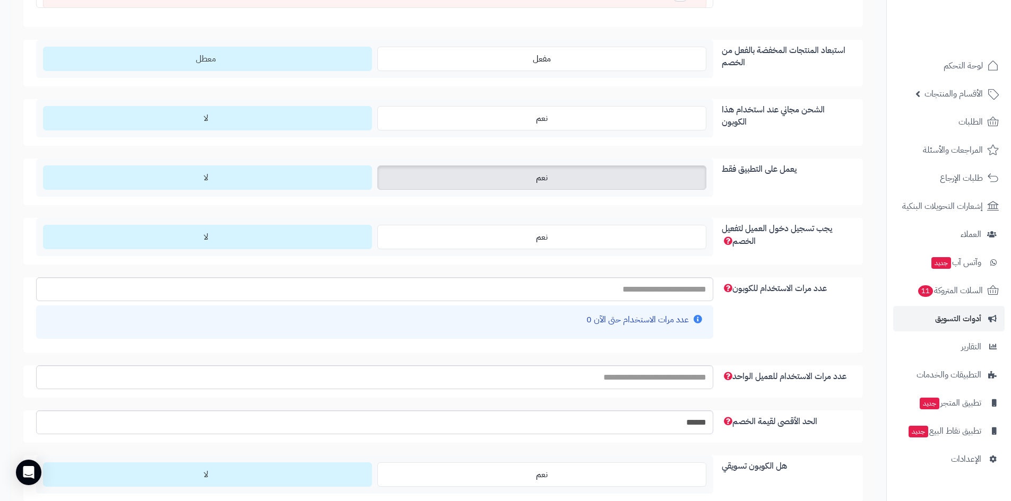
click at [560, 182] on label "نعم" at bounding box center [541, 178] width 329 height 24
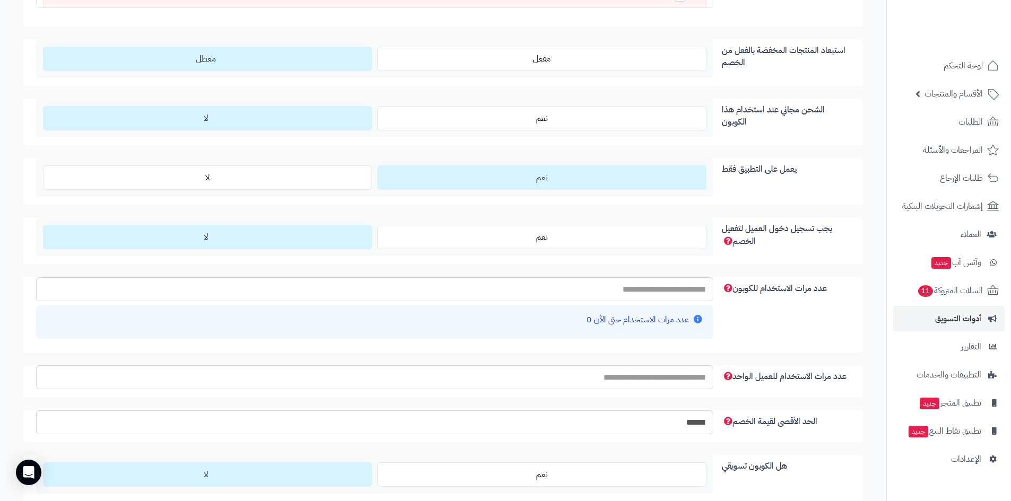
drag, startPoint x: 571, startPoint y: 244, endPoint x: 521, endPoint y: 260, distance: 51.8
click at [521, 260] on div "يجب تسجيل دخول العميل لتفعيل الخصم نعم لا" at bounding box center [442, 241] width 839 height 47
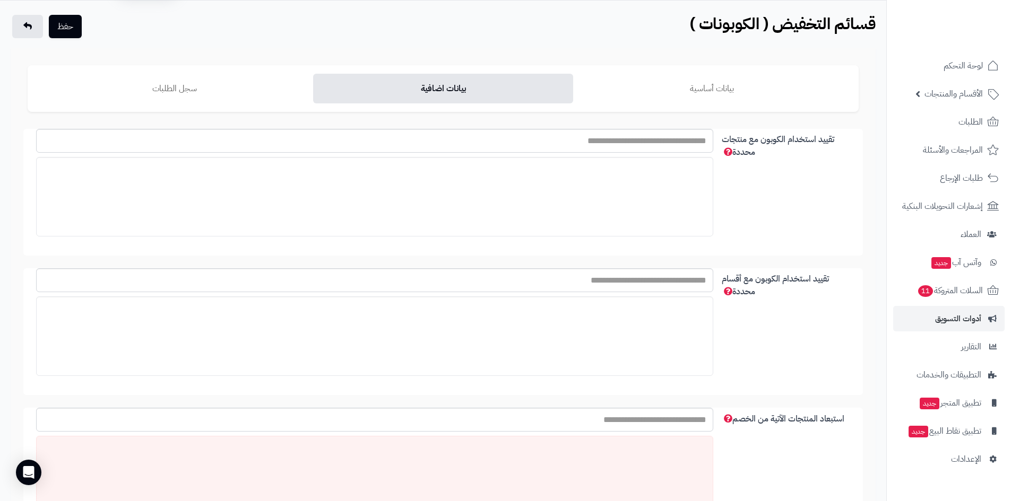
scroll to position [0, 0]
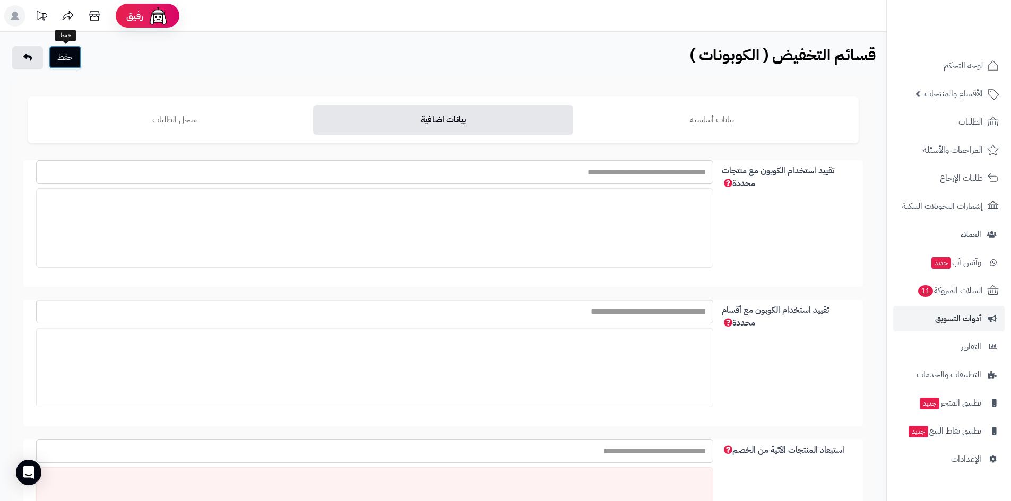
click at [69, 59] on button "حفظ" at bounding box center [65, 57] width 33 height 23
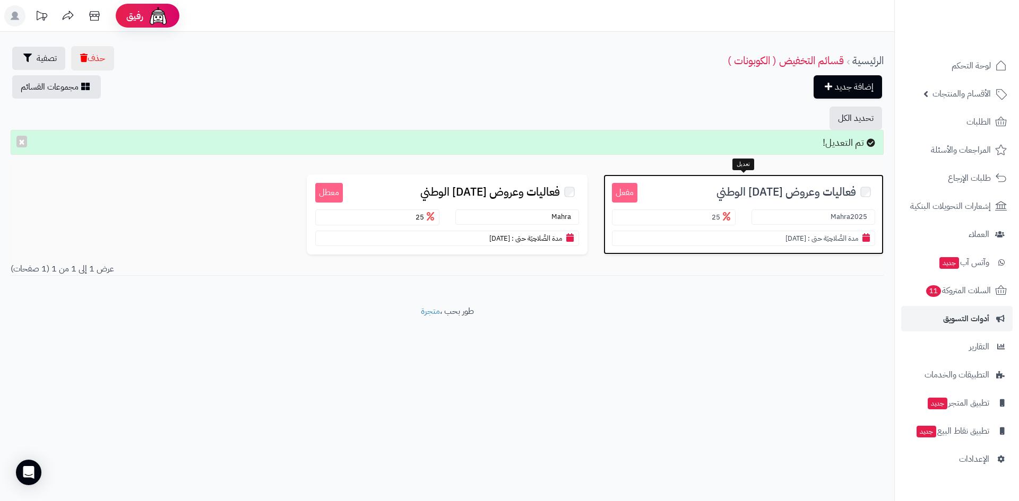
click at [742, 192] on span "فعاليات وعروض اليوم الوطني" at bounding box center [786, 192] width 140 height 12
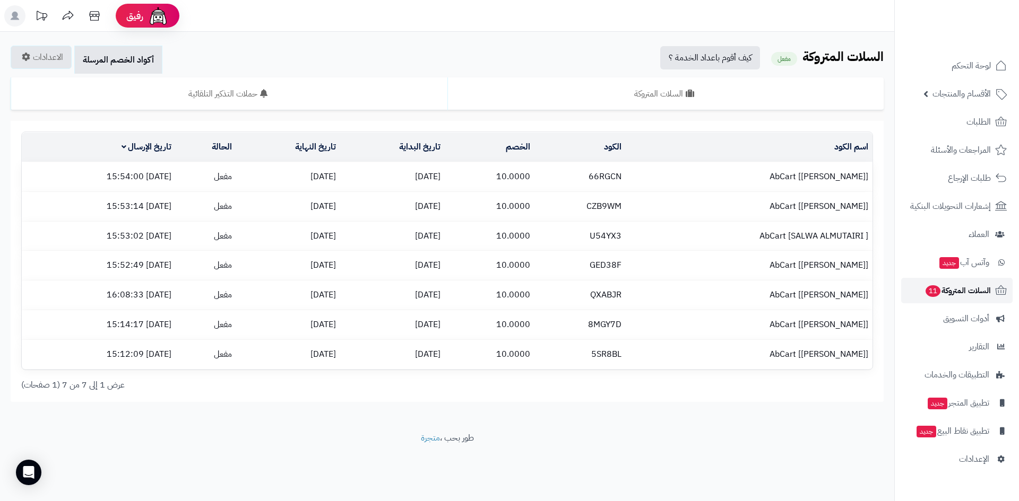
click at [962, 291] on span "السلات المتروكة 11" at bounding box center [957, 290] width 66 height 15
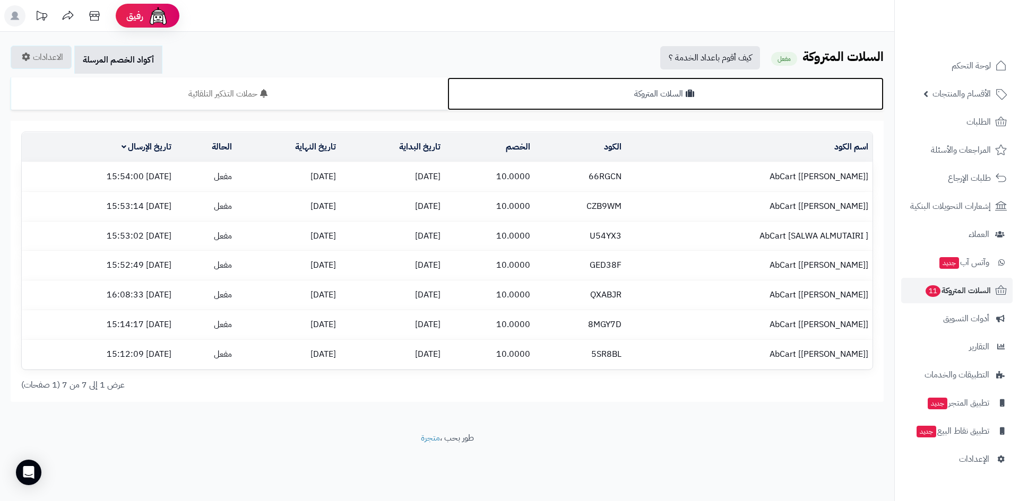
click at [668, 94] on link "السلات المتروكة" at bounding box center [665, 93] width 437 height 33
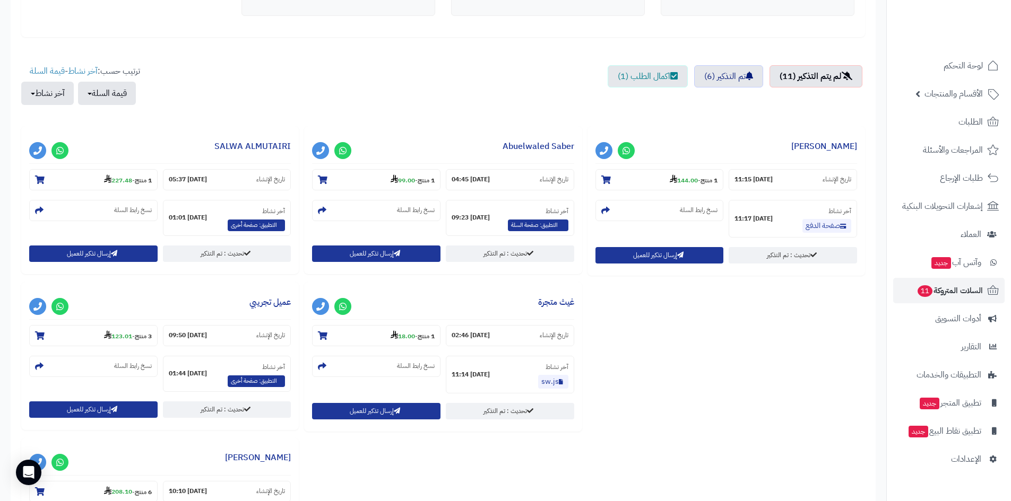
scroll to position [318, 0]
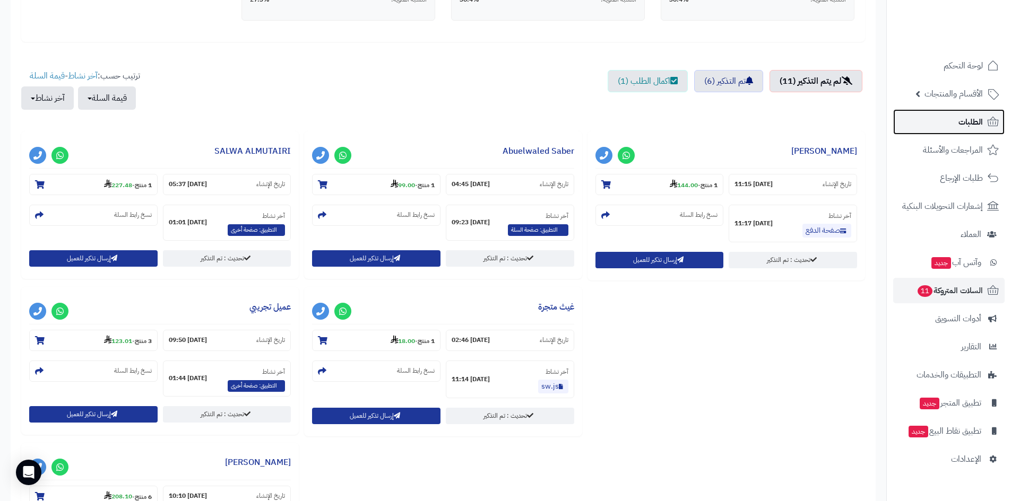
click at [950, 115] on link "الطلبات" at bounding box center [948, 121] width 111 height 25
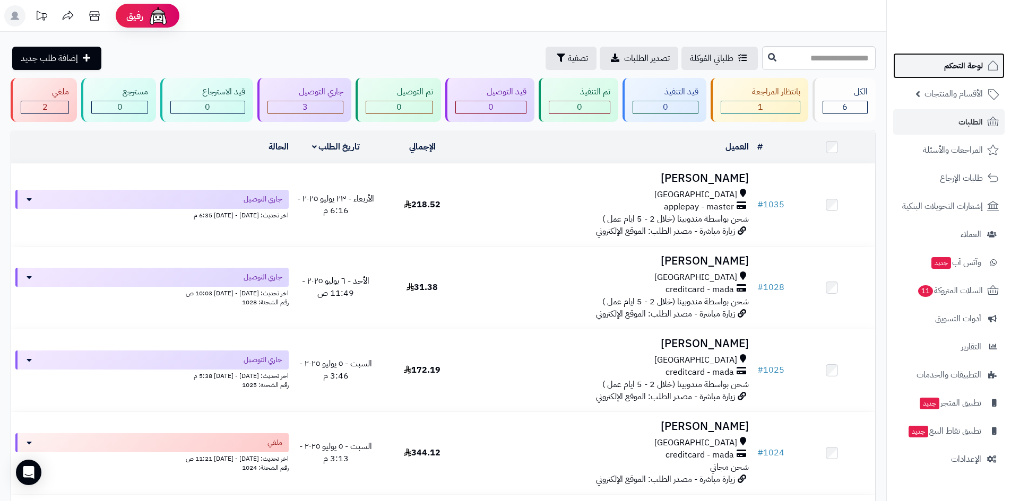
click at [951, 66] on span "لوحة التحكم" at bounding box center [963, 65] width 39 height 15
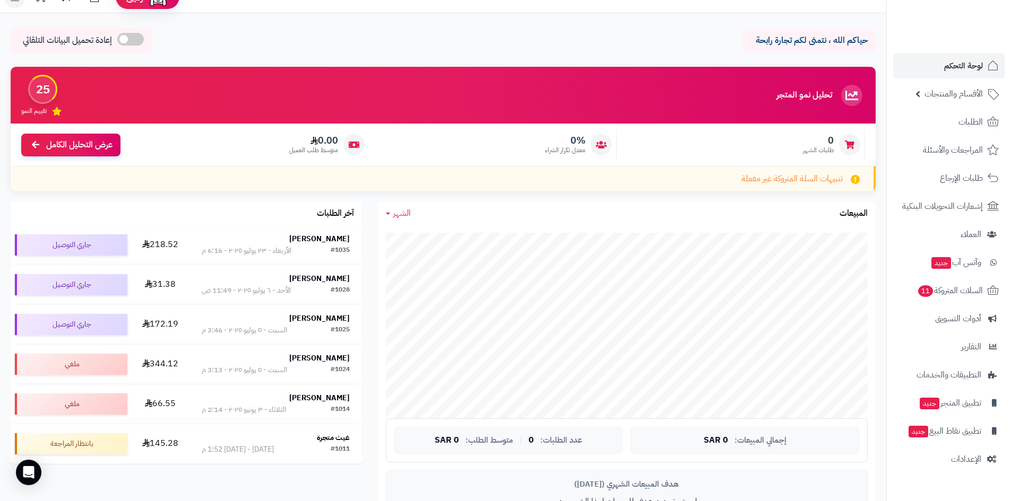
scroll to position [18, 0]
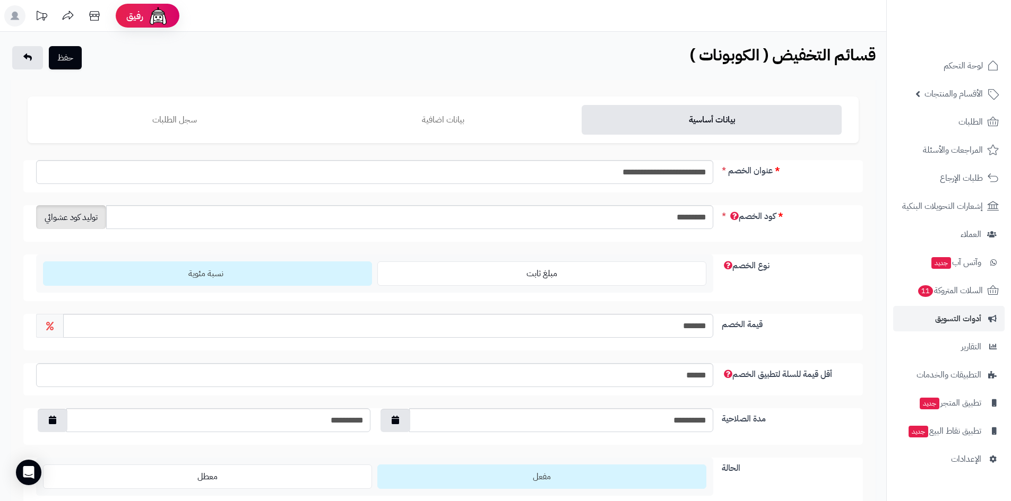
click at [62, 217] on span "توليد كود عشوائي" at bounding box center [71, 217] width 70 height 24
type input "*****"
click at [77, 58] on button "حفظ" at bounding box center [65, 57] width 33 height 23
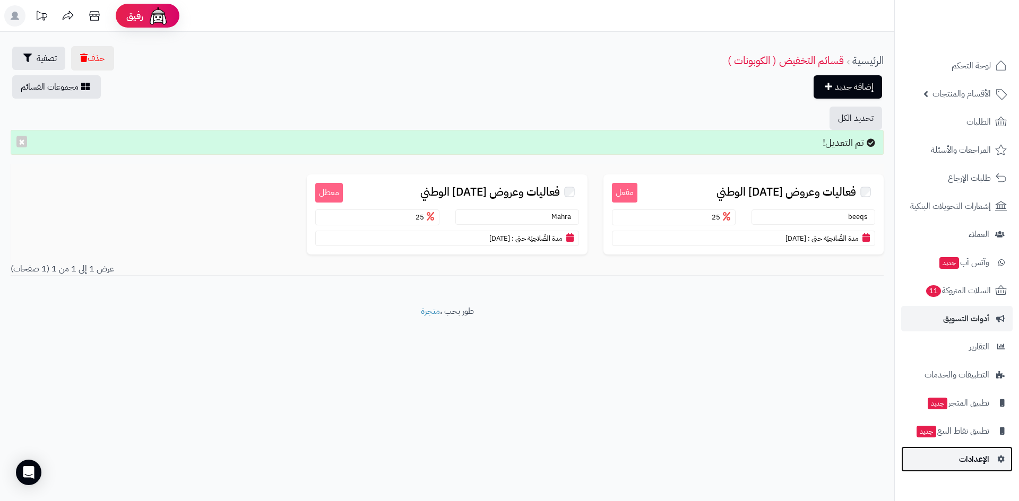
click at [973, 458] on span "الإعدادات" at bounding box center [974, 459] width 30 height 15
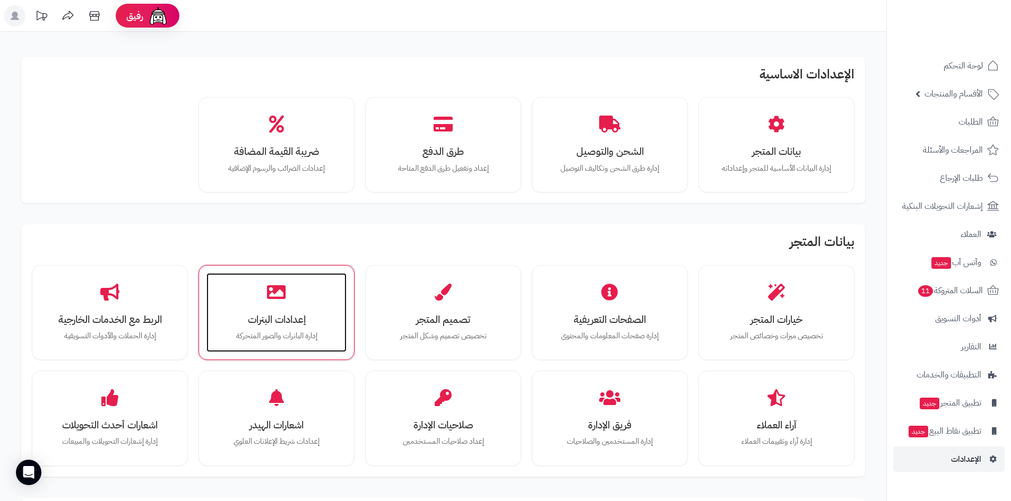
click at [307, 298] on div "إعدادات البنرات إدارة البانرات والصور المتحركة" at bounding box center [276, 313] width 140 height 80
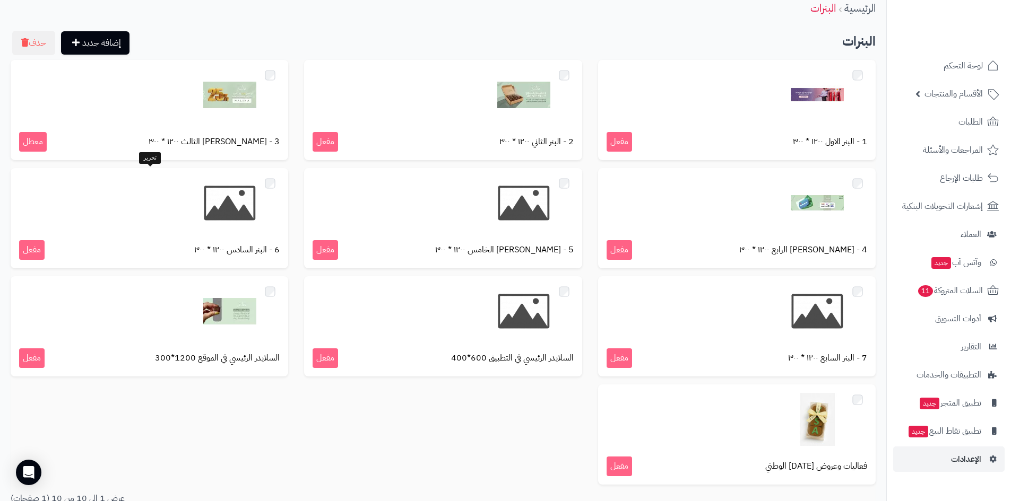
scroll to position [79, 0]
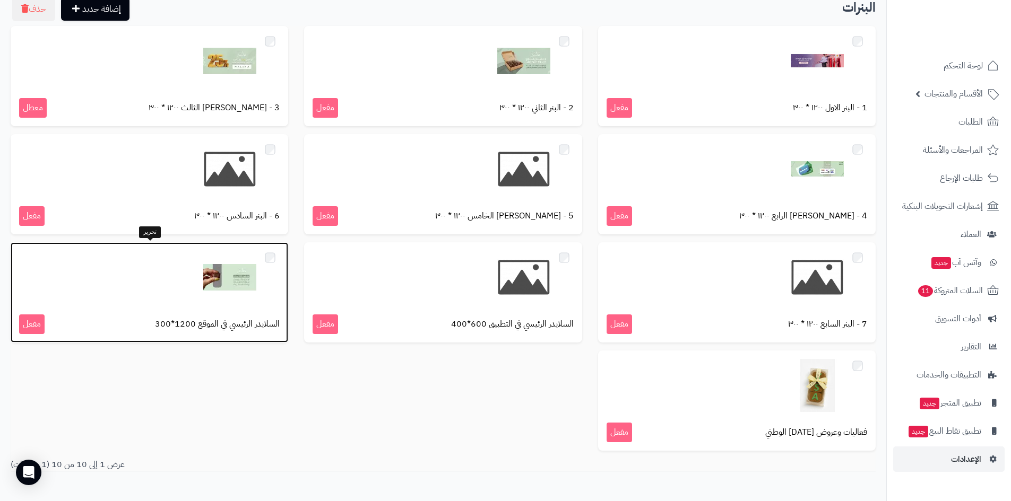
click at [201, 276] on div at bounding box center [149, 277] width 260 height 53
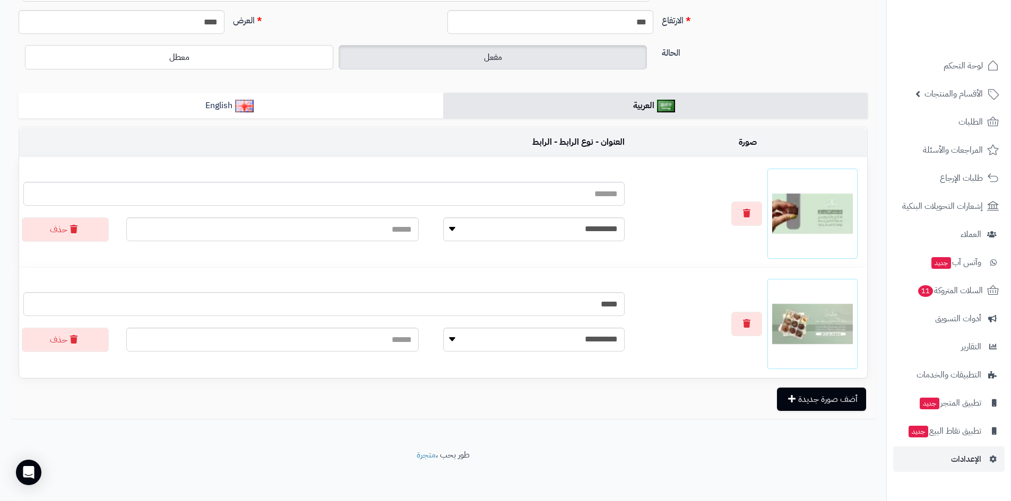
scroll to position [111, 0]
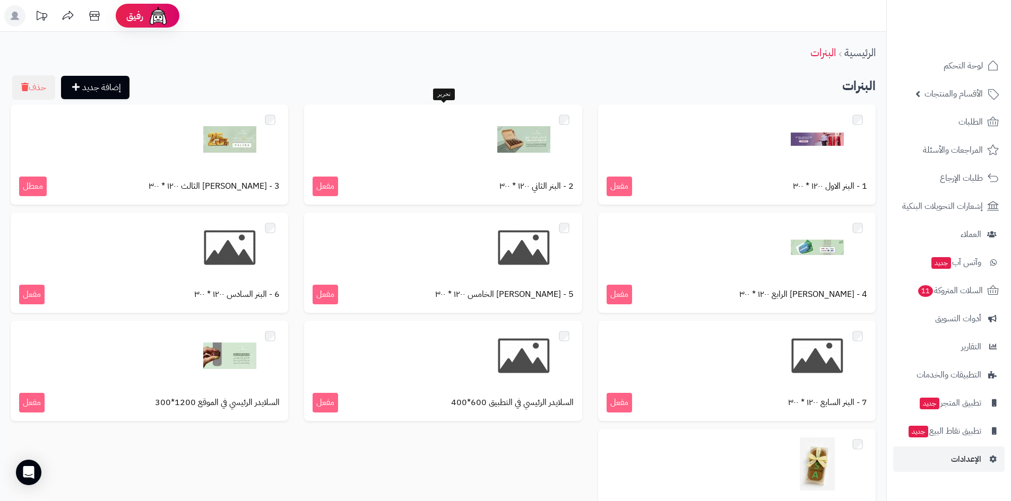
scroll to position [73, 0]
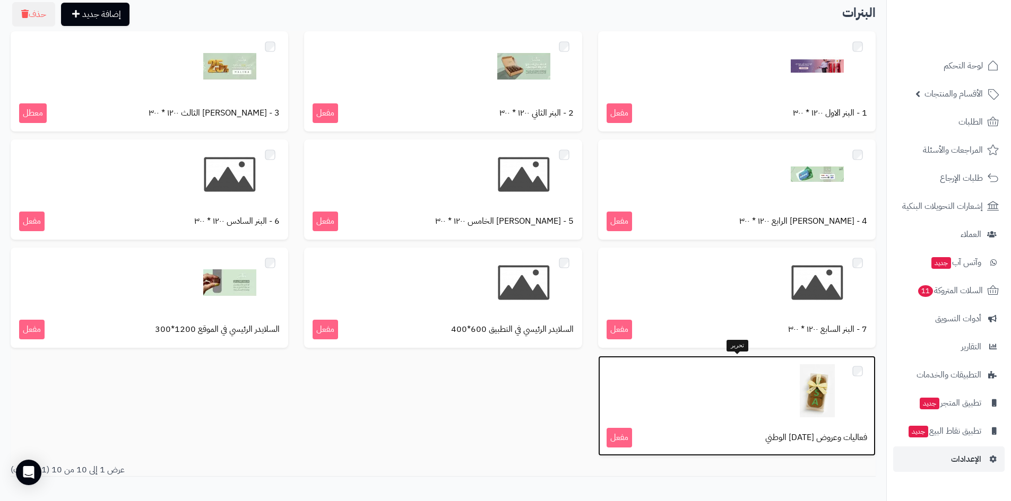
click at [814, 403] on img at bounding box center [816, 390] width 53 height 53
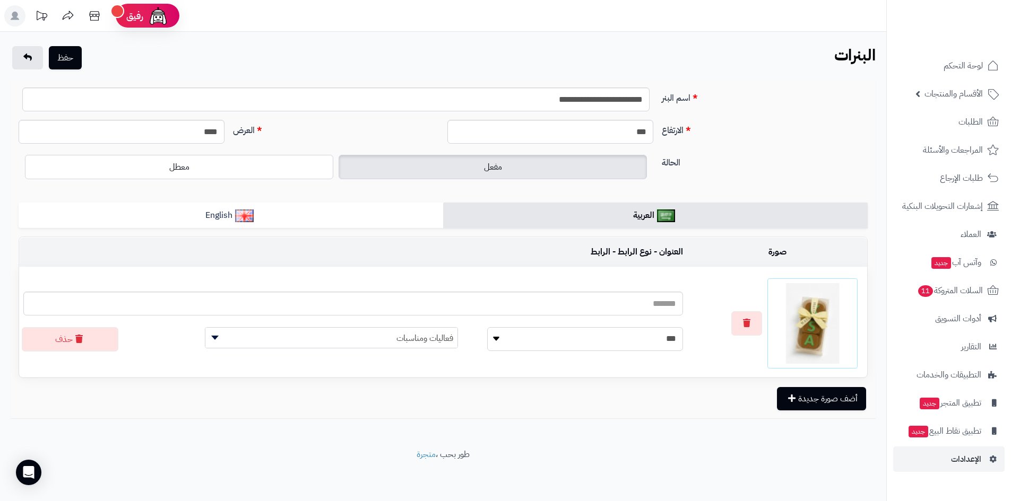
click at [571, 336] on select "**********" at bounding box center [585, 339] width 196 height 24
select select
click at [487, 327] on select "**********" at bounding box center [585, 339] width 196 height 24
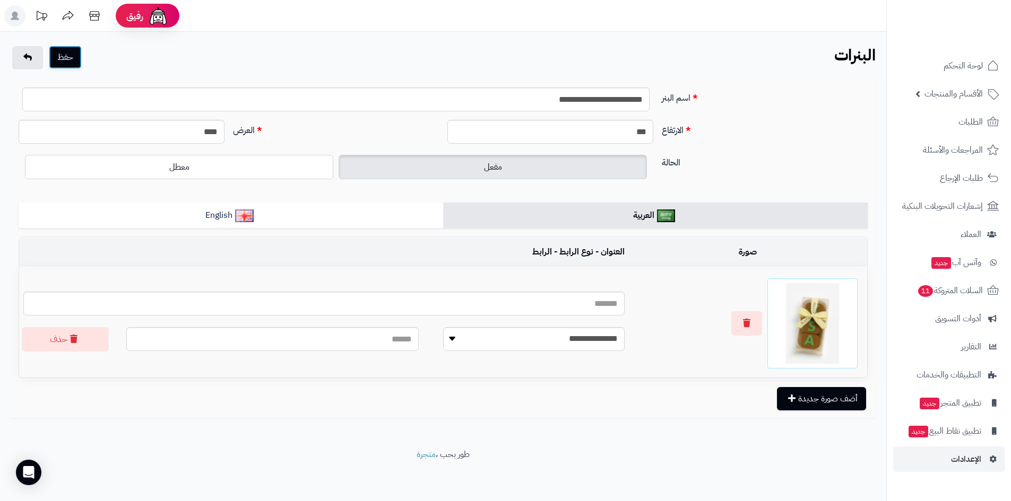
click at [71, 57] on button "حفظ" at bounding box center [65, 57] width 33 height 23
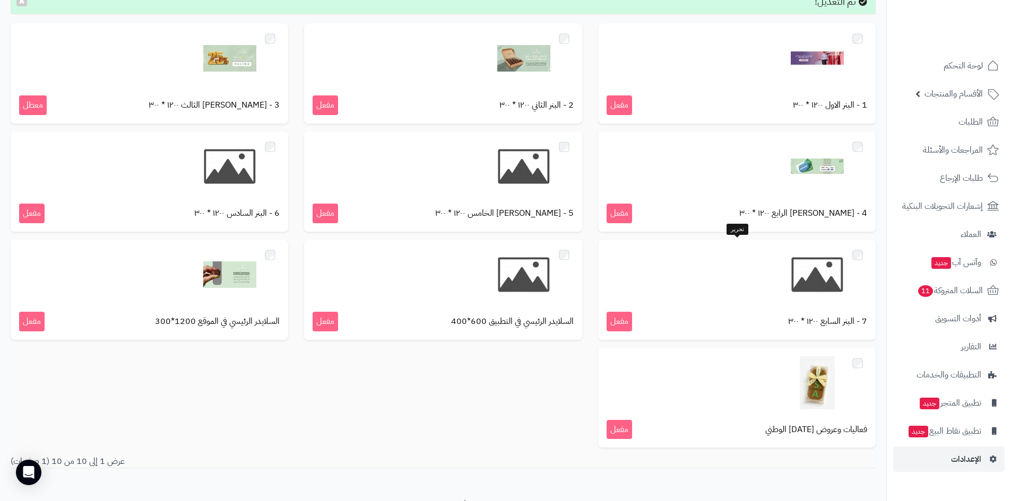
scroll to position [166, 0]
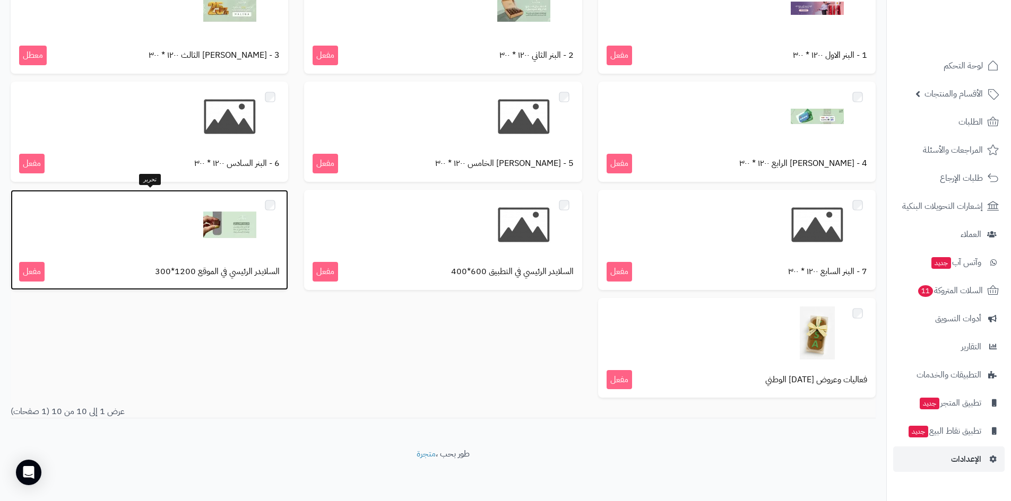
click at [211, 249] on img at bounding box center [229, 224] width 53 height 53
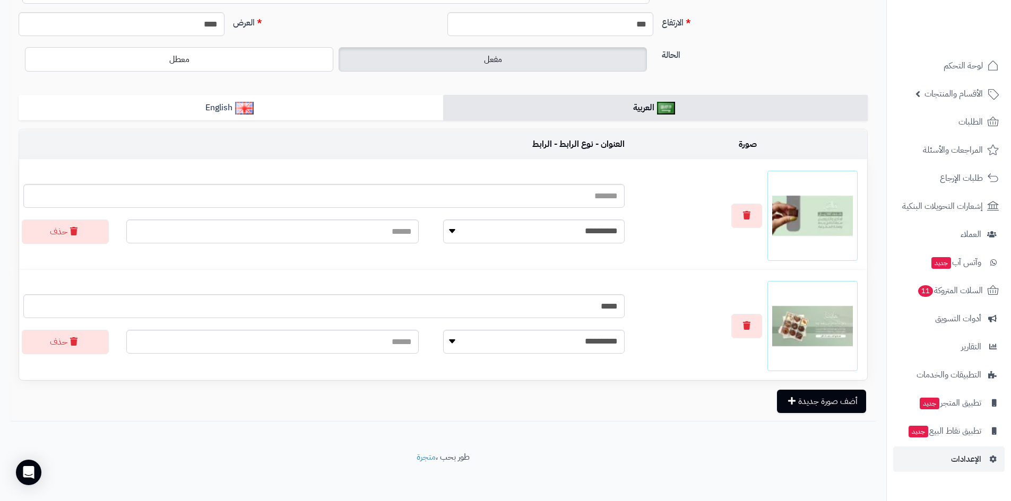
scroll to position [111, 0]
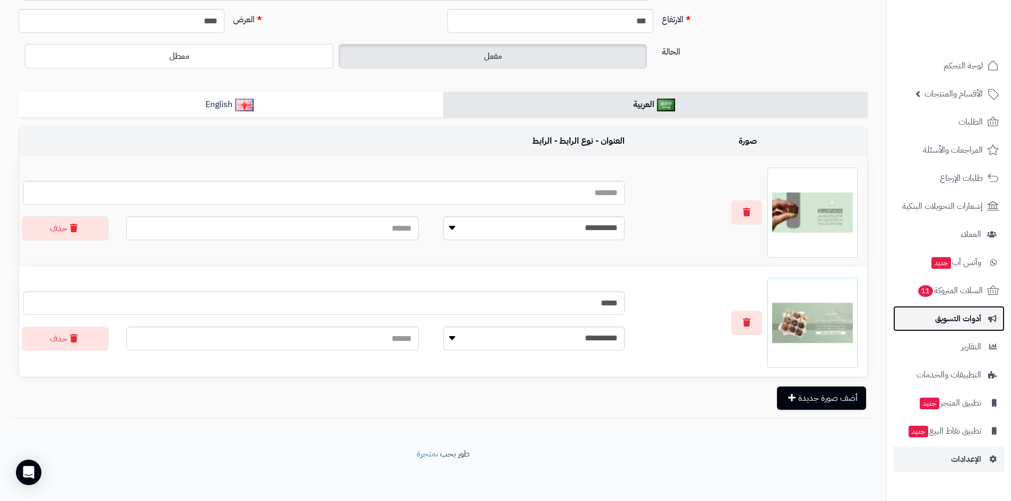
click at [964, 324] on span "أدوات التسويق" at bounding box center [958, 318] width 46 height 15
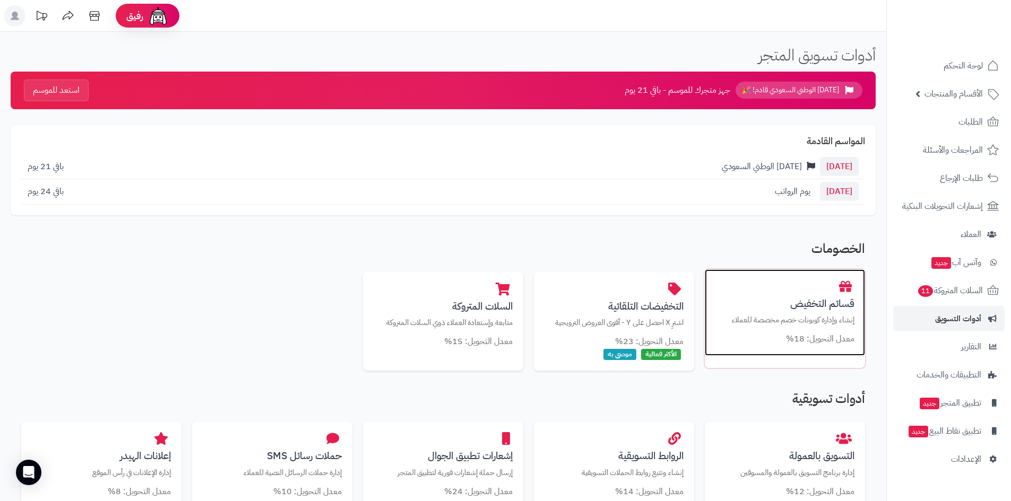
click at [791, 317] on p "إنشاء وإدارة كوبونات خصم مخصصة للعملاء" at bounding box center [784, 320] width 139 height 11
click at [782, 334] on div "معدل التحويل: 18%" at bounding box center [784, 339] width 139 height 12
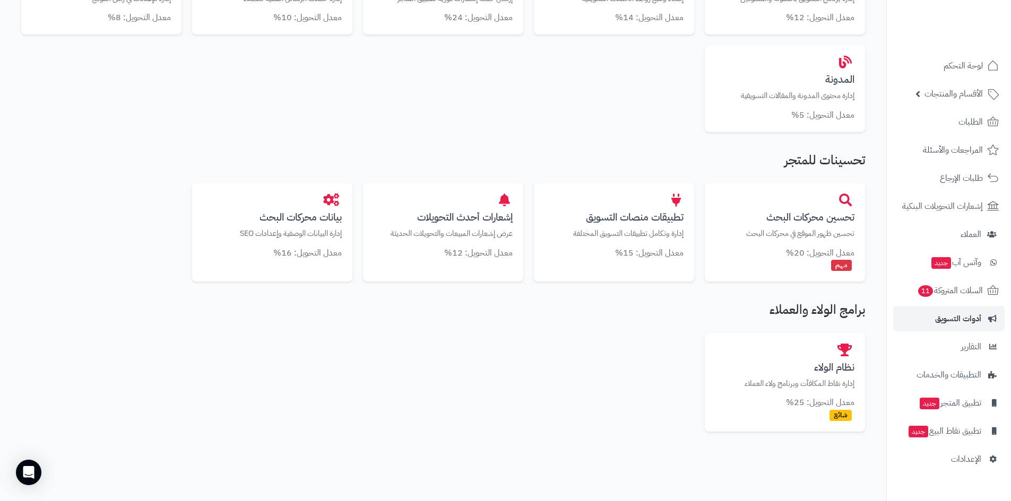
scroll to position [477, 0]
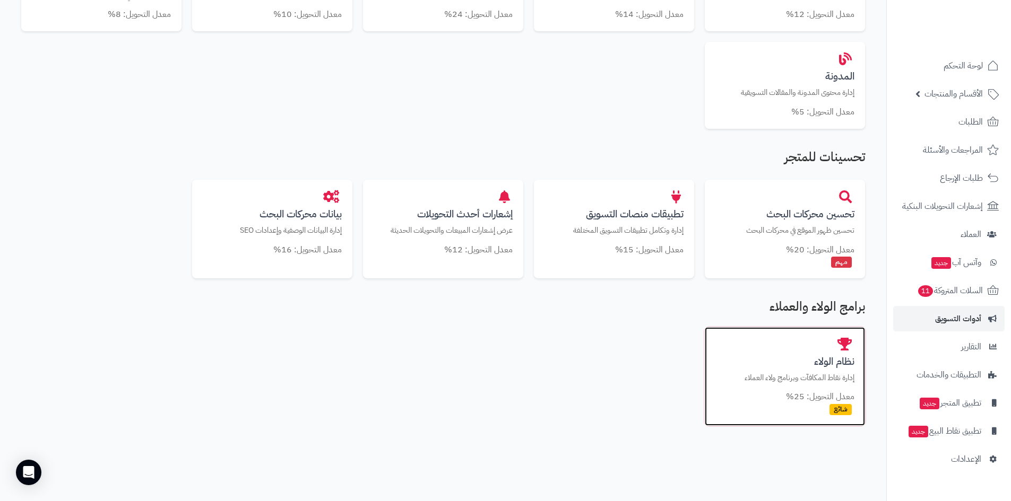
click at [816, 372] on p "إدارة نقاط المكافآت وبرنامج ولاء العملاء" at bounding box center [784, 377] width 139 height 11
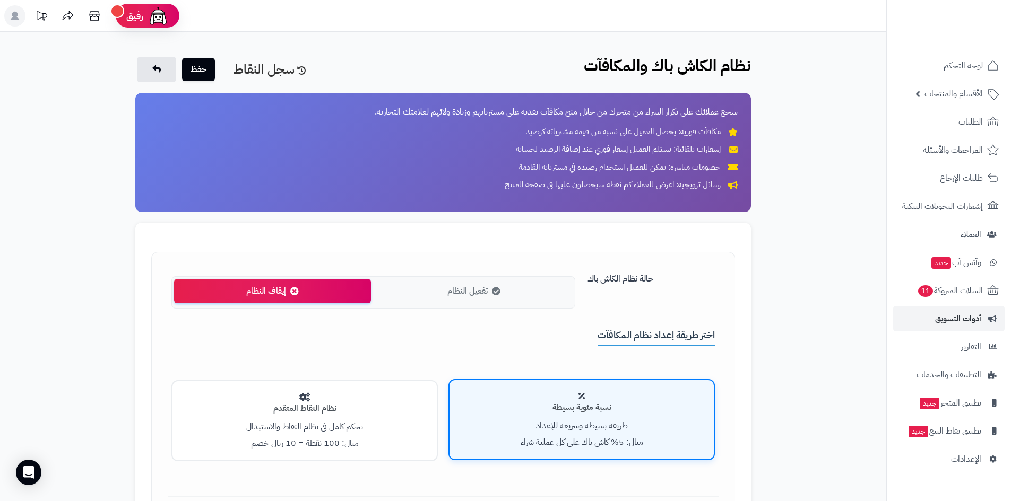
click at [462, 300] on label "تفعيل النظام" at bounding box center [473, 291] width 197 height 25
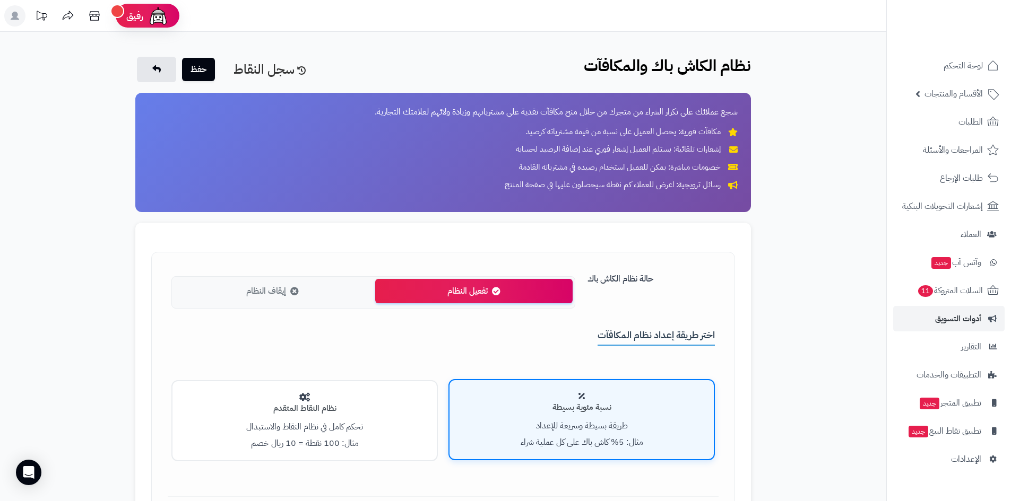
click at [328, 291] on label "إيقاف النظام" at bounding box center [272, 291] width 197 height 25
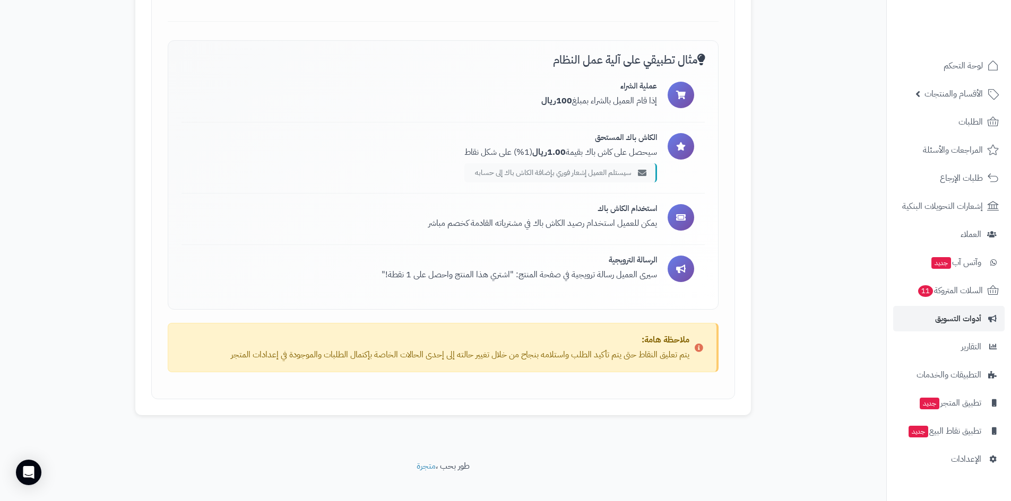
scroll to position [1528, 0]
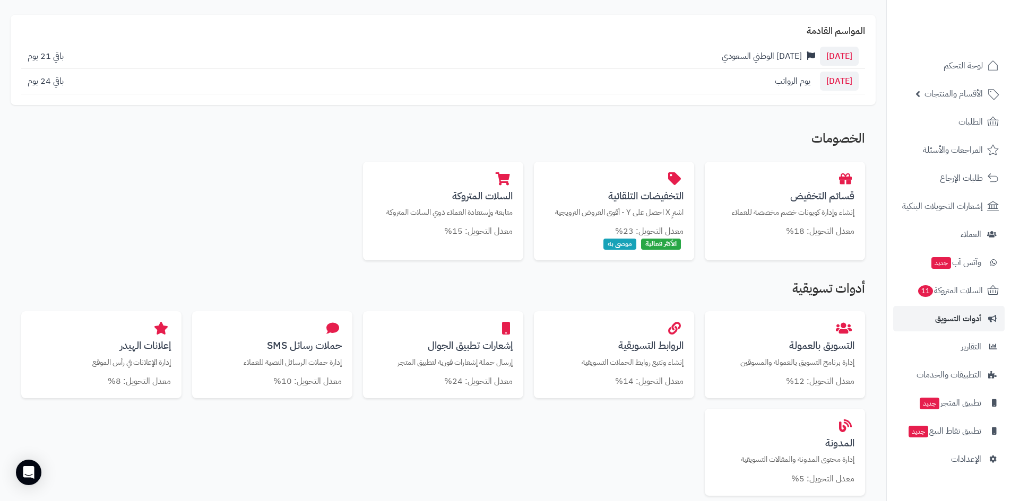
scroll to position [107, 0]
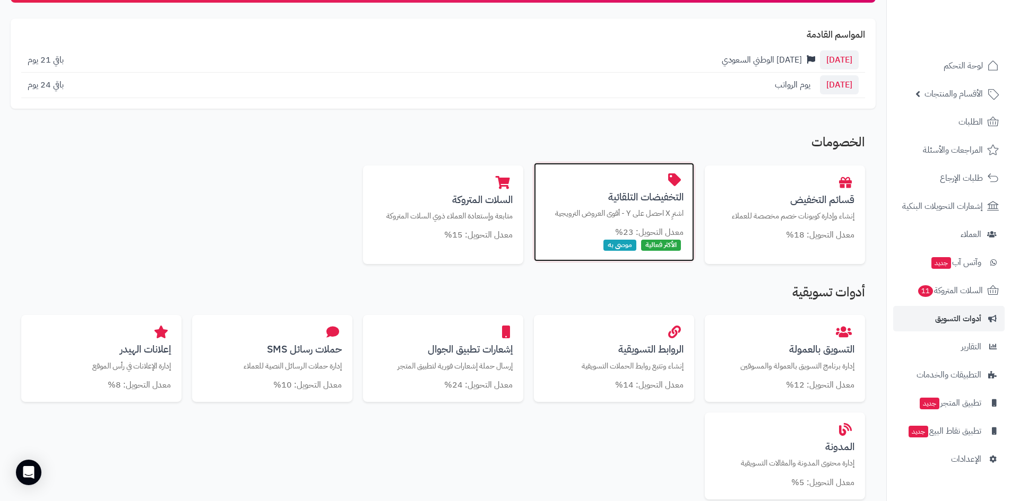
click at [648, 200] on h3 "التخفيضات التلقائية" at bounding box center [613, 197] width 139 height 11
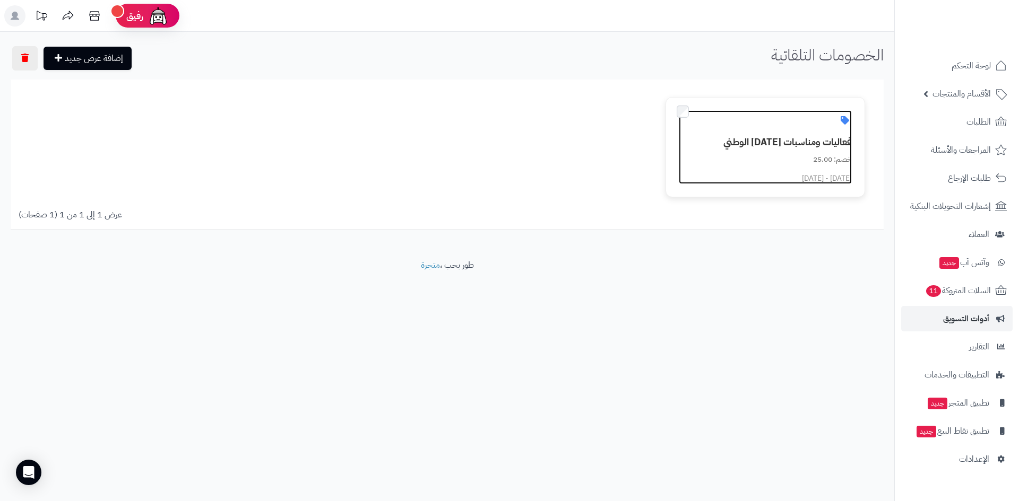
click at [729, 147] on h3 "فعاليات ومناسبات اليوم الوطني" at bounding box center [771, 142] width 160 height 11
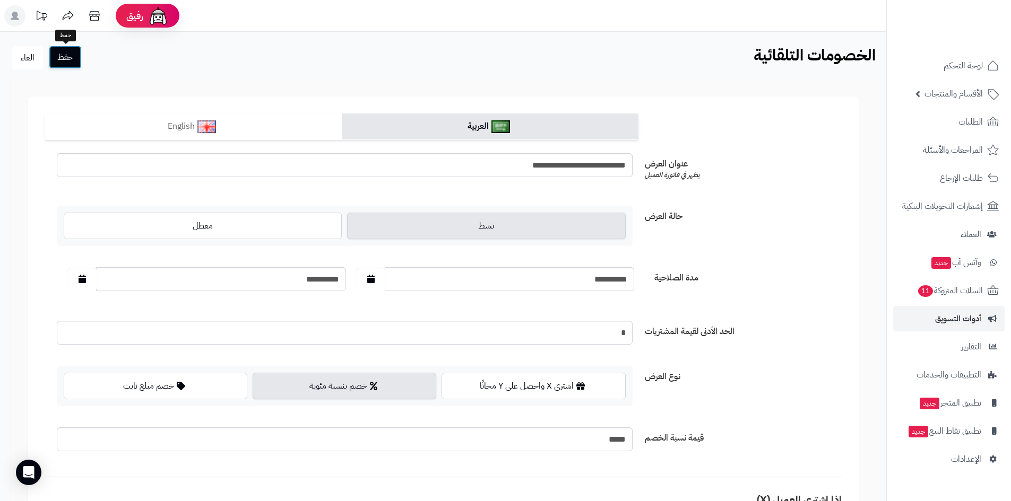
click at [70, 59] on button "حفظ" at bounding box center [65, 57] width 33 height 23
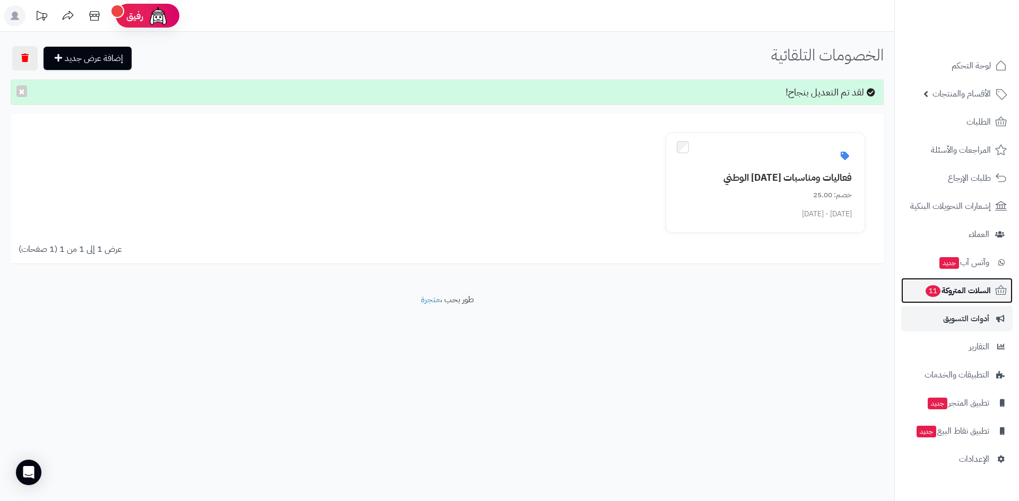
click at [949, 289] on span "السلات المتروكة 11" at bounding box center [957, 290] width 66 height 15
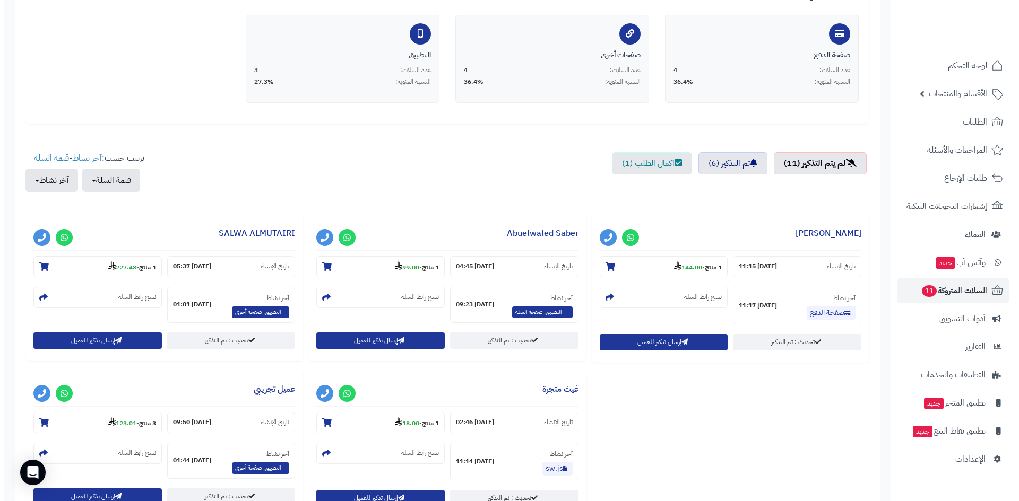
scroll to position [265, 0]
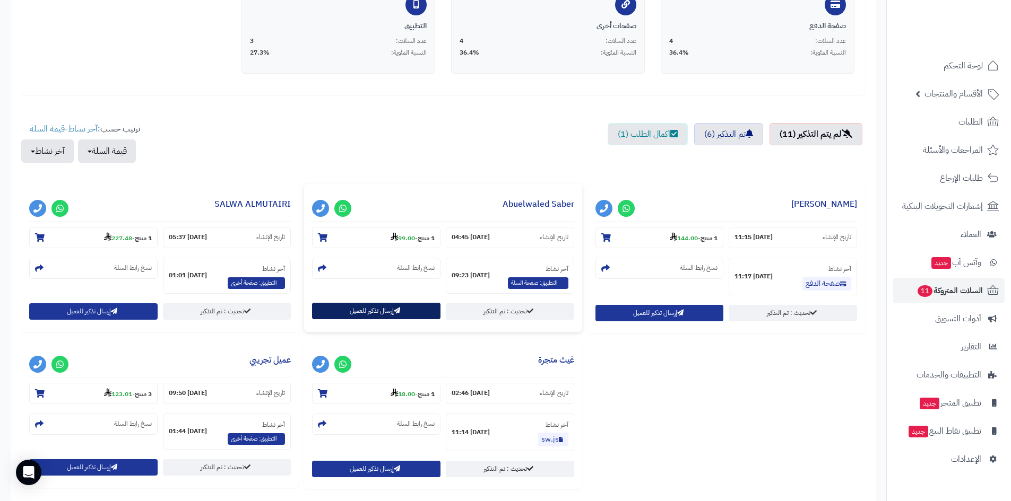
click at [417, 312] on button "إرسال تذكير للعميل" at bounding box center [376, 311] width 128 height 16
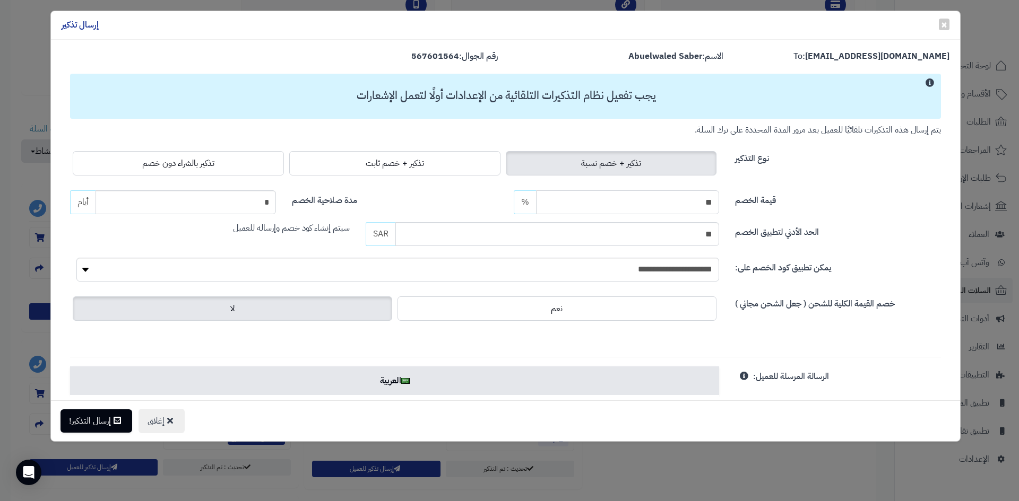
drag, startPoint x: 694, startPoint y: 206, endPoint x: 715, endPoint y: 207, distance: 21.3
click at [715, 207] on input "**" at bounding box center [628, 202] width 184 height 24
type input "**"
click at [707, 237] on input "**" at bounding box center [557, 234] width 324 height 24
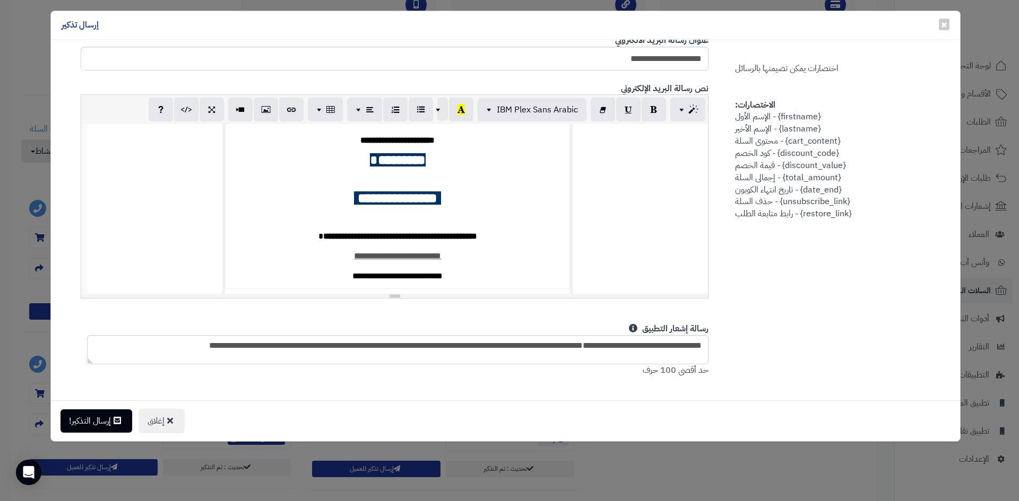
scroll to position [106, 0]
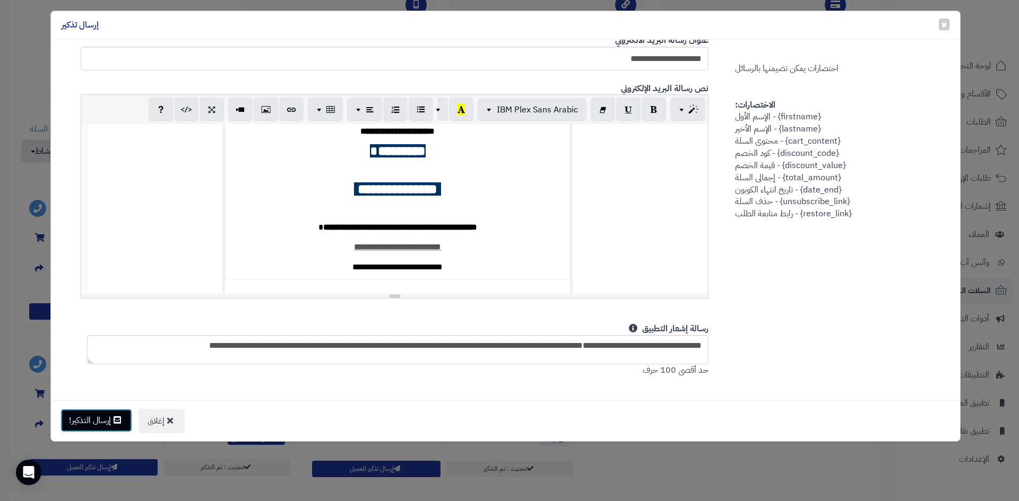
click at [88, 414] on button "إرسال التذكير!" at bounding box center [96, 420] width 72 height 23
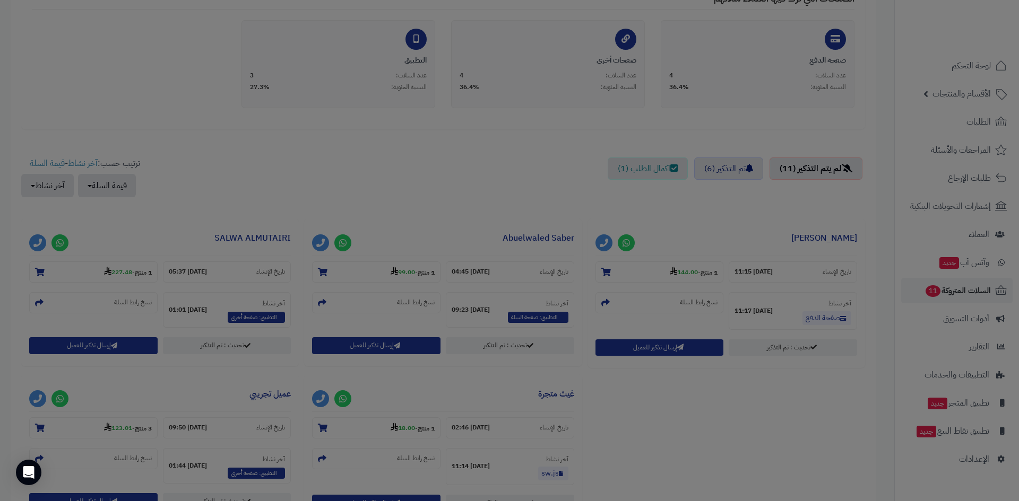
scroll to position [300, 0]
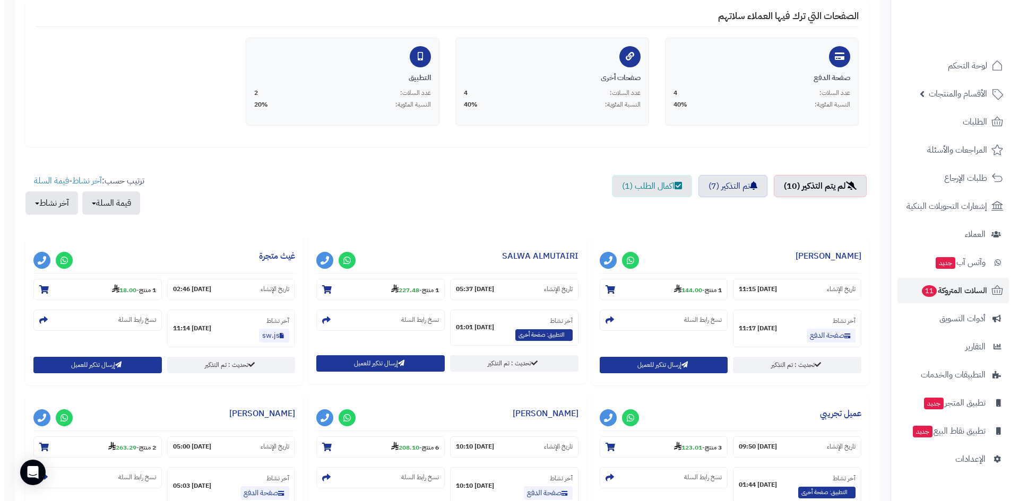
scroll to position [212, 0]
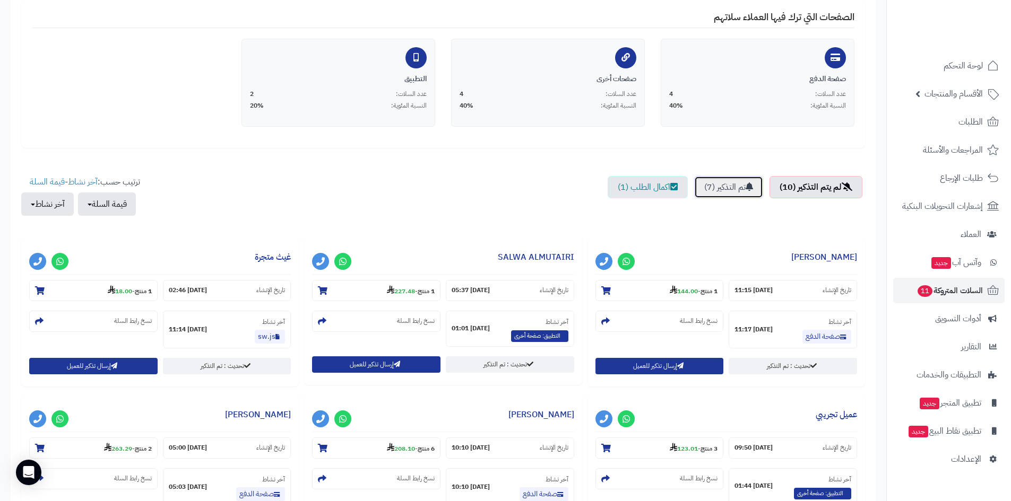
click at [720, 187] on link "تم التذكير (7)" at bounding box center [728, 187] width 69 height 22
click at [718, 189] on link "تم التذكير (7)" at bounding box center [728, 187] width 69 height 22
click at [805, 187] on link "لم يتم التذكير (10)" at bounding box center [815, 187] width 93 height 22
click at [824, 189] on link "لم يتم التذكير (10)" at bounding box center [815, 187] width 93 height 22
click at [798, 191] on link "لم يتم التذكير (10)" at bounding box center [815, 187] width 93 height 22
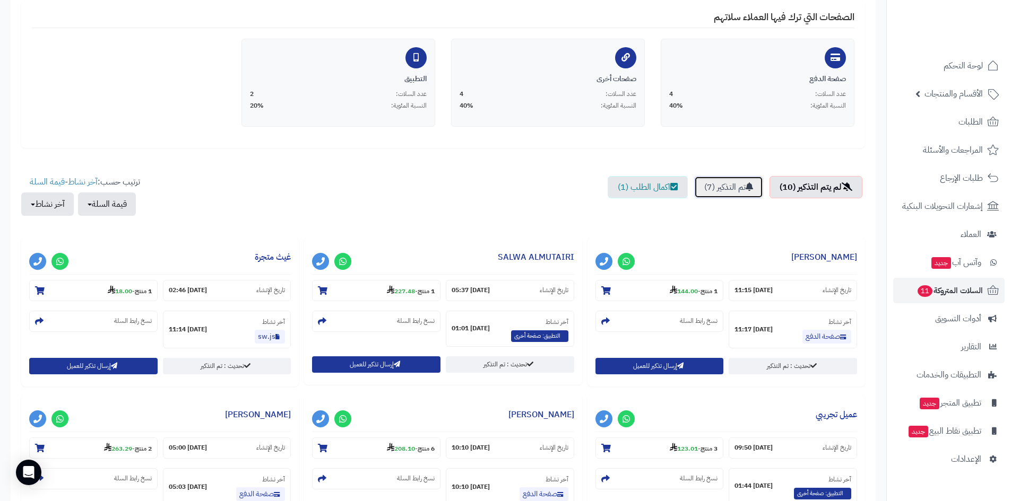
click at [737, 190] on link "تم التذكير (7)" at bounding box center [728, 187] width 69 height 22
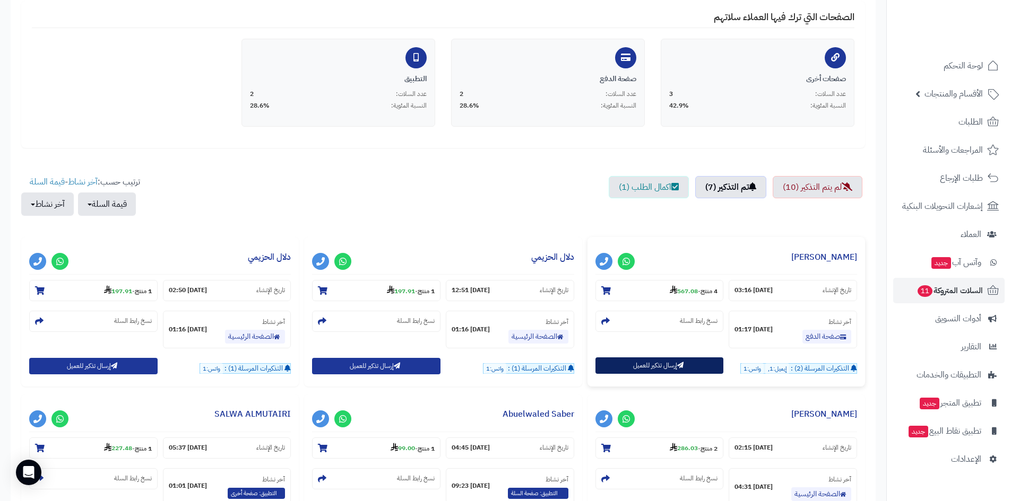
click at [669, 362] on button "إرسال تذكير للعميل" at bounding box center [659, 366] width 128 height 16
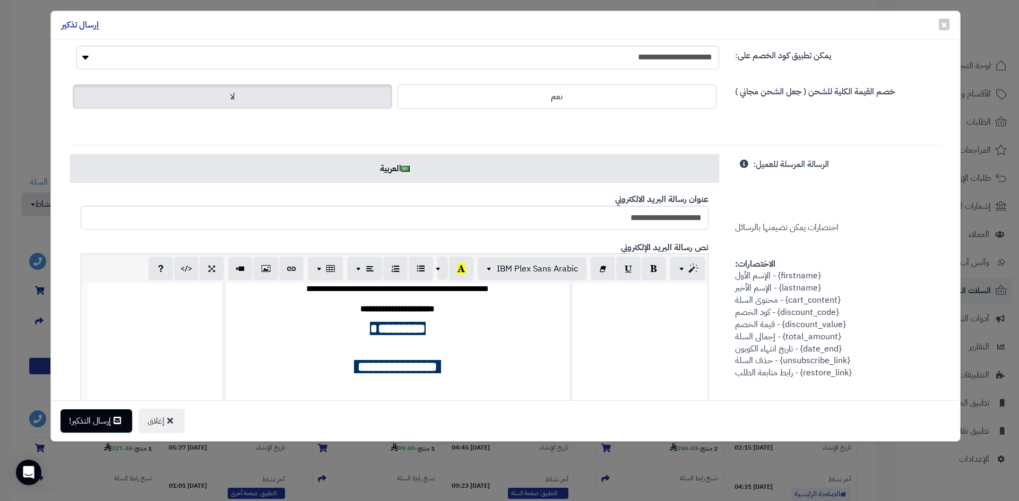
scroll to position [106, 0]
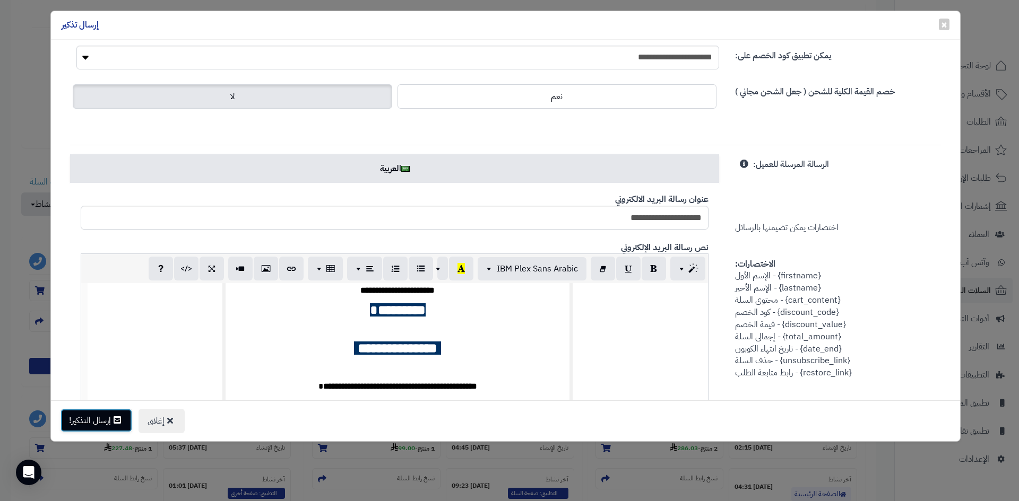
click at [124, 422] on button "إرسال التذكير!" at bounding box center [96, 420] width 72 height 23
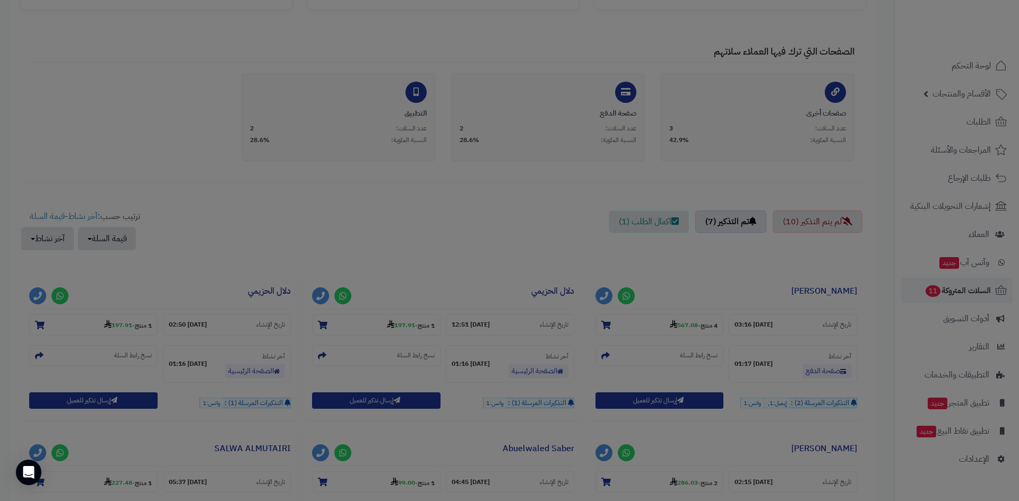
scroll to position [247, 0]
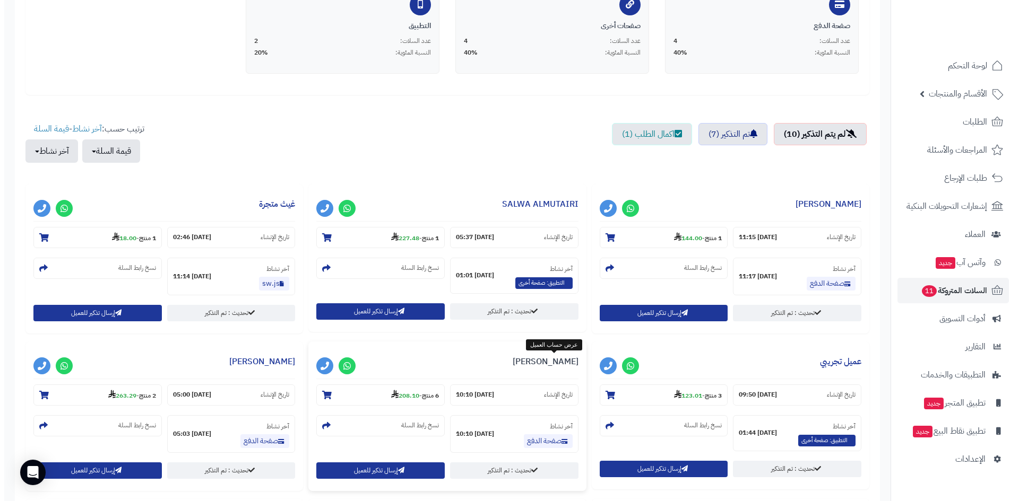
scroll to position [159, 0]
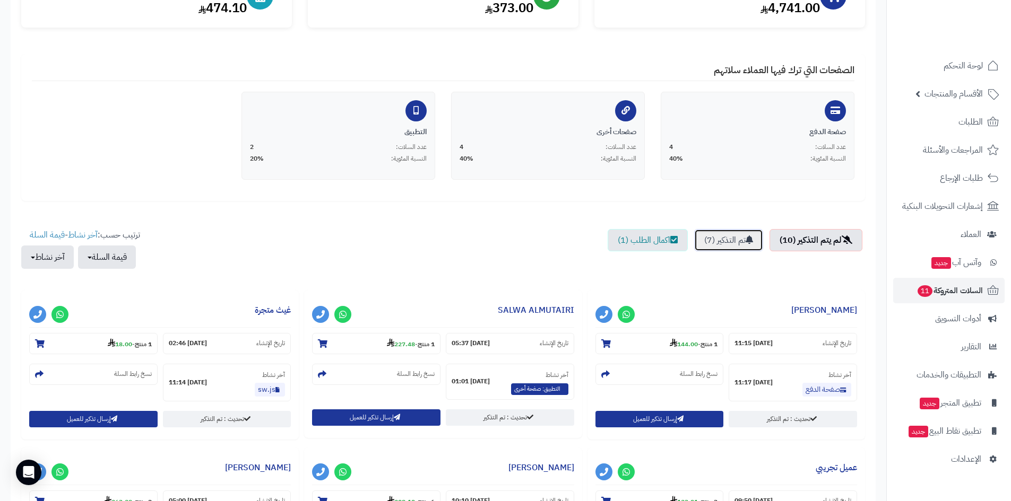
click at [727, 243] on link "تم التذكير (7)" at bounding box center [728, 240] width 69 height 22
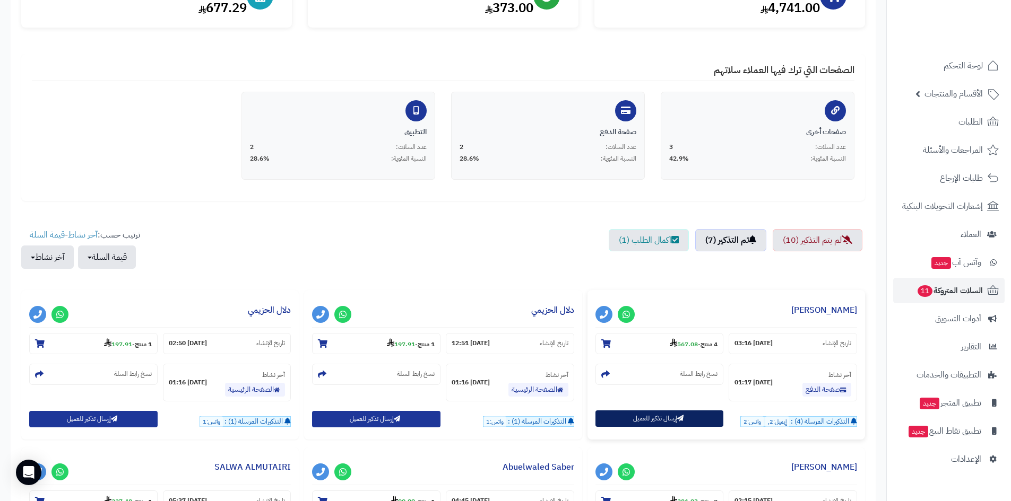
click at [675, 419] on button "إرسال تذكير للعميل" at bounding box center [659, 419] width 128 height 16
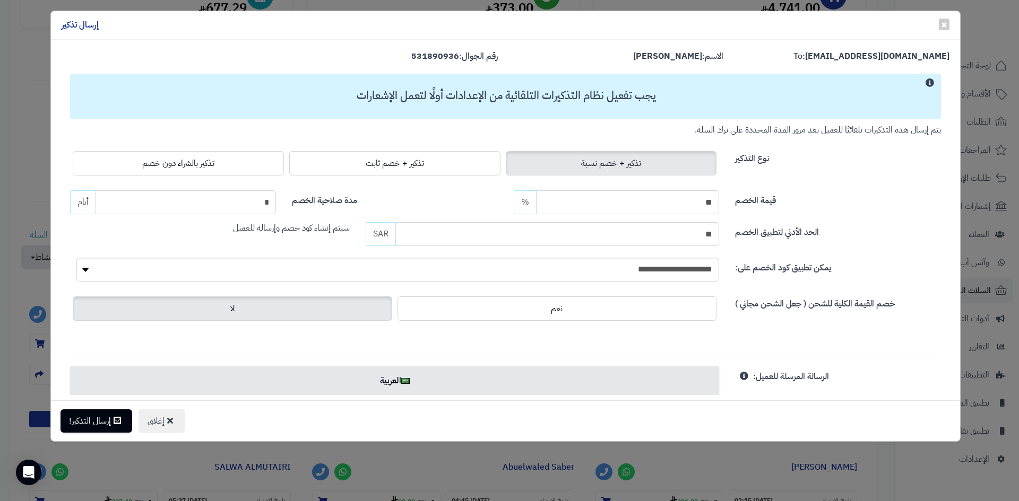
drag, startPoint x: 699, startPoint y: 204, endPoint x: 719, endPoint y: 203, distance: 20.7
click at [719, 203] on input "**" at bounding box center [628, 202] width 184 height 24
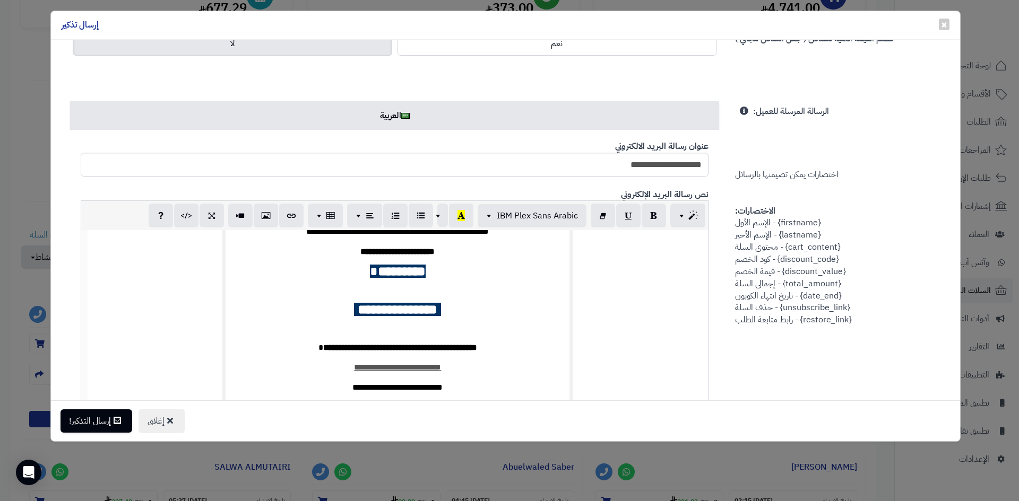
scroll to position [106, 0]
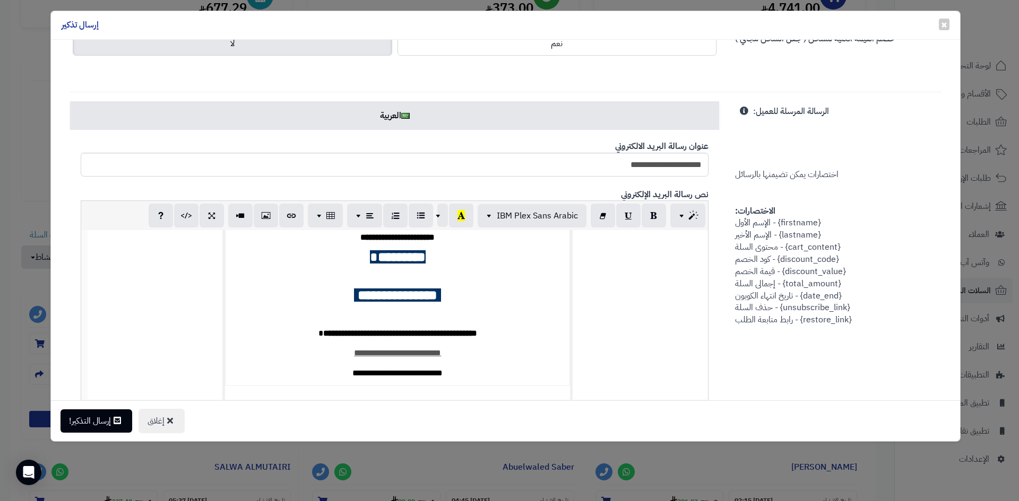
type input "**"
click at [414, 264] on strong "*********" at bounding box center [402, 256] width 48 height 13
drag, startPoint x: 378, startPoint y: 257, endPoint x: 451, endPoint y: 261, distance: 73.9
click at [451, 261] on h2 "********* *" at bounding box center [397, 257] width 344 height 15
click at [383, 263] on font "***** *" at bounding box center [397, 256] width 34 height 13
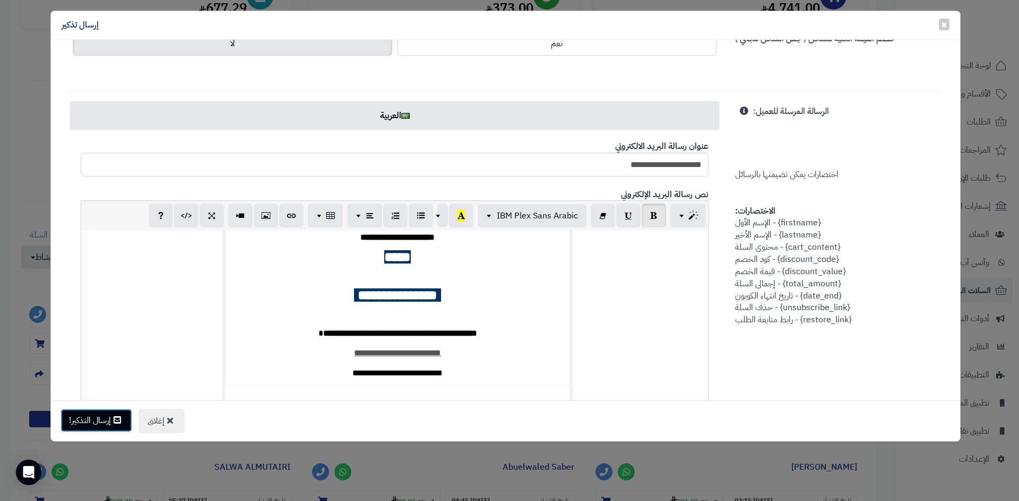
click at [103, 423] on button "إرسال التذكير!" at bounding box center [96, 420] width 72 height 23
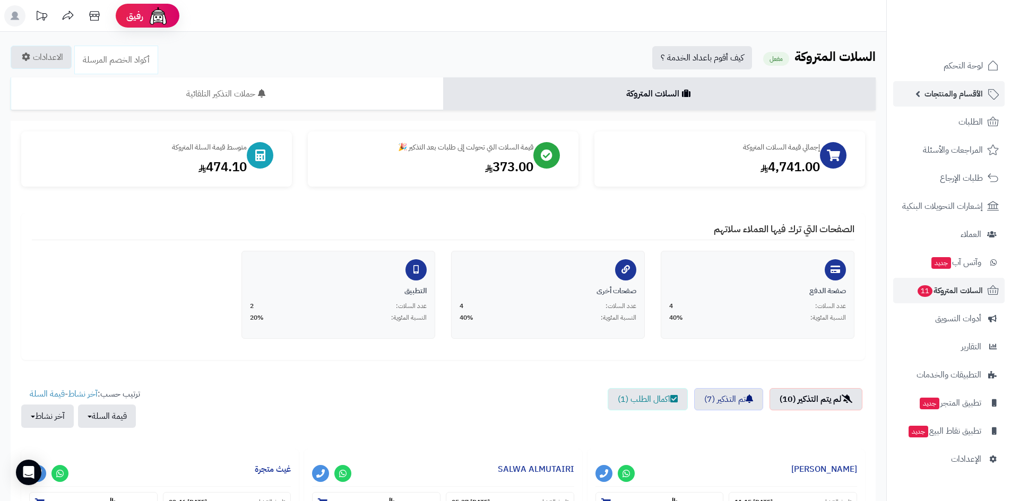
click at [960, 85] on link "الأقسام والمنتجات" at bounding box center [948, 93] width 111 height 25
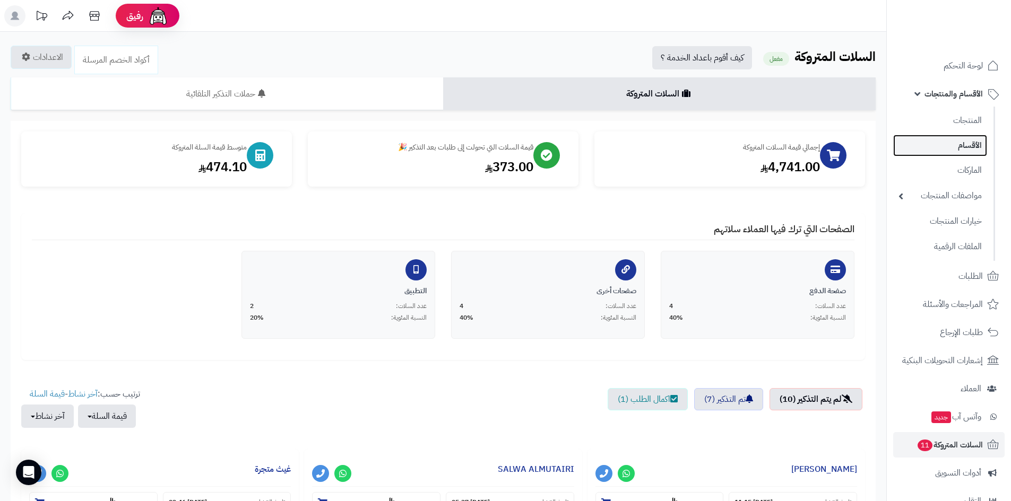
click at [945, 138] on link "الأقسام" at bounding box center [940, 146] width 94 height 22
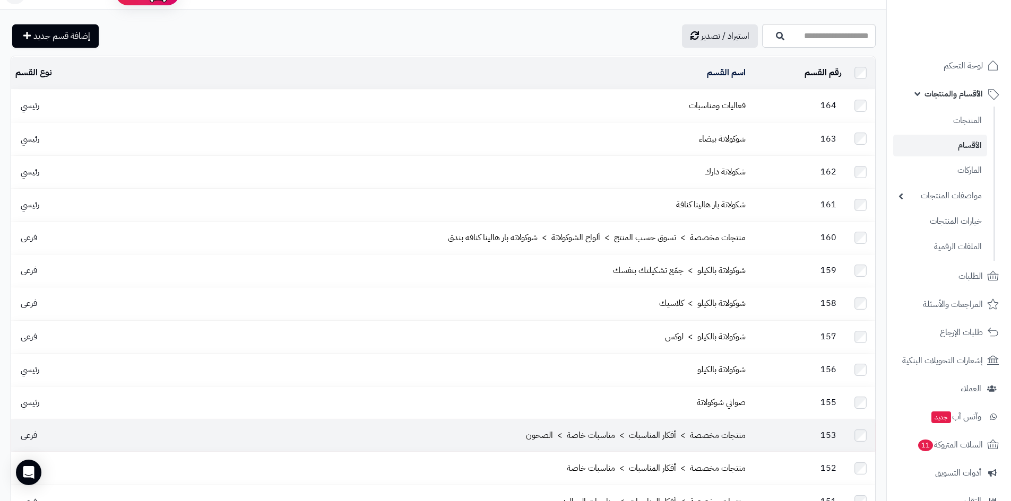
scroll to position [19, 0]
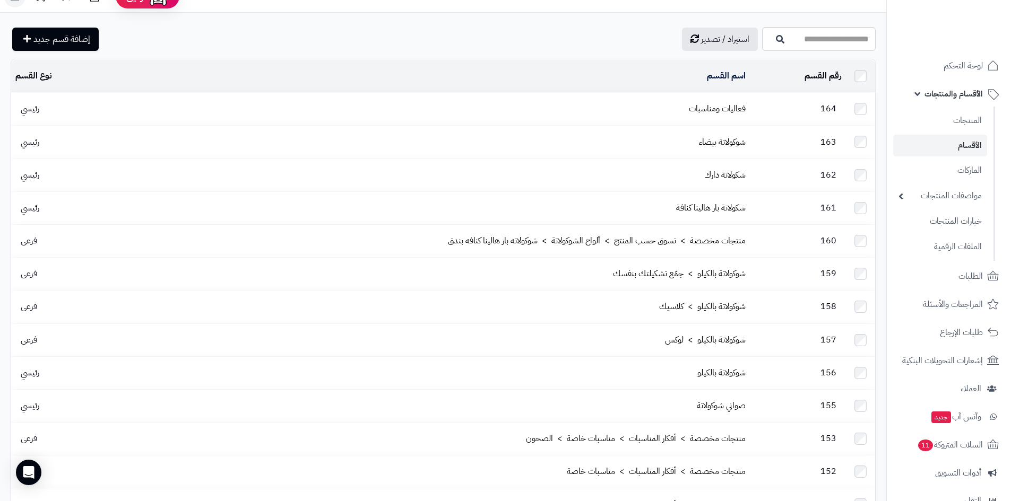
click at [949, 88] on span "الأقسام والمنتجات" at bounding box center [953, 93] width 58 height 15
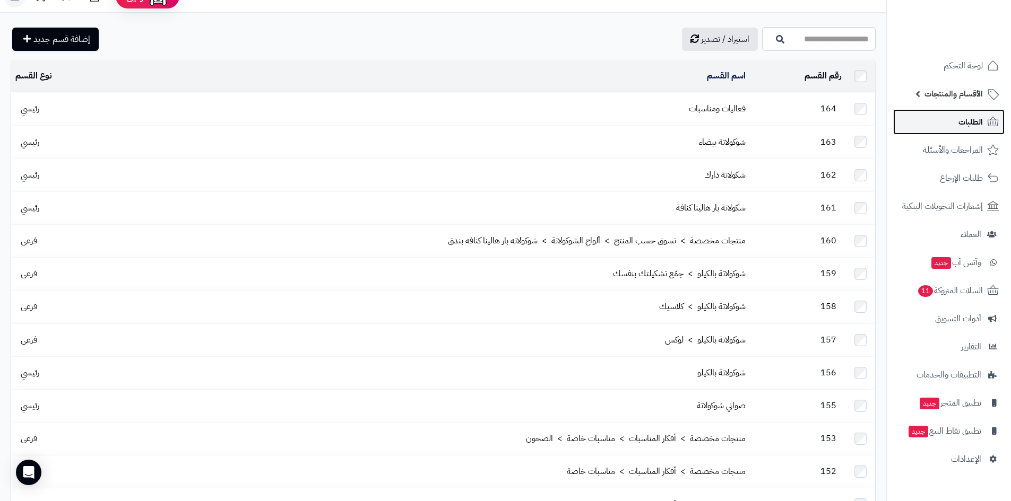
click at [953, 117] on link "الطلبات" at bounding box center [948, 121] width 111 height 25
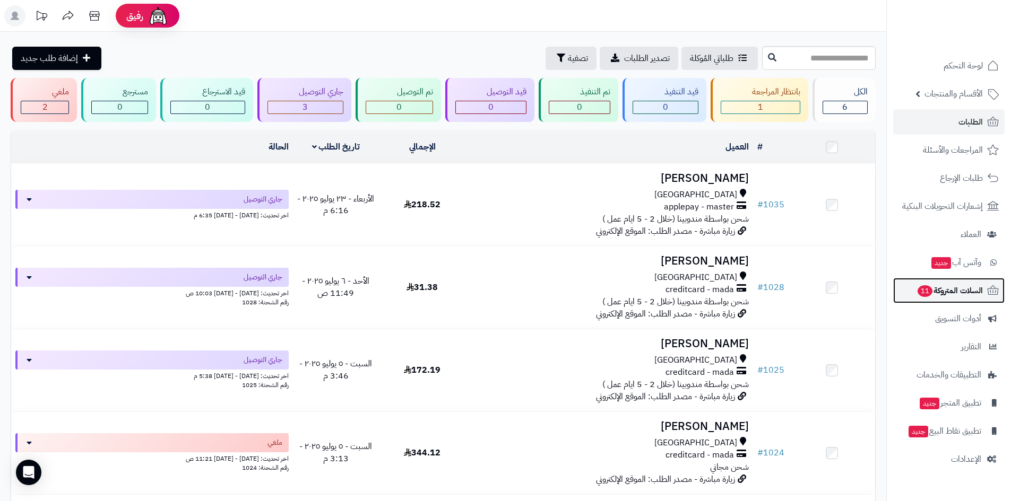
click at [938, 292] on span "السلات المتروكة 11" at bounding box center [949, 290] width 66 height 15
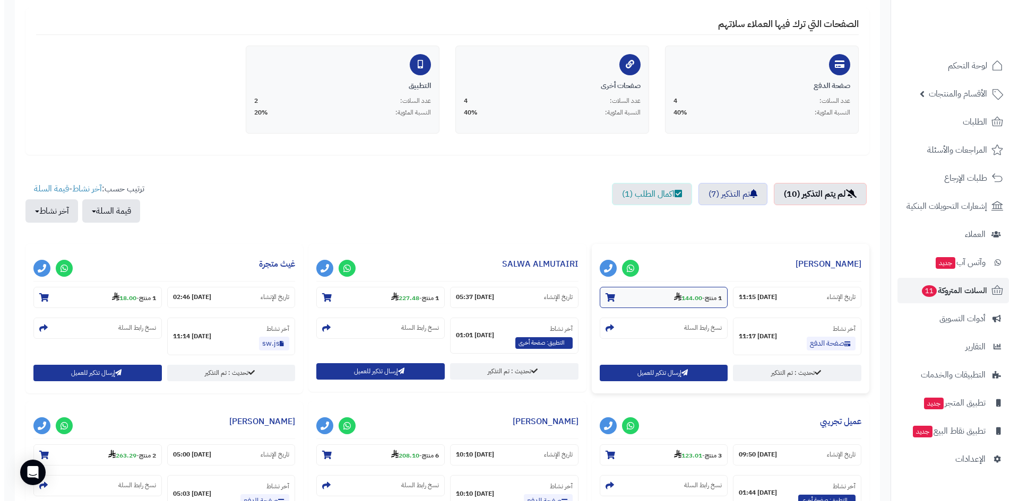
scroll to position [212, 0]
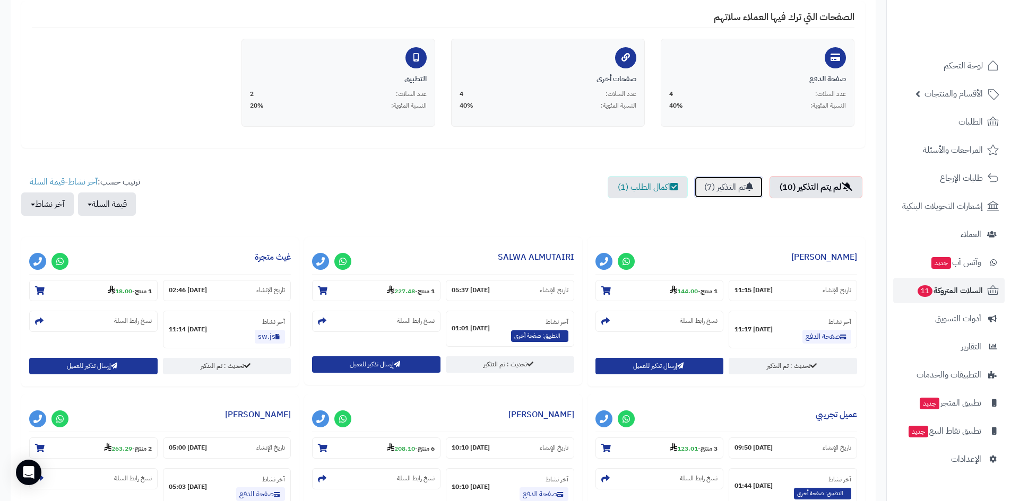
click at [739, 189] on link "تم التذكير (7)" at bounding box center [728, 187] width 69 height 22
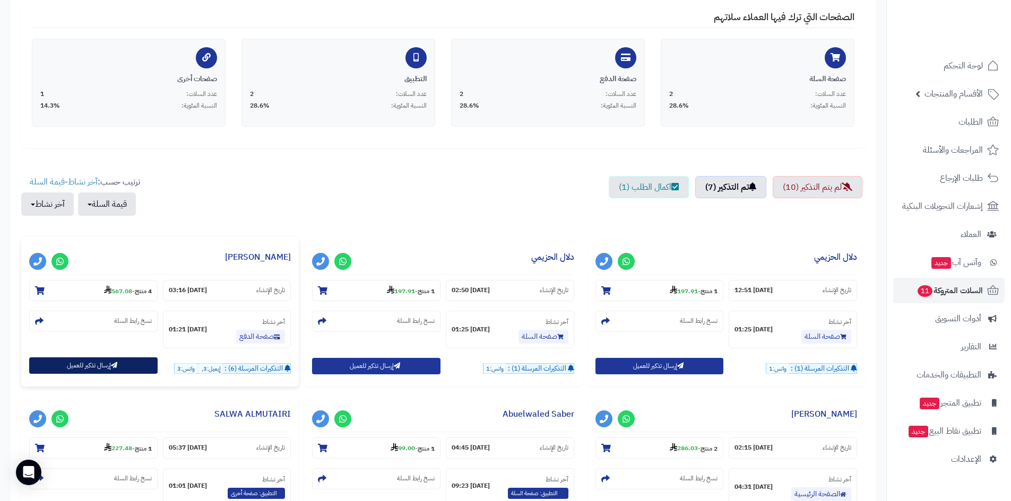
click at [94, 365] on button "إرسال تذكير للعميل" at bounding box center [93, 366] width 128 height 16
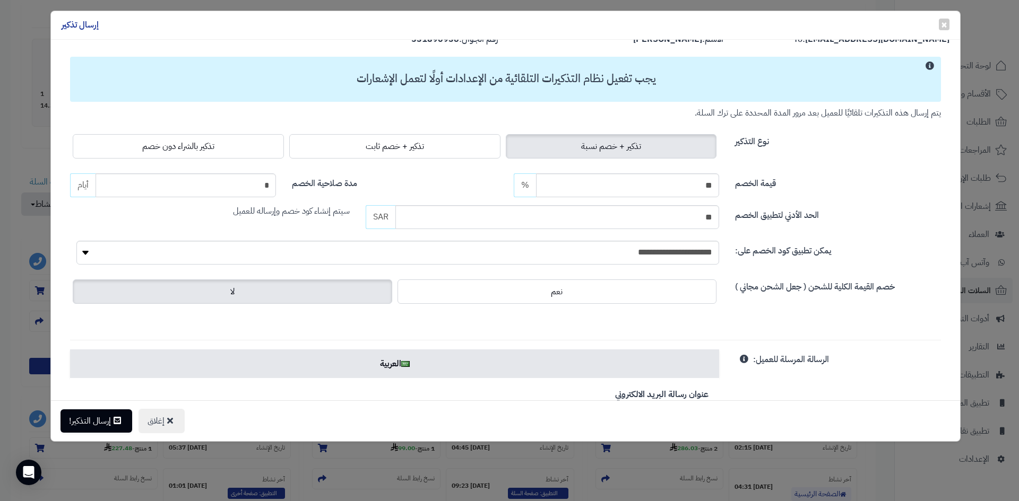
scroll to position [0, 0]
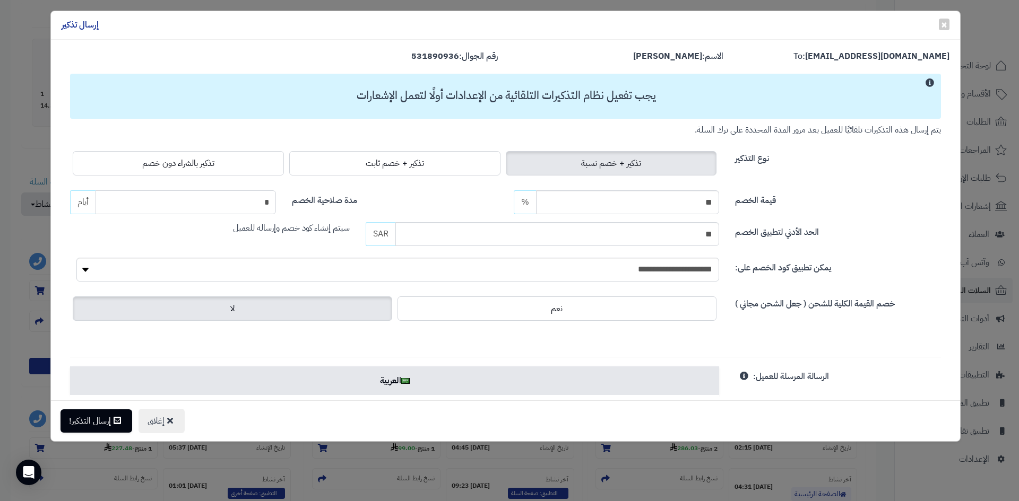
drag, startPoint x: 263, startPoint y: 200, endPoint x: 280, endPoint y: 203, distance: 17.8
click at [276, 203] on input "*" at bounding box center [185, 202] width 180 height 24
type input "**"
drag, startPoint x: 688, startPoint y: 201, endPoint x: 717, endPoint y: 201, distance: 29.2
click at [717, 201] on input "**" at bounding box center [628, 202] width 184 height 24
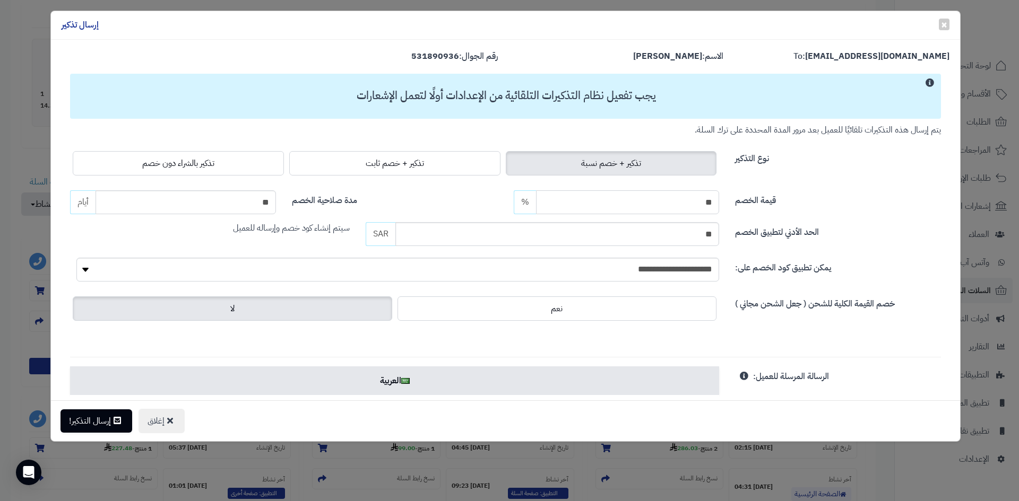
type input "*"
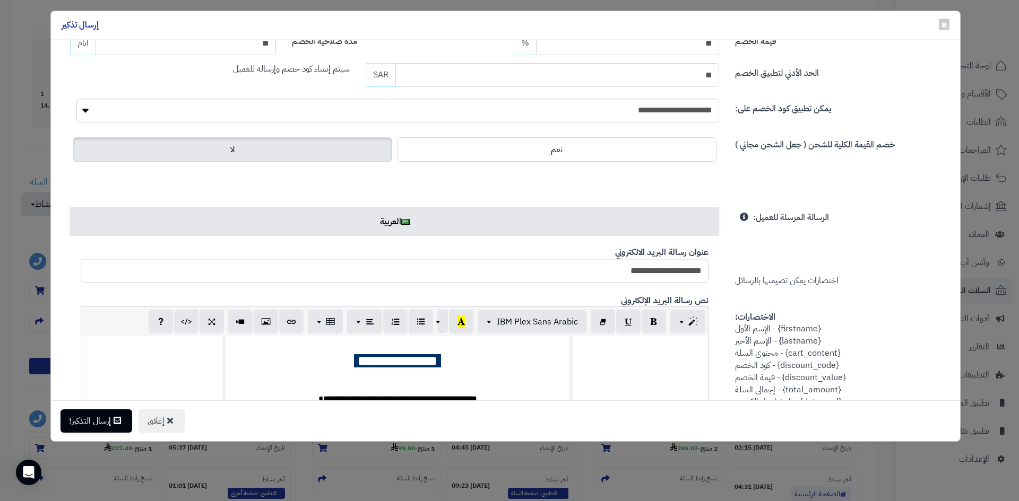
scroll to position [156, 0]
type input "**"
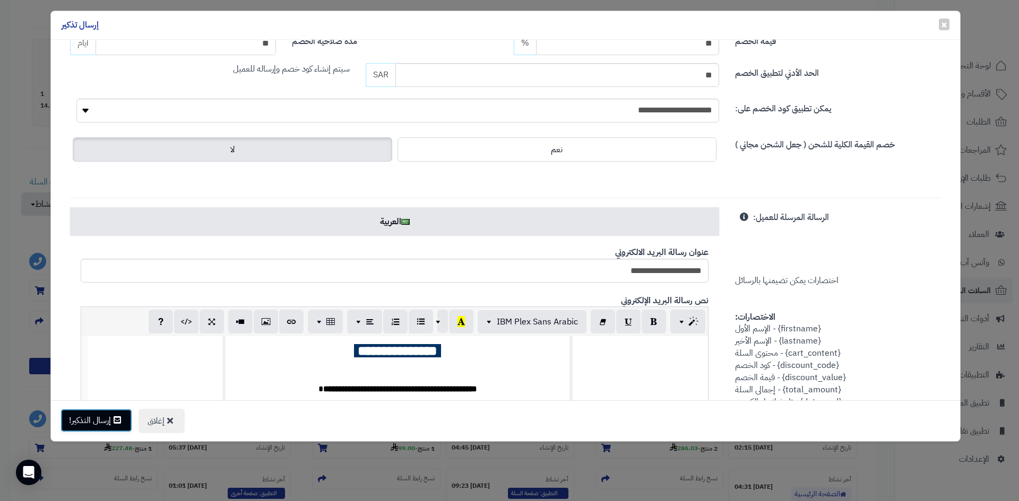
click at [117, 420] on icon at bounding box center [117, 420] width 7 height 8
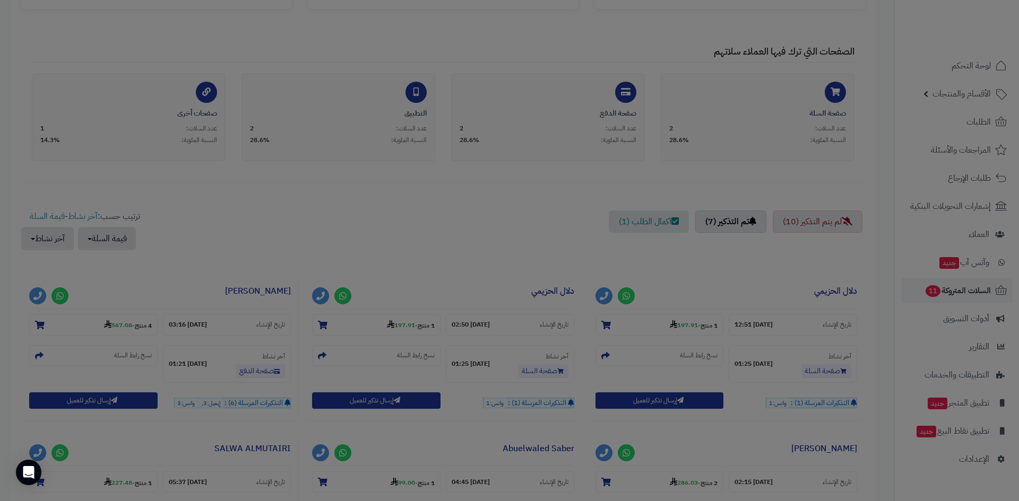
scroll to position [247, 0]
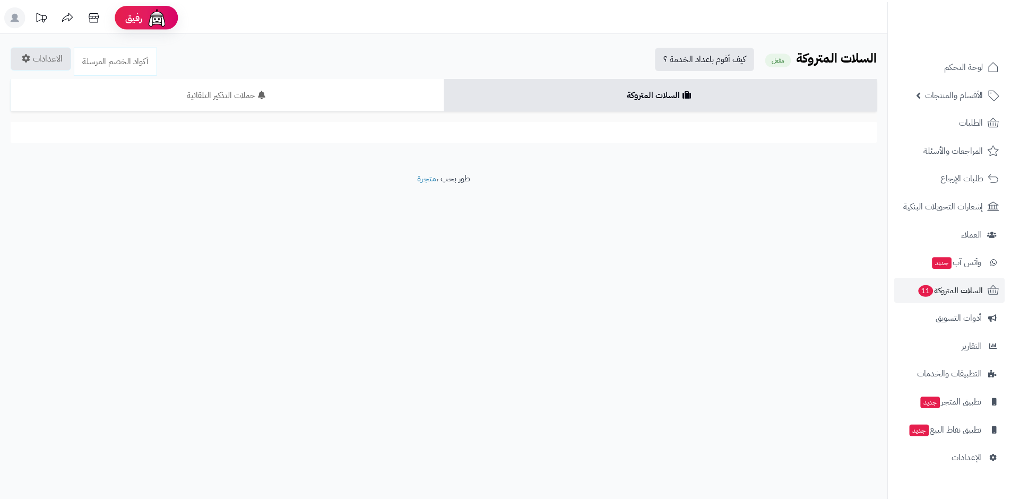
scroll to position [212, 0]
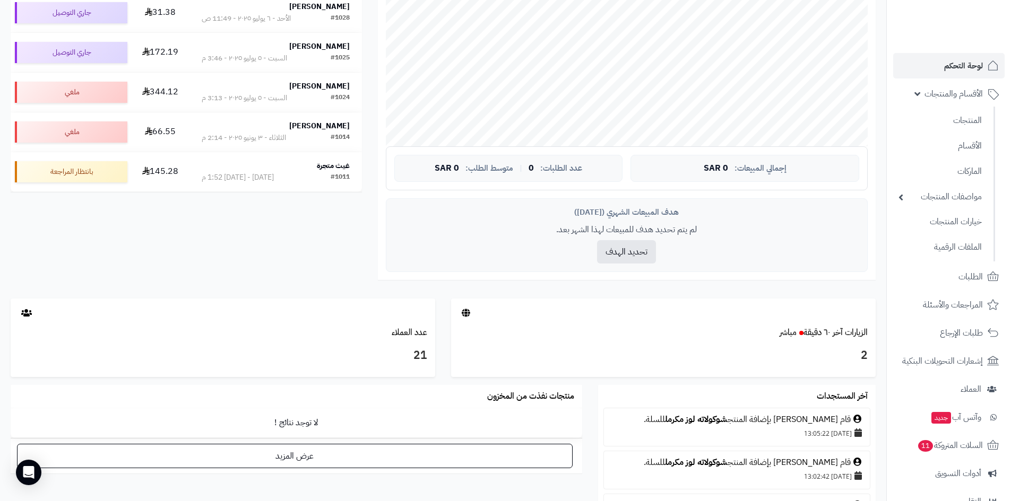
scroll to position [283, 0]
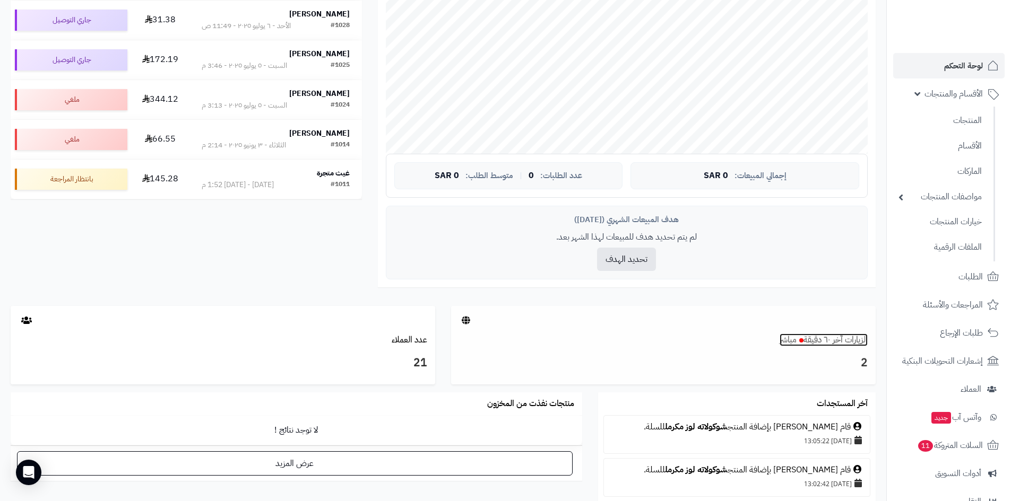
click at [804, 335] on link "الزيارات آخر ٦٠ دقيقة مباشر" at bounding box center [823, 340] width 88 height 13
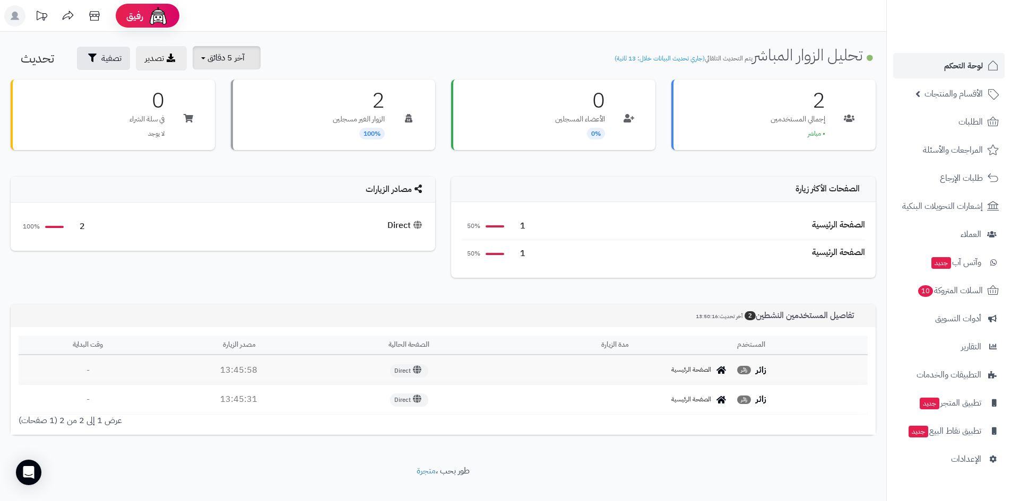
click at [223, 55] on span "آخر 5 دقائق" at bounding box center [225, 57] width 37 height 13
click at [243, 110] on link "آخر 15 دقيقة" at bounding box center [233, 104] width 85 height 21
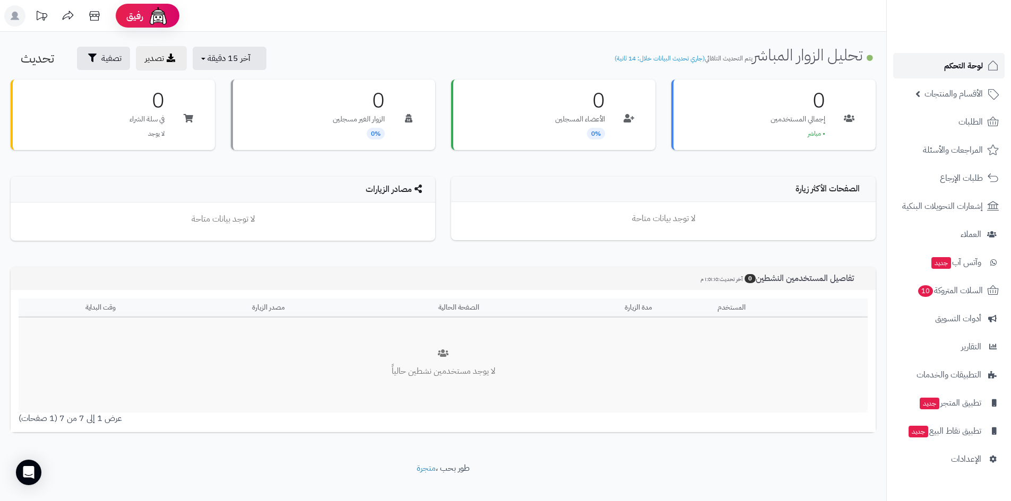
click at [980, 65] on span "لوحة التحكم" at bounding box center [963, 65] width 39 height 15
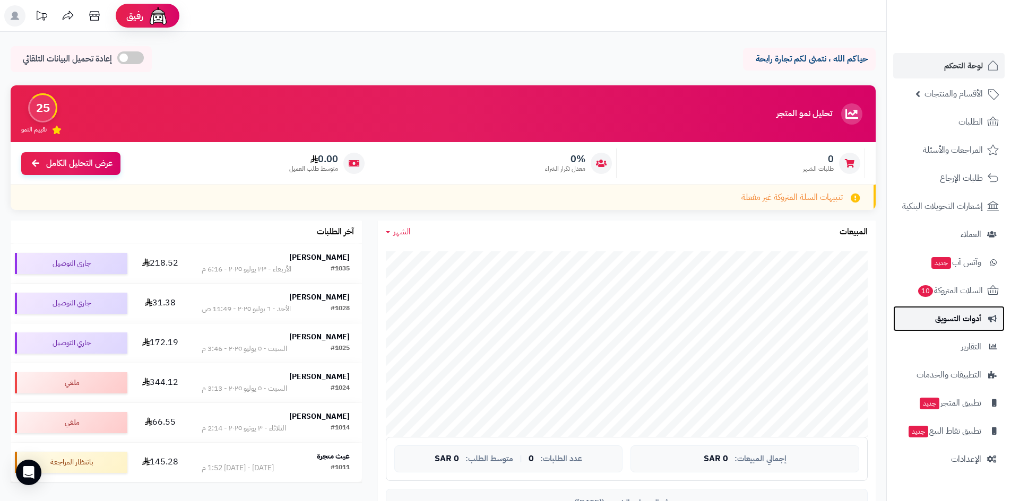
click at [962, 318] on span "أدوات التسويق" at bounding box center [958, 318] width 46 height 15
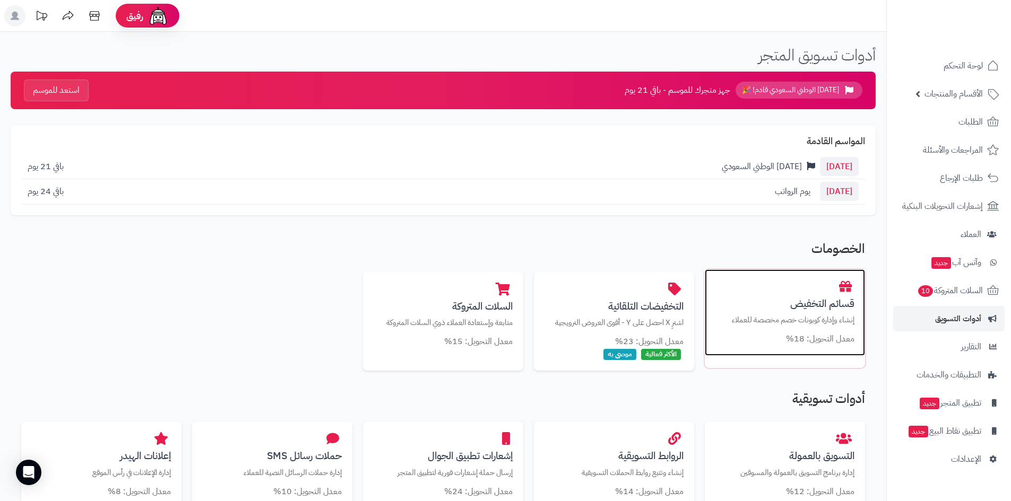
click at [777, 332] on div "قسائم التخفيض إنشاء وإدارة كوبونات خصم مخصصة للعملاء معدل التحويل: 18%" at bounding box center [784, 312] width 160 height 87
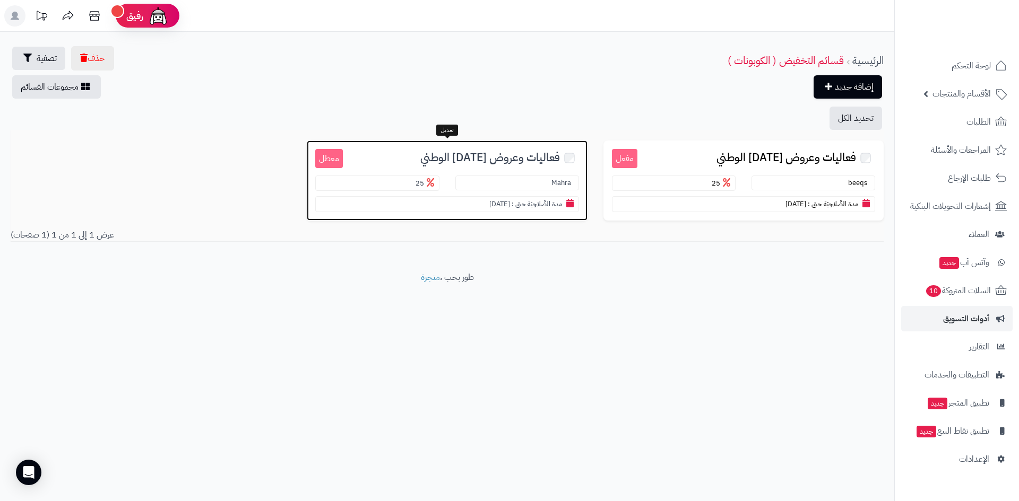
click at [422, 153] on h3 "فعاليات وعروض اليوم الوطني" at bounding box center [461, 157] width 236 height 16
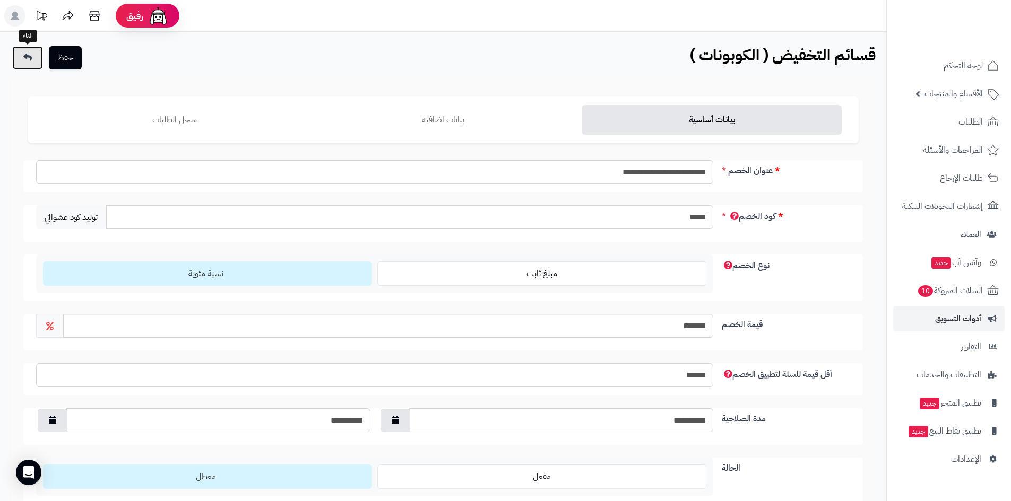
click at [19, 63] on link at bounding box center [27, 57] width 31 height 23
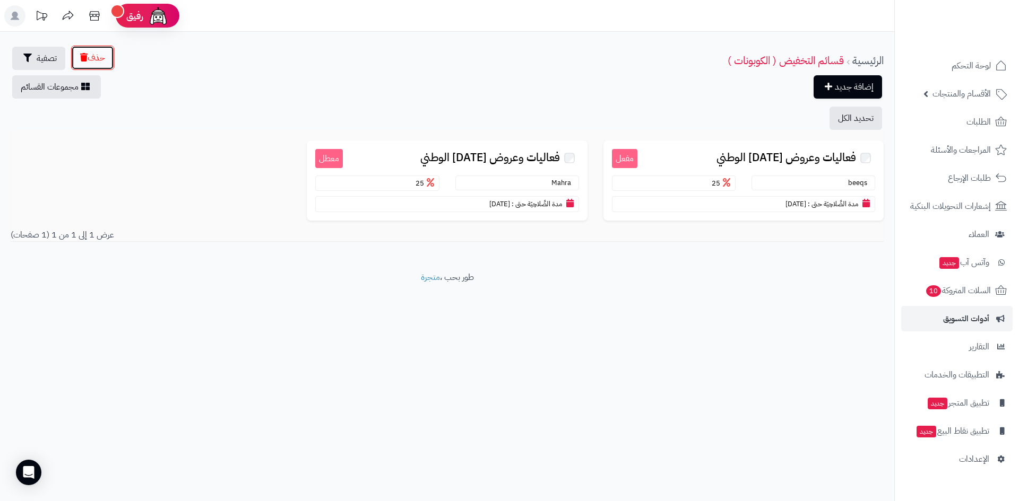
click at [98, 64] on button "حذف" at bounding box center [92, 58] width 43 height 24
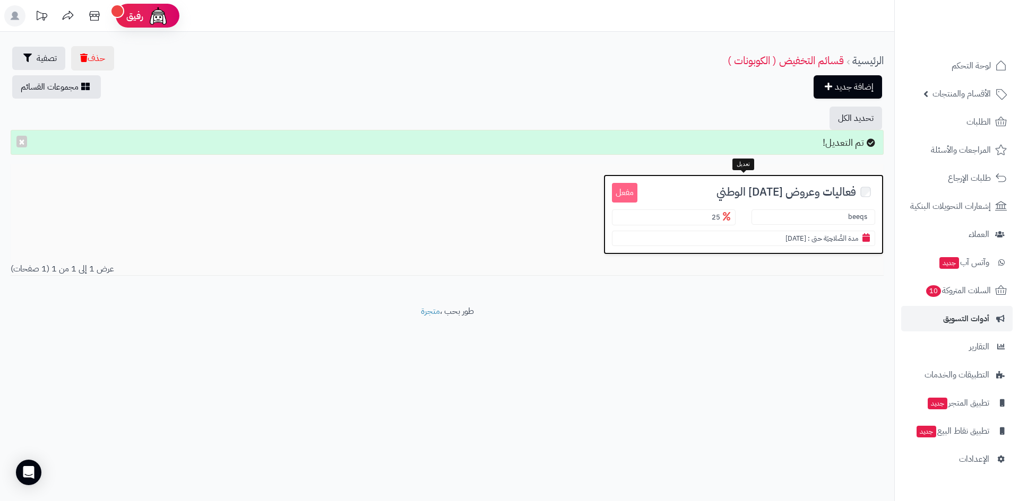
click at [841, 190] on span "فعاليات وعروض [DATE] الوطني" at bounding box center [786, 192] width 140 height 12
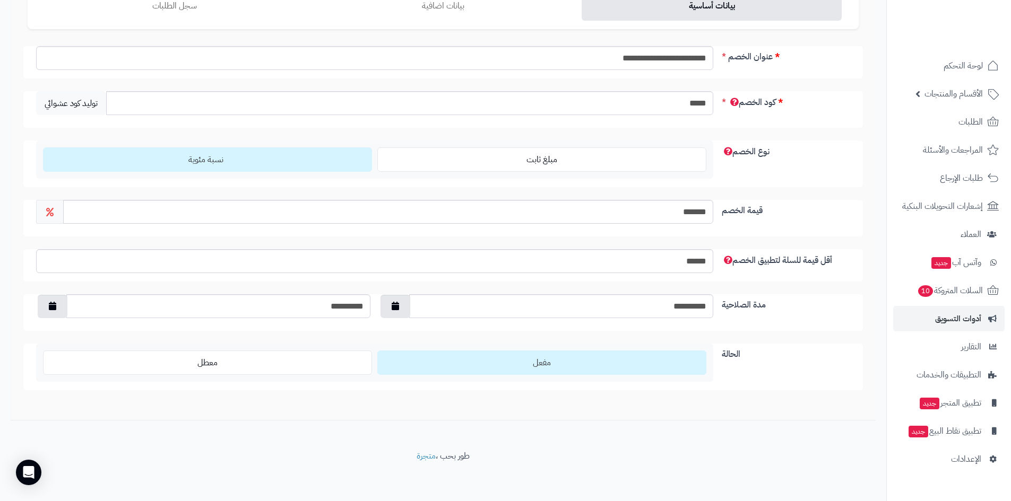
scroll to position [116, 0]
click at [528, 359] on label "مفعل" at bounding box center [541, 361] width 329 height 24
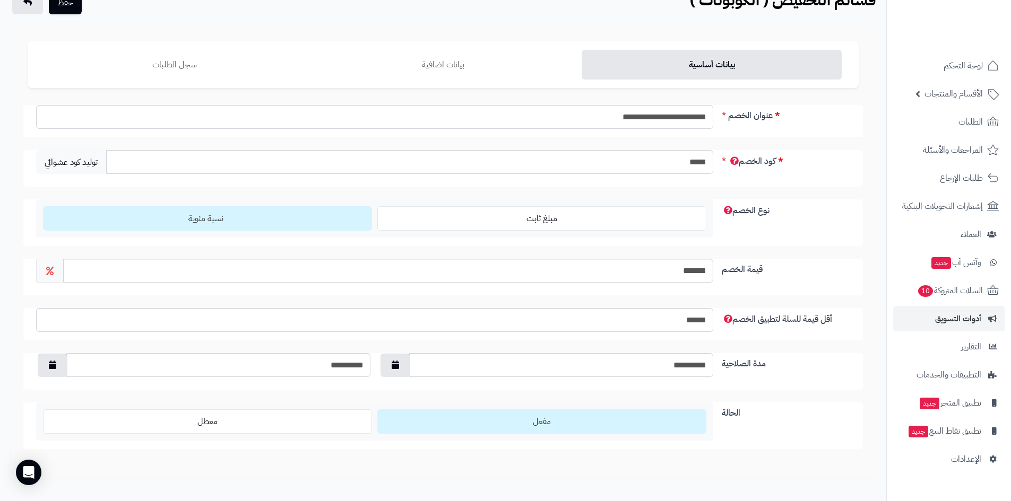
scroll to position [0, 0]
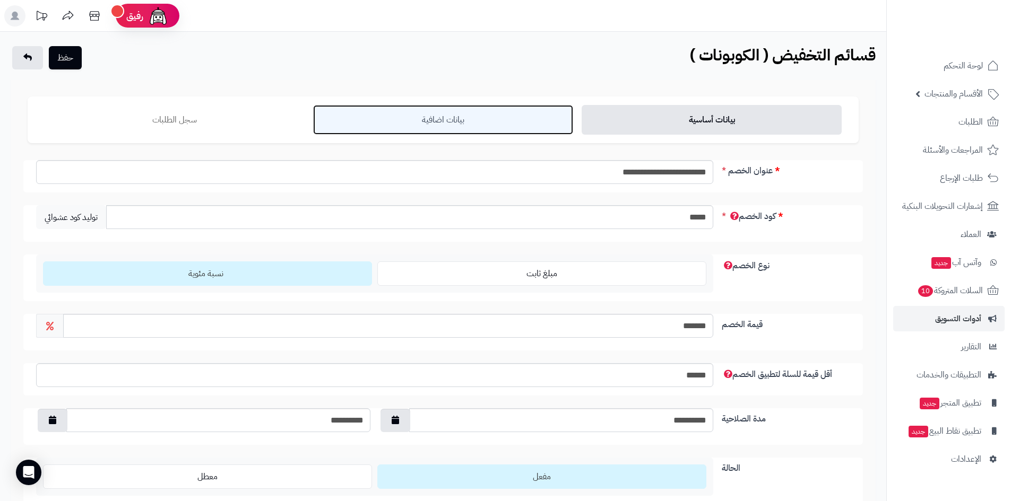
click at [465, 126] on link "بيانات اضافية" at bounding box center [443, 120] width 260 height 30
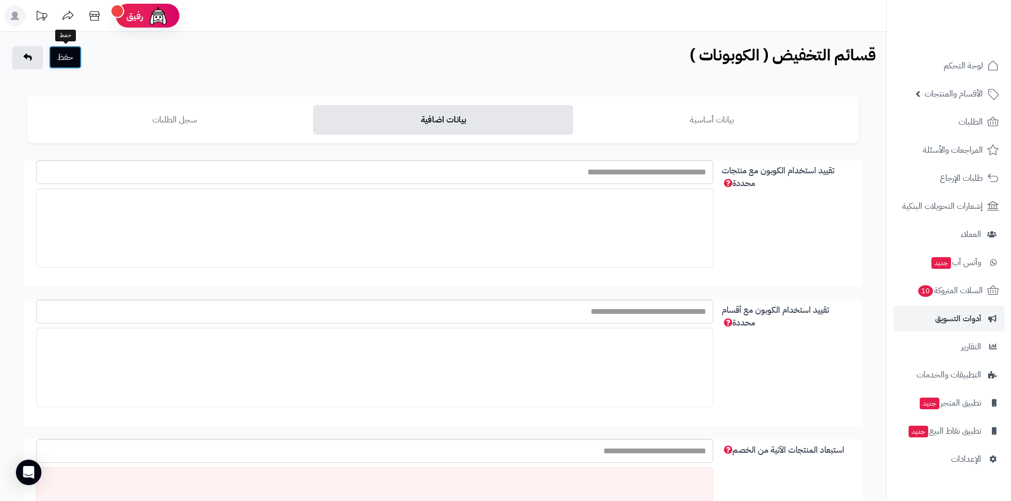
click at [64, 58] on button "حفظ" at bounding box center [65, 57] width 33 height 23
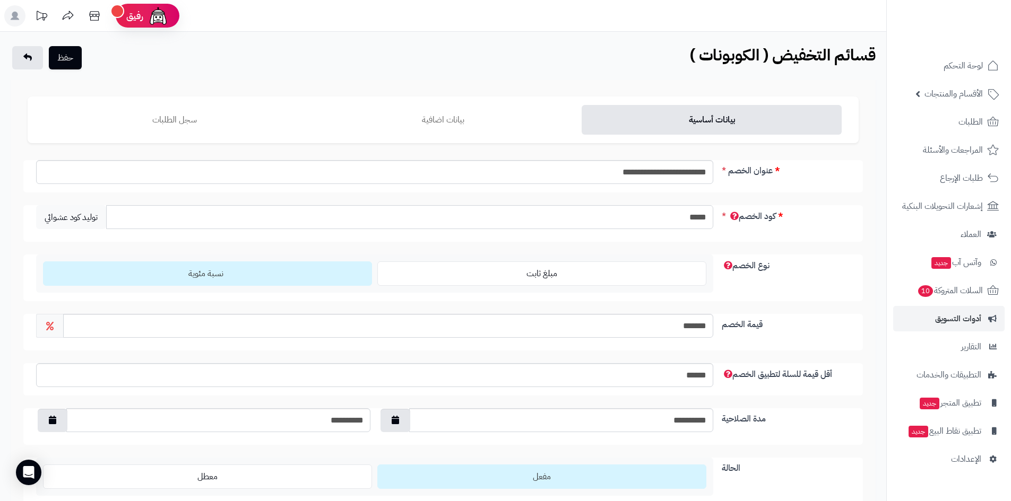
click at [692, 222] on input "*****" at bounding box center [409, 217] width 607 height 24
type input "*"
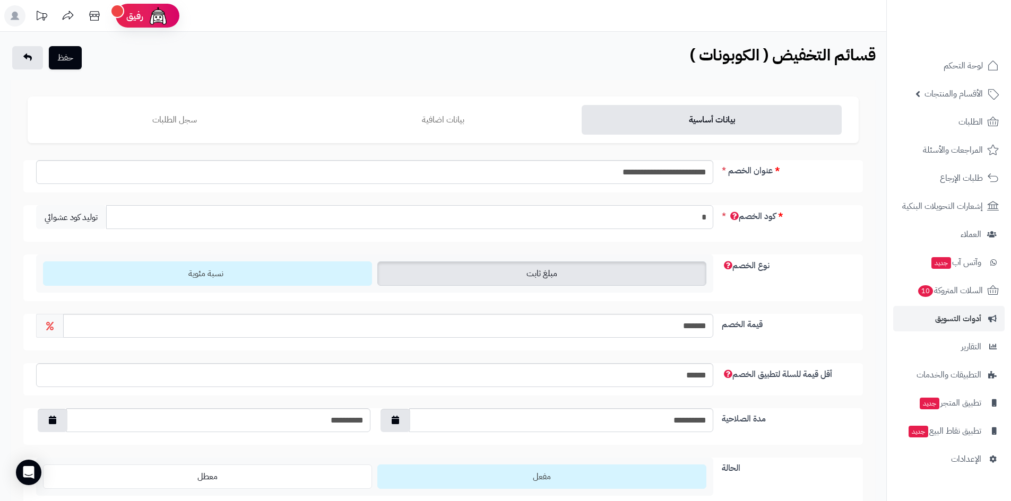
type input "******"
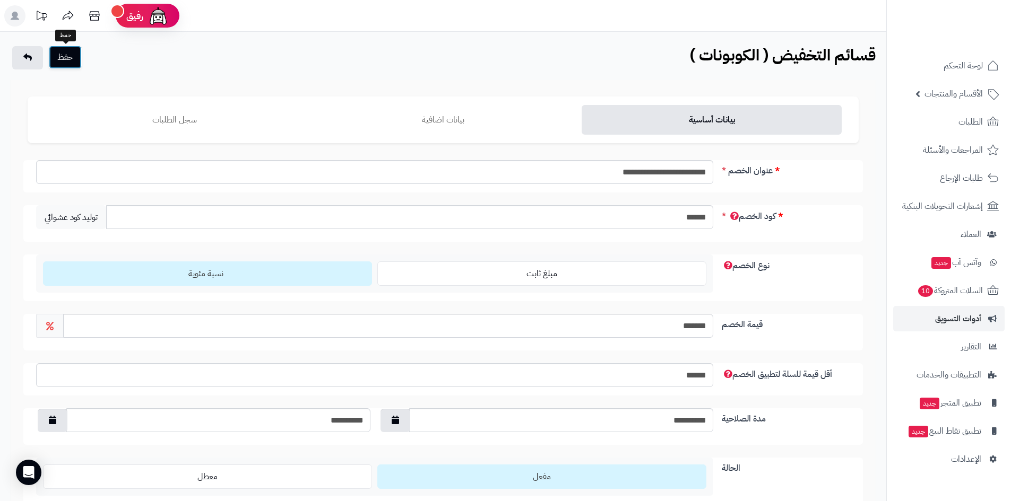
click at [63, 63] on button "حفظ" at bounding box center [65, 57] width 33 height 23
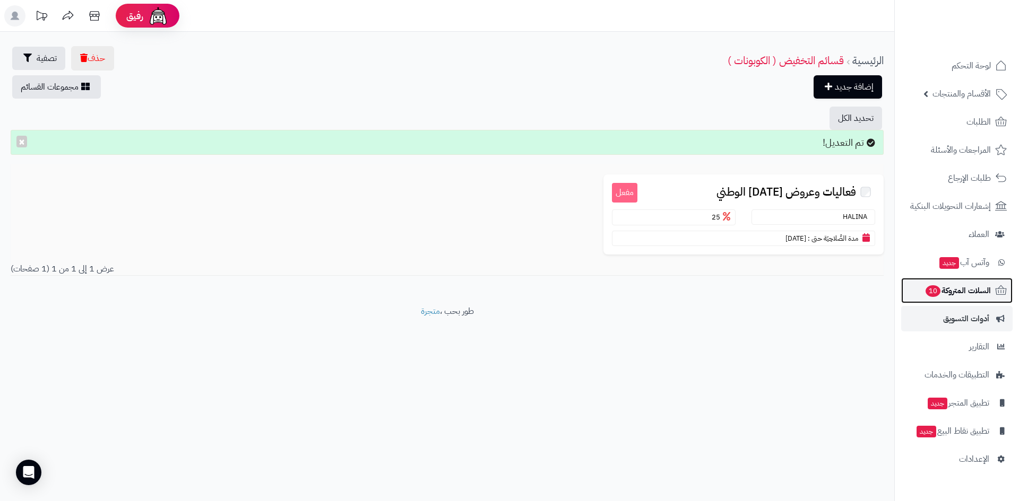
click at [934, 288] on span "10" at bounding box center [932, 291] width 15 height 12
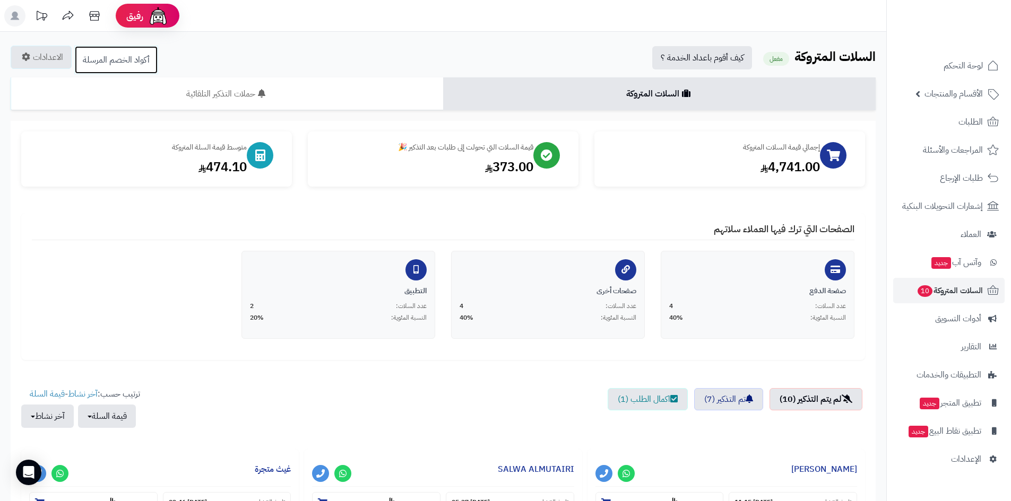
click at [111, 54] on link "أكواد الخصم المرسلة" at bounding box center [116, 60] width 84 height 29
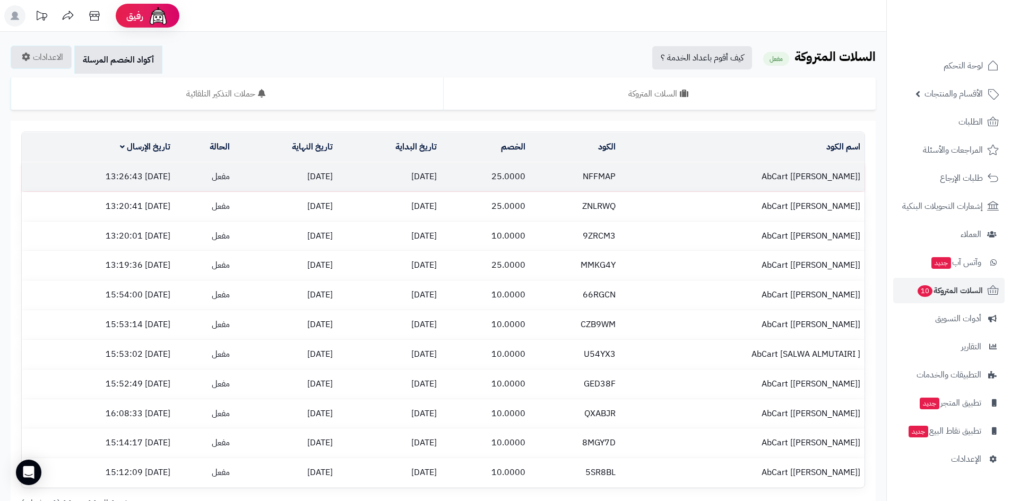
drag, startPoint x: 239, startPoint y: 180, endPoint x: 228, endPoint y: 177, distance: 11.6
click at [228, 177] on td "مفعل" at bounding box center [205, 176] width 60 height 29
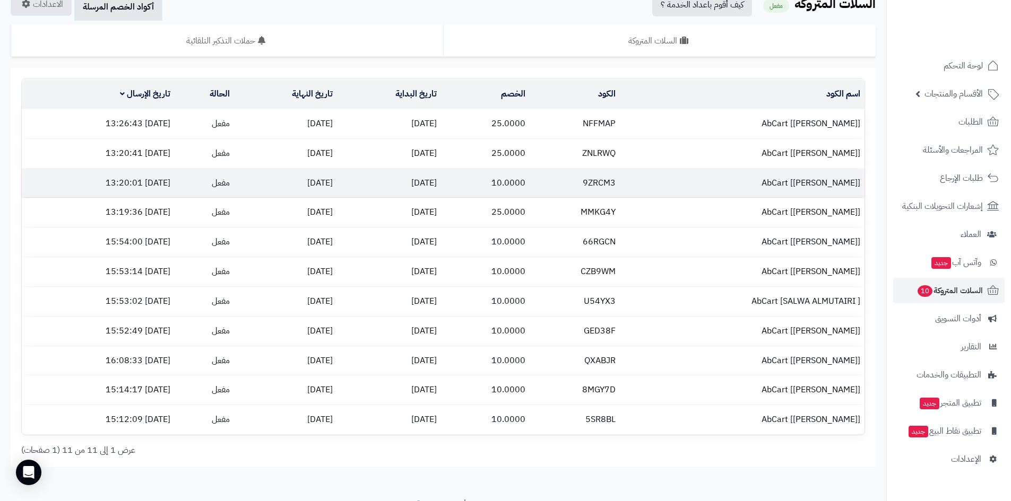
scroll to position [102, 0]
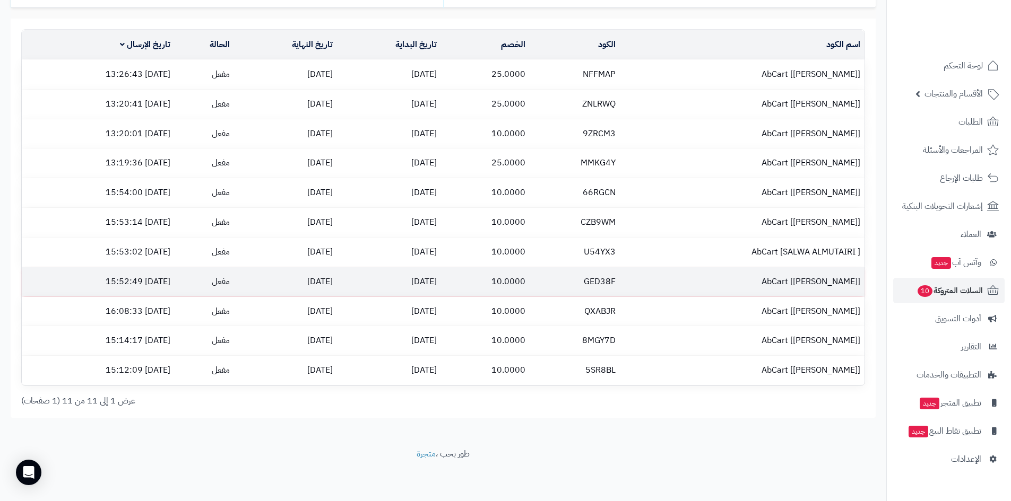
drag, startPoint x: 369, startPoint y: 288, endPoint x: 343, endPoint y: 276, distance: 28.7
click at [337, 276] on td "02/09/2025" at bounding box center [285, 281] width 103 height 29
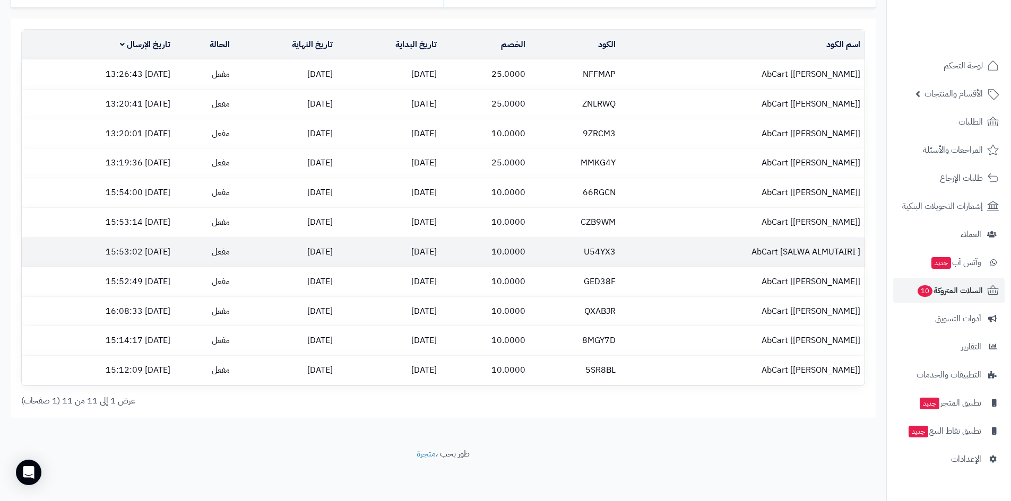
scroll to position [0, 0]
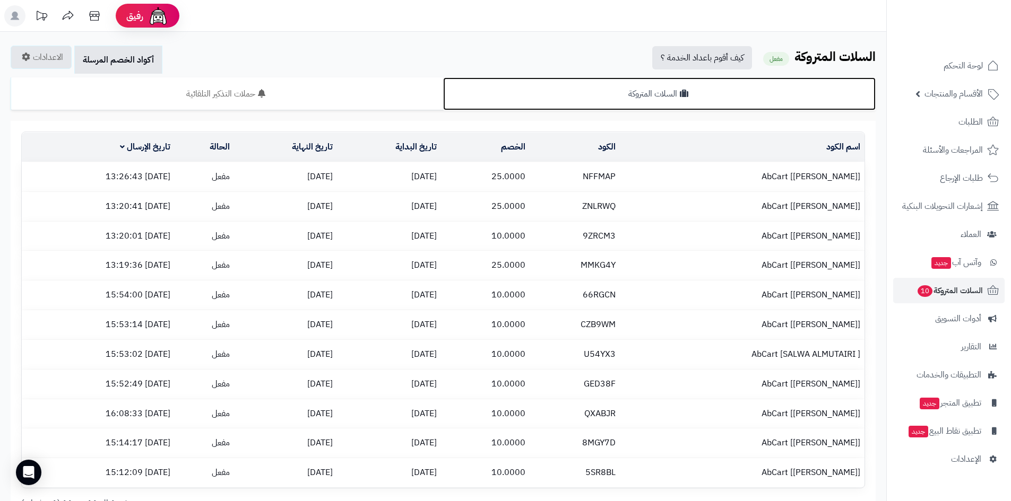
click at [646, 96] on link "السلات المتروكة" at bounding box center [659, 93] width 432 height 33
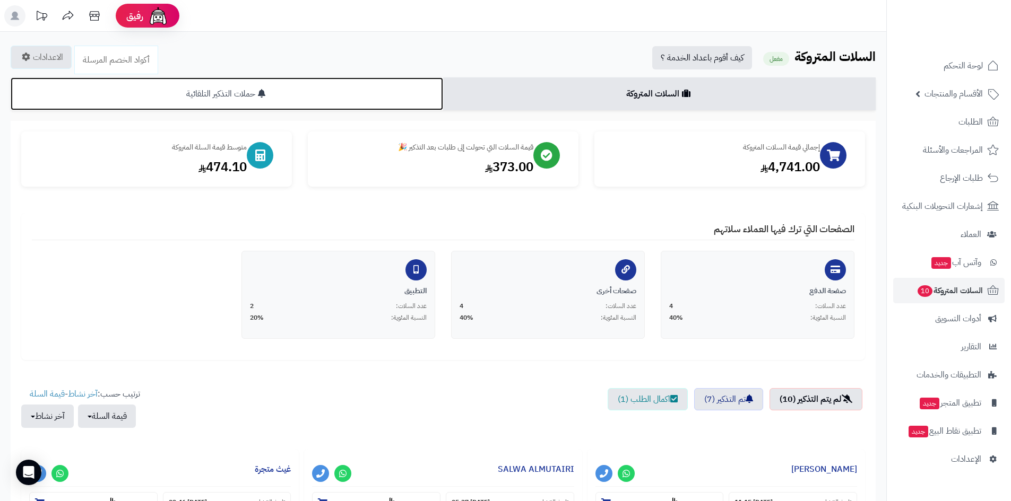
click at [250, 99] on link "حملات التذكير التلقائية" at bounding box center [227, 93] width 432 height 33
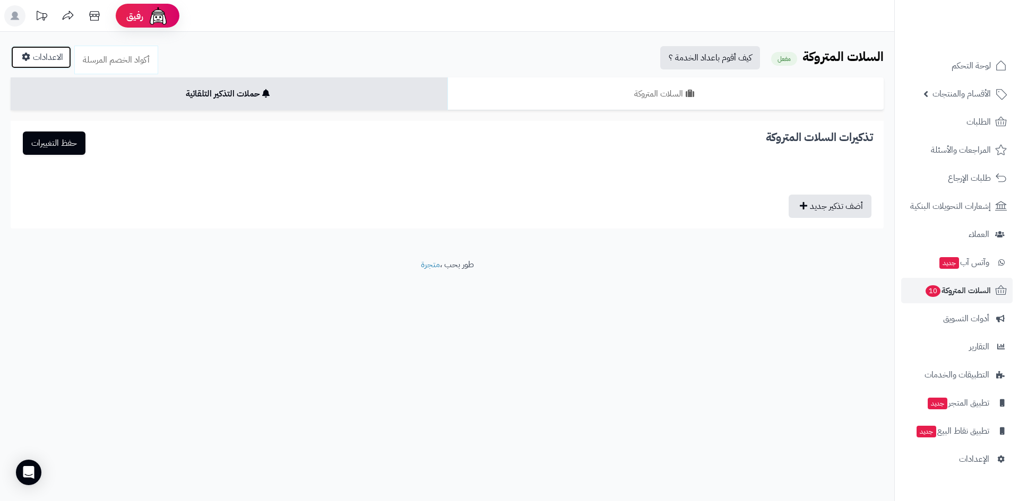
click at [55, 67] on link "الاعدادات" at bounding box center [41, 57] width 61 height 23
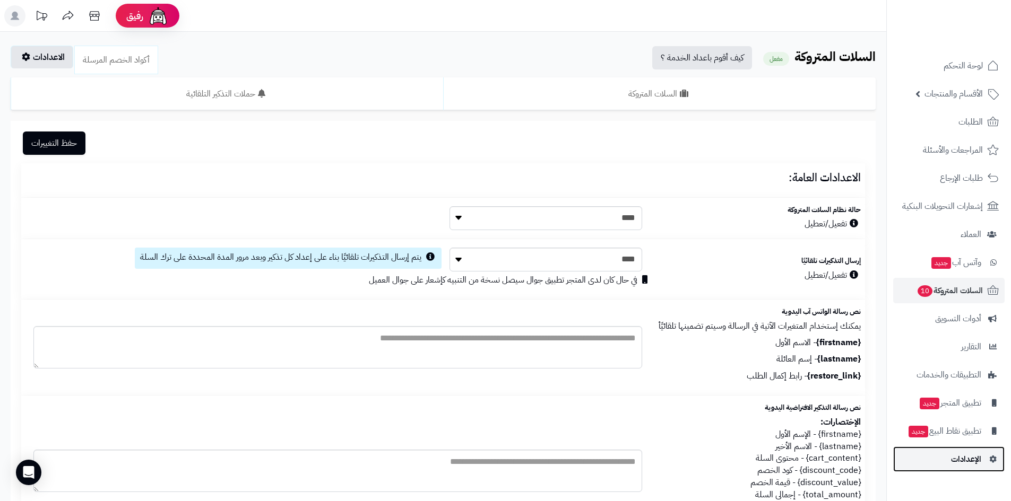
click at [958, 459] on span "الإعدادات" at bounding box center [966, 459] width 30 height 15
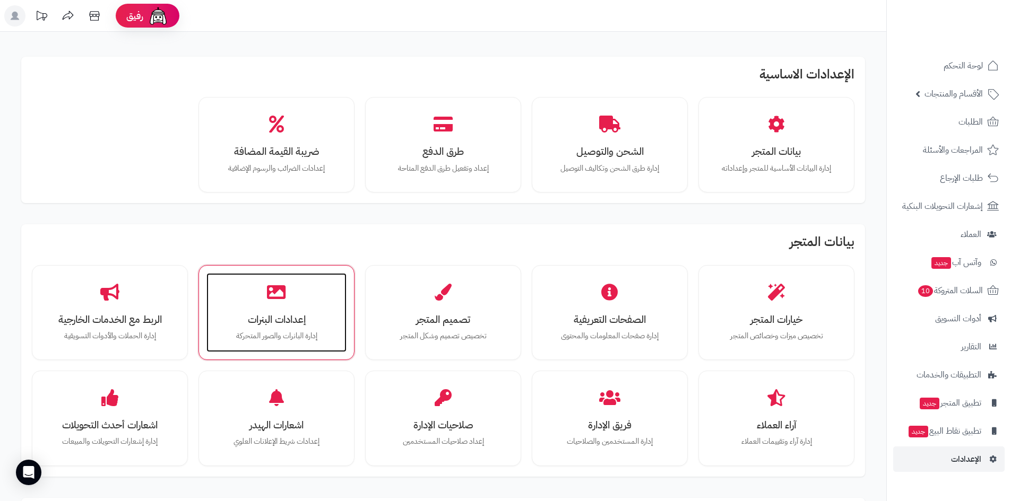
click at [260, 291] on div "إعدادات البنرات إدارة البانرات والصور المتحركة" at bounding box center [276, 313] width 140 height 80
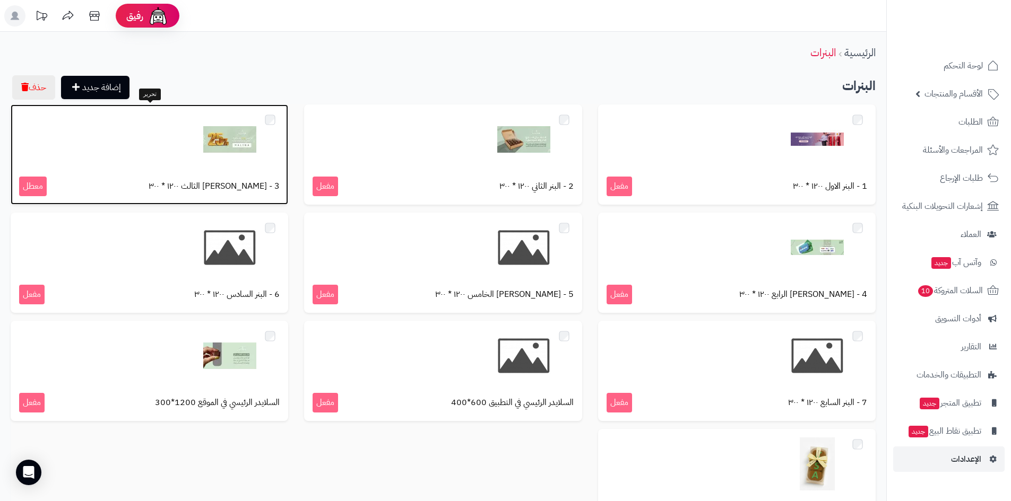
click at [207, 156] on img at bounding box center [229, 139] width 53 height 53
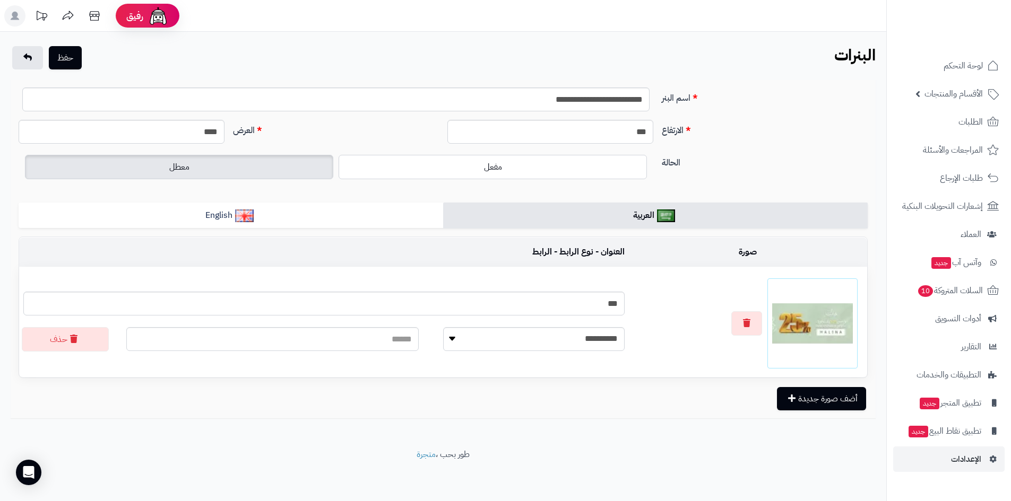
click at [819, 335] on img at bounding box center [812, 323] width 81 height 81
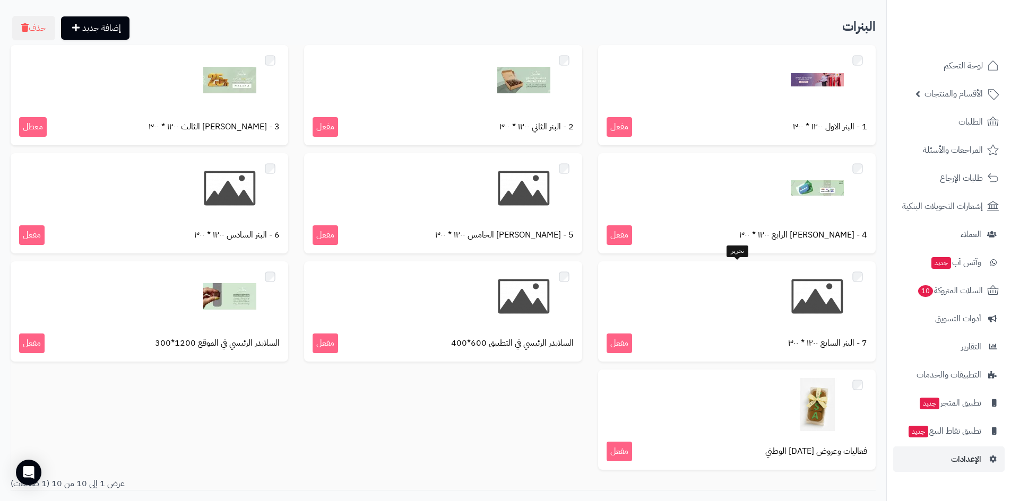
scroll to position [132, 0]
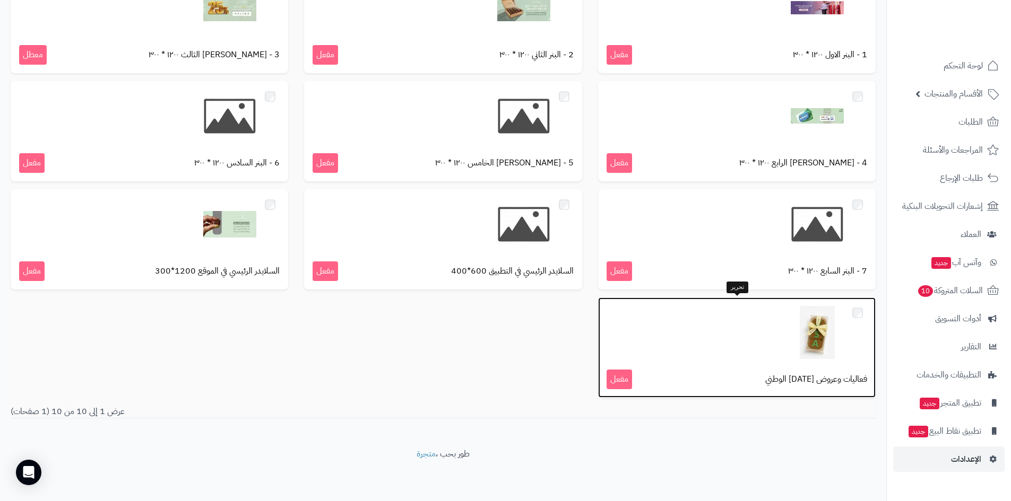
click at [726, 350] on div at bounding box center [736, 332] width 260 height 53
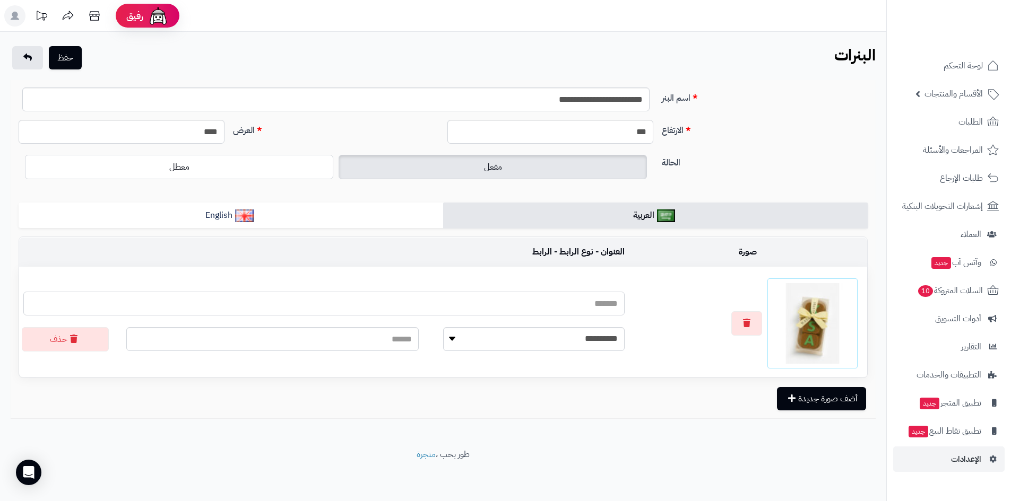
click at [549, 309] on input "text" at bounding box center [323, 304] width 601 height 24
type input "****"
click at [79, 66] on button "حفظ" at bounding box center [65, 57] width 33 height 23
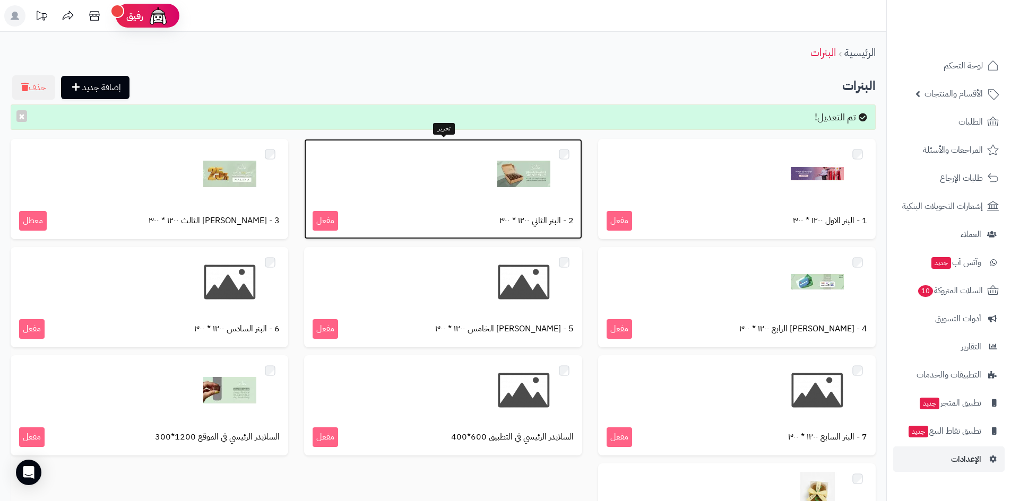
click at [461, 190] on div at bounding box center [442, 173] width 260 height 53
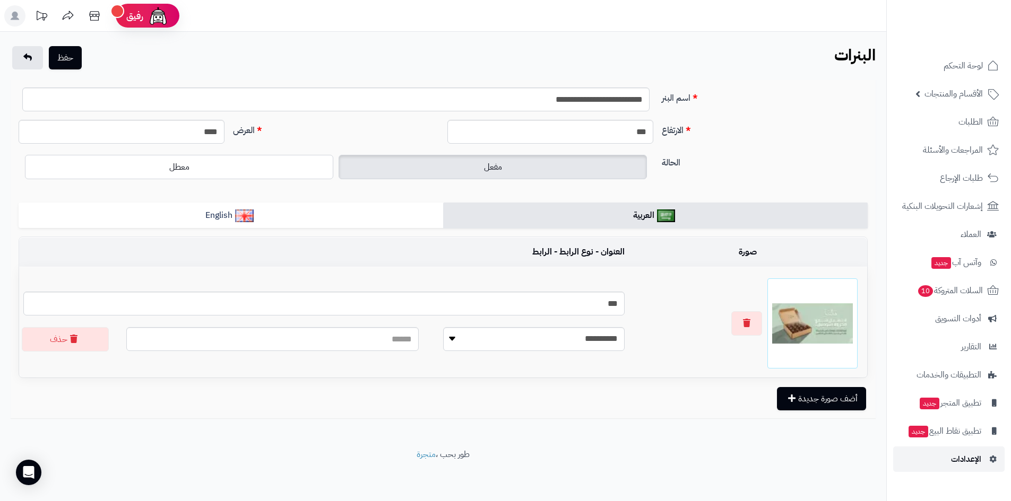
click at [956, 455] on span "الإعدادات" at bounding box center [966, 459] width 30 height 15
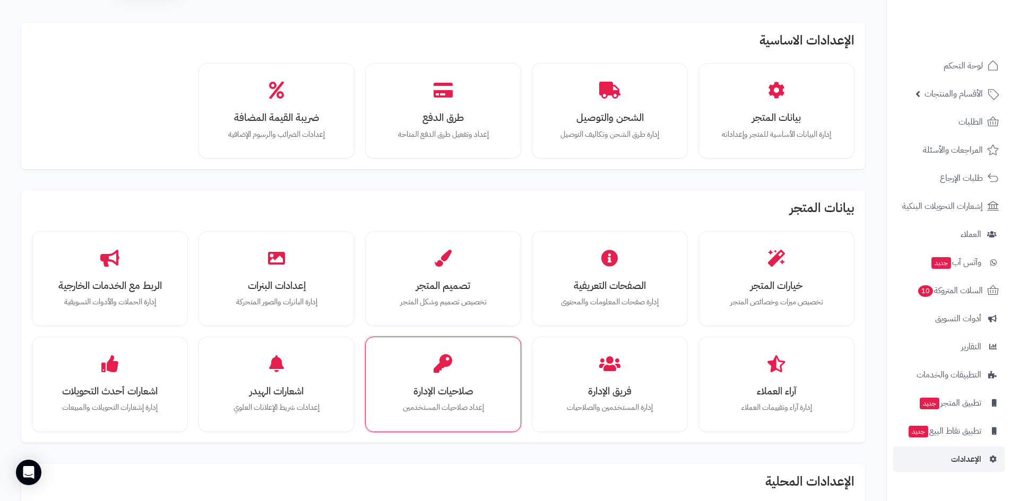
scroll to position [53, 0]
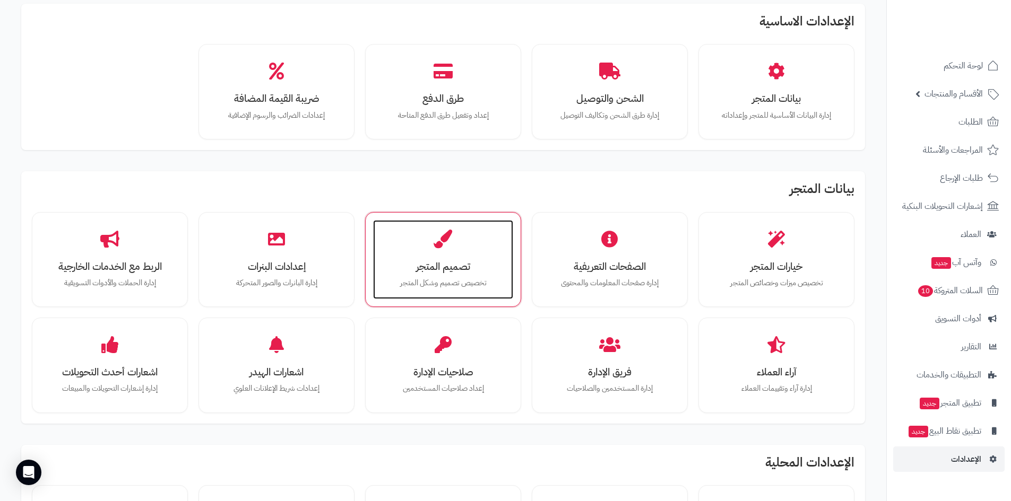
click at [429, 263] on h3 "تصميم المتجر" at bounding box center [443, 266] width 119 height 11
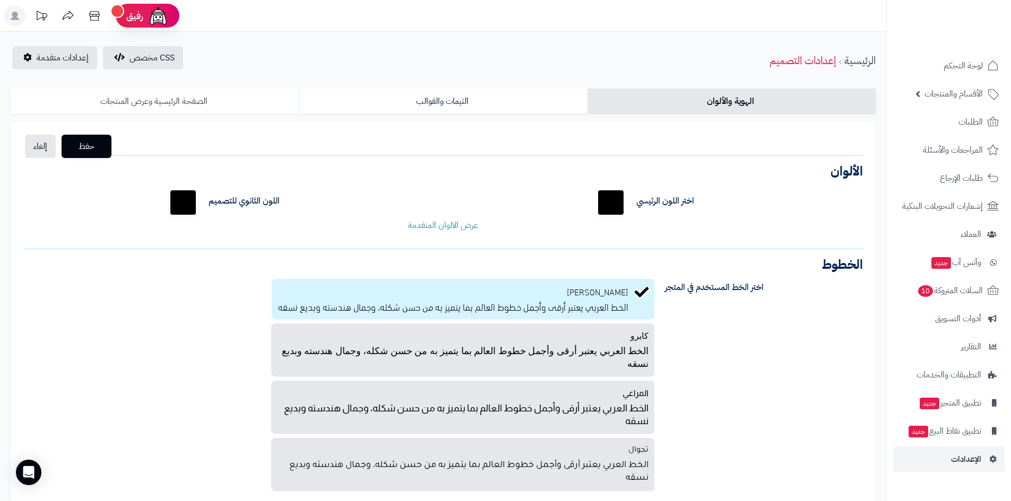
click at [228, 94] on link "الصفحة الرئيسية وعرض المنتجات" at bounding box center [155, 101] width 288 height 25
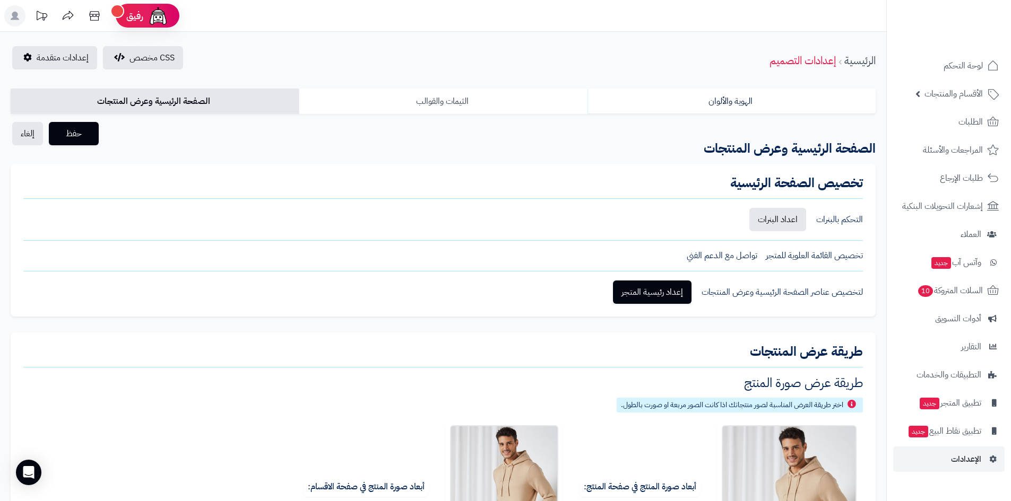
click at [472, 105] on link "الثيمات والقوالب" at bounding box center [443, 101] width 288 height 25
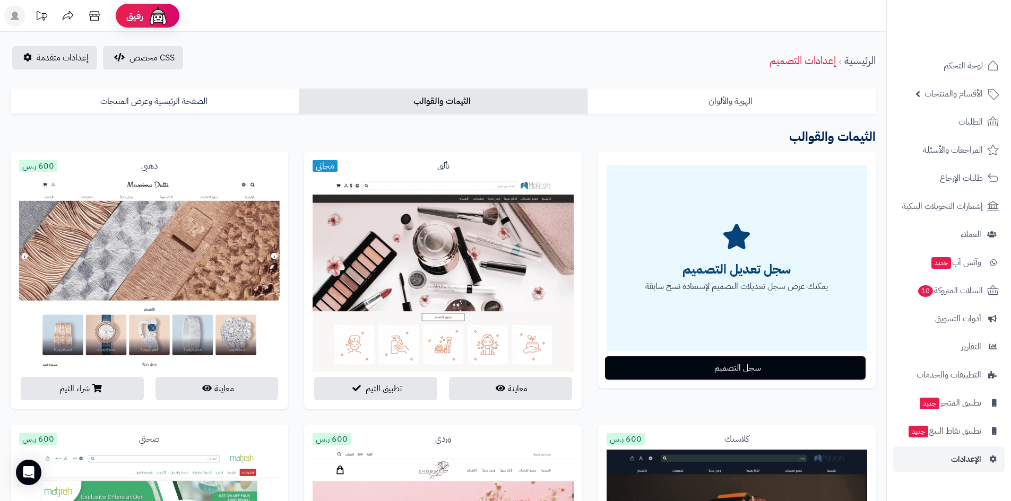
click at [690, 101] on link "الهوية والألوان" at bounding box center [731, 101] width 288 height 25
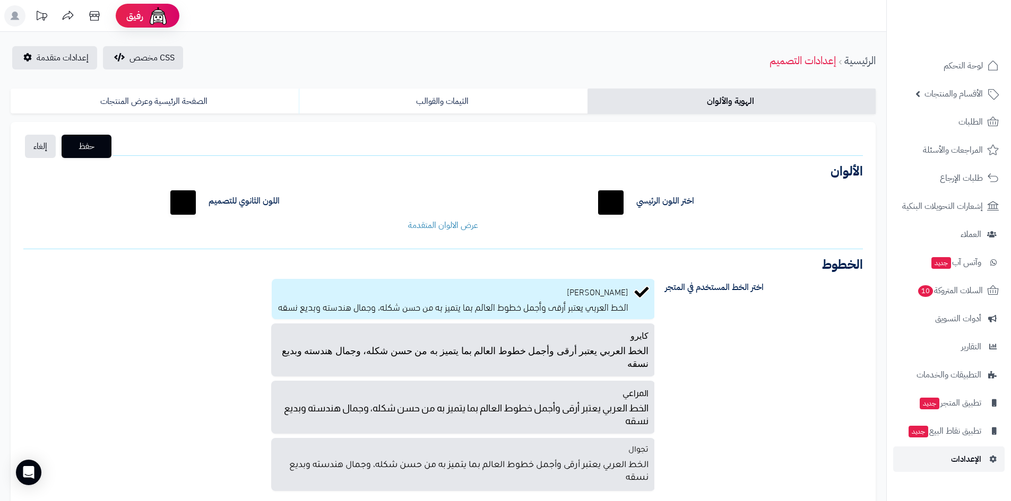
click at [972, 456] on span "الإعدادات" at bounding box center [966, 459] width 30 height 15
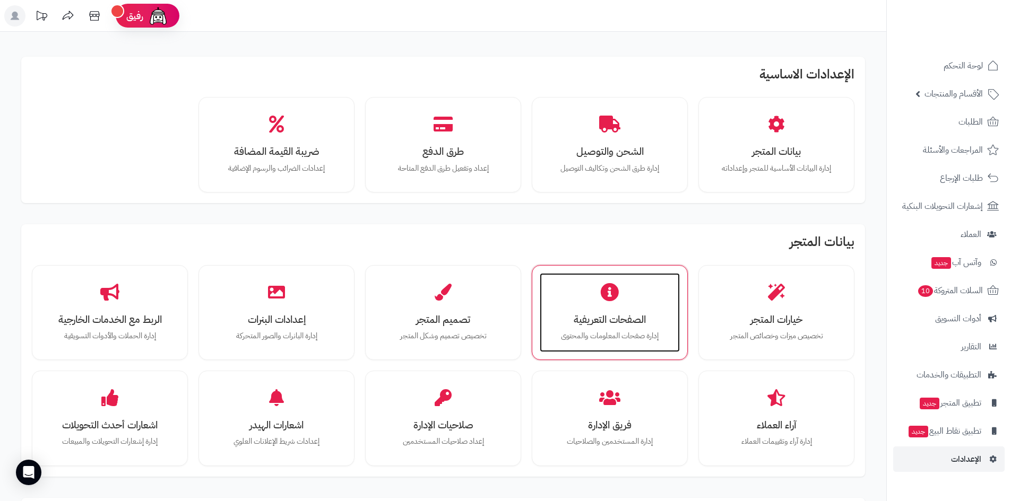
click at [644, 310] on div "الصفحات التعريفية إدارة صفحات المعلومات والمحتوى" at bounding box center [610, 313] width 140 height 80
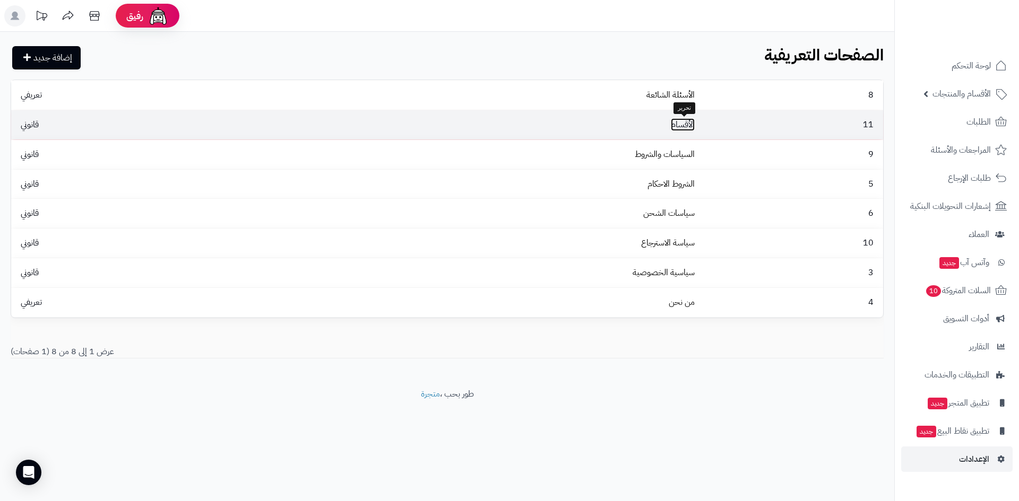
click at [674, 128] on link "الأقسام" at bounding box center [683, 124] width 24 height 13
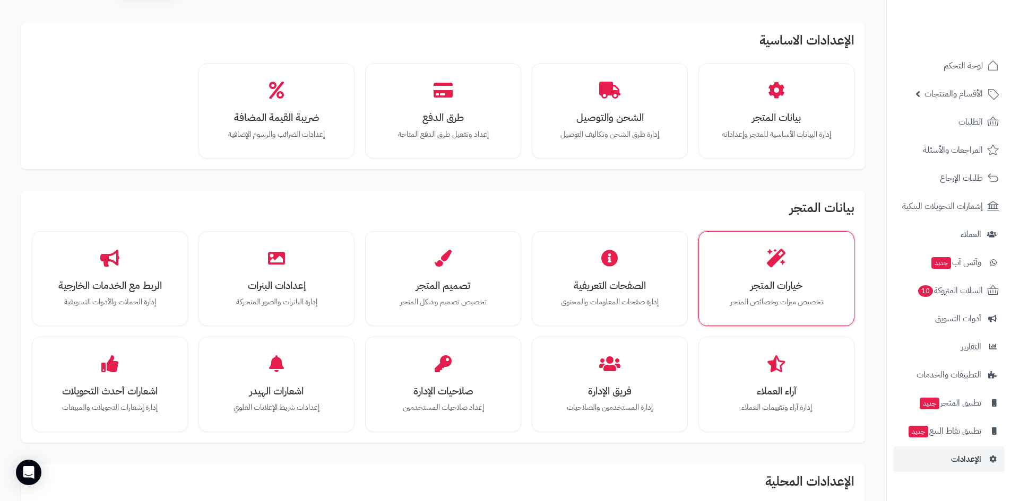
scroll to position [53, 0]
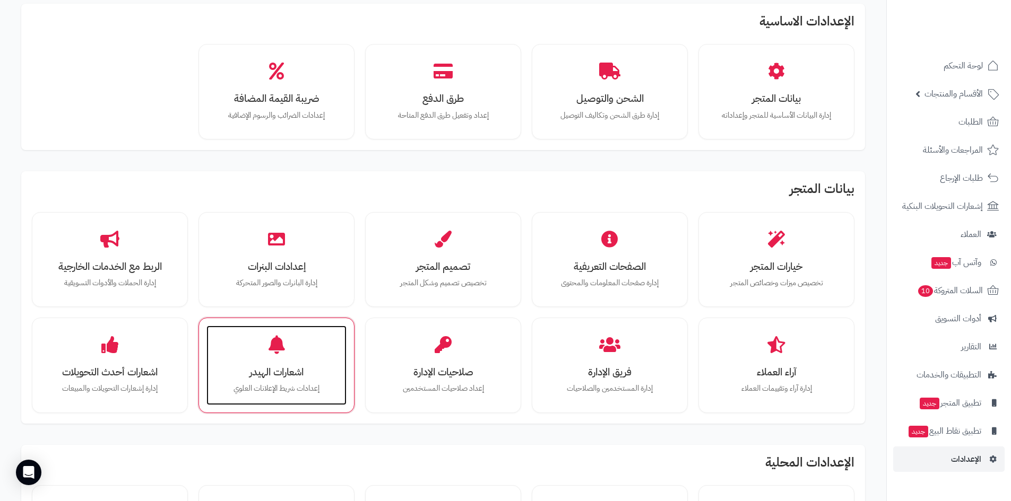
click at [275, 367] on h3 "اشعارات الهيدر" at bounding box center [276, 372] width 119 height 11
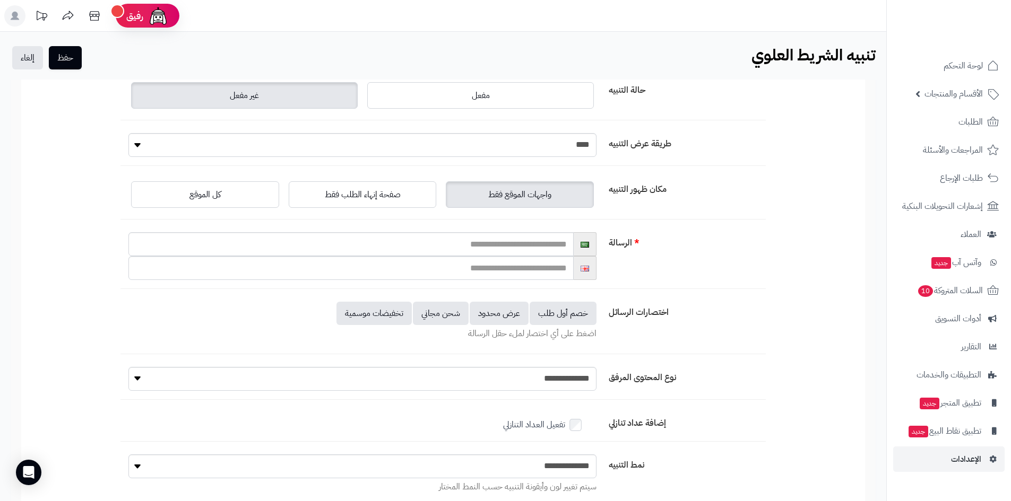
click at [545, 195] on span "واجهات الموقع فقط" at bounding box center [519, 194] width 63 height 13
click at [508, 271] on input "text" at bounding box center [350, 268] width 445 height 24
click at [516, 253] on input "text" at bounding box center [350, 244] width 445 height 24
click at [503, 268] on input "text" at bounding box center [350, 268] width 445 height 24
click at [381, 316] on button "تخفيضات موسمية" at bounding box center [373, 312] width 75 height 23
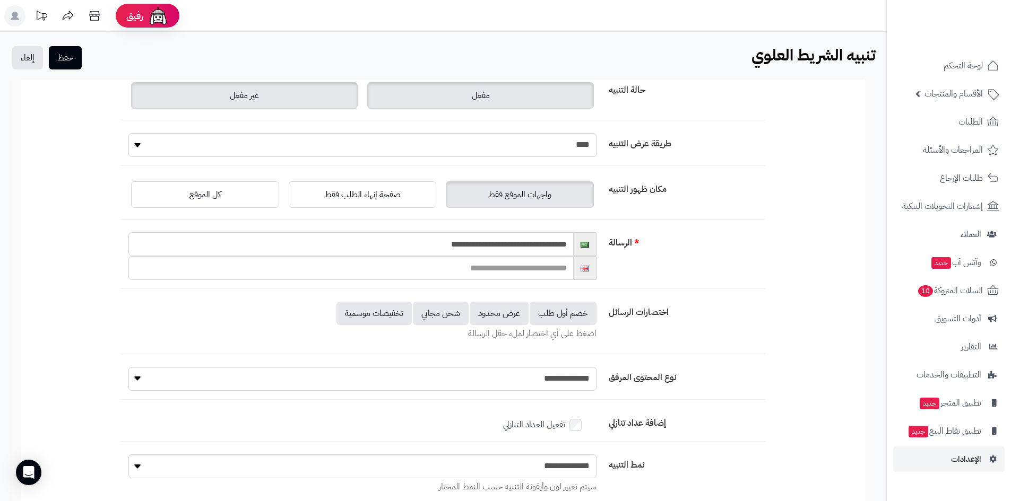
click at [497, 93] on label "مفعل" at bounding box center [480, 95] width 227 height 27
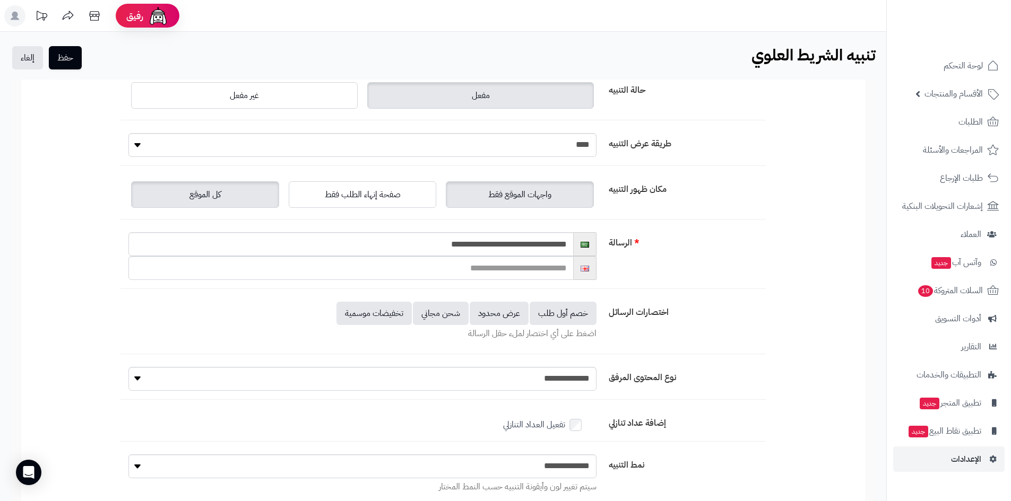
click at [251, 196] on label "كل الموقع" at bounding box center [205, 194] width 148 height 27
click at [473, 250] on input "**********" at bounding box center [350, 244] width 445 height 24
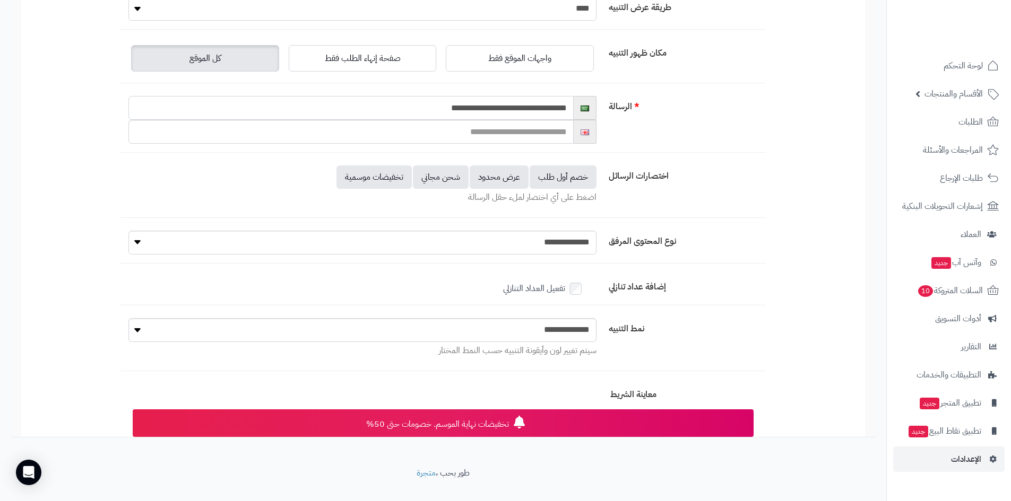
scroll to position [153, 0]
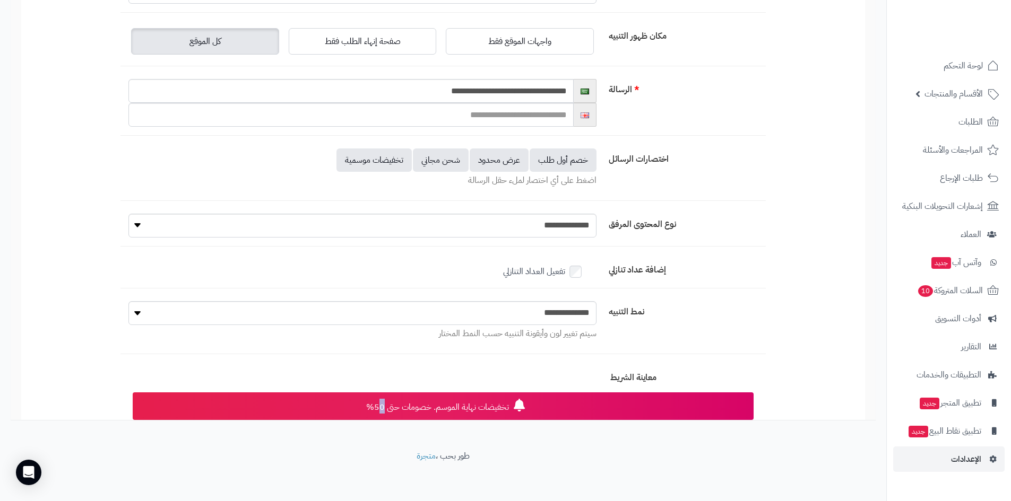
click at [379, 406] on span "تخفيضات نهاية الموسم. خصومات حتى 50%" at bounding box center [437, 407] width 143 height 13
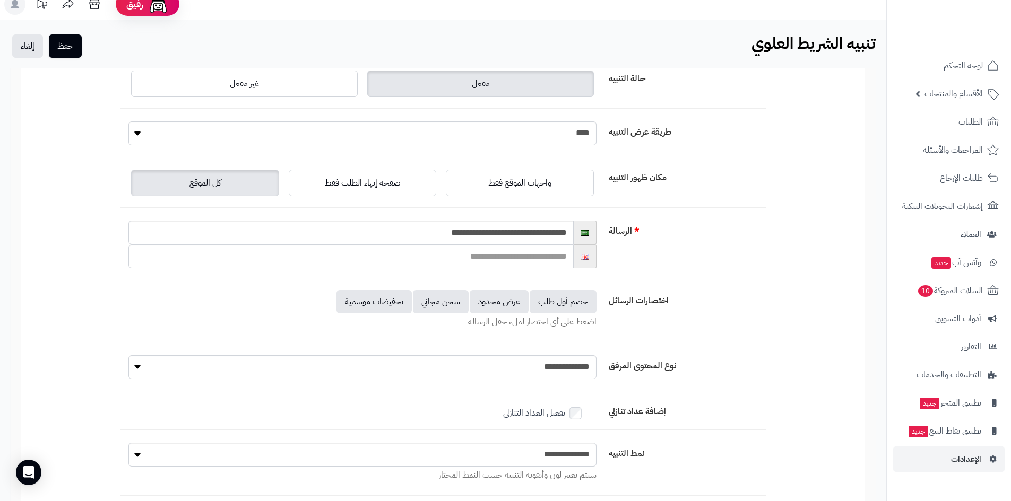
scroll to position [0, 0]
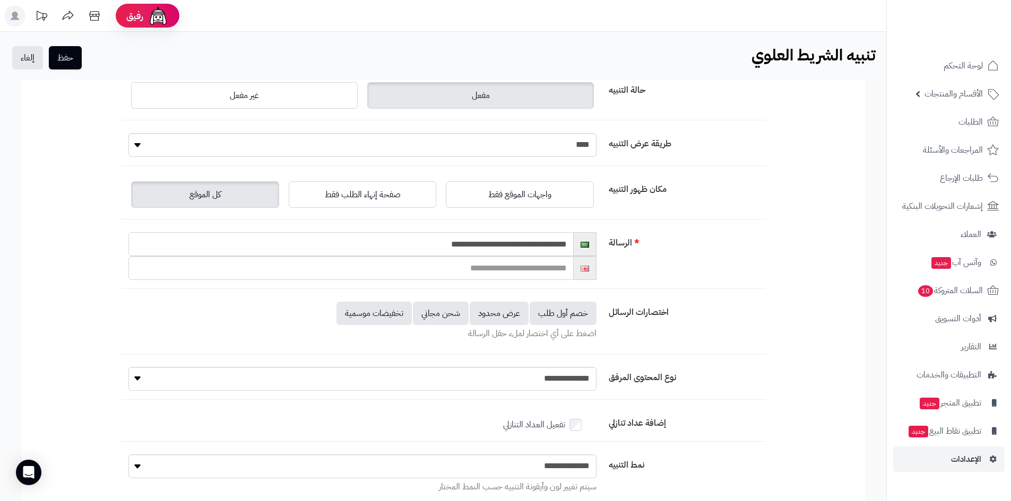
drag, startPoint x: 441, startPoint y: 242, endPoint x: 431, endPoint y: 242, distance: 10.1
click at [431, 242] on input "**********" at bounding box center [350, 244] width 445 height 24
drag, startPoint x: 568, startPoint y: 246, endPoint x: 511, endPoint y: 247, distance: 56.2
click at [511, 247] on input "**********" at bounding box center [350, 244] width 445 height 24
click at [520, 248] on input "**********" at bounding box center [350, 244] width 445 height 24
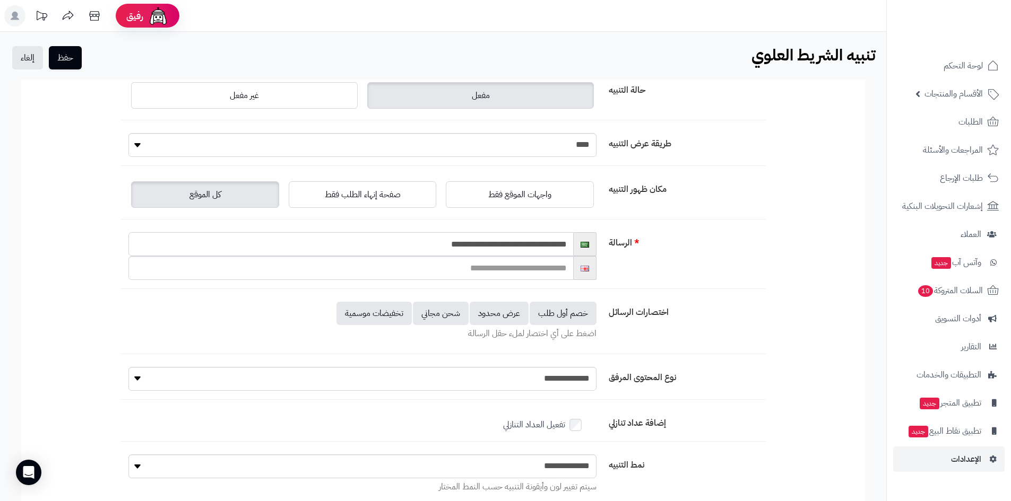
drag, startPoint x: 533, startPoint y: 246, endPoint x: 494, endPoint y: 248, distance: 38.3
click at [494, 248] on input "**********" at bounding box center [350, 244] width 445 height 24
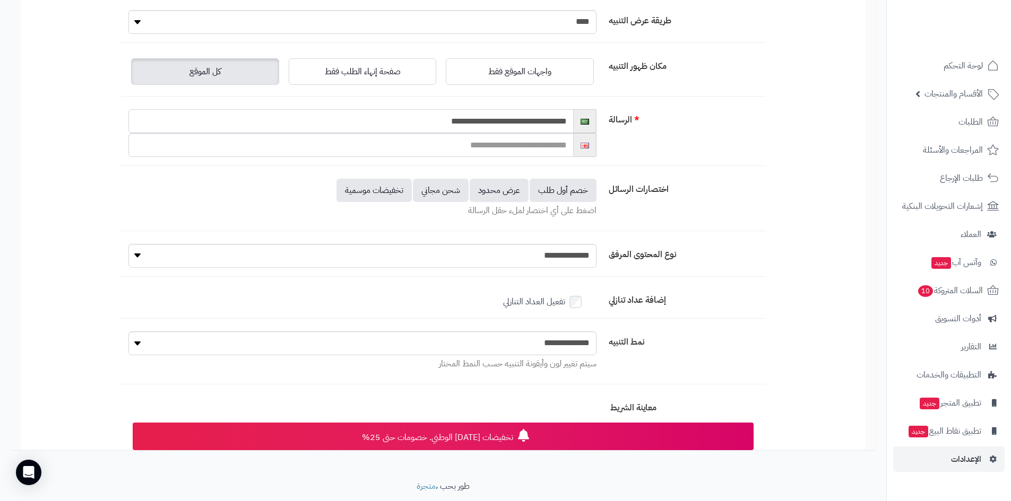
scroll to position [153, 0]
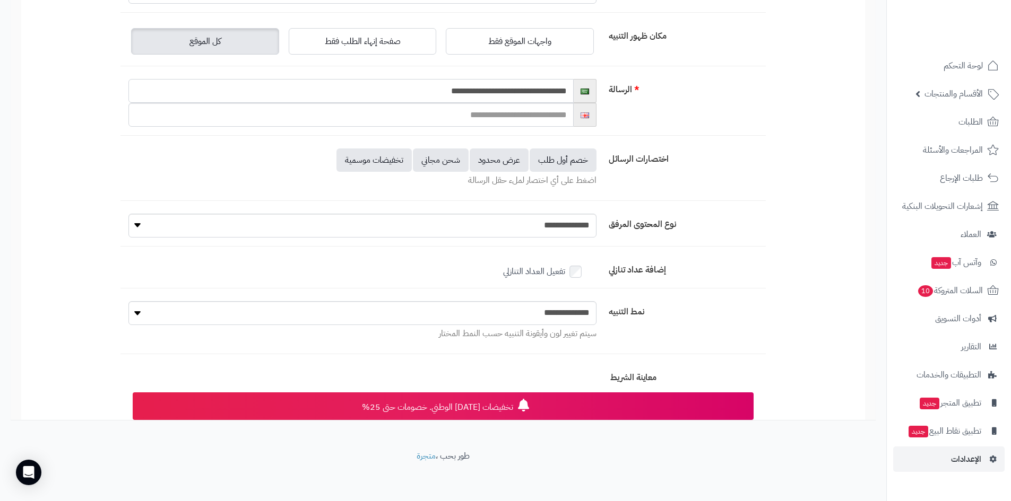
type input "**********"
click at [502, 408] on span "تخفيضات اليوم الوطني. خصومات حتى 25%" at bounding box center [437, 407] width 151 height 13
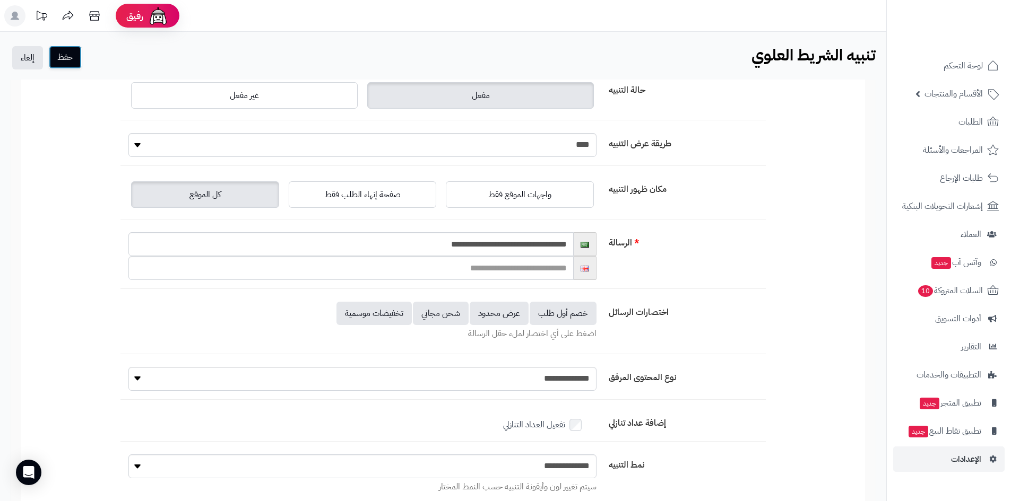
click at [74, 57] on button "حفظ" at bounding box center [65, 57] width 33 height 23
click at [75, 53] on button "حفظ" at bounding box center [65, 57] width 33 height 23
click at [71, 56] on button "حفظ" at bounding box center [65, 57] width 33 height 23
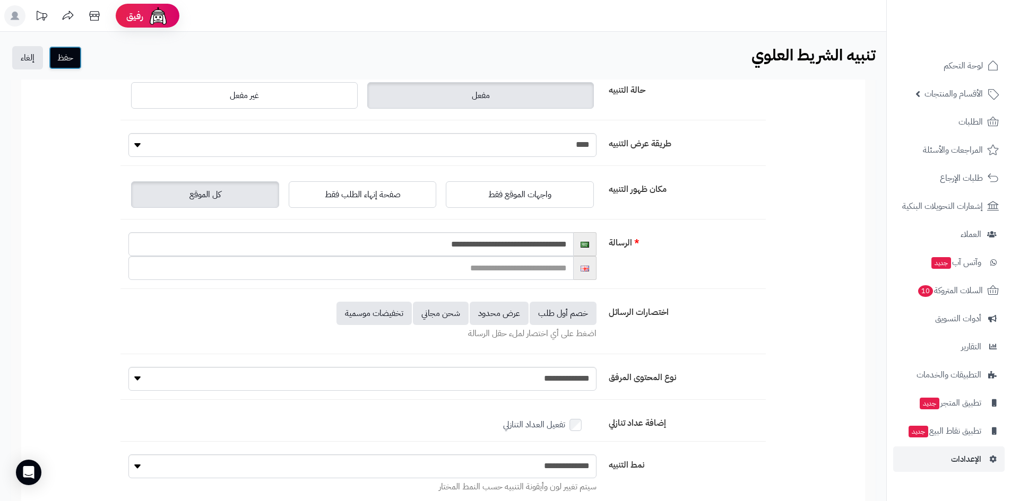
click at [71, 56] on button "حفظ" at bounding box center [65, 57] width 33 height 23
click at [940, 30] on img at bounding box center [969, 41] width 62 height 22
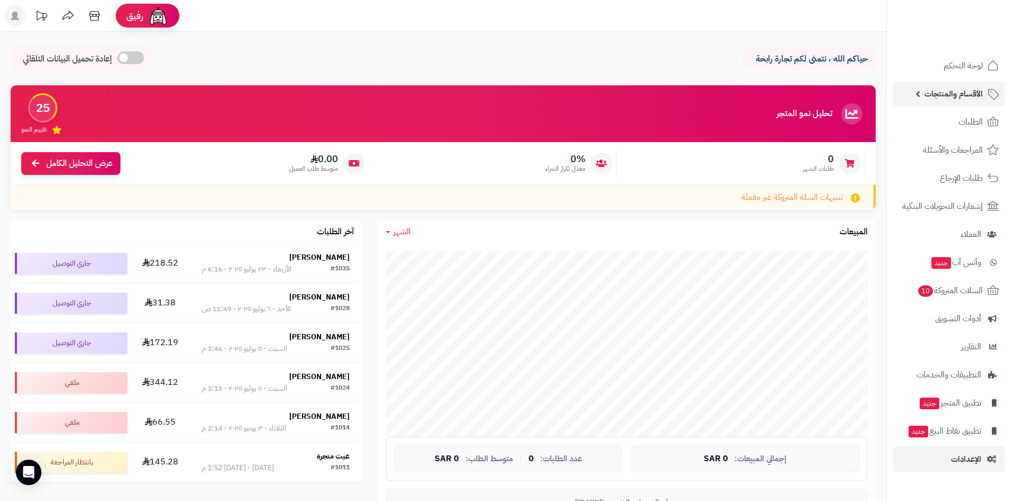
click at [958, 99] on span "الأقسام والمنتجات" at bounding box center [953, 93] width 58 height 15
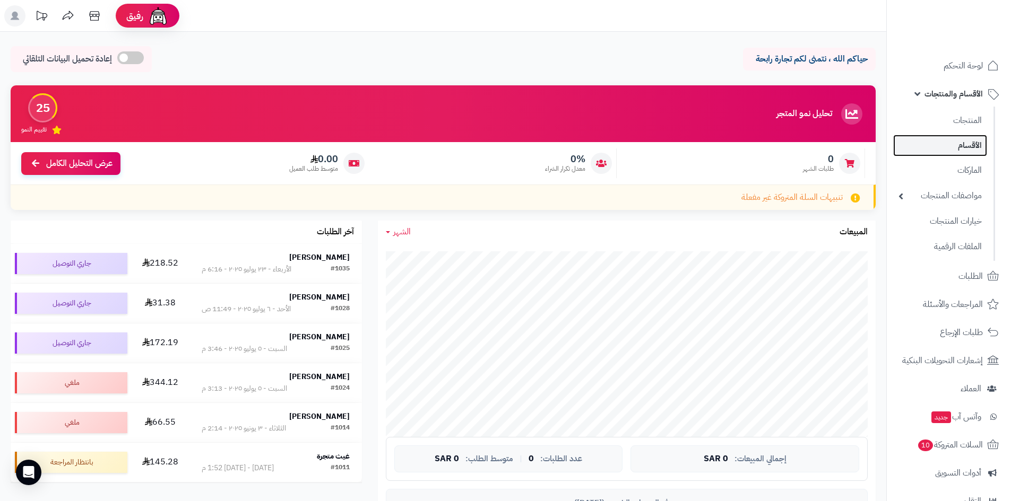
click at [966, 150] on link "الأقسام" at bounding box center [940, 146] width 94 height 22
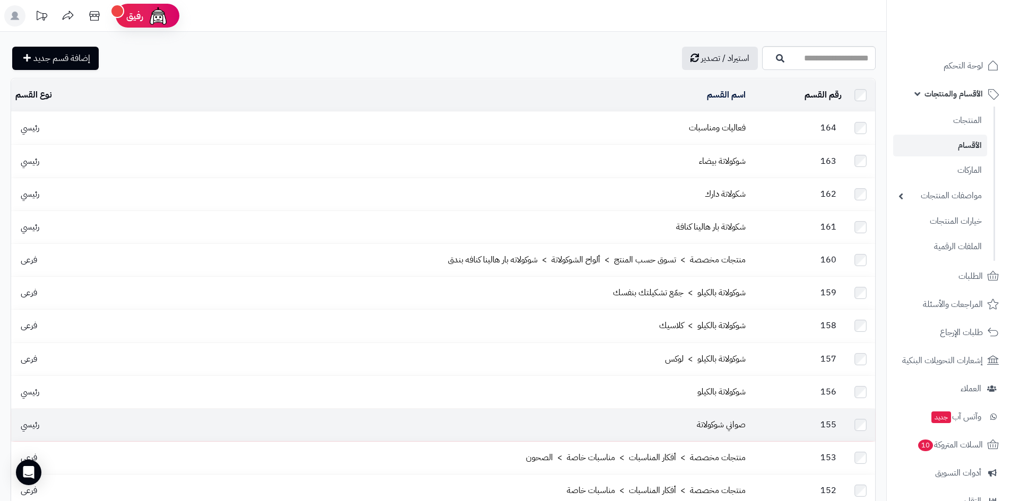
click at [788, 410] on td "155" at bounding box center [798, 425] width 96 height 32
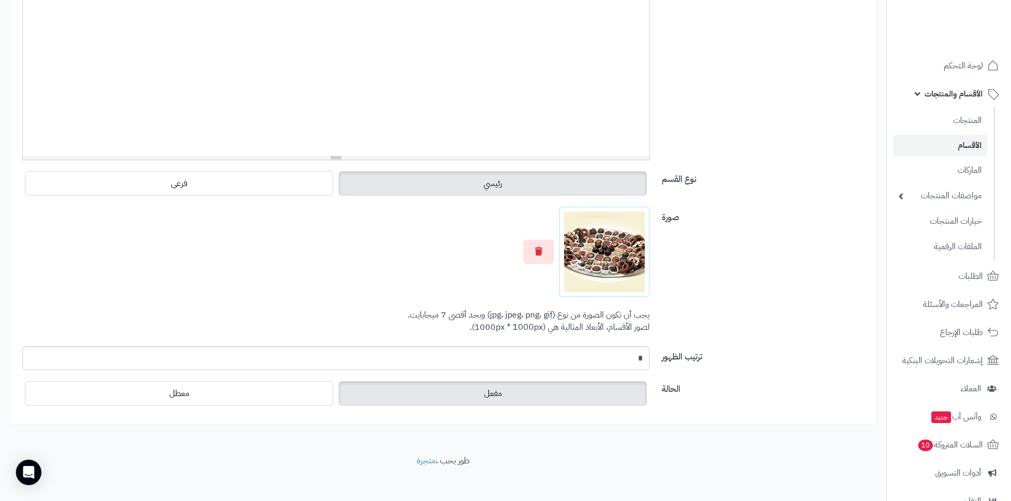
scroll to position [283, 0]
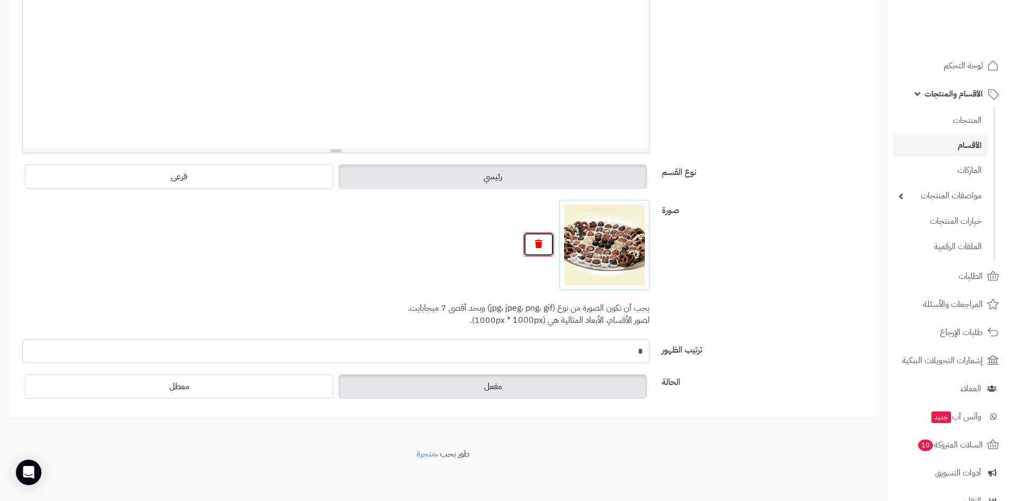
click at [544, 247] on button "button" at bounding box center [538, 244] width 31 height 24
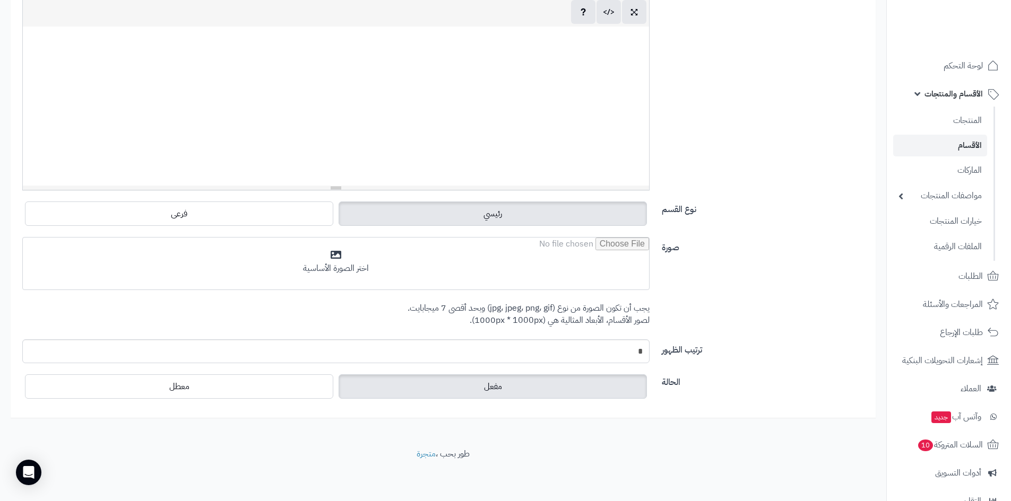
scroll to position [246, 0]
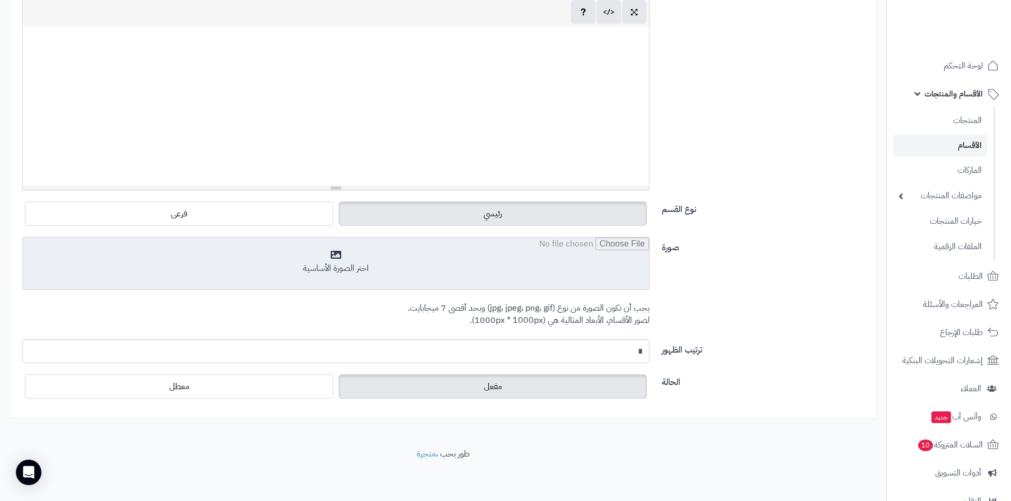
click at [446, 262] on input "file" at bounding box center [336, 264] width 626 height 53
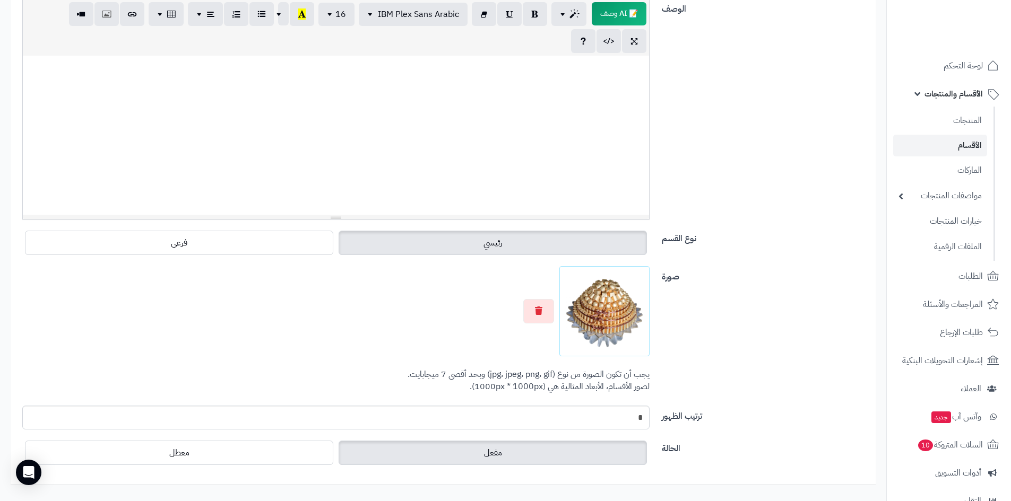
scroll to position [33, 0]
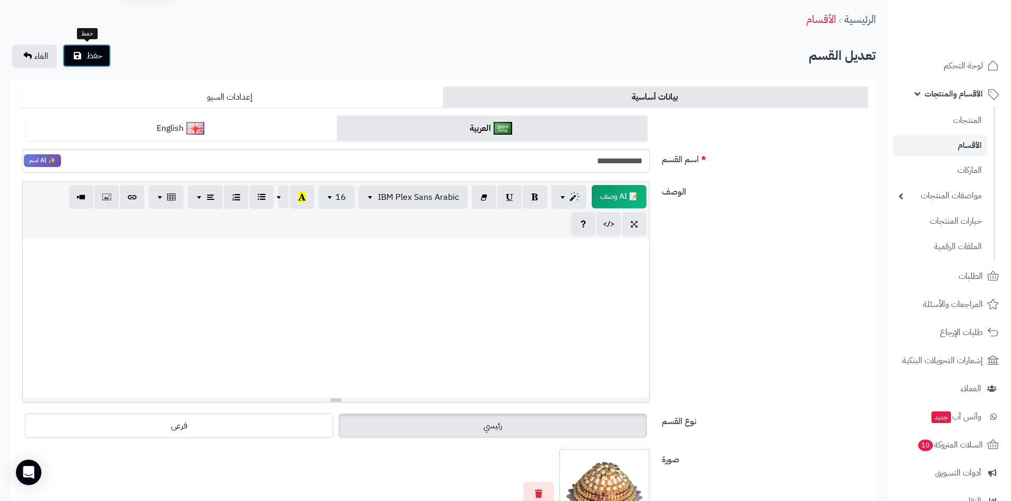
drag, startPoint x: 80, startPoint y: 52, endPoint x: 88, endPoint y: 55, distance: 8.6
click at [80, 52] on icon "submit" at bounding box center [77, 55] width 7 height 8
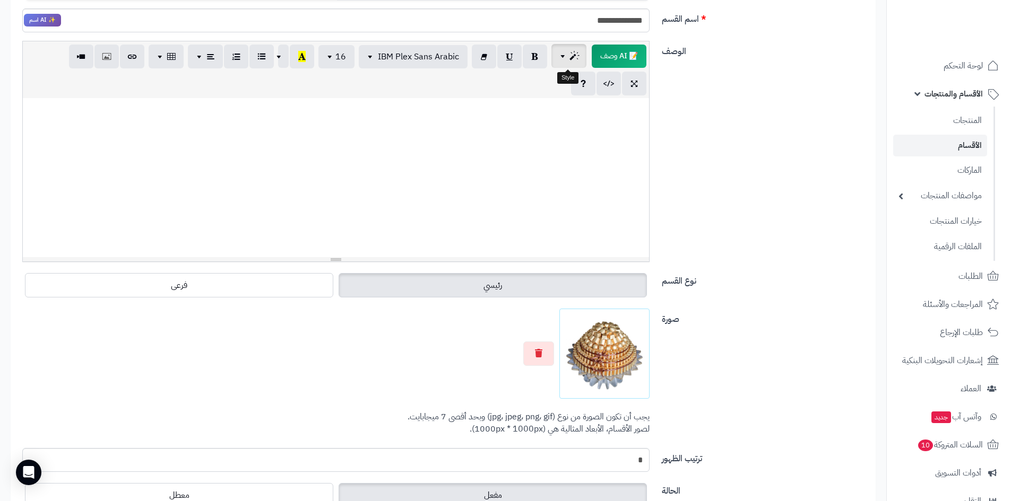
scroll to position [193, 0]
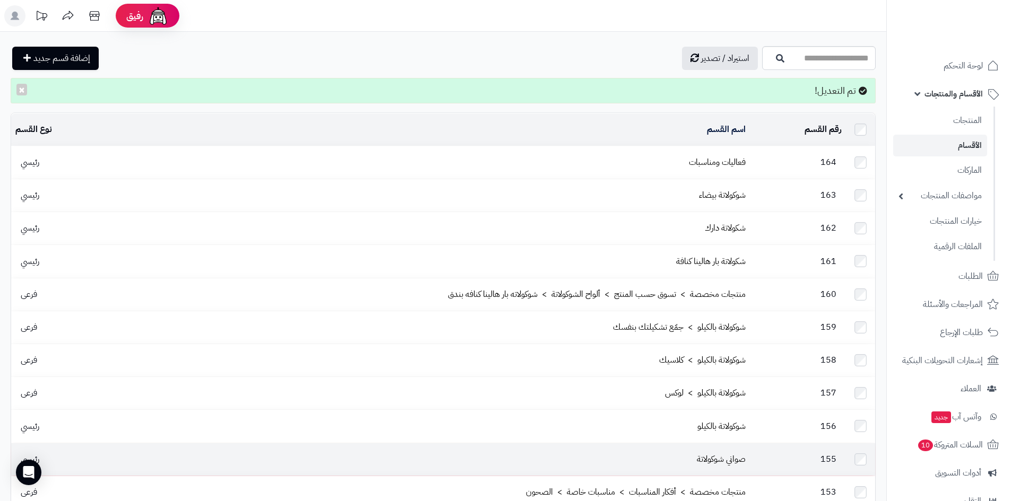
click at [833, 453] on span "155" at bounding box center [828, 459] width 27 height 13
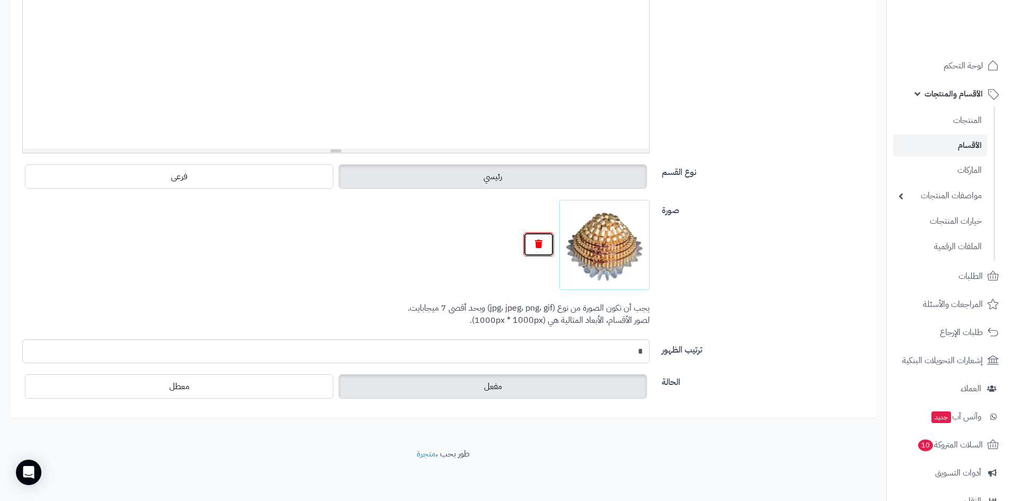
click at [536, 251] on button "button" at bounding box center [538, 244] width 31 height 24
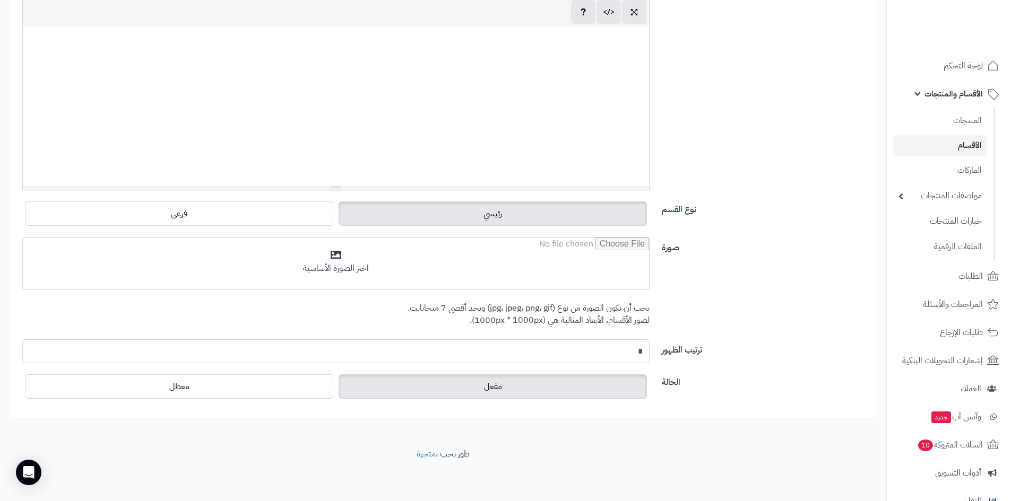
scroll to position [246, 0]
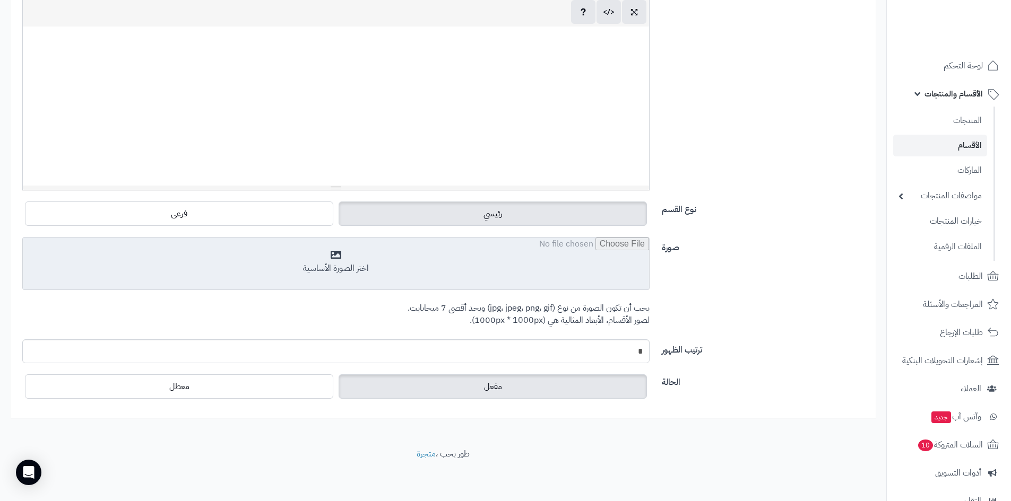
click at [469, 269] on input "file" at bounding box center [336, 264] width 626 height 53
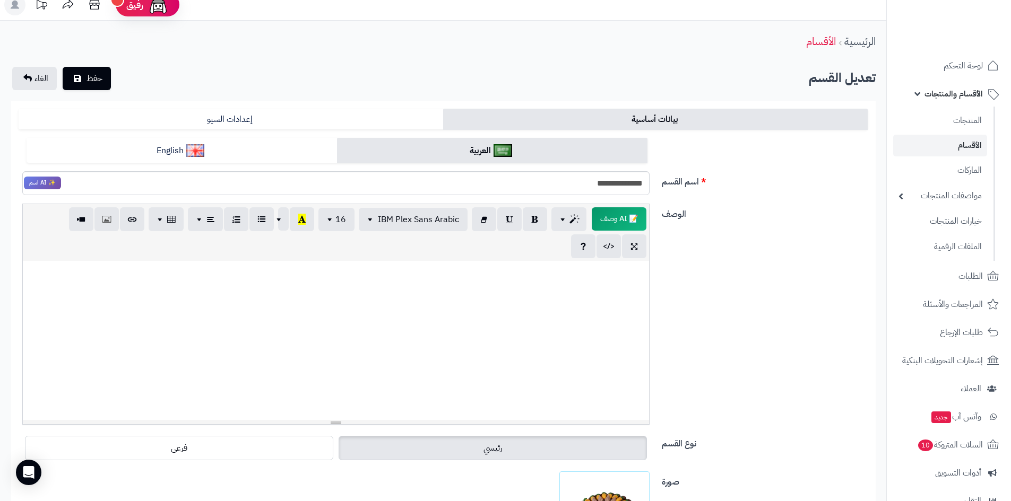
scroll to position [0, 0]
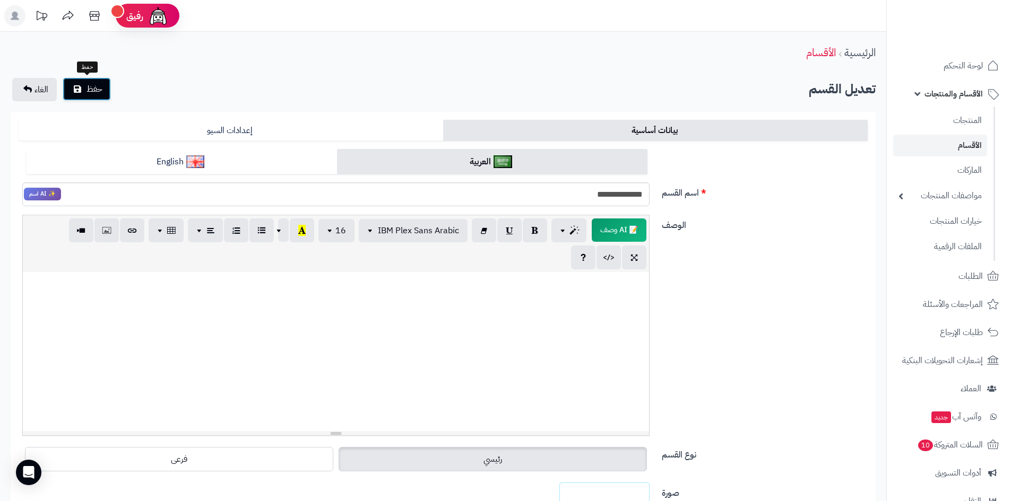
click at [85, 90] on button "حفظ" at bounding box center [87, 88] width 48 height 23
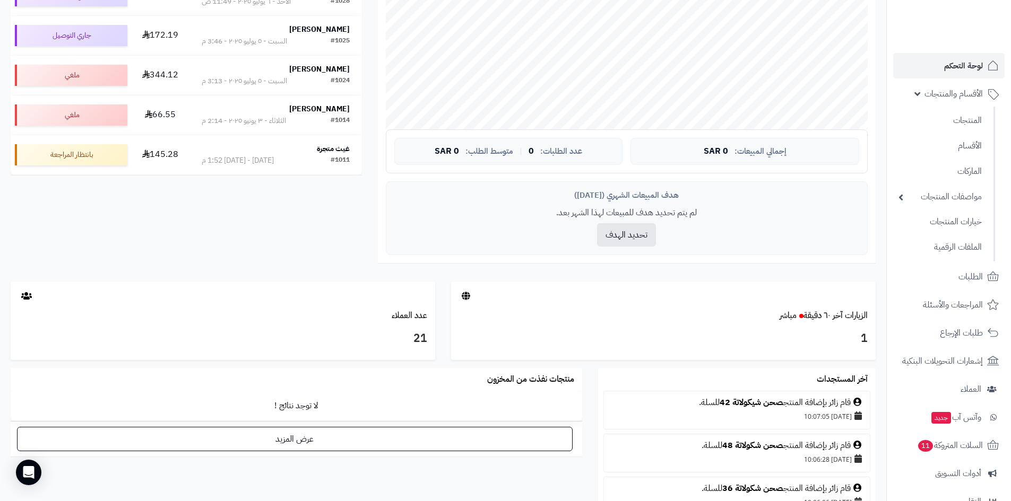
scroll to position [283, 0]
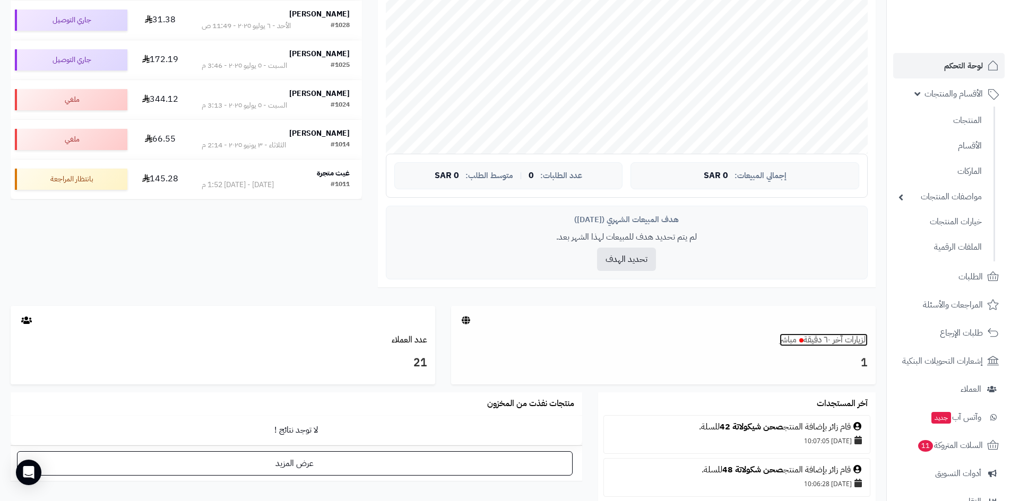
click at [804, 338] on link "الزيارات آخر ٦٠ دقيقة مباشر" at bounding box center [823, 340] width 88 height 13
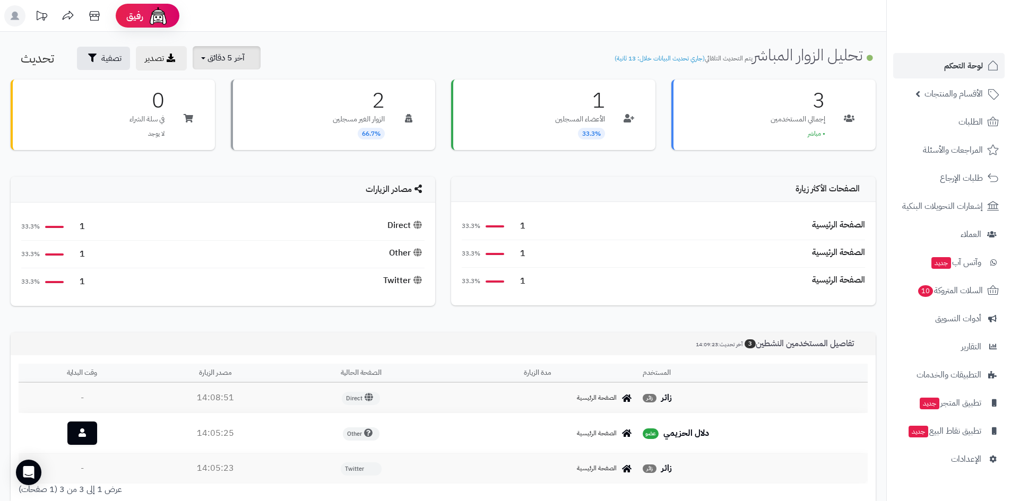
click at [230, 56] on span "آخر 5 دقائق" at bounding box center [225, 57] width 37 height 13
click at [253, 105] on link "آخر 15 دقيقة" at bounding box center [233, 104] width 85 height 21
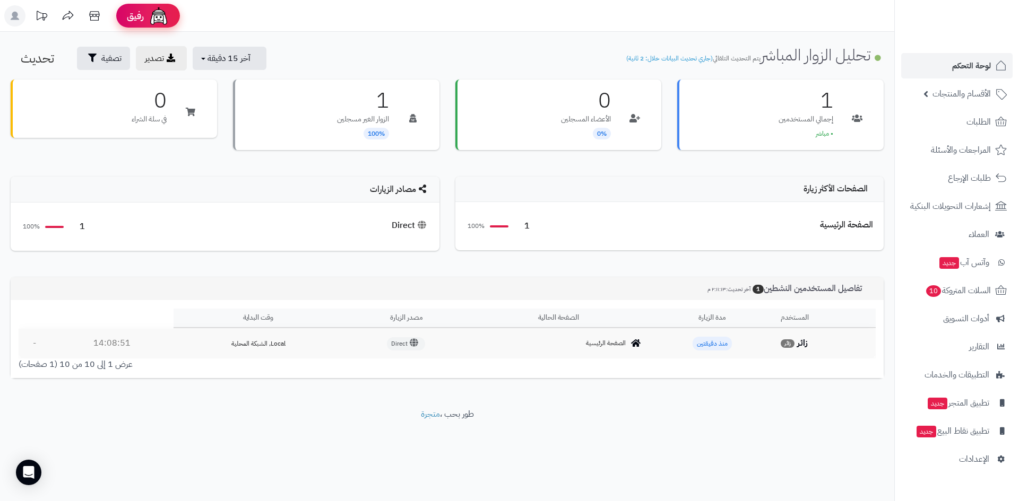
click at [144, 23] on div "رفيق" at bounding box center [148, 15] width 42 height 21
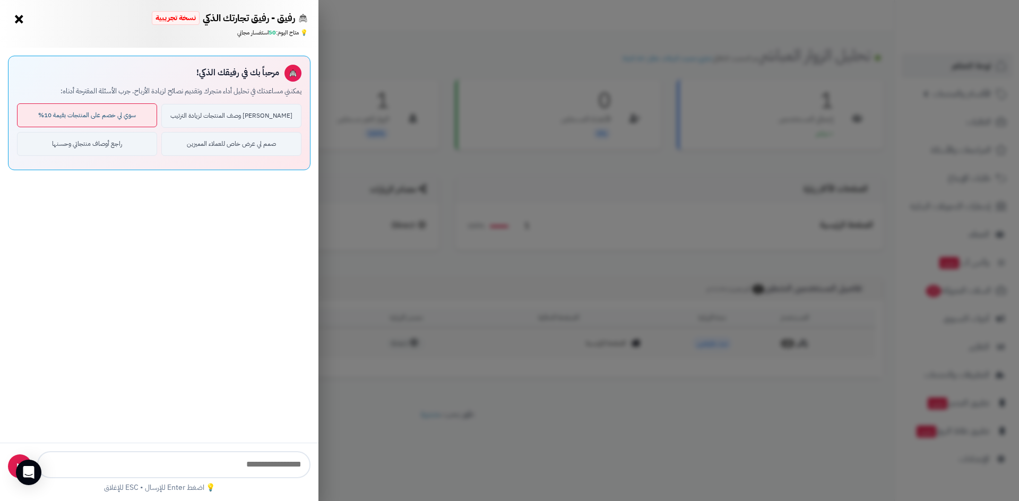
click at [112, 117] on button "سوي لي خصم على المنتجات بقيمة 10%" at bounding box center [87, 115] width 140 height 24
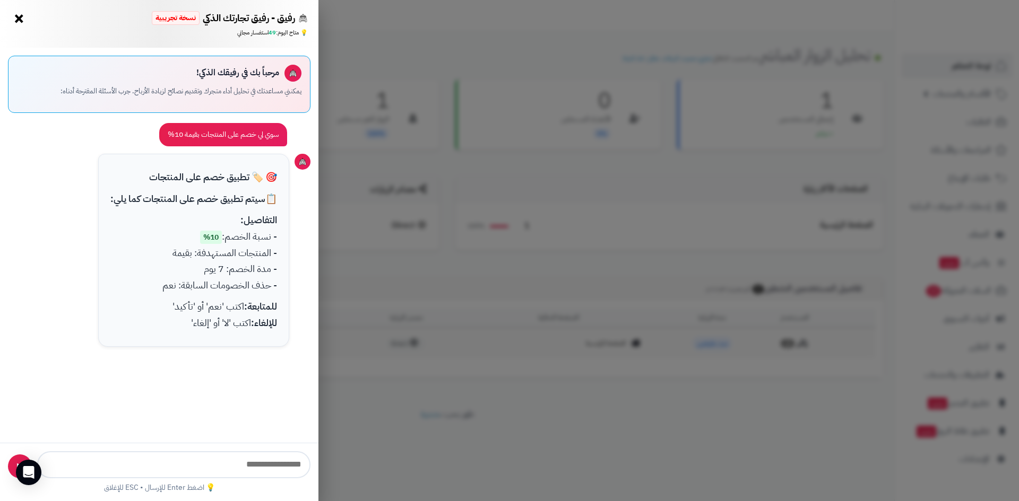
click at [17, 18] on button "×" at bounding box center [19, 18] width 17 height 17
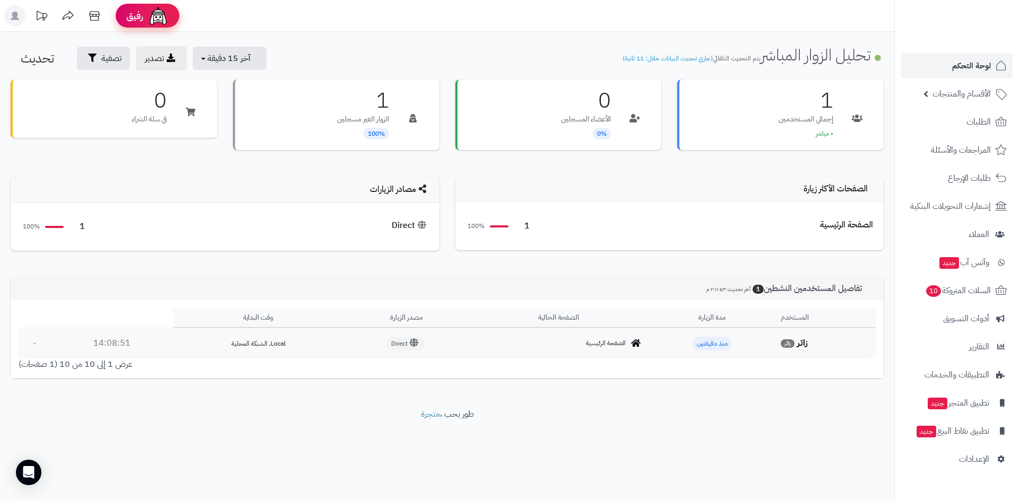
click at [142, 16] on span "رفيق" at bounding box center [134, 16] width 17 height 13
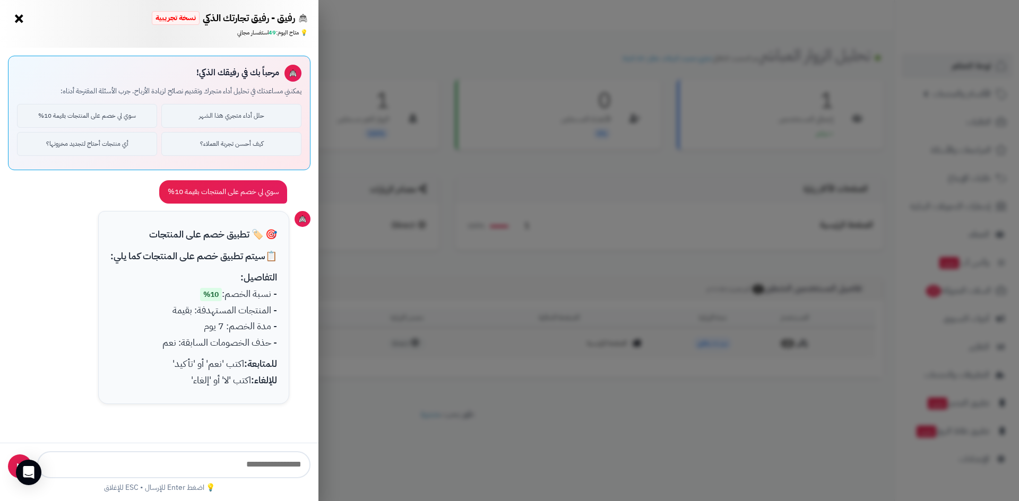
click at [21, 21] on button "×" at bounding box center [19, 18] width 17 height 17
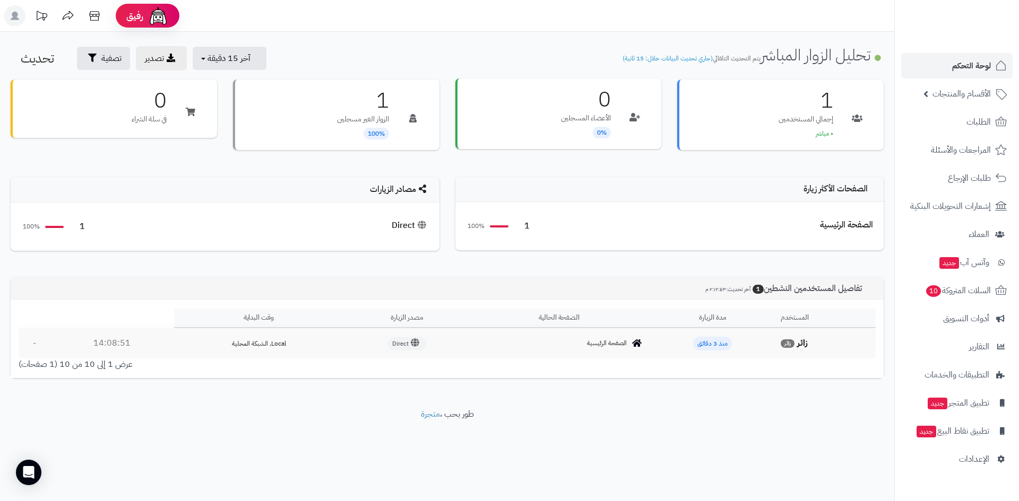
click at [601, 98] on h3 "0" at bounding box center [586, 99] width 50 height 21
drag, startPoint x: 817, startPoint y: 100, endPoint x: 833, endPoint y: 101, distance: 16.5
click at [833, 101] on div "1 إجمالي المستخدمين • مباشر" at bounding box center [780, 114] width 206 height 71
drag, startPoint x: 592, startPoint y: 104, endPoint x: 614, endPoint y: 103, distance: 22.3
click at [614, 103] on div "0 الأعضاء المسجلين 0%" at bounding box center [558, 114] width 206 height 71
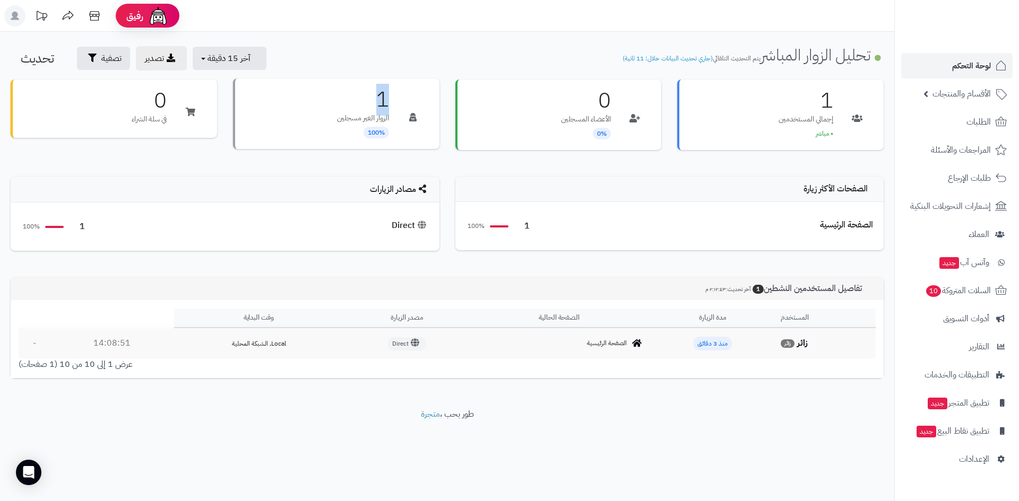
drag, startPoint x: 390, startPoint y: 99, endPoint x: 381, endPoint y: 101, distance: 9.2
click at [381, 101] on div "1 الزوار الغير مسجلين 100%" at bounding box center [336, 114] width 206 height 71
drag, startPoint x: 153, startPoint y: 91, endPoint x: 167, endPoint y: 97, distance: 14.5
click at [167, 97] on div "0 في سلة الشراء" at bounding box center [114, 108] width 206 height 58
drag, startPoint x: 359, startPoint y: 97, endPoint x: 393, endPoint y: 103, distance: 35.2
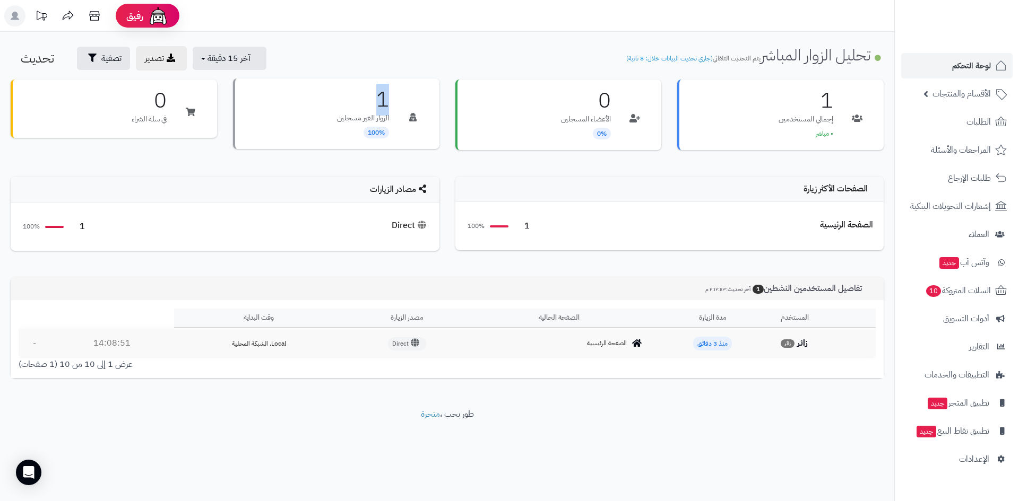
click at [393, 103] on div "1 الزوار الغير مسجلين 100%" at bounding box center [336, 114] width 206 height 71
drag, startPoint x: 595, startPoint y: 99, endPoint x: 608, endPoint y: 101, distance: 14.0
click at [608, 101] on h3 "0" at bounding box center [586, 99] width 50 height 21
drag, startPoint x: 807, startPoint y: 100, endPoint x: 836, endPoint y: 104, distance: 29.4
click at [836, 104] on div "1 إجمالي المستخدمين • مباشر" at bounding box center [780, 114] width 206 height 71
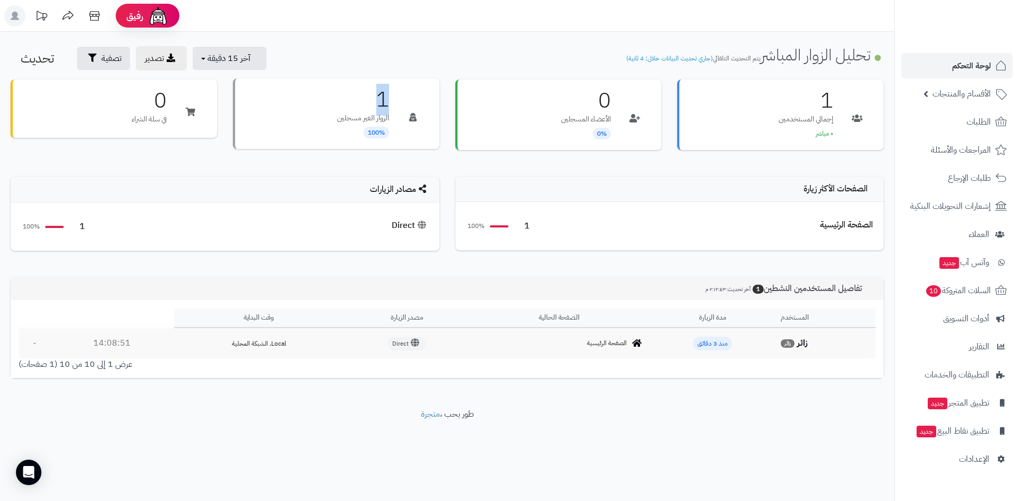
drag, startPoint x: 388, startPoint y: 102, endPoint x: 375, endPoint y: 103, distance: 13.8
click at [375, 103] on h3 "1" at bounding box center [363, 99] width 52 height 21
drag, startPoint x: 613, startPoint y: 97, endPoint x: 520, endPoint y: 116, distance: 95.2
click at [594, 101] on div "0 الأعضاء المسجلين 0%" at bounding box center [558, 114] width 206 height 71
drag, startPoint x: 168, startPoint y: 103, endPoint x: 155, endPoint y: 104, distance: 12.8
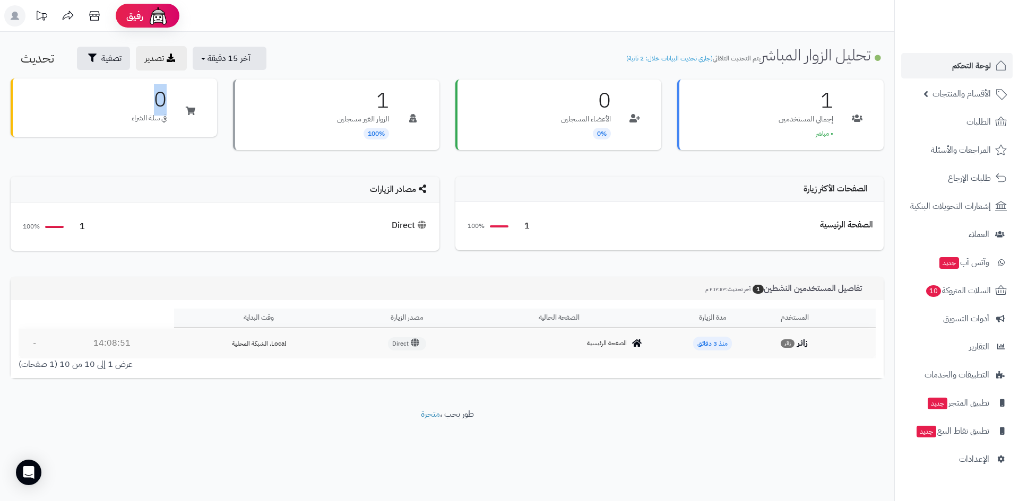
click at [155, 104] on div "0 في سلة الشراء" at bounding box center [114, 108] width 206 height 58
drag, startPoint x: 367, startPoint y: 102, endPoint x: 388, endPoint y: 102, distance: 21.2
click at [388, 102] on h3 "1" at bounding box center [363, 99] width 52 height 21
drag, startPoint x: 592, startPoint y: 103, endPoint x: 614, endPoint y: 105, distance: 21.8
click at [614, 105] on div "0 الأعضاء المسجلين 0%" at bounding box center [558, 114] width 206 height 71
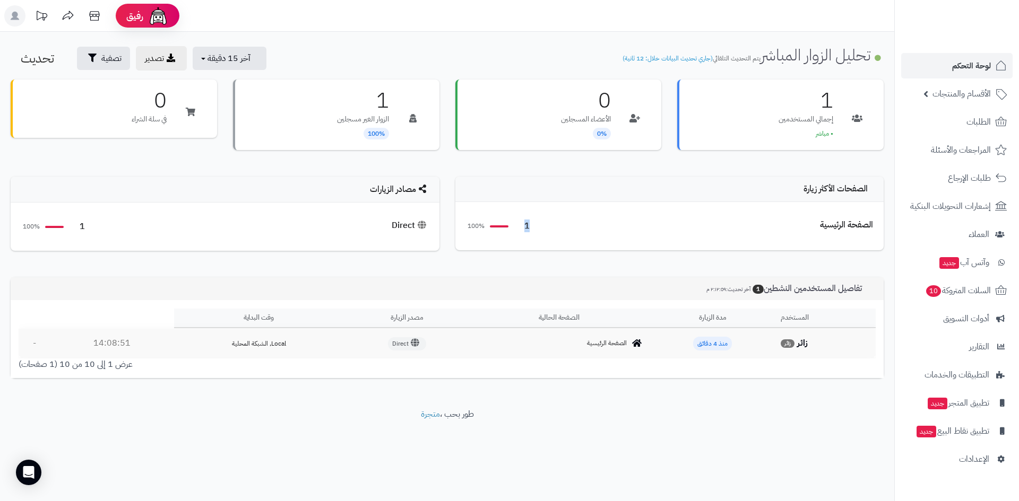
drag, startPoint x: 521, startPoint y: 228, endPoint x: 529, endPoint y: 228, distance: 8.0
click at [529, 228] on div "الصفحة الرئيسية 1 100%" at bounding box center [669, 226] width 407 height 27
click at [79, 230] on span "1" at bounding box center [77, 227] width 16 height 12
click at [604, 100] on h3 "0" at bounding box center [586, 99] width 50 height 21
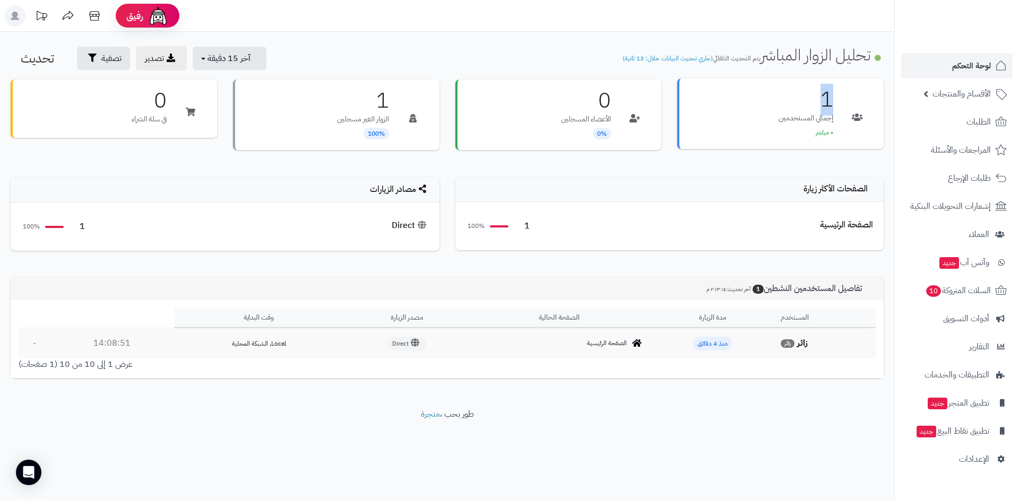
drag, startPoint x: 819, startPoint y: 102, endPoint x: 830, endPoint y: 101, distance: 10.6
click at [830, 101] on h3 "1" at bounding box center [805, 99] width 55 height 21
drag, startPoint x: 612, startPoint y: 104, endPoint x: 432, endPoint y: 122, distance: 180.7
click at [591, 103] on div "0 الأعضاء المسجلين 0%" at bounding box center [558, 114] width 206 height 71
drag, startPoint x: 370, startPoint y: 107, endPoint x: 392, endPoint y: 107, distance: 22.3
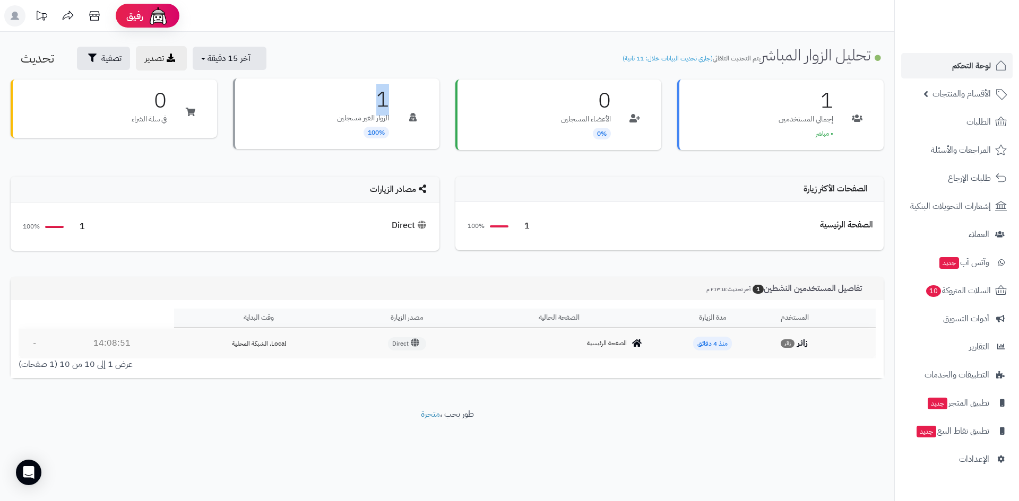
click at [392, 107] on div "1 الزوار الغير مسجلين 100%" at bounding box center [336, 114] width 206 height 71
click at [162, 102] on h3 "0" at bounding box center [149, 99] width 35 height 21
click at [569, 119] on p "الأعضاء المسجلين" at bounding box center [586, 118] width 50 height 11
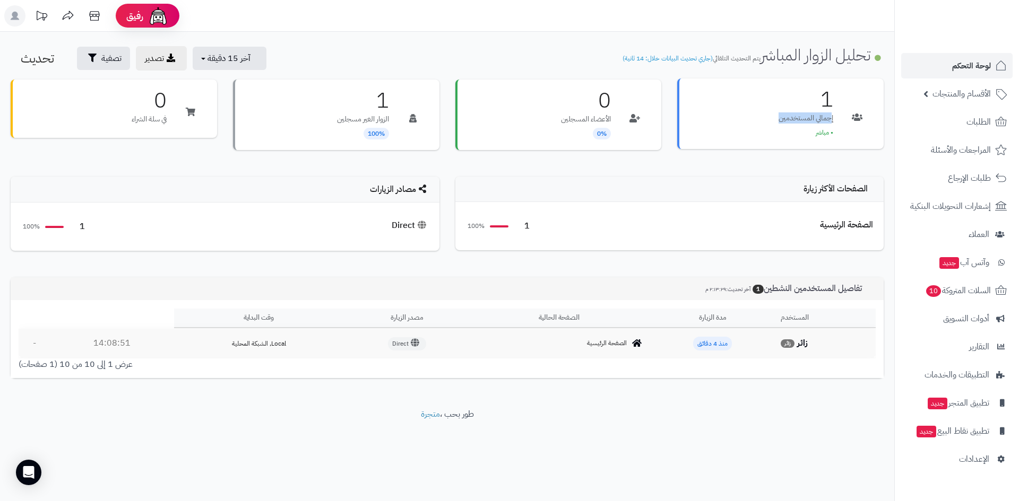
drag, startPoint x: 783, startPoint y: 117, endPoint x: 834, endPoint y: 121, distance: 51.1
click at [834, 121] on div "1 إجمالي المستخدمين • مباشر" at bounding box center [780, 114] width 206 height 71
click at [768, 121] on div "1 إجمالي المستخدمين • مباشر" at bounding box center [780, 114] width 206 height 71
click at [782, 120] on p "إجمالي المستخدمين" at bounding box center [805, 118] width 55 height 11
click at [771, 118] on div "1 إجمالي المستخدمين • مباشر" at bounding box center [780, 114] width 206 height 71
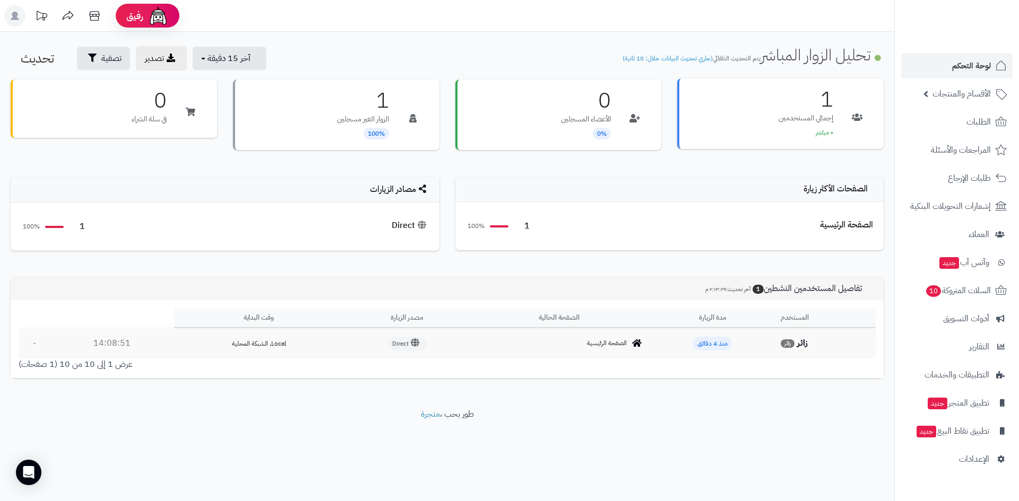
drag, startPoint x: 771, startPoint y: 118, endPoint x: 839, endPoint y: 120, distance: 67.4
click at [839, 120] on div "1 إجمالي المستخدمين • مباشر" at bounding box center [780, 114] width 206 height 71
click at [733, 124] on div "1 إجمالي المستخدمين • مباشر" at bounding box center [780, 114] width 206 height 71
drag, startPoint x: 817, startPoint y: 97, endPoint x: 834, endPoint y: 97, distance: 17.5
click at [834, 97] on div "1 إجمالي المستخدمين • مباشر" at bounding box center [780, 114] width 206 height 71
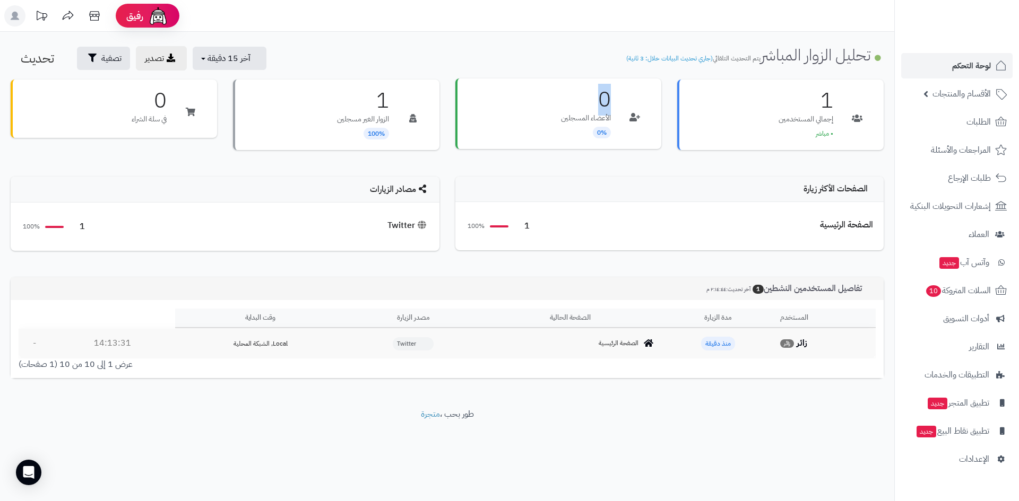
drag, startPoint x: 607, startPoint y: 102, endPoint x: 599, endPoint y: 105, distance: 9.1
click at [599, 105] on h3 "0" at bounding box center [586, 99] width 50 height 21
click at [382, 106] on h3 "1" at bounding box center [363, 99] width 52 height 21
click at [967, 319] on span "أدوات التسويق" at bounding box center [966, 318] width 46 height 15
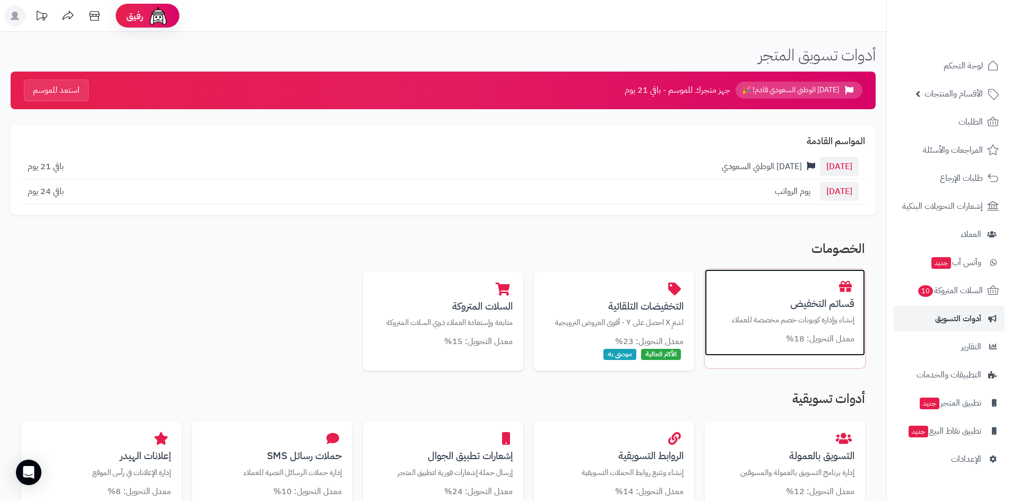
click at [761, 324] on p "إنشاء وإدارة كوبونات خصم مخصصة للعملاء" at bounding box center [784, 320] width 139 height 11
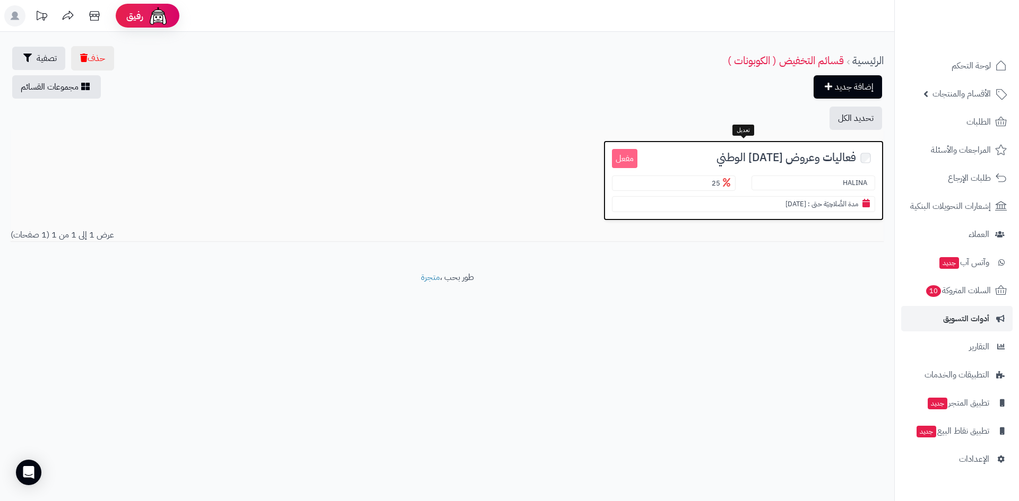
click at [761, 162] on span "فعاليات وعروض [DATE] الوطني" at bounding box center [786, 158] width 140 height 12
click at [772, 153] on span "فعاليات وعروض اليوم الوطني" at bounding box center [786, 158] width 140 height 12
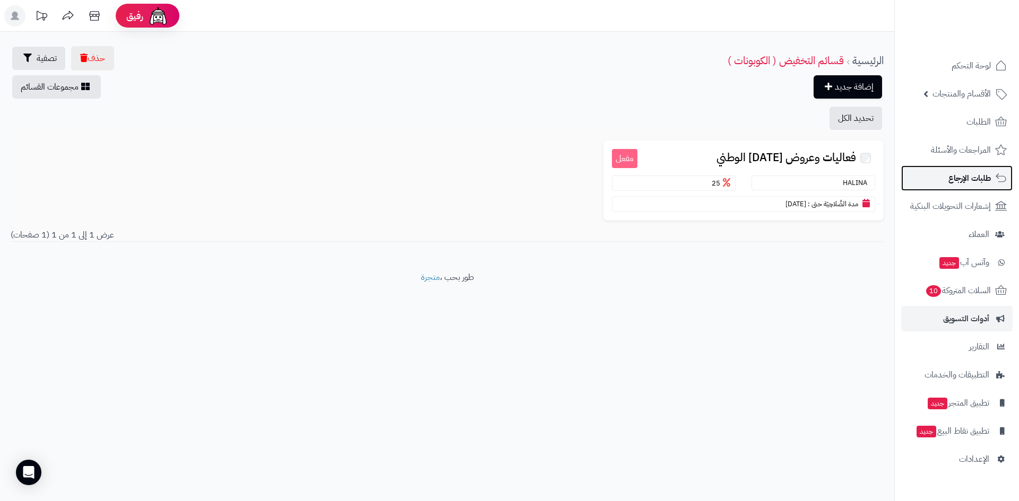
click at [965, 182] on span "طلبات الإرجاع" at bounding box center [969, 178] width 42 height 15
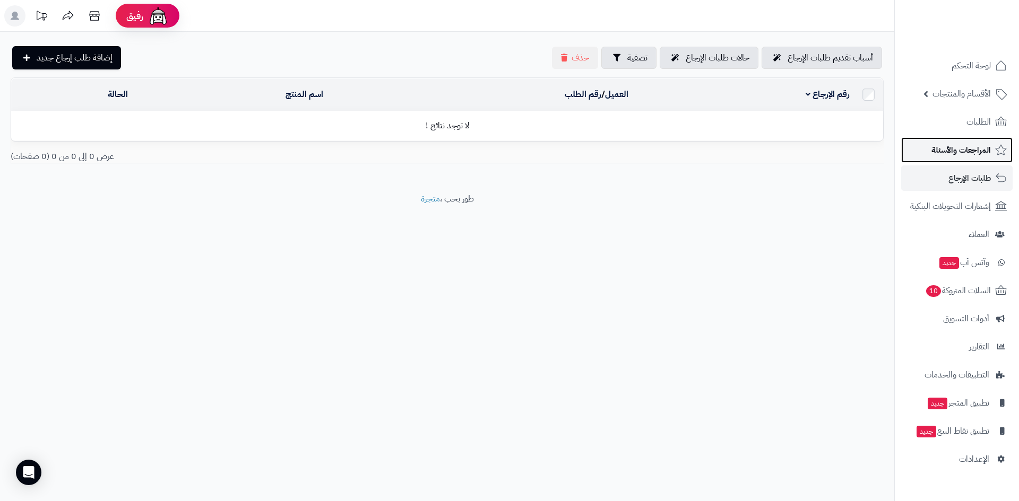
click at [971, 154] on span "المراجعات والأسئلة" at bounding box center [960, 150] width 59 height 15
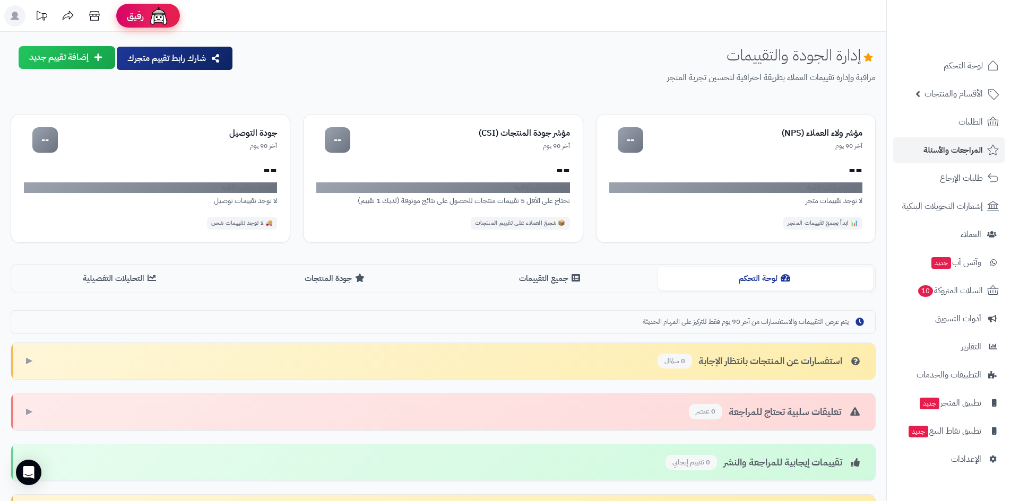
click at [155, 14] on img at bounding box center [158, 15] width 21 height 21
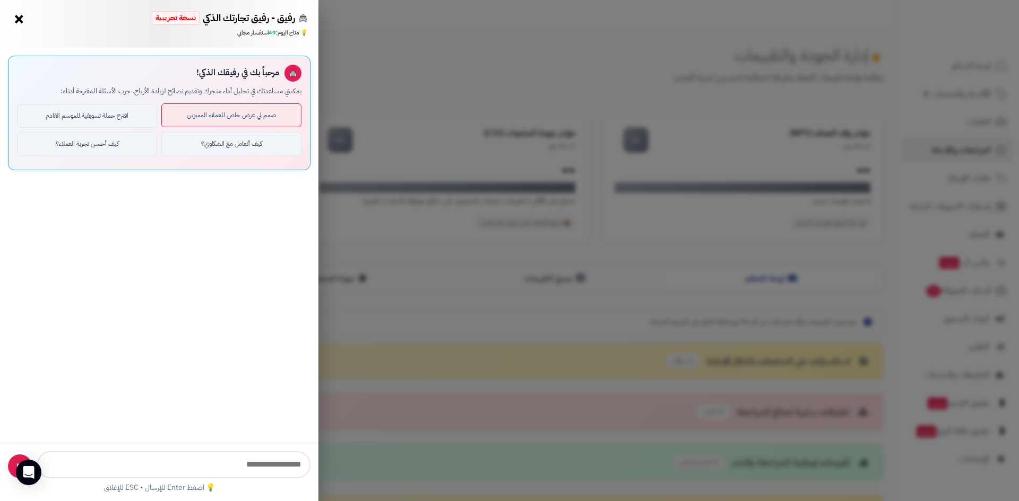
click at [237, 117] on button "صمم لي عرض خاص للعملاء المميزين" at bounding box center [231, 115] width 140 height 24
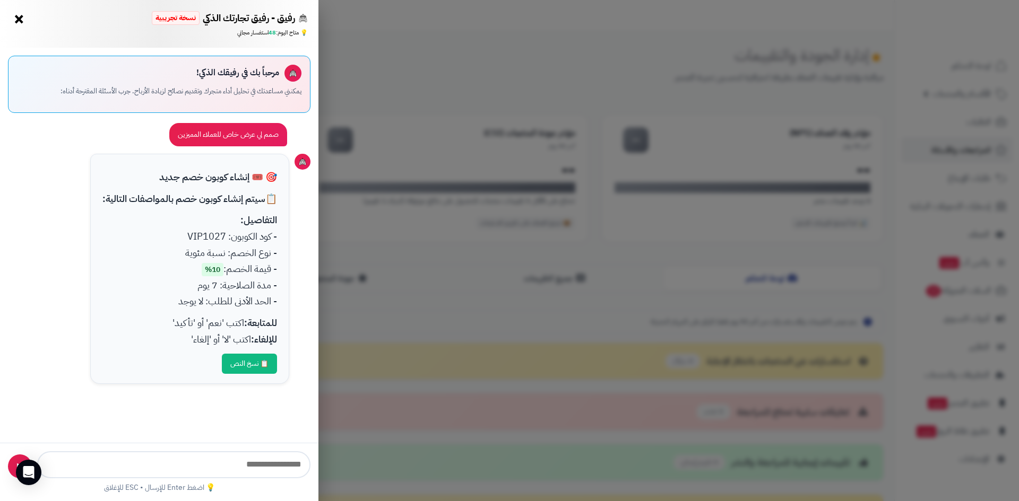
drag, startPoint x: 242, startPoint y: 365, endPoint x: 238, endPoint y: 272, distance: 93.5
click at [238, 272] on div "🎯 🎟️ إنشاء كوبون خصم جديد 📋 سيتم إنشاء كوبون خصم بالمواصفات التالية: التفاصيل: …" at bounding box center [189, 269] width 199 height 230
drag, startPoint x: 216, startPoint y: 267, endPoint x: 203, endPoint y: 268, distance: 13.8
click at [203, 268] on span "10%" at bounding box center [213, 269] width 22 height 13
click at [246, 367] on button "📋 نسخ النص" at bounding box center [249, 363] width 55 height 20
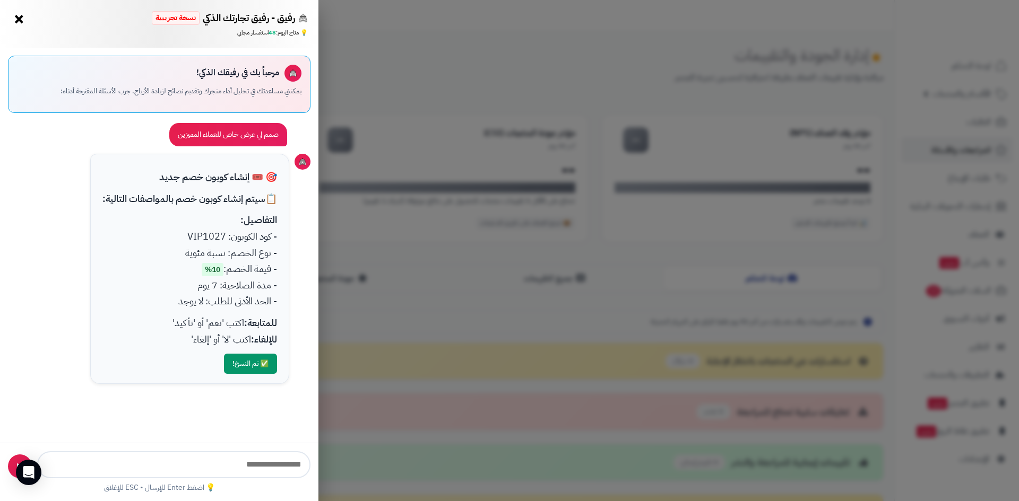
click at [222, 134] on div "صمم لي عرض خاص للعملاء المميزين" at bounding box center [228, 134] width 118 height 23
click at [19, 19] on button "×" at bounding box center [19, 18] width 17 height 17
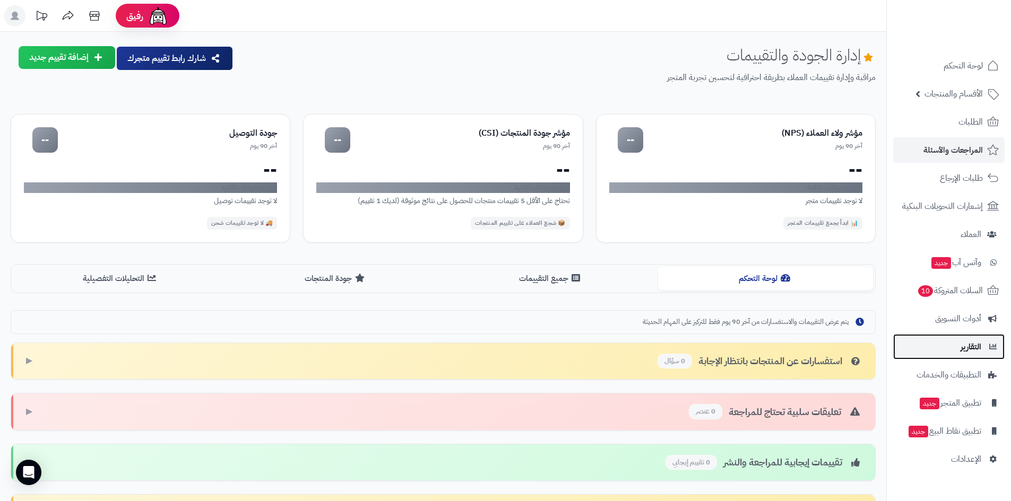
click at [980, 345] on span "التقارير" at bounding box center [970, 347] width 21 height 15
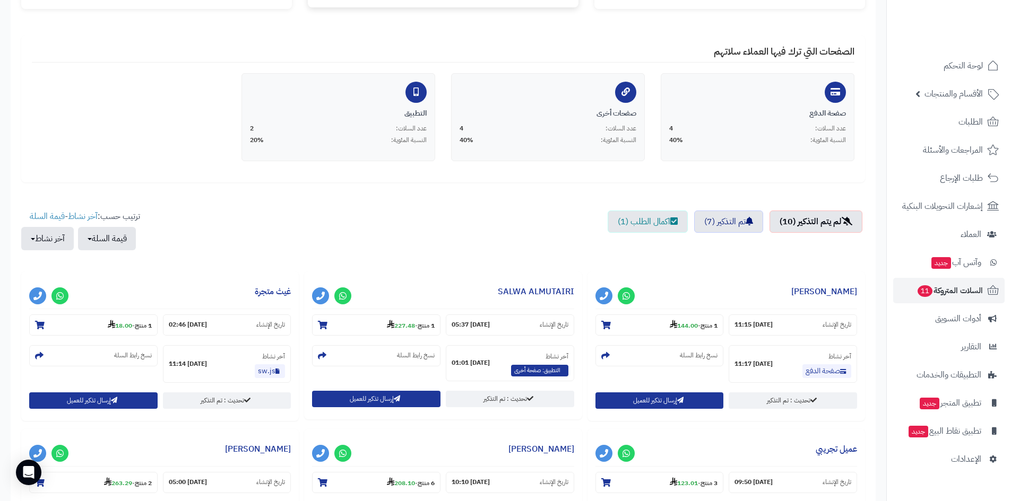
scroll to position [159, 0]
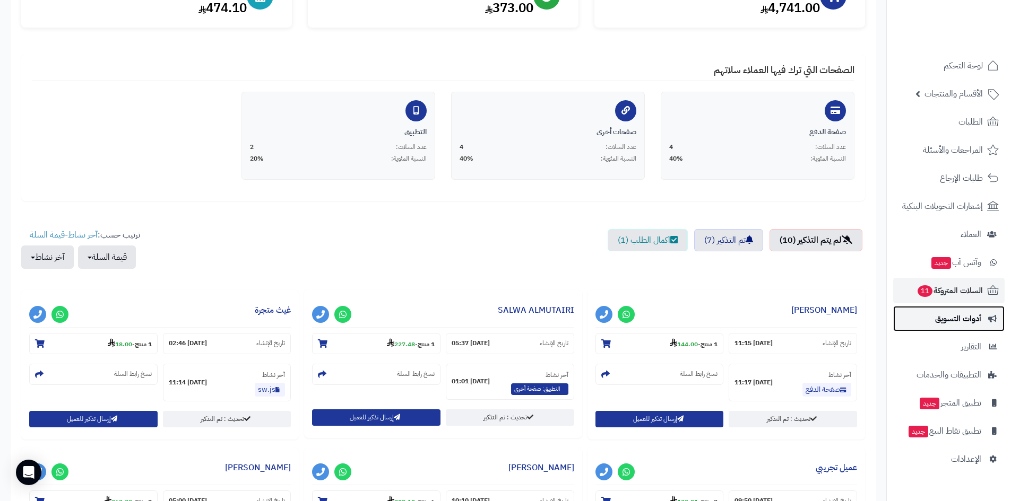
click at [968, 320] on span "أدوات التسويق" at bounding box center [958, 318] width 46 height 15
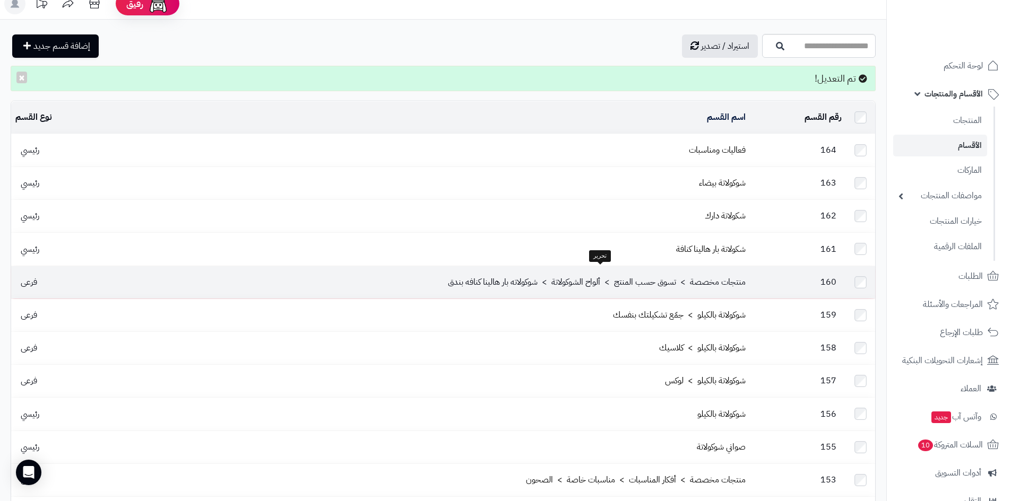
scroll to position [53, 0]
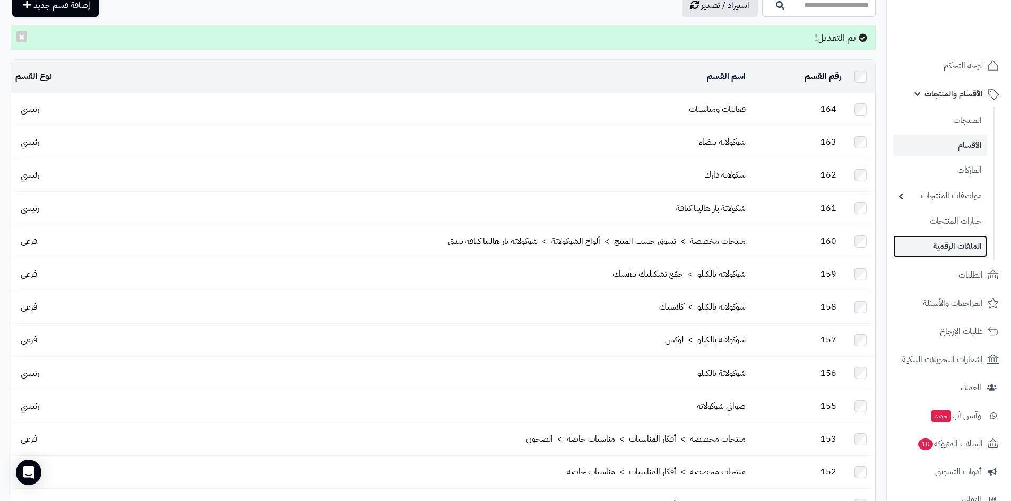
click at [950, 244] on link "الملفات الرقمية" at bounding box center [940, 247] width 94 height 22
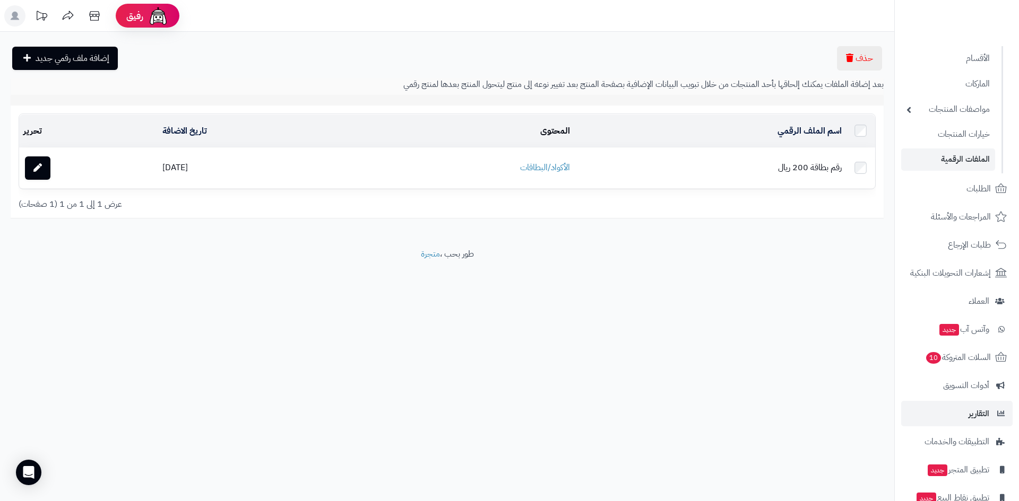
scroll to position [106, 0]
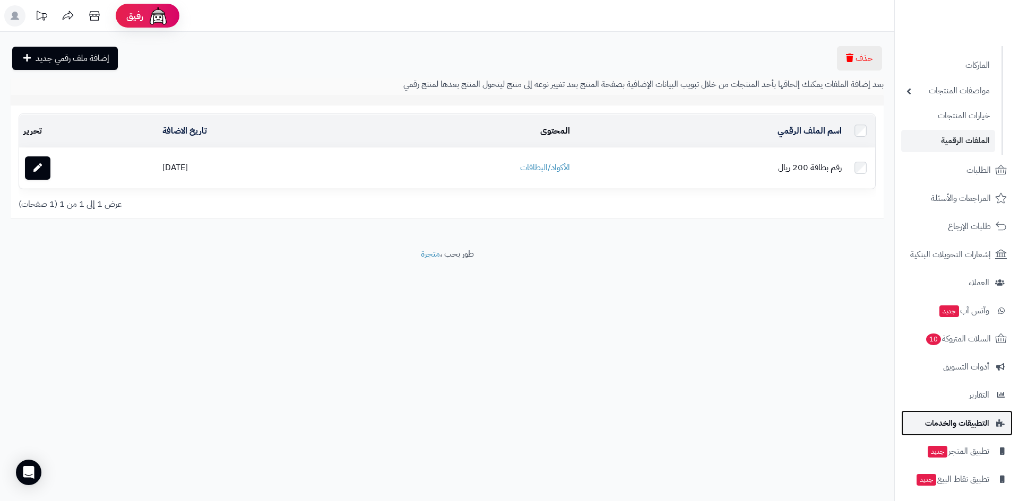
click at [957, 423] on span "التطبيقات والخدمات" at bounding box center [957, 423] width 64 height 15
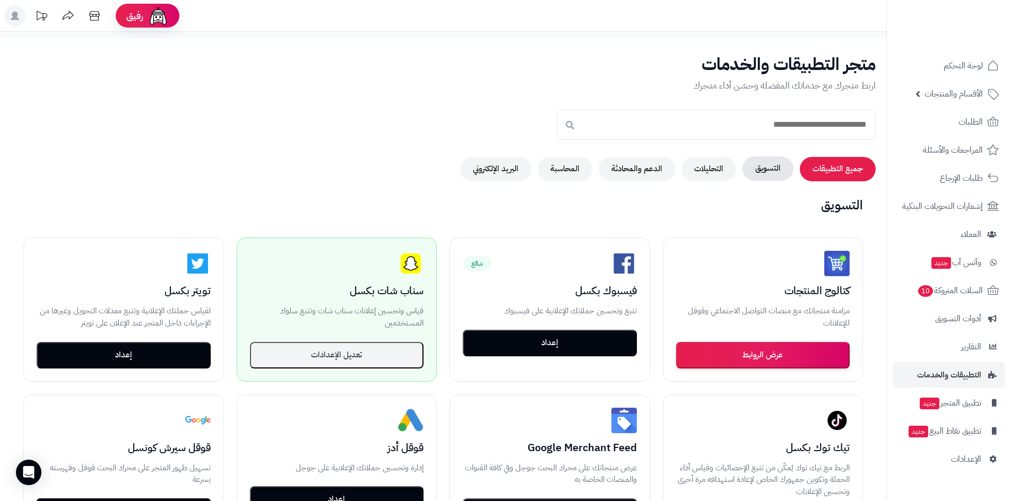
click at [766, 167] on button "التسويق" at bounding box center [767, 168] width 51 height 24
click at [832, 167] on button "جميع التطبيقات" at bounding box center [837, 168] width 76 height 24
click at [784, 175] on button "التسويق" at bounding box center [767, 168] width 51 height 24
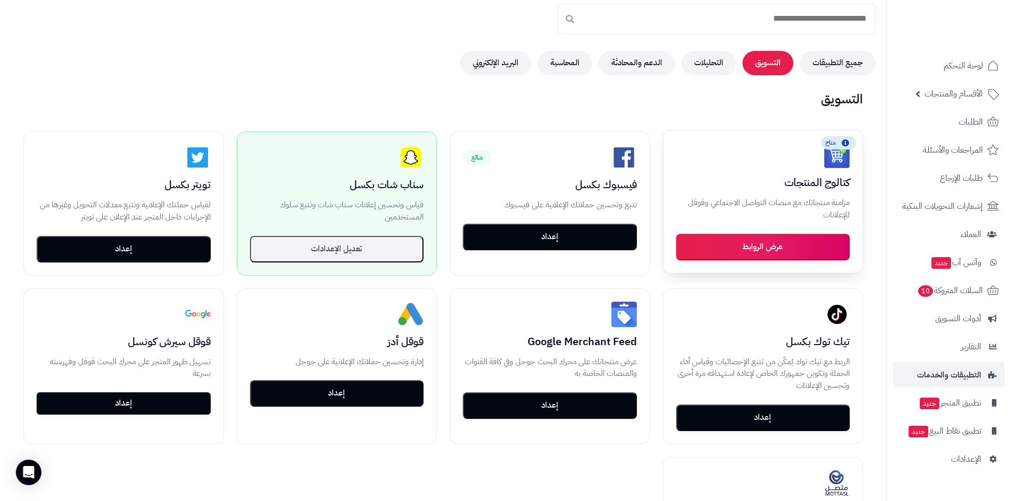
scroll to position [53, 0]
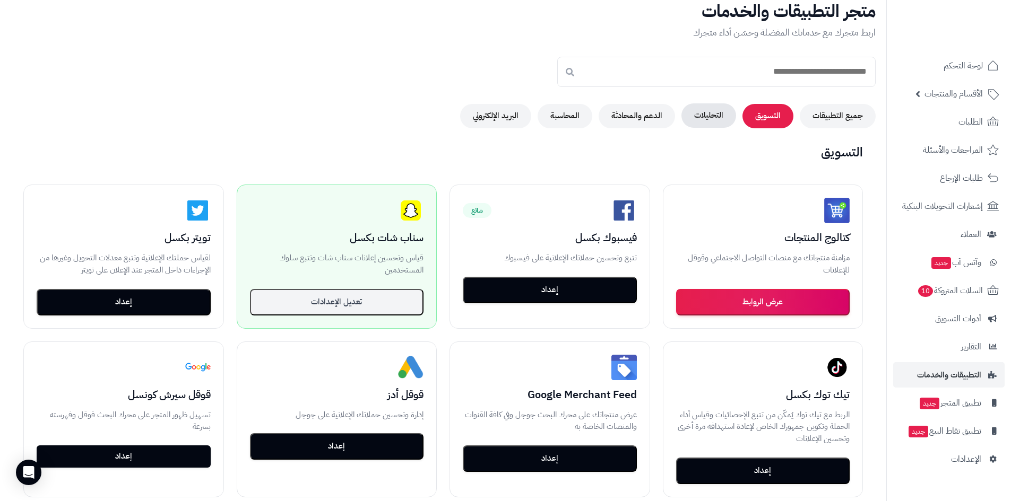
click at [720, 116] on button "التحليلات" at bounding box center [708, 115] width 55 height 24
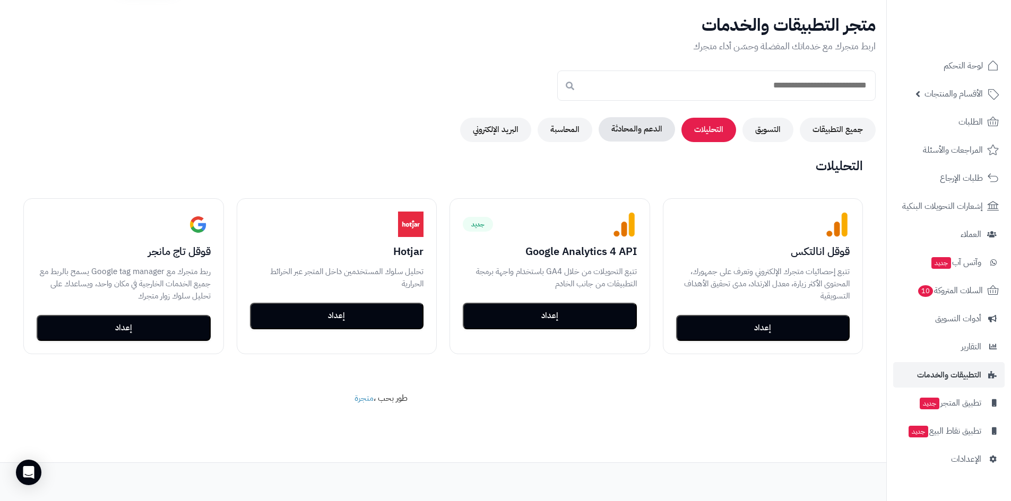
click at [643, 124] on button "الدعم والمحادثة" at bounding box center [636, 129] width 76 height 24
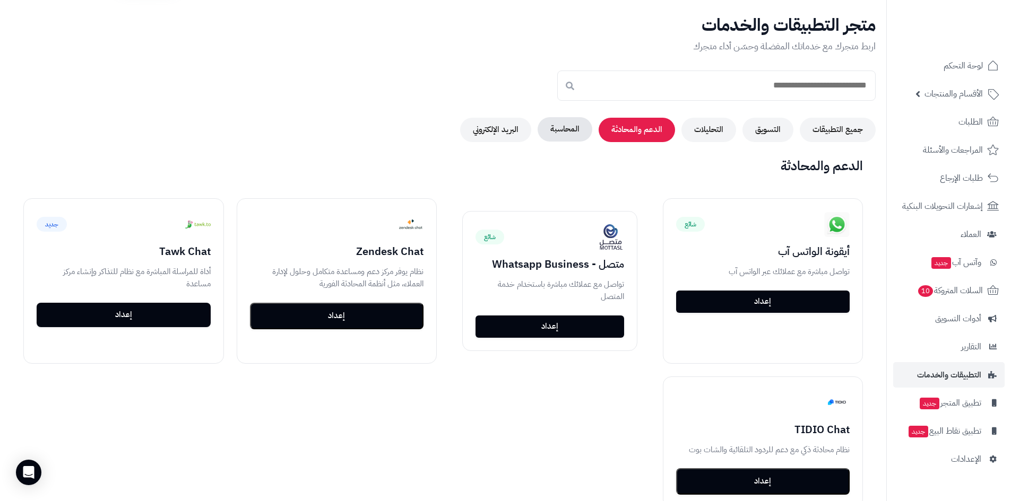
click at [569, 128] on button "المحاسبة" at bounding box center [564, 129] width 55 height 24
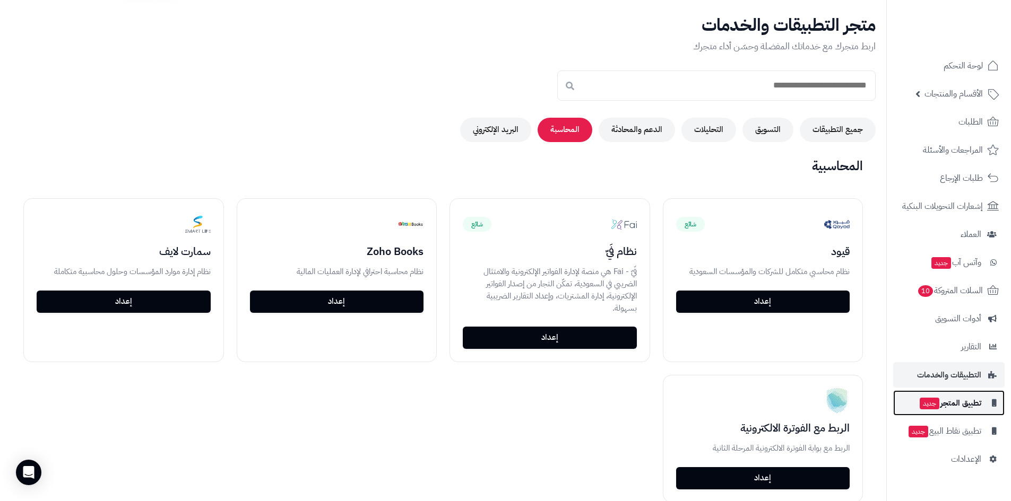
click at [968, 403] on span "تطبيق المتجر جديد" at bounding box center [949, 403] width 63 height 15
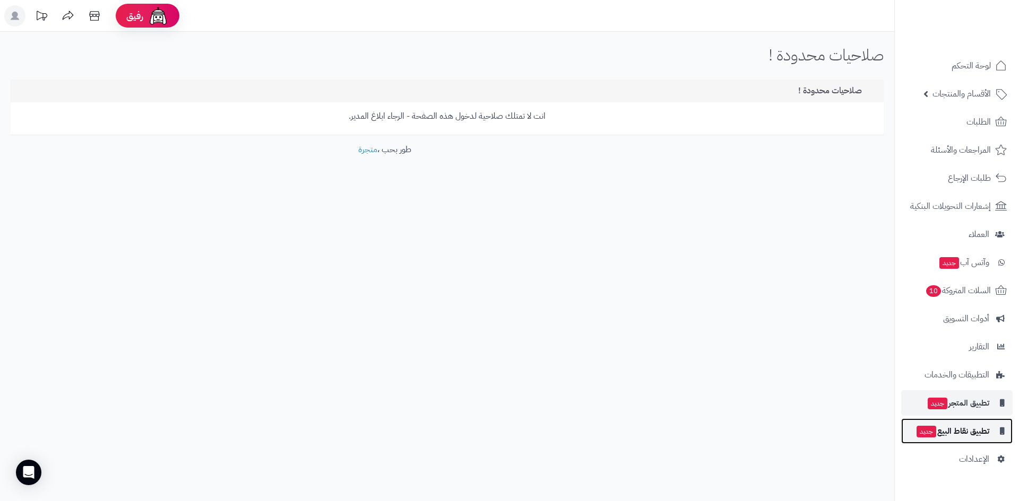
click at [971, 425] on span "تطبيق نقاط البيع جديد" at bounding box center [952, 431] width 74 height 15
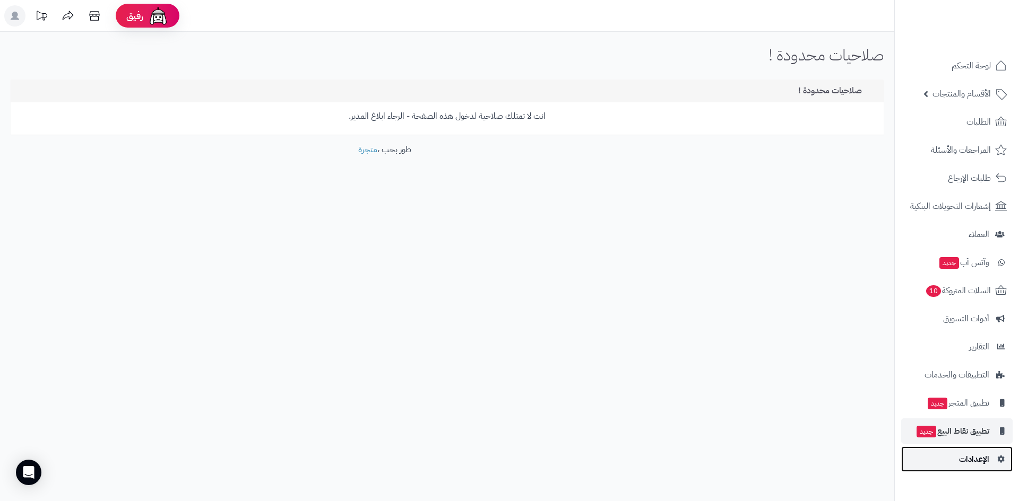
click at [982, 450] on link "الإعدادات" at bounding box center [956, 459] width 111 height 25
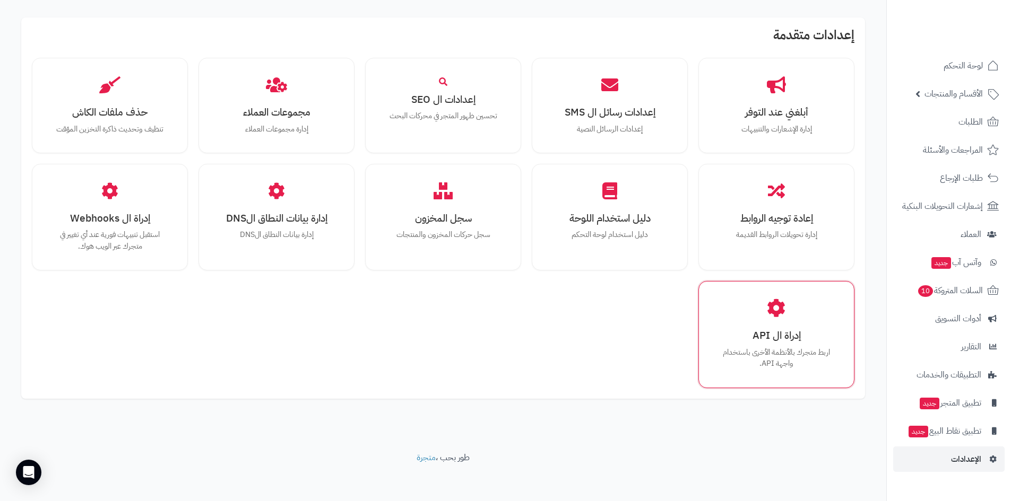
scroll to position [652, 0]
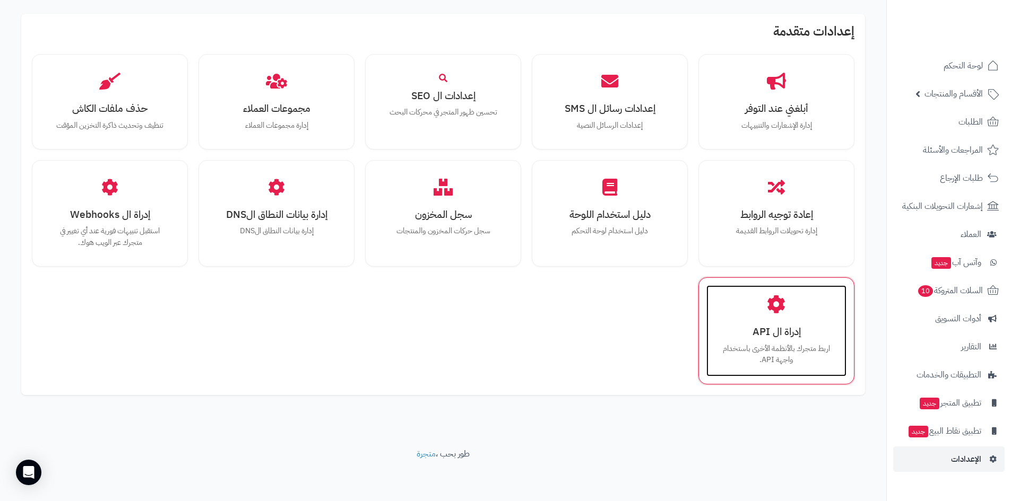
click at [788, 337] on h3 "إدراة ال API" at bounding box center [776, 331] width 119 height 11
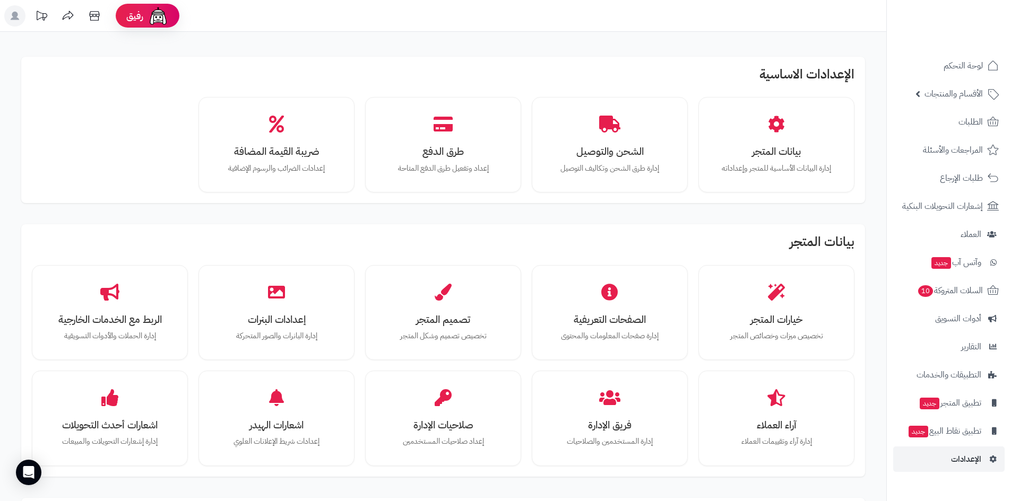
scroll to position [652, 0]
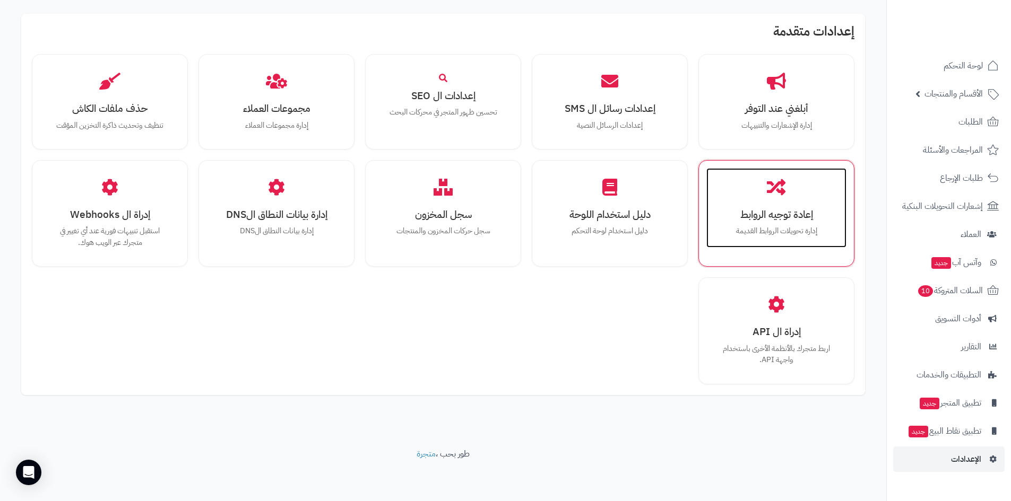
click at [739, 231] on p "إدارة تحويلات الروابط القديمة" at bounding box center [776, 231] width 119 height 12
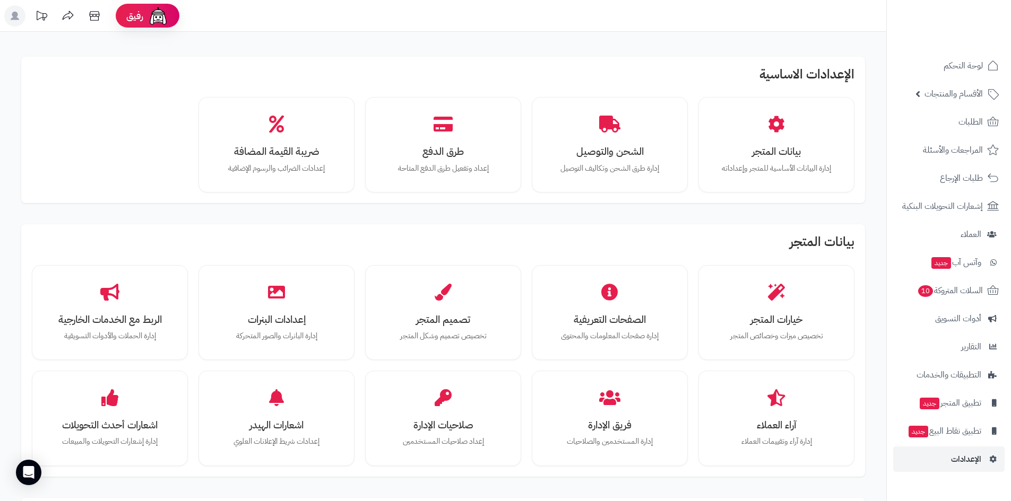
scroll to position [652, 0]
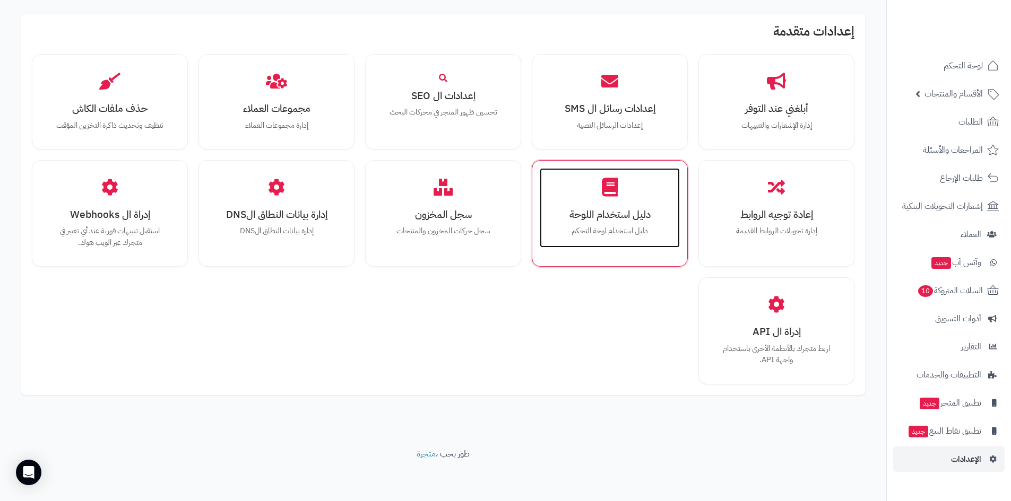
click at [606, 235] on p "دليل استخدام لوحة التحكم" at bounding box center [609, 231] width 119 height 12
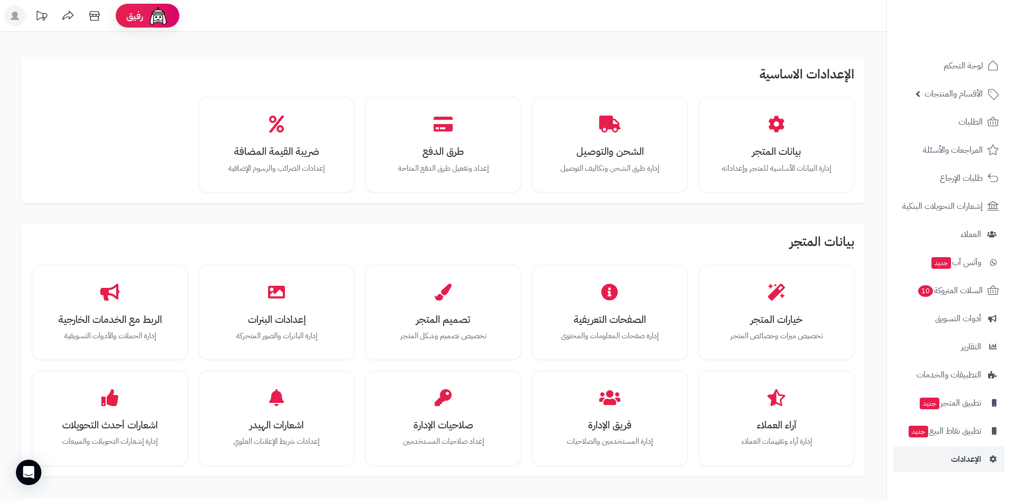
scroll to position [651, 0]
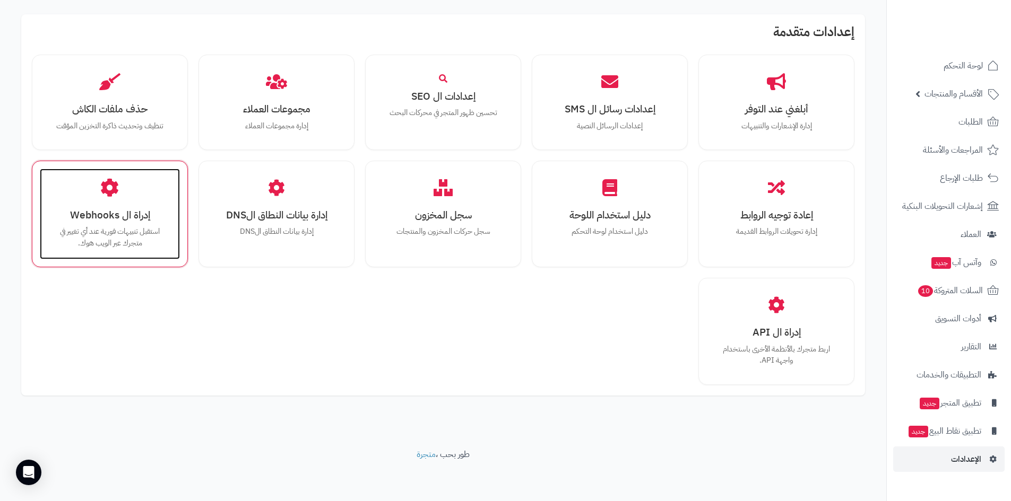
click at [136, 210] on h3 "إدراة ال Webhooks" at bounding box center [109, 215] width 119 height 11
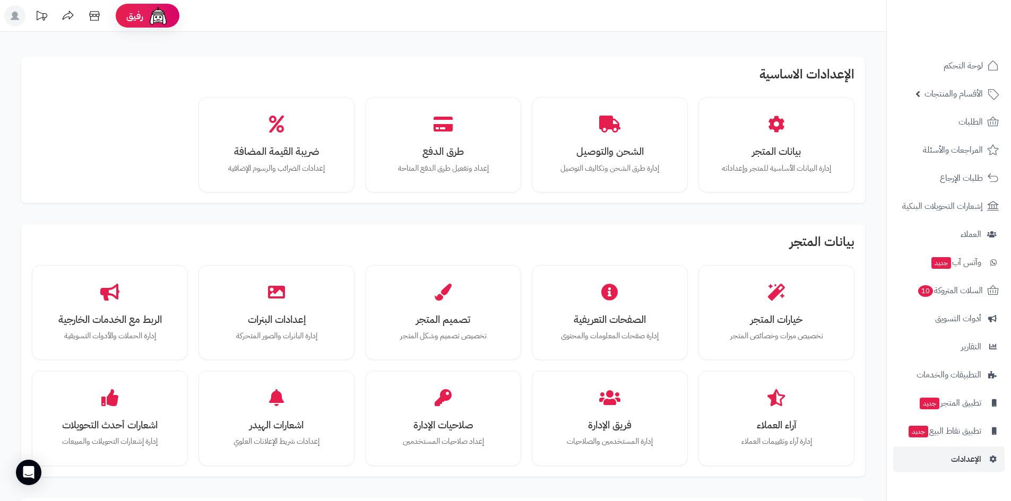
scroll to position [651, 0]
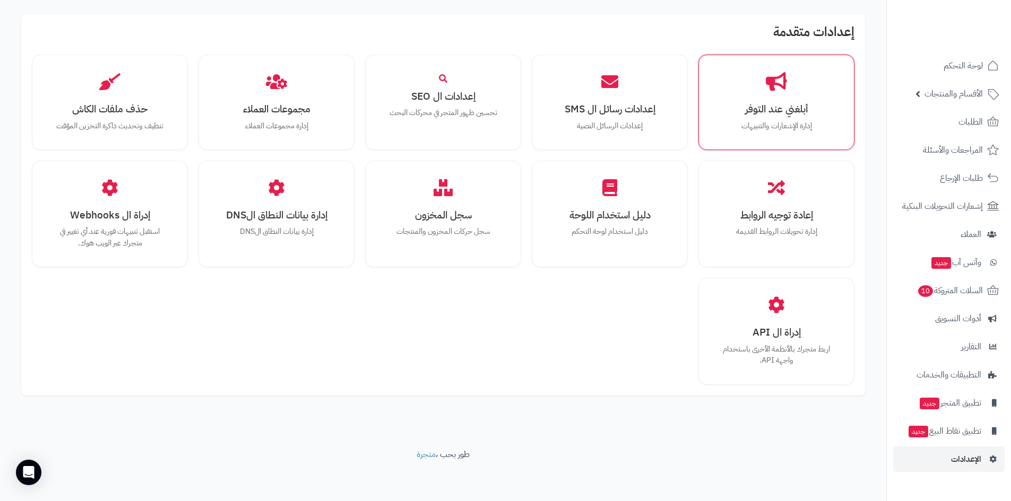
click at [790, 147] on div "أبلغني عند التوفر إدارة الإشعارات والتنبيهات" at bounding box center [776, 102] width 156 height 95
click at [782, 131] on p "إدارة الإشعارات والتنبيهات" at bounding box center [776, 126] width 119 height 12
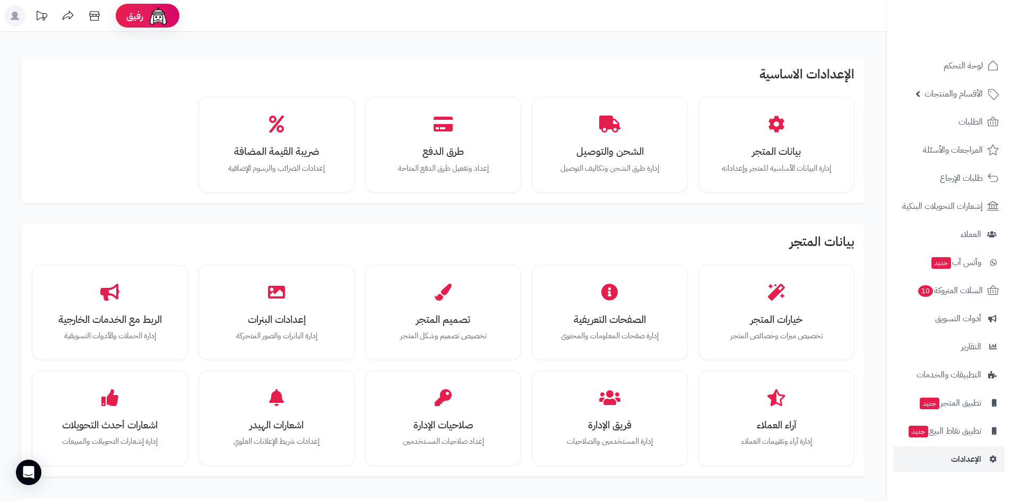
scroll to position [651, 0]
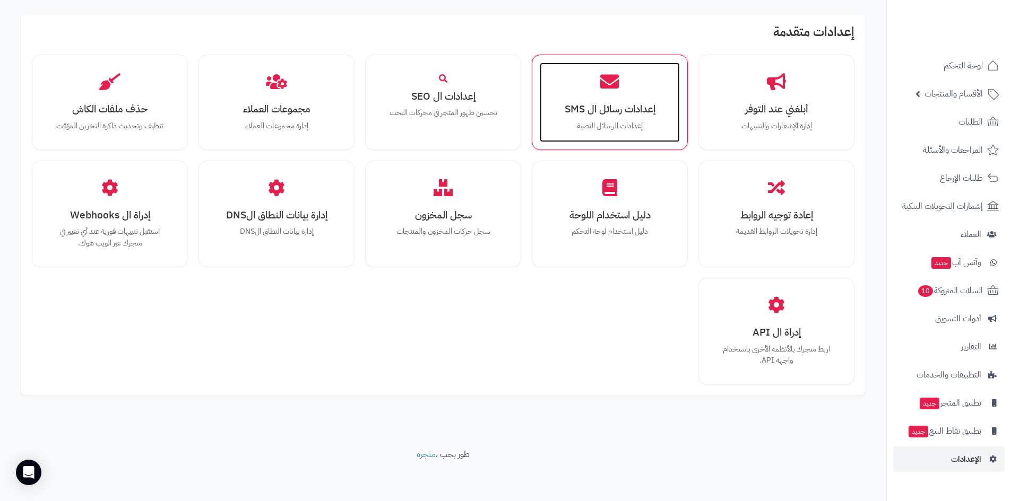
click at [638, 115] on h3 "إعدادات رسائل ال SMS" at bounding box center [609, 108] width 119 height 11
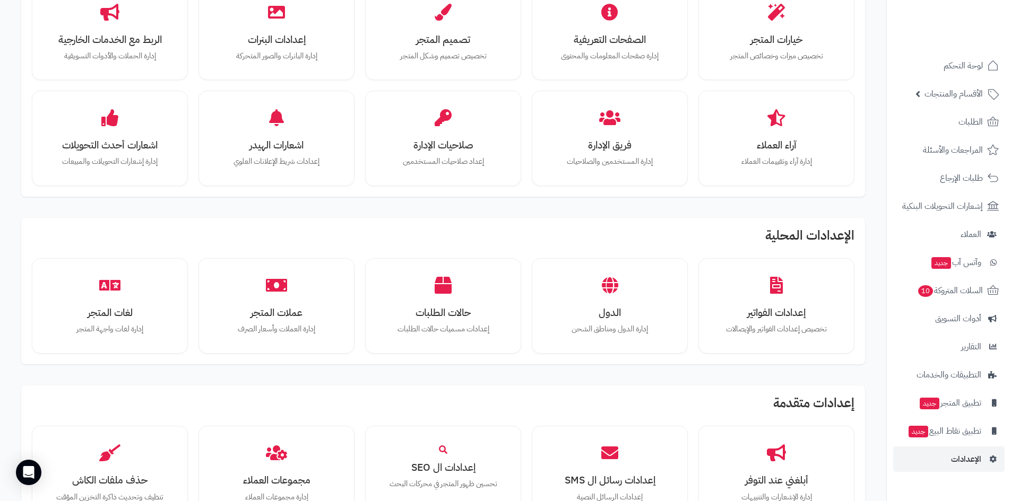
scroll to position [227, 0]
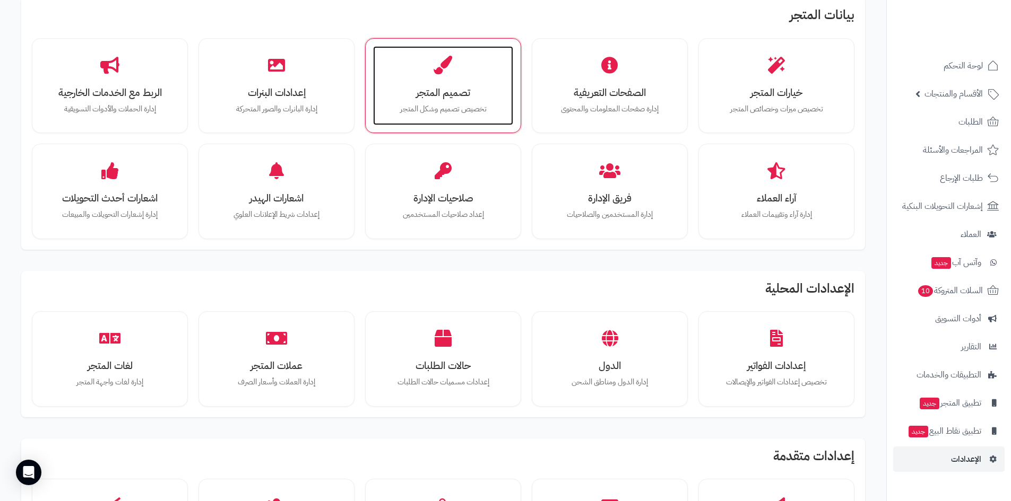
click at [433, 103] on p "تخصيص تصميم وشكل المتجر" at bounding box center [443, 109] width 119 height 12
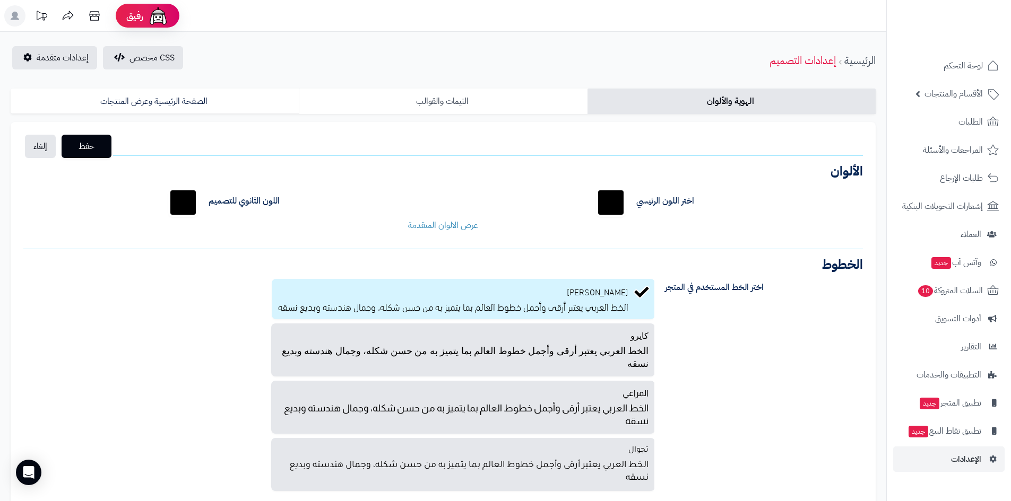
click at [408, 101] on link "الثيمات والقوالب" at bounding box center [443, 101] width 288 height 25
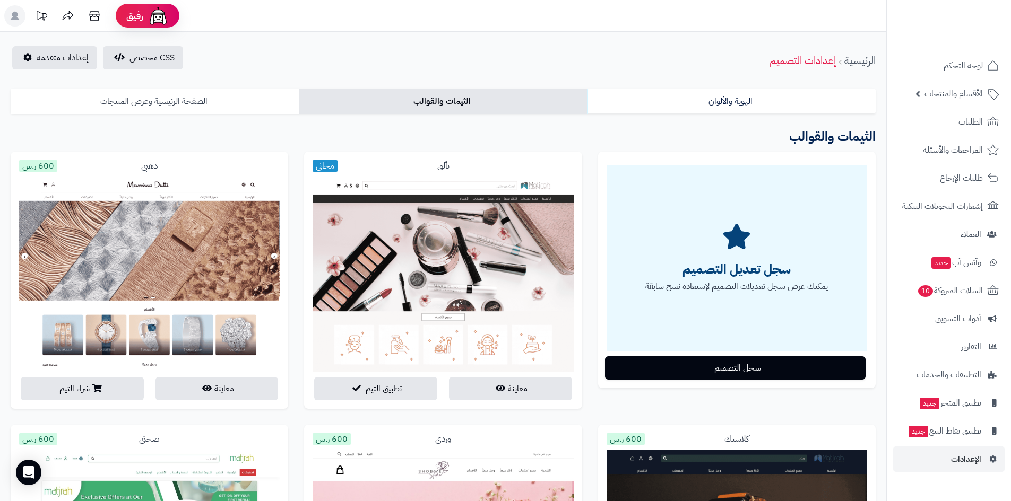
click at [245, 110] on link "الصفحة الرئيسية وعرض المنتجات" at bounding box center [155, 101] width 288 height 25
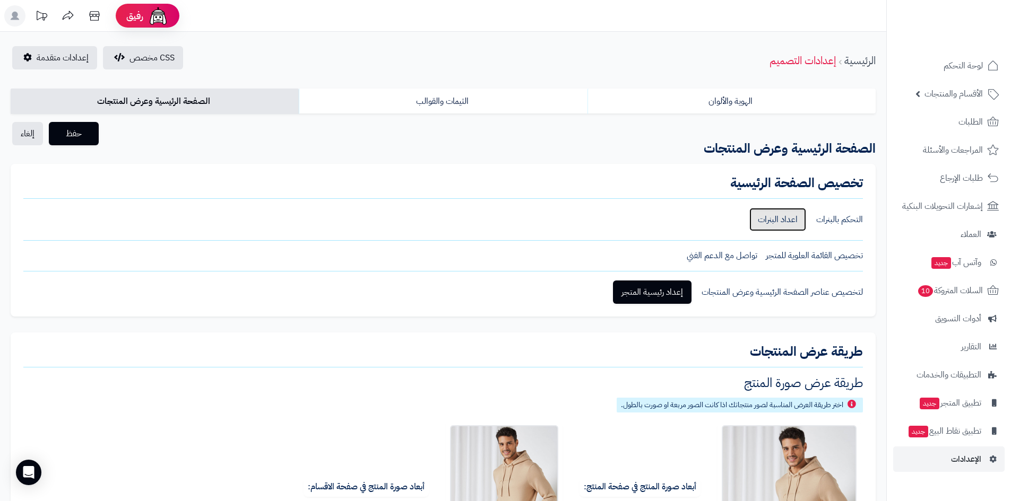
click at [775, 222] on link "اعداد البنرات" at bounding box center [777, 219] width 57 height 23
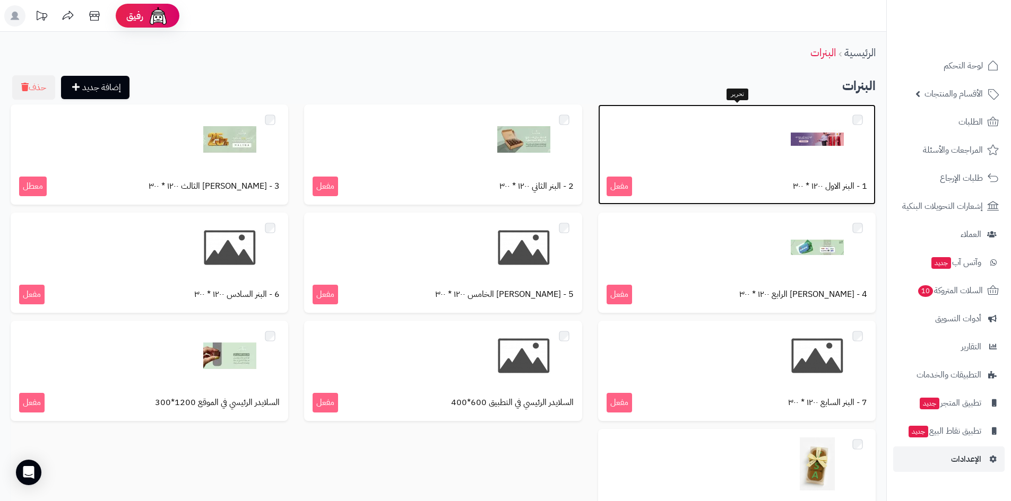
click at [783, 154] on div at bounding box center [736, 139] width 260 height 53
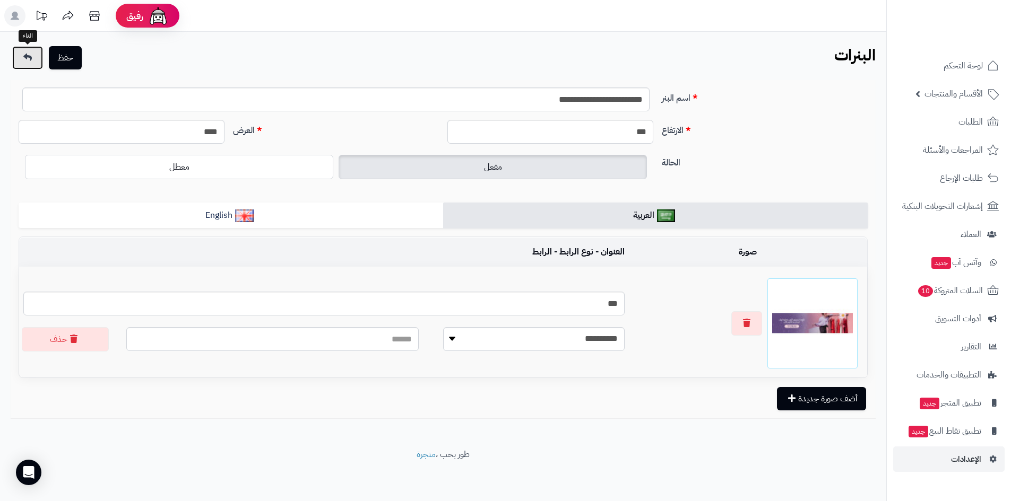
click at [19, 63] on link at bounding box center [27, 57] width 31 height 23
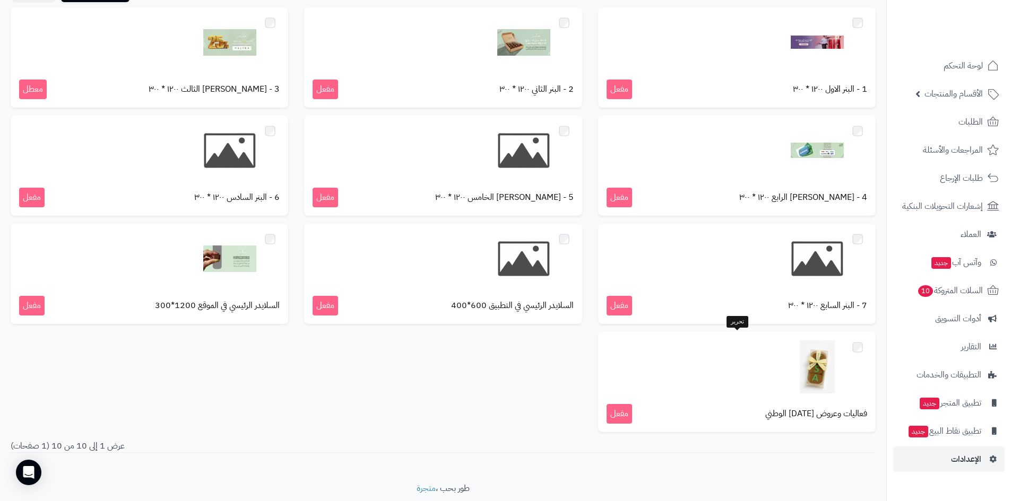
scroll to position [79, 0]
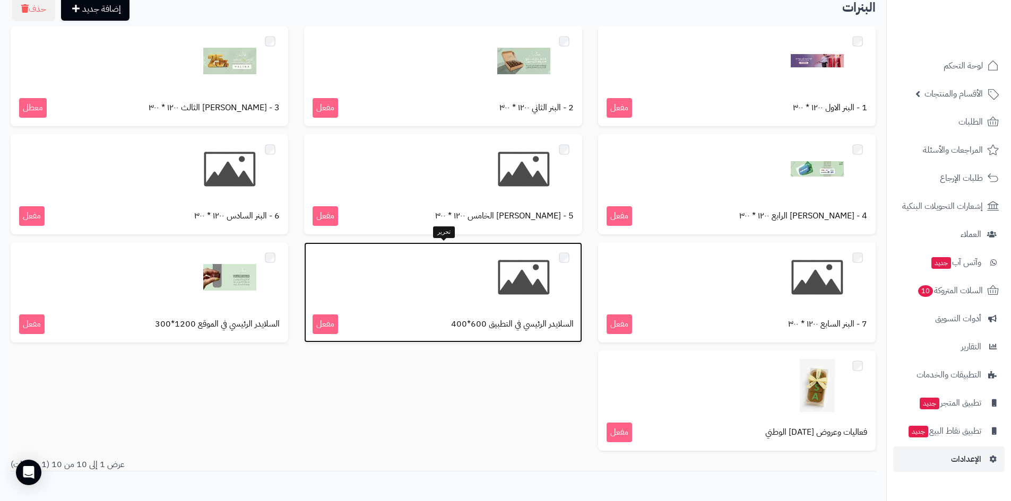
click at [518, 272] on img at bounding box center [523, 277] width 53 height 53
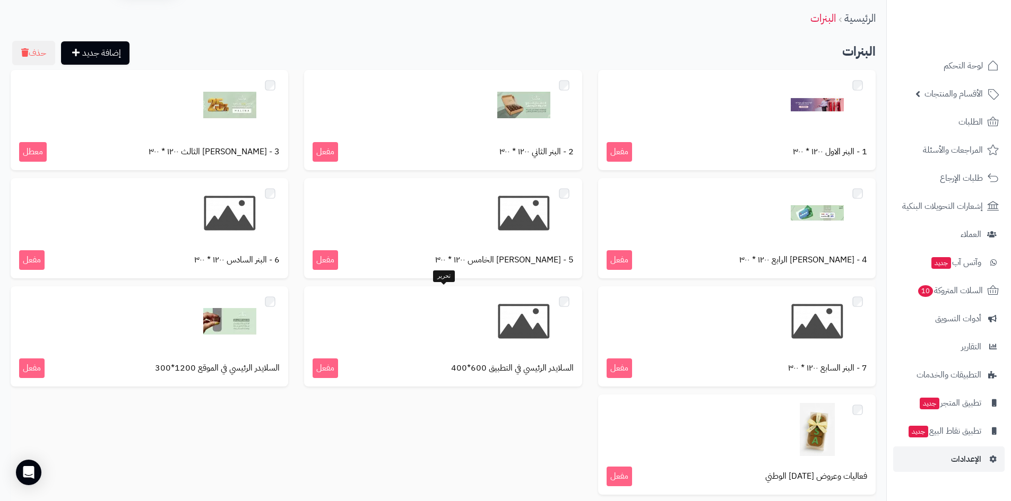
scroll to position [53, 0]
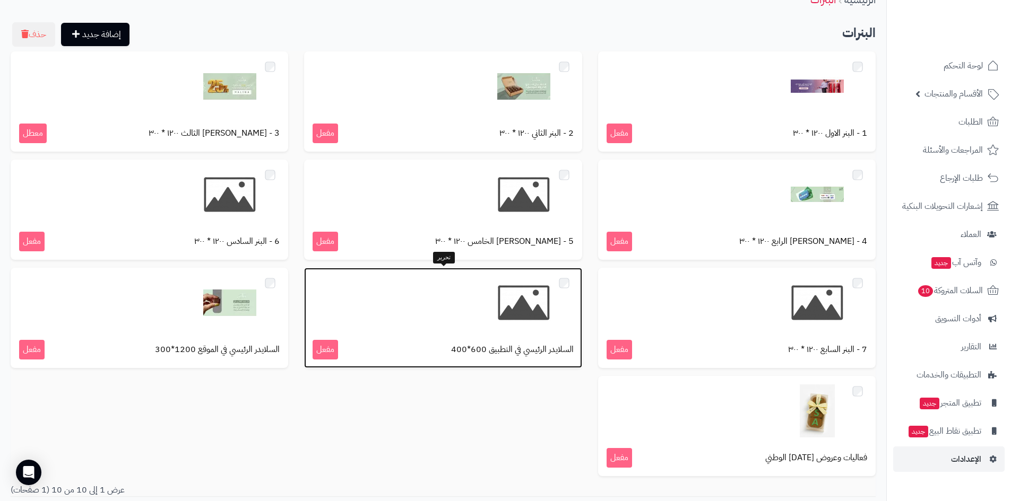
click at [446, 308] on div at bounding box center [442, 302] width 260 height 53
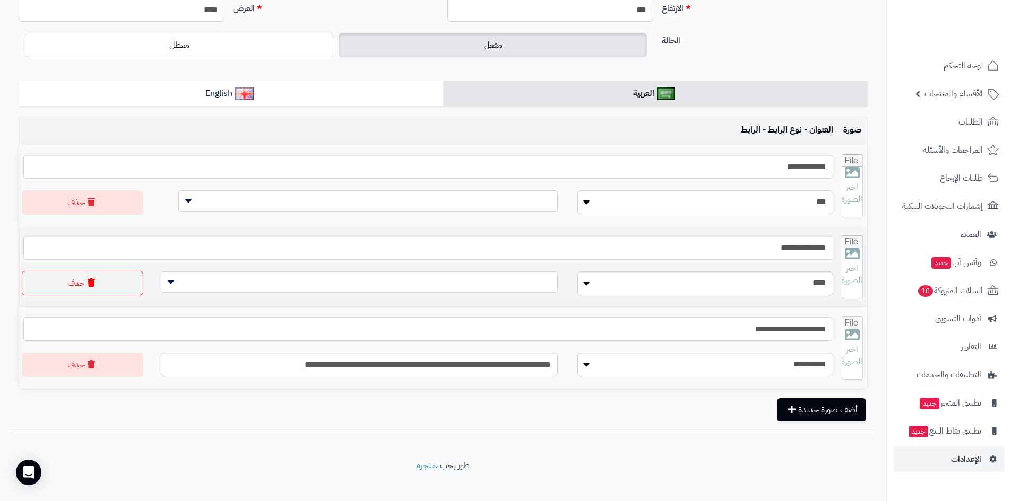
scroll to position [134, 0]
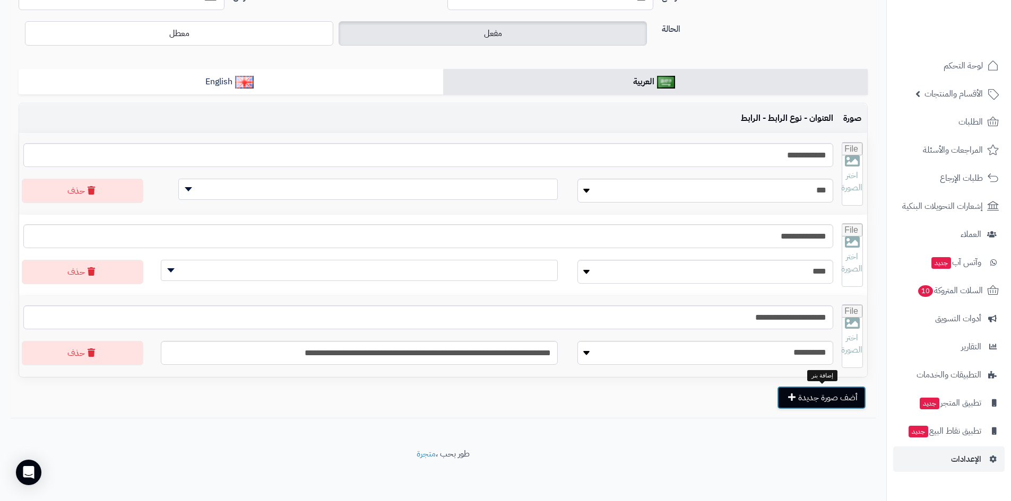
click at [820, 402] on button "أضف صورة جديدة" at bounding box center [821, 397] width 89 height 23
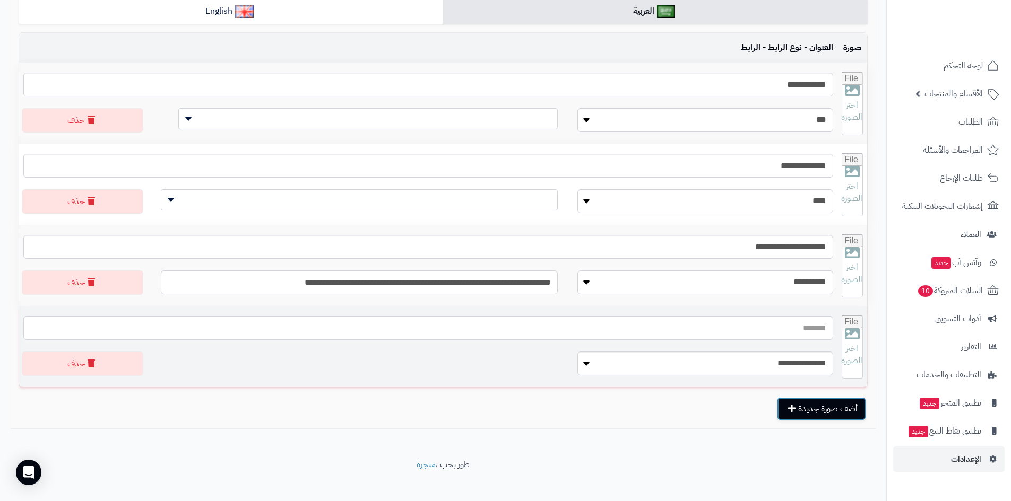
scroll to position [215, 0]
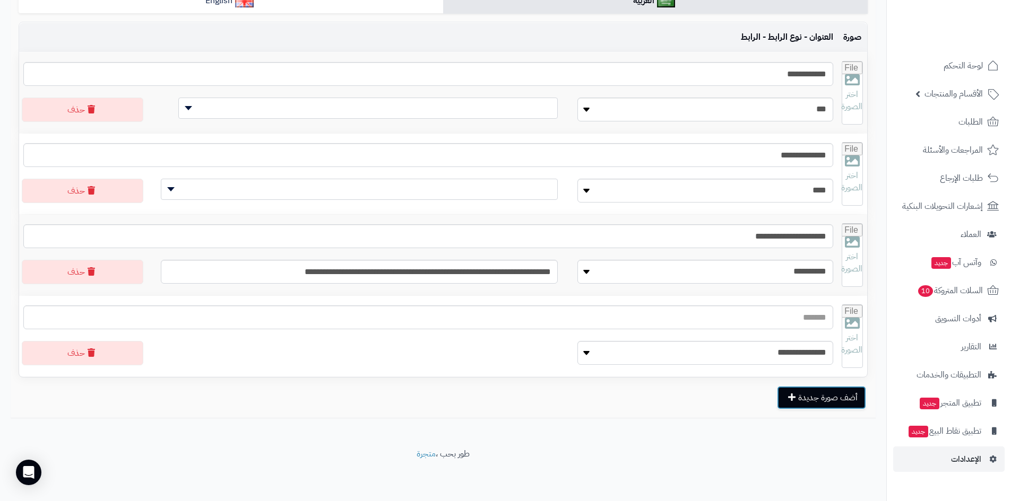
click at [813, 405] on button "أضف صورة جديدة" at bounding box center [821, 397] width 89 height 23
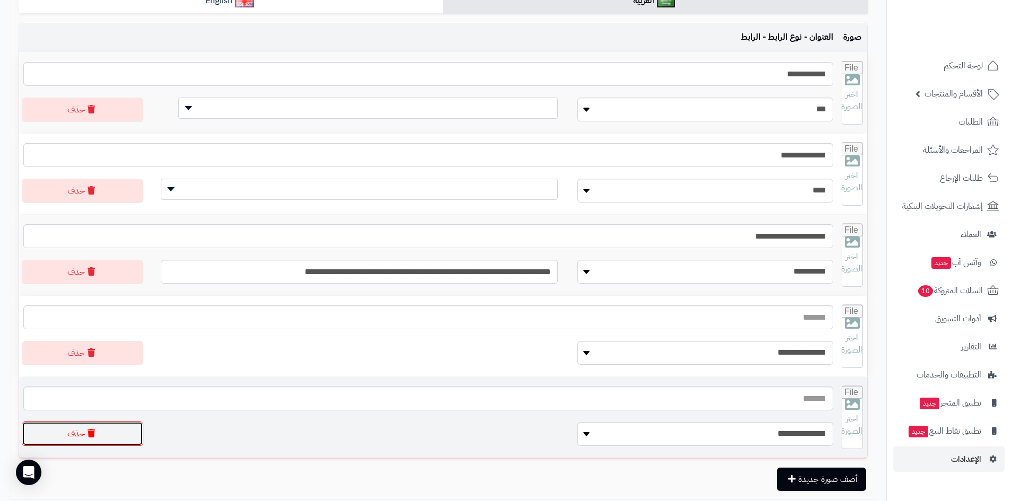
click at [112, 438] on button "حذف" at bounding box center [82, 434] width 121 height 24
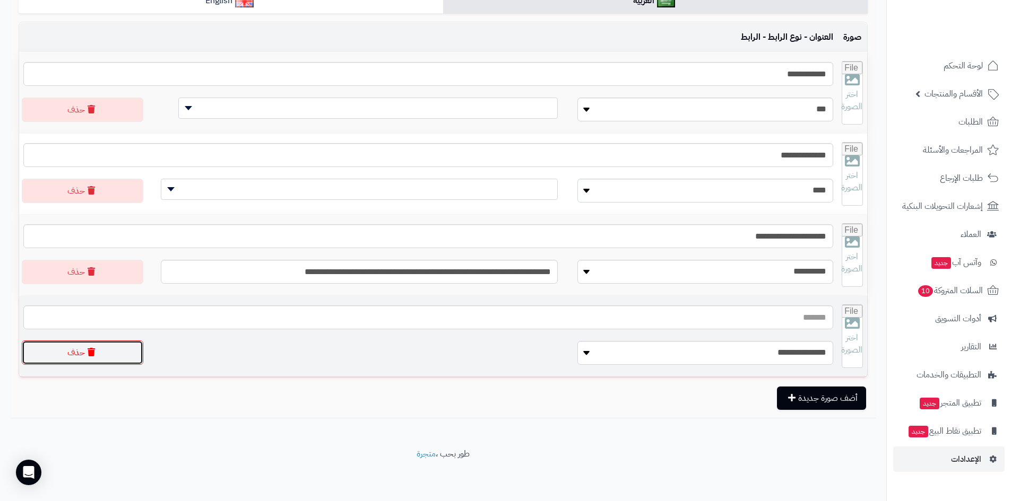
click at [91, 355] on icon "button" at bounding box center [91, 352] width 7 height 8
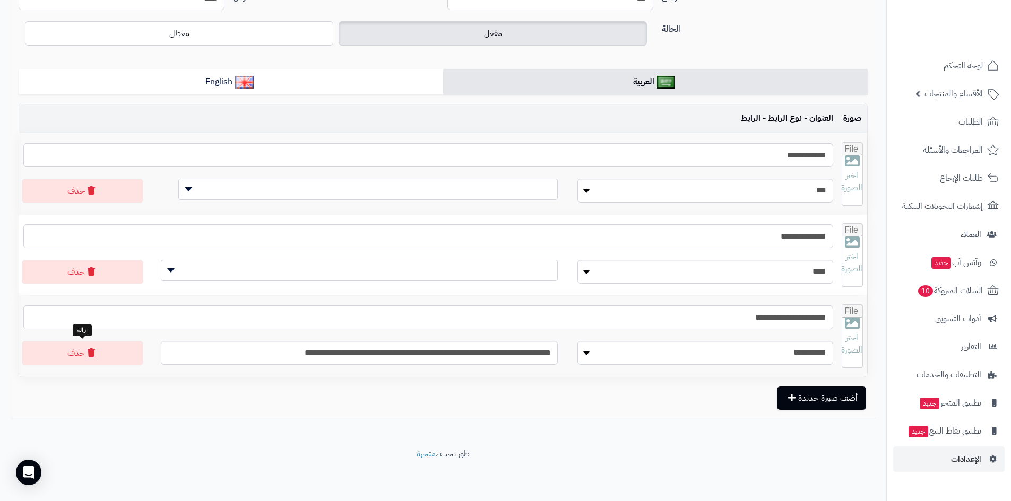
scroll to position [134, 0]
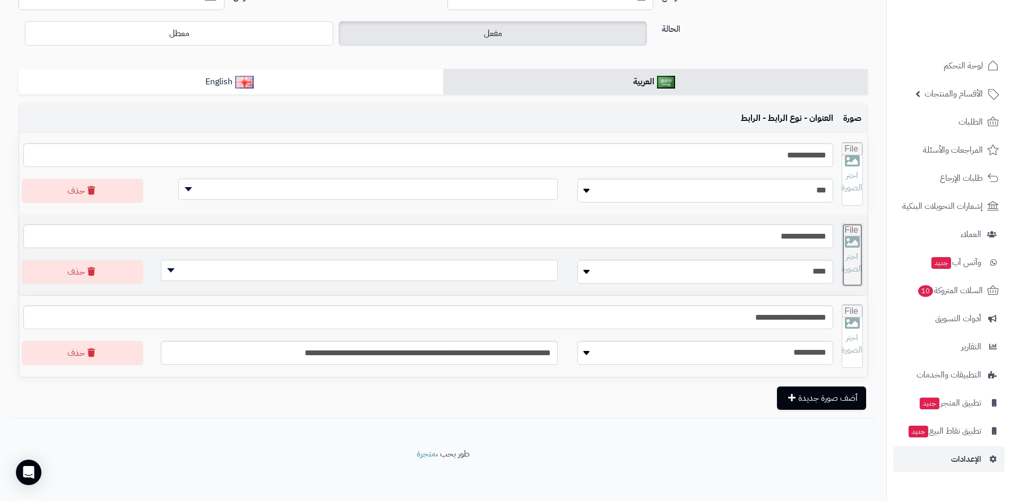
click at [842, 261] on input "file" at bounding box center [852, 255] width 20 height 63
type input "**********"
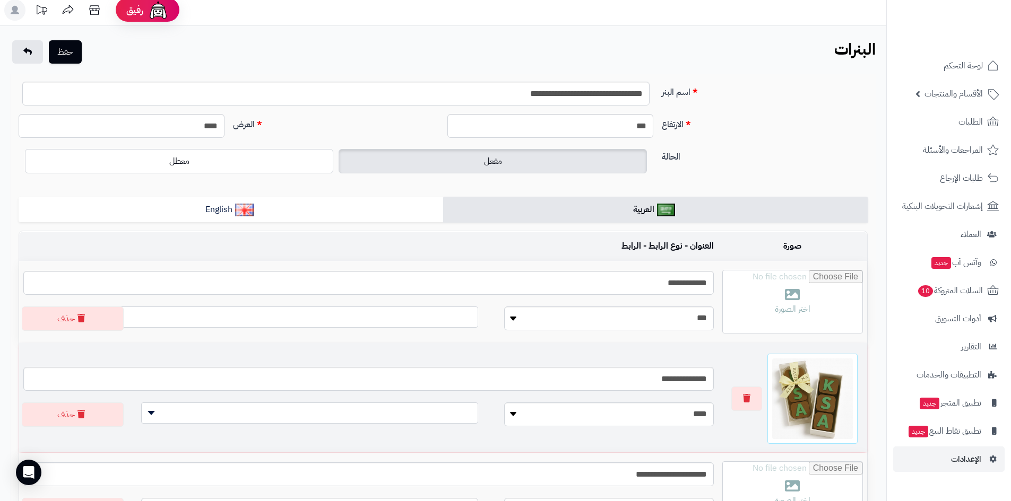
scroll to position [0, 0]
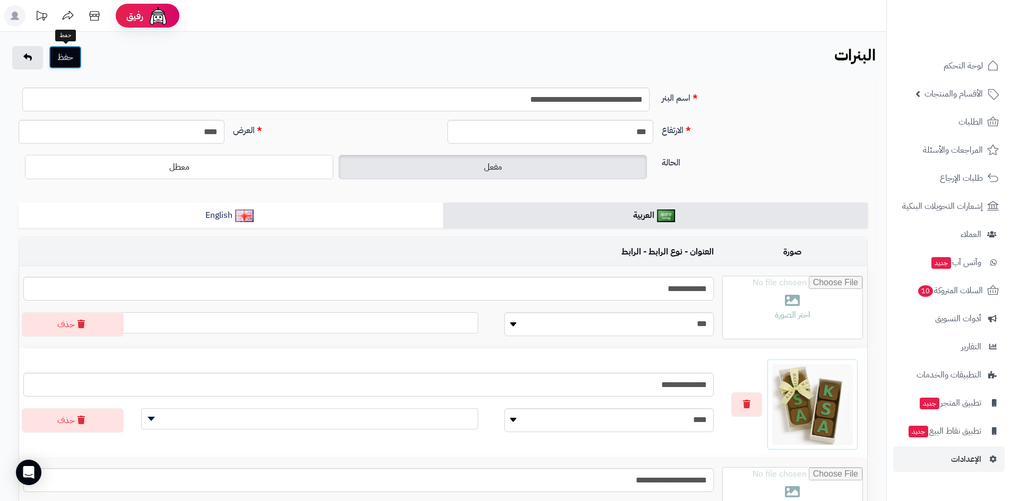
click at [72, 61] on button "حفظ" at bounding box center [65, 57] width 33 height 23
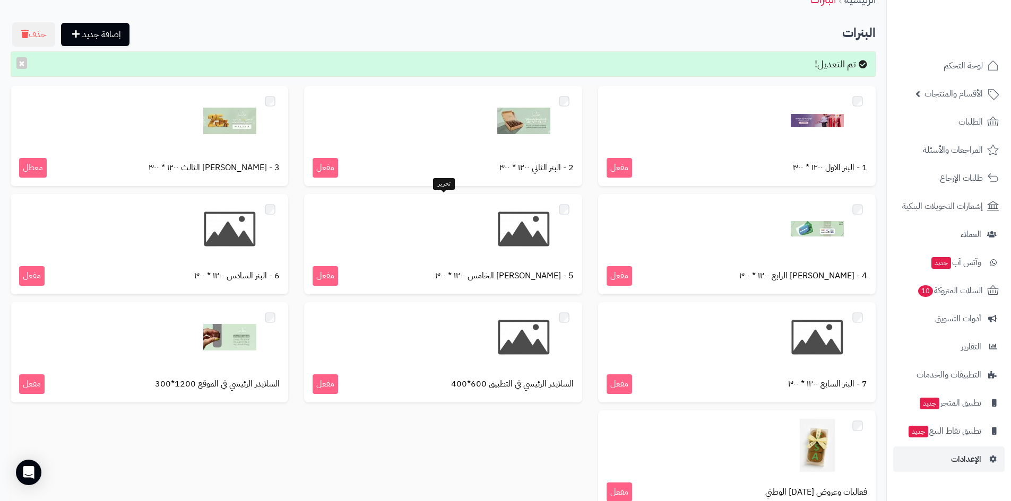
scroll to position [106, 0]
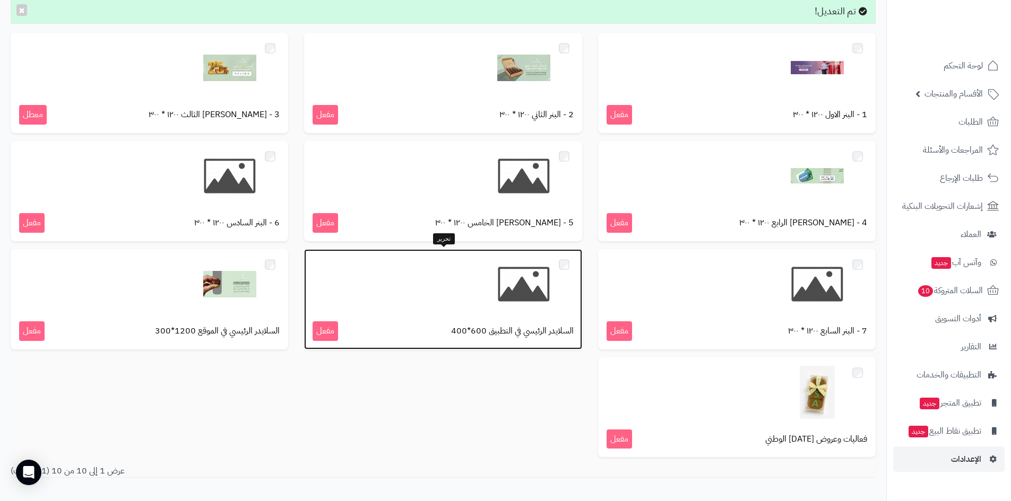
click at [466, 285] on div at bounding box center [442, 284] width 260 height 53
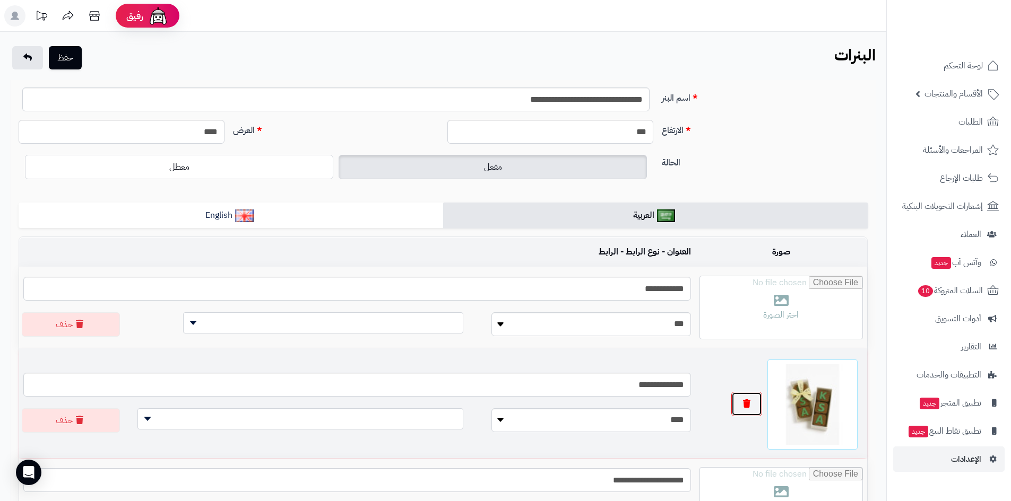
click at [745, 407] on icon "button" at bounding box center [746, 403] width 7 height 8
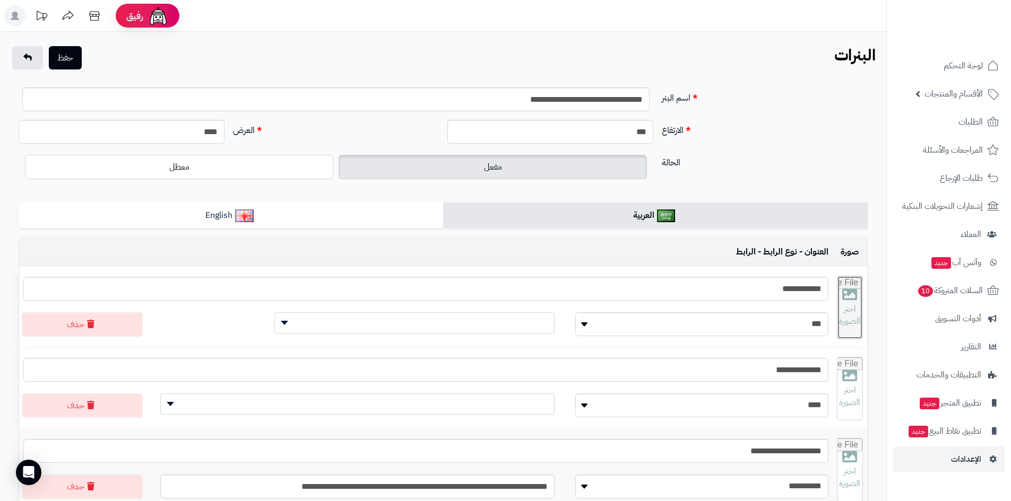
click at [849, 299] on input "file" at bounding box center [849, 307] width 25 height 63
type input "**********"
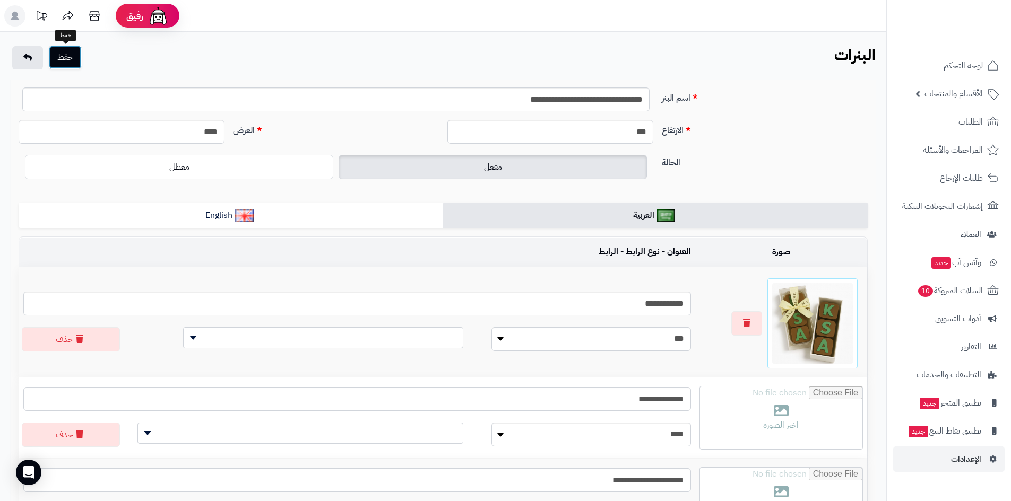
click at [72, 60] on button "حفظ" at bounding box center [65, 57] width 33 height 23
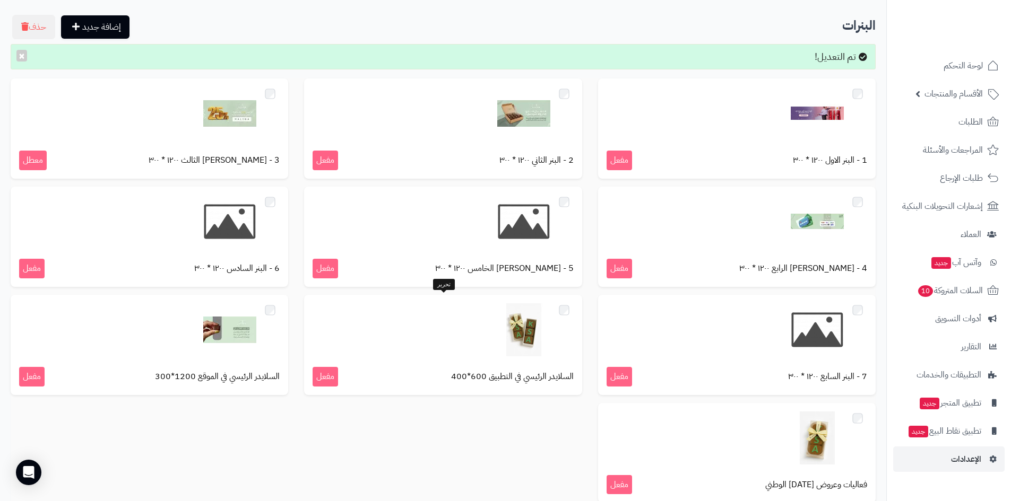
scroll to position [59, 0]
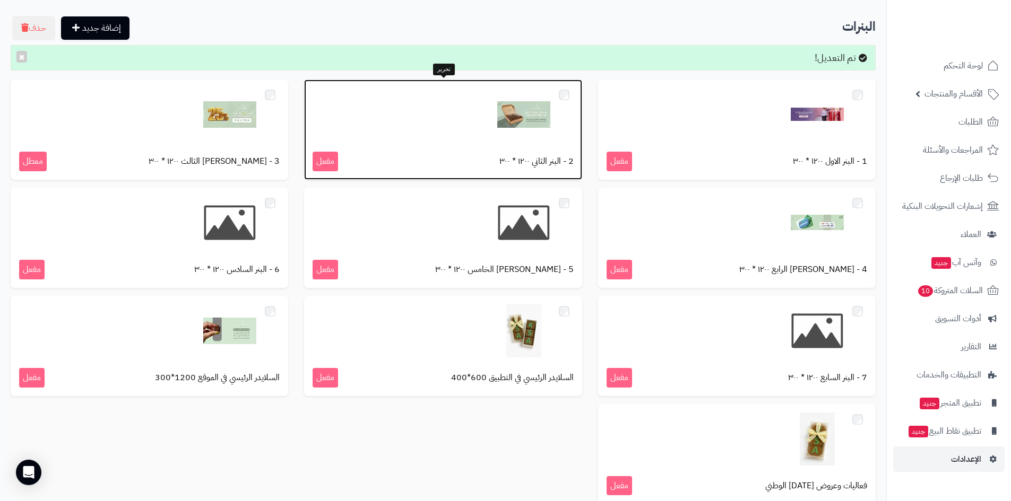
click at [538, 169] on p "2 - البنر الثاني ١٢٠٠ * ٣٠٠ مفعل" at bounding box center [442, 162] width 260 height 20
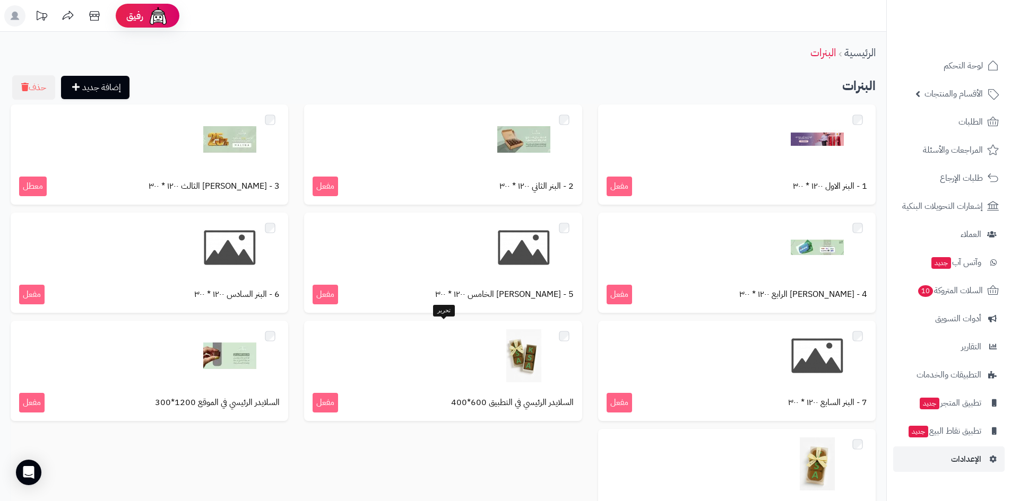
scroll to position [59, 0]
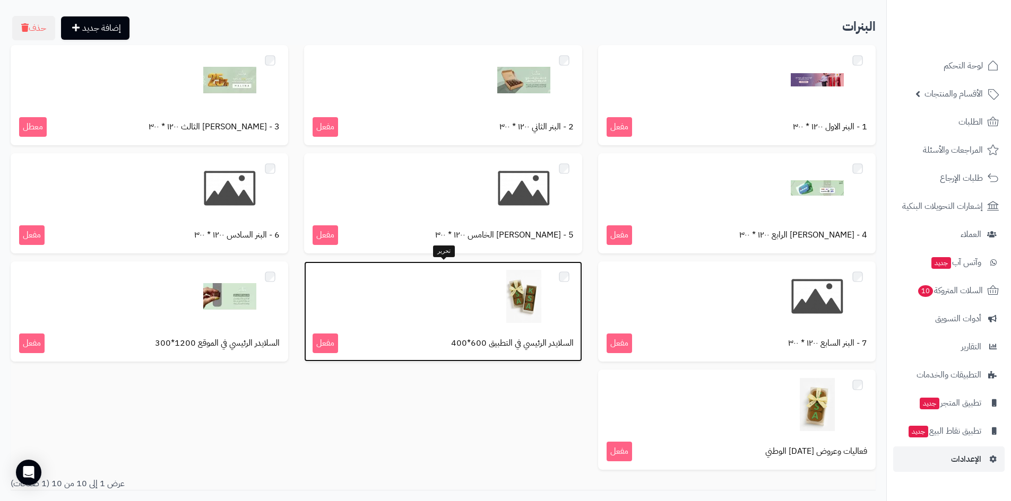
click at [522, 323] on img at bounding box center [523, 296] width 53 height 53
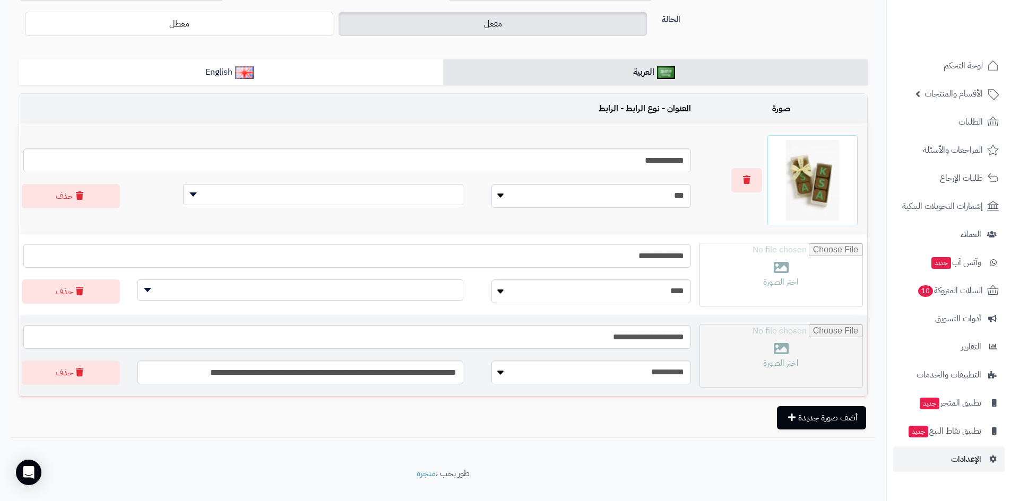
scroll to position [163, 0]
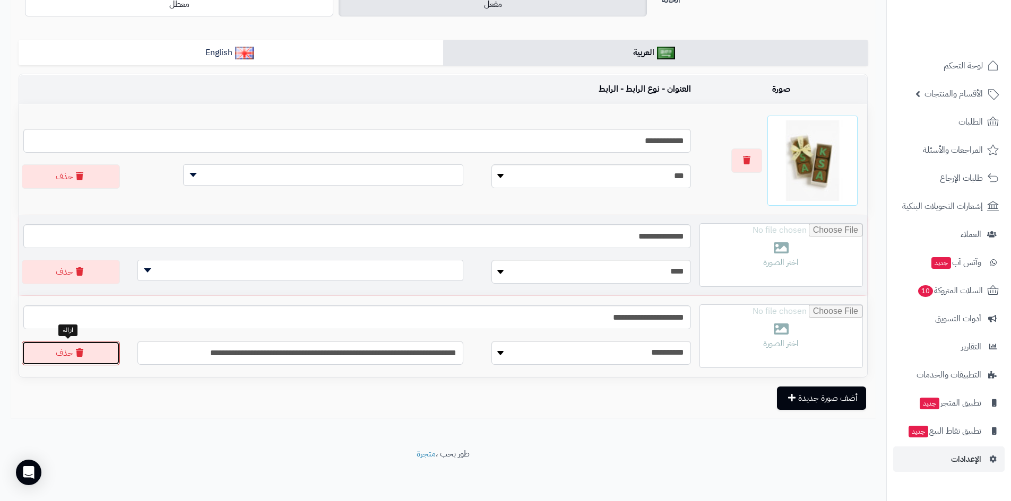
drag, startPoint x: 69, startPoint y: 351, endPoint x: 65, endPoint y: 297, distance: 54.2
click at [69, 350] on button "حذف" at bounding box center [71, 353] width 98 height 24
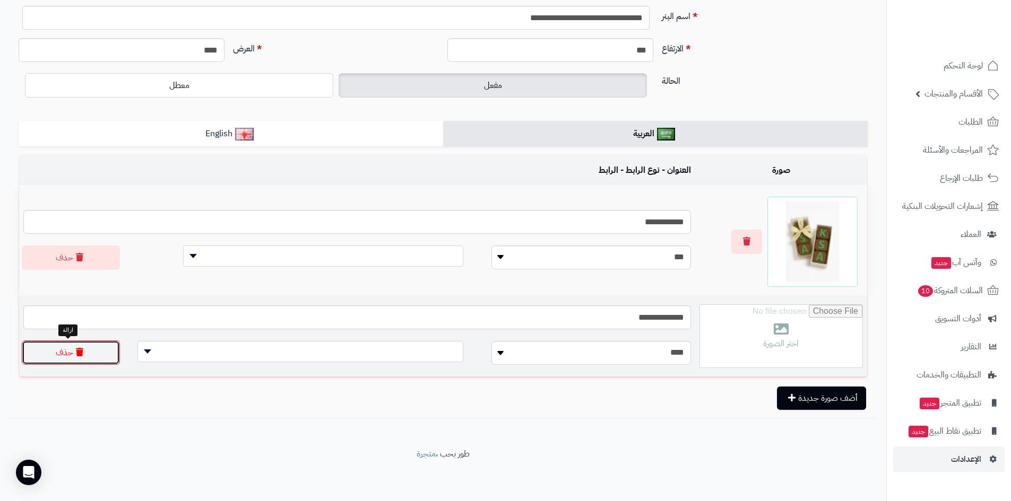
click at [99, 354] on button "حذف" at bounding box center [71, 353] width 98 height 24
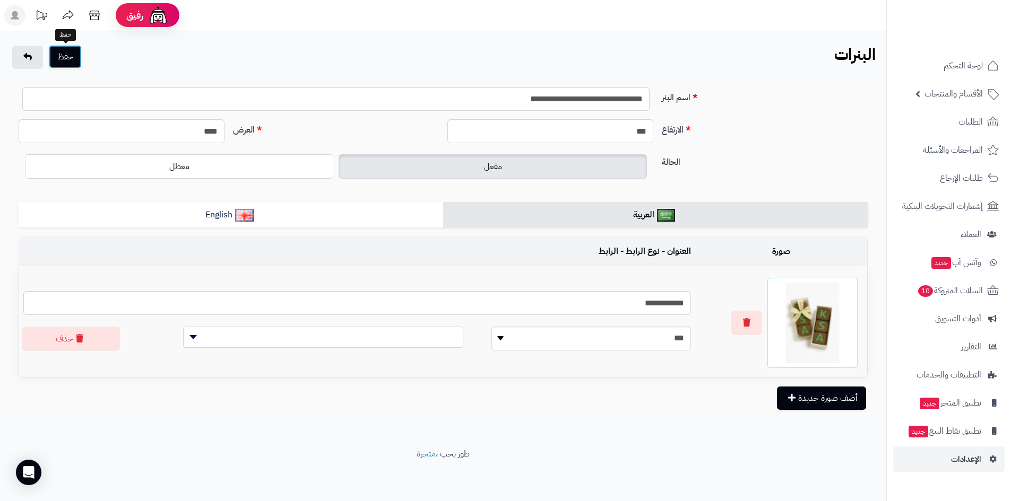
click at [74, 58] on button "حفظ" at bounding box center [65, 56] width 33 height 23
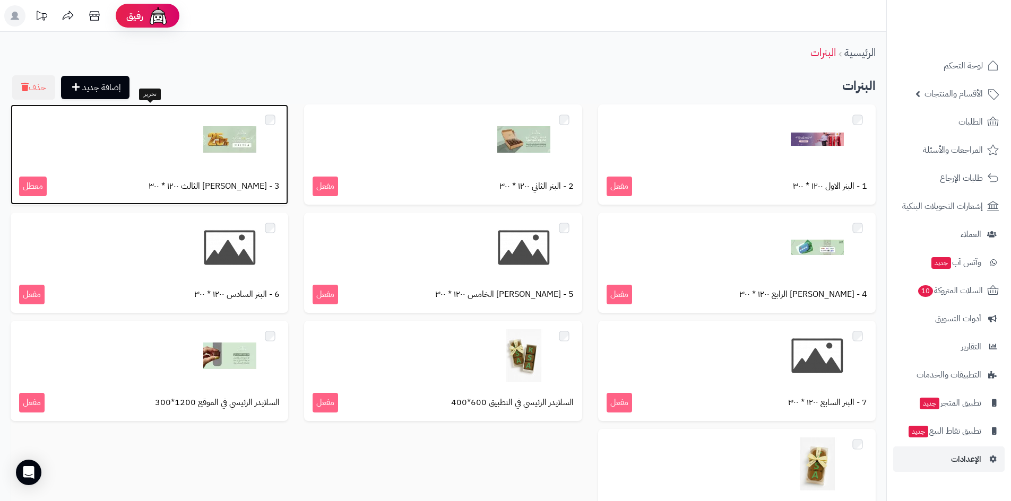
click at [171, 152] on div at bounding box center [149, 139] width 260 height 53
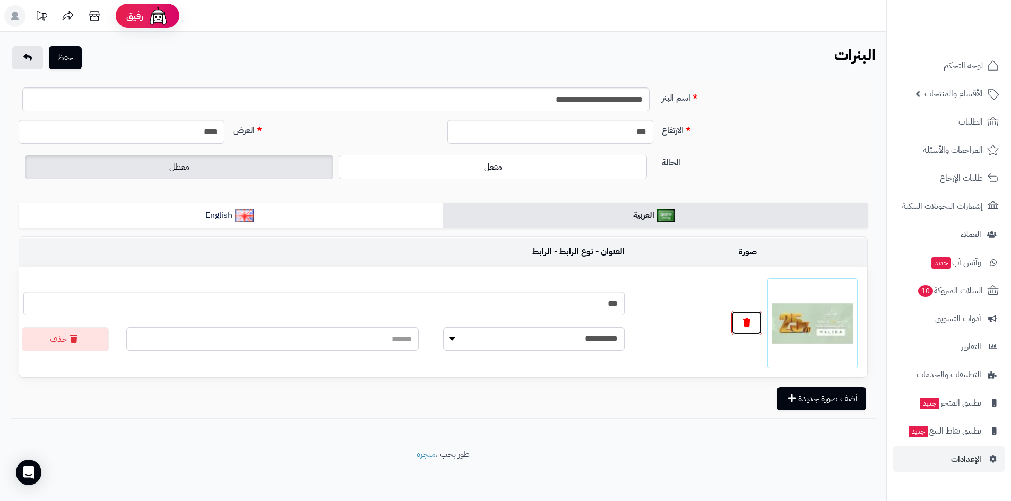
click at [743, 317] on button "button" at bounding box center [746, 323] width 31 height 24
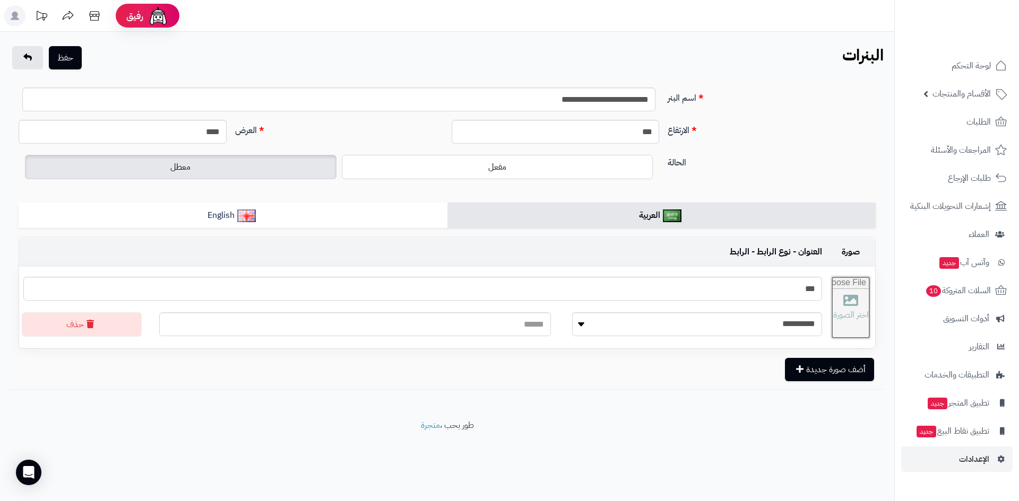
click at [850, 320] on input "file" at bounding box center [850, 307] width 39 height 63
type input "**********"
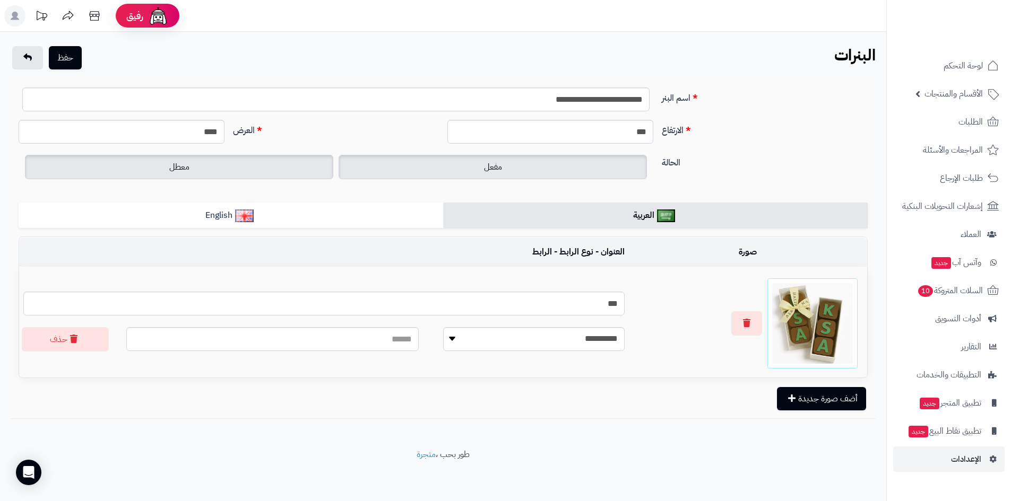
click at [519, 174] on label "مفعل" at bounding box center [492, 167] width 308 height 24
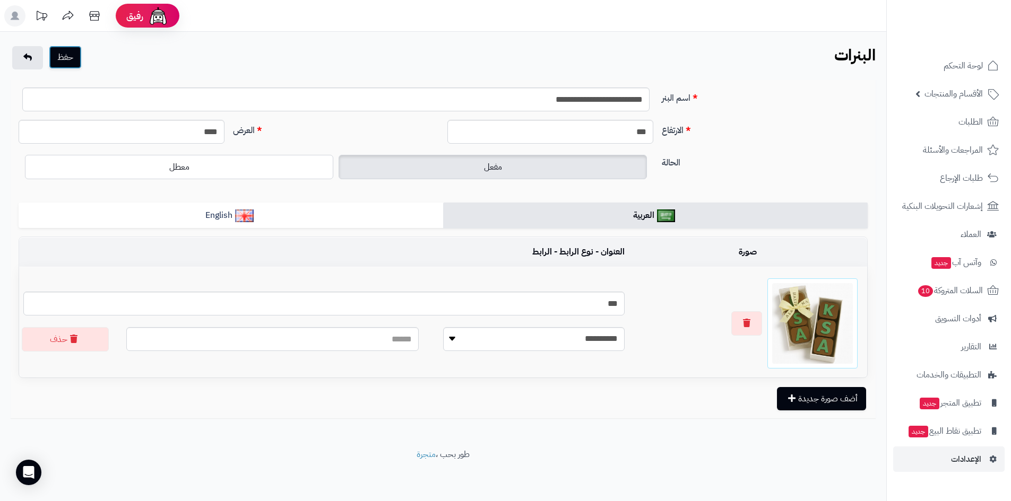
click at [57, 64] on button "حفظ" at bounding box center [65, 57] width 33 height 23
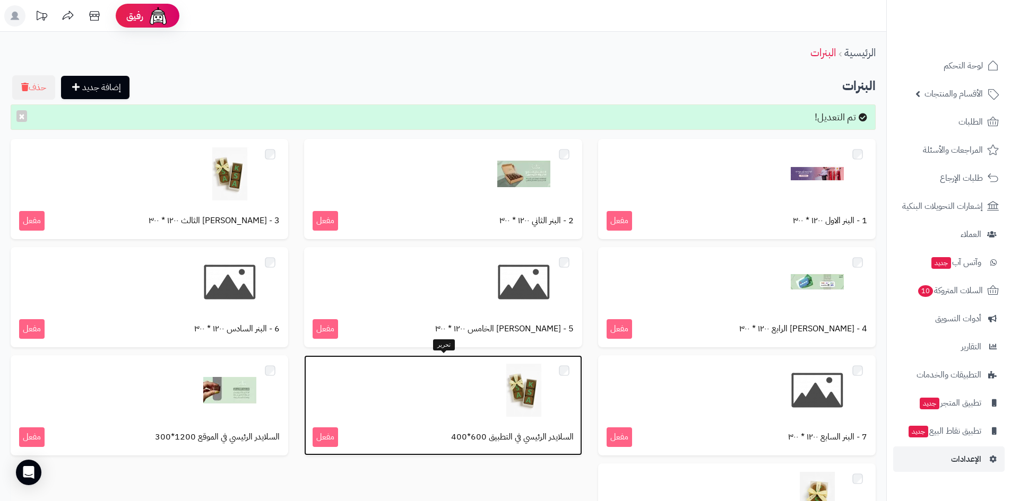
click at [420, 396] on div at bounding box center [442, 390] width 260 height 53
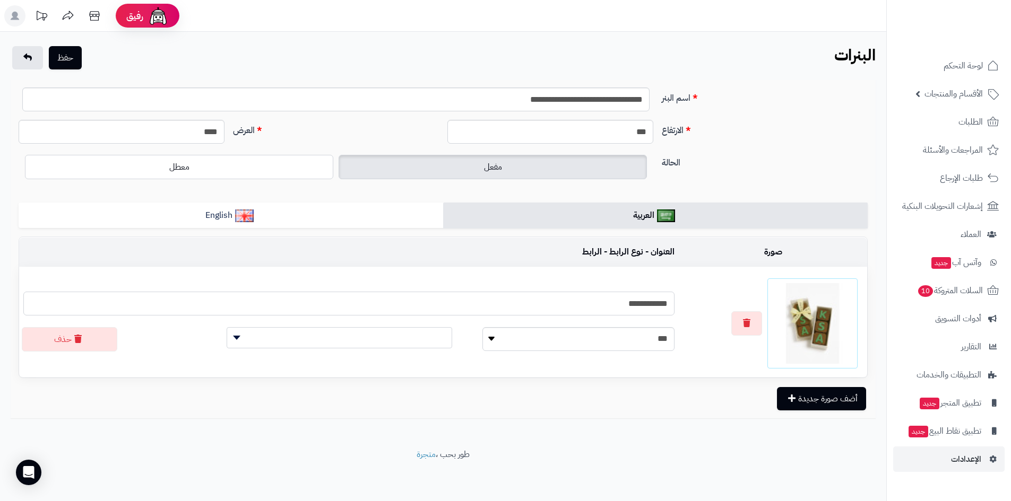
click at [407, 295] on input "**********" at bounding box center [348, 304] width 651 height 24
click at [484, 337] on select "**********" at bounding box center [578, 339] width 192 height 24
click at [950, 115] on link "الطلبات" at bounding box center [948, 121] width 111 height 25
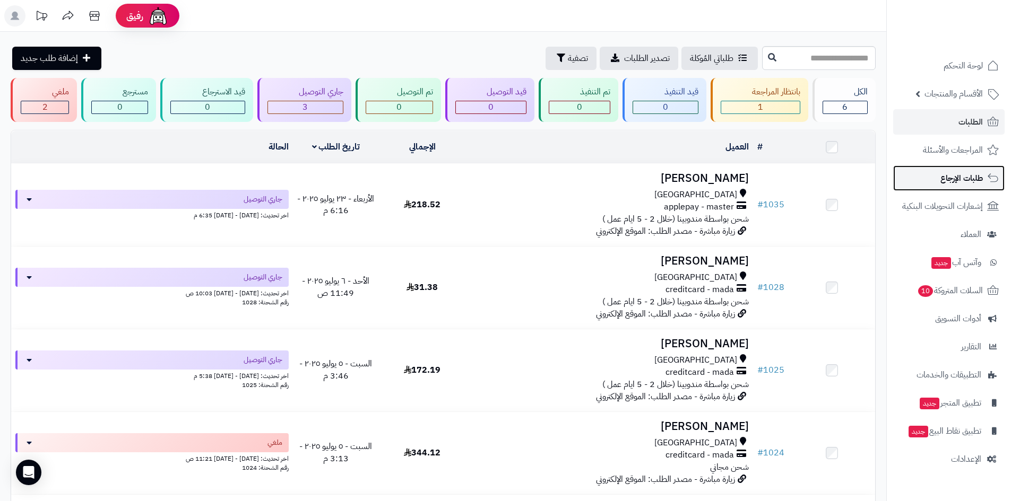
click at [952, 177] on span "طلبات الإرجاع" at bounding box center [961, 178] width 42 height 15
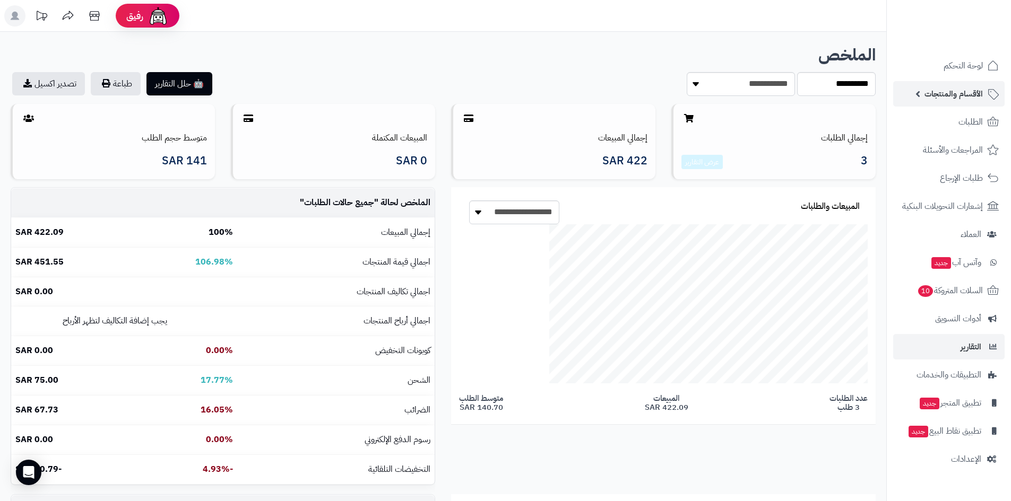
click at [953, 105] on link "الأقسام والمنتجات" at bounding box center [948, 93] width 111 height 25
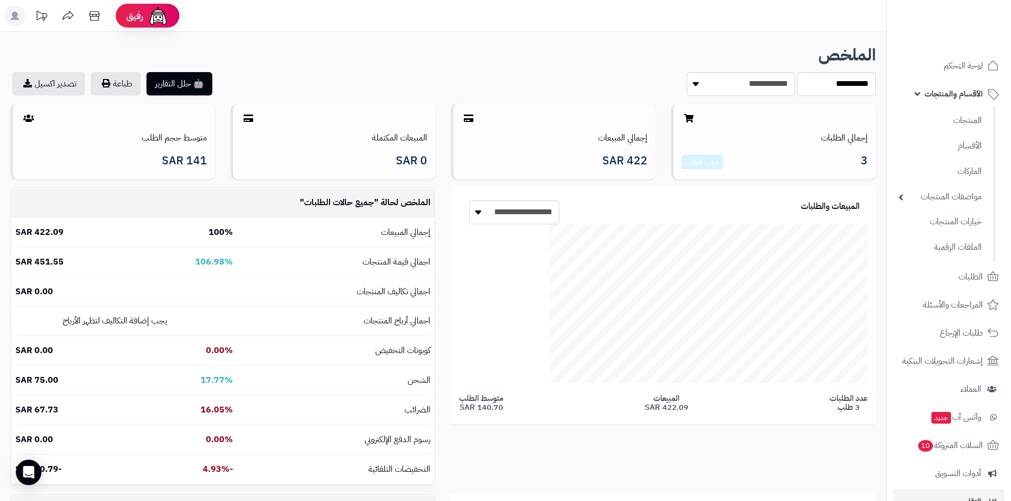
click at [949, 109] on ul "المنتجات الأقسام الماركات مواصفات المنتجات مواصفات المنتجات أنواع المواصفات خيا…" at bounding box center [940, 184] width 108 height 155
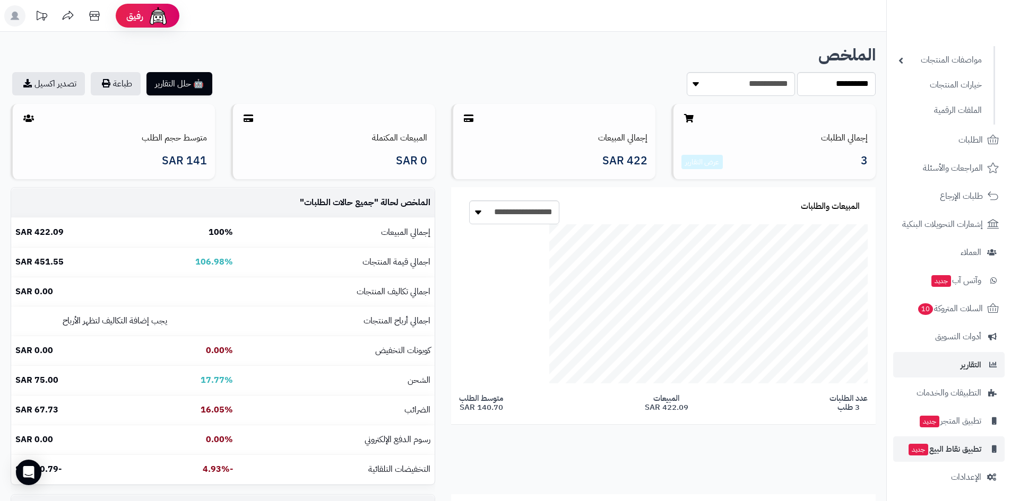
scroll to position [139, 0]
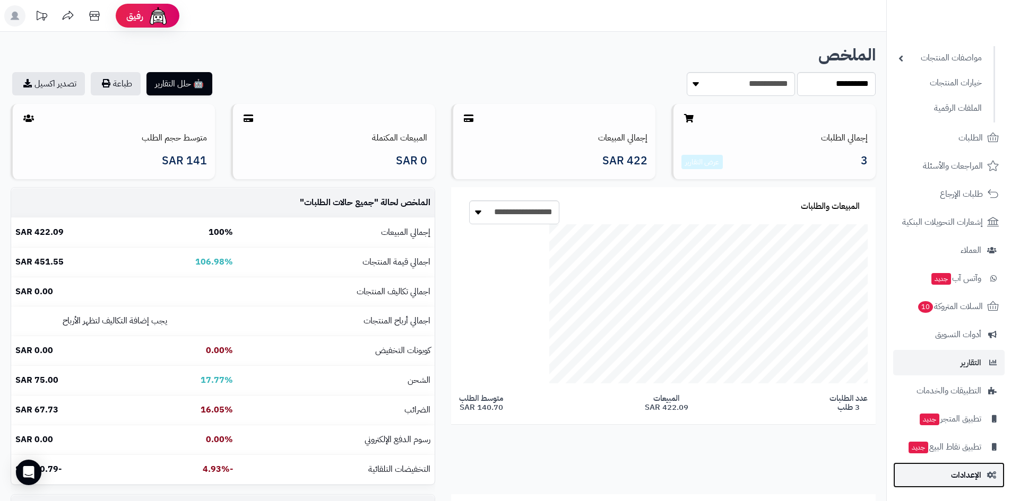
click at [970, 471] on span "الإعدادات" at bounding box center [966, 475] width 30 height 15
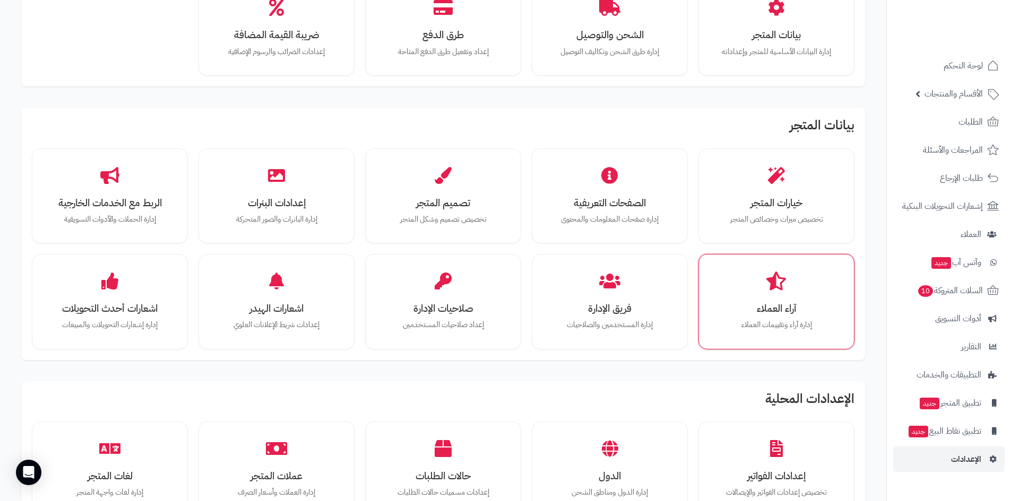
scroll to position [106, 0]
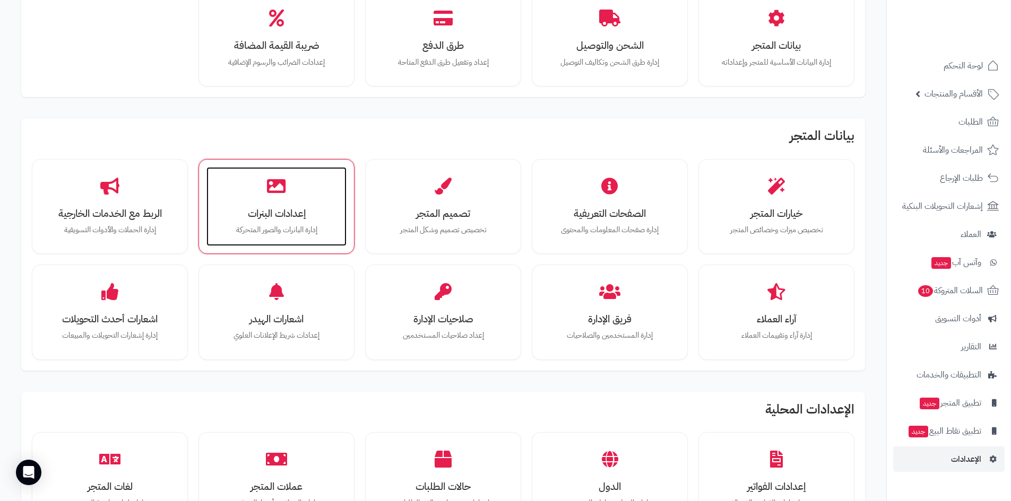
click at [262, 208] on h3 "إعدادات البنرات" at bounding box center [276, 213] width 119 height 11
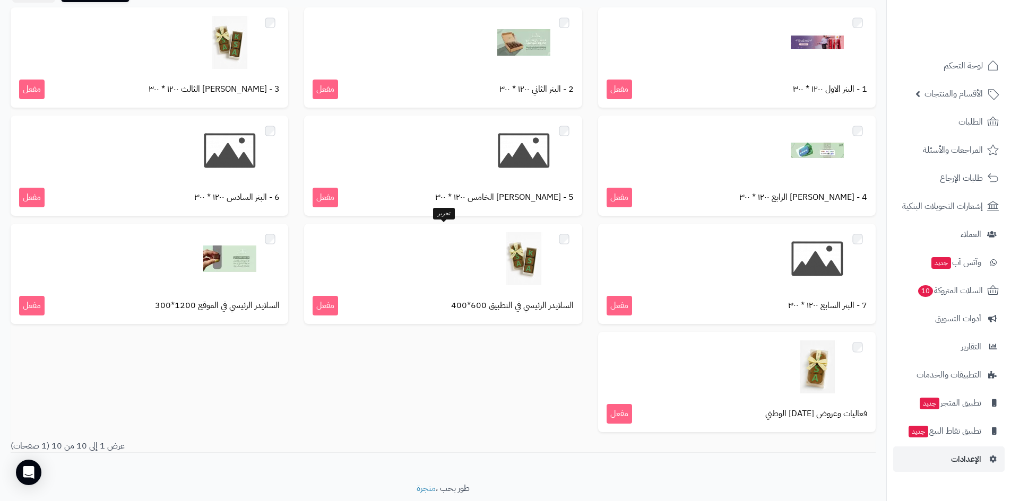
scroll to position [79, 0]
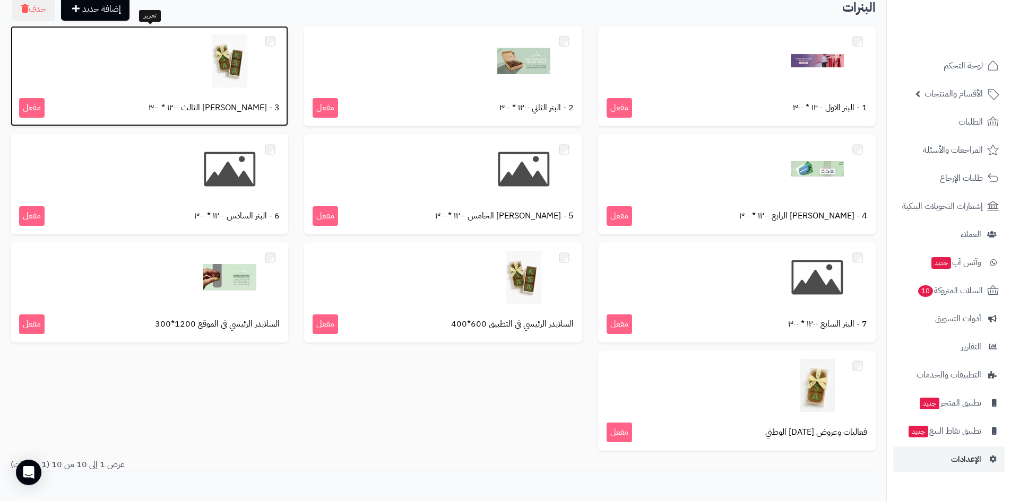
click at [153, 86] on div at bounding box center [149, 60] width 260 height 53
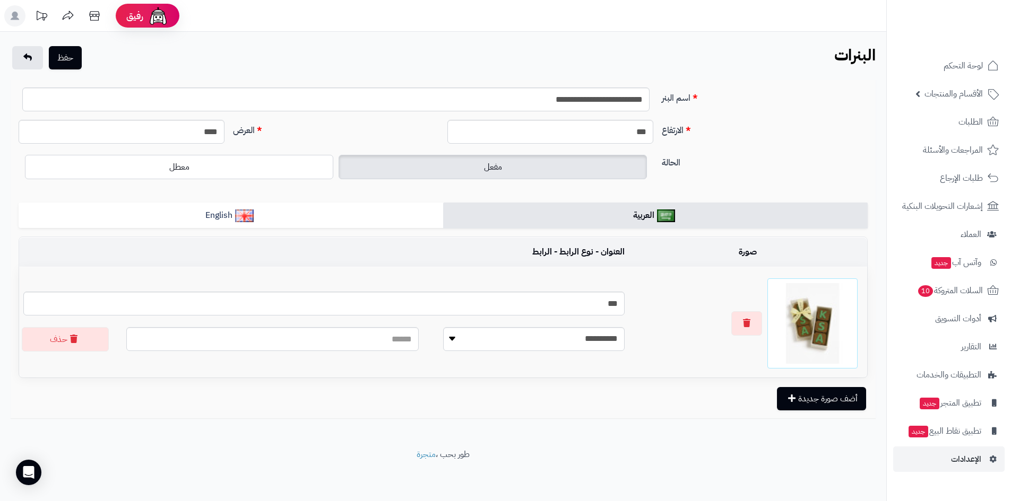
scroll to position [1, 0]
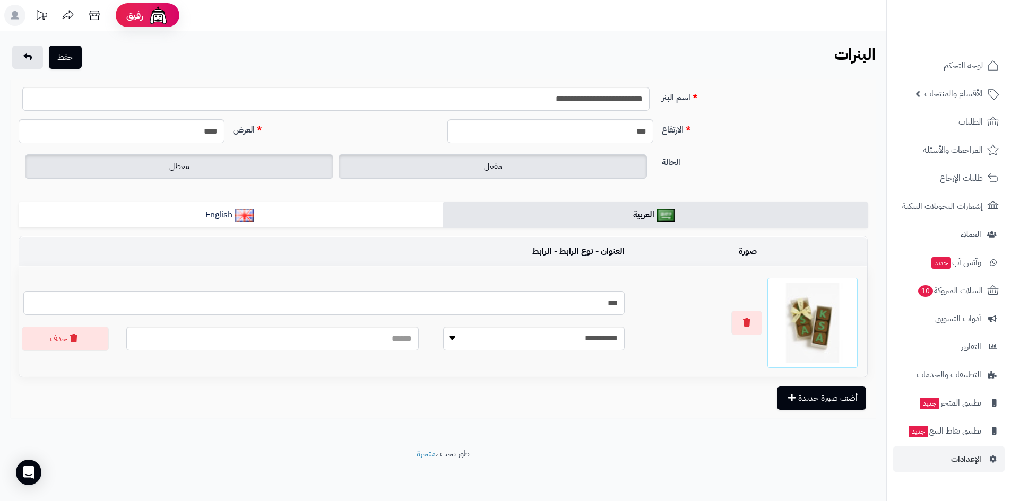
click at [251, 169] on label "معطل" at bounding box center [179, 166] width 308 height 24
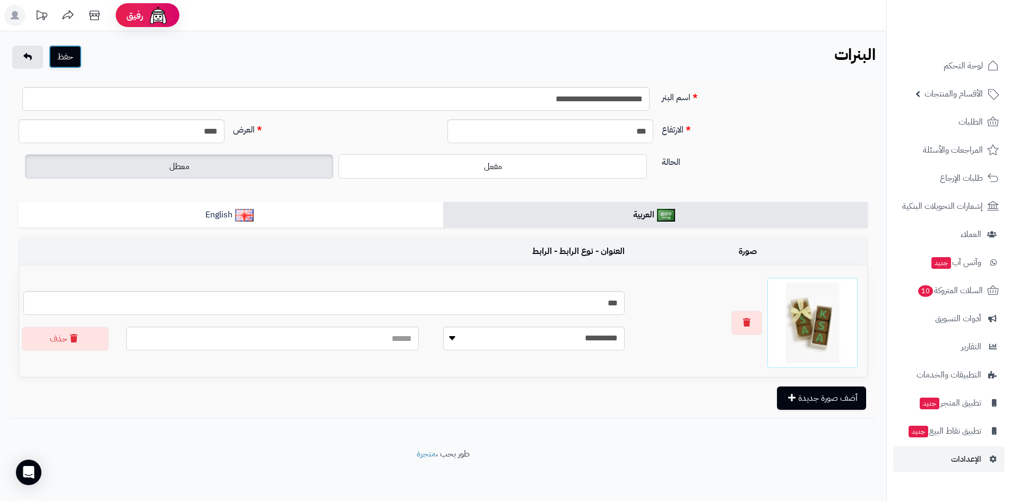
click at [71, 64] on button "حفظ" at bounding box center [65, 56] width 33 height 23
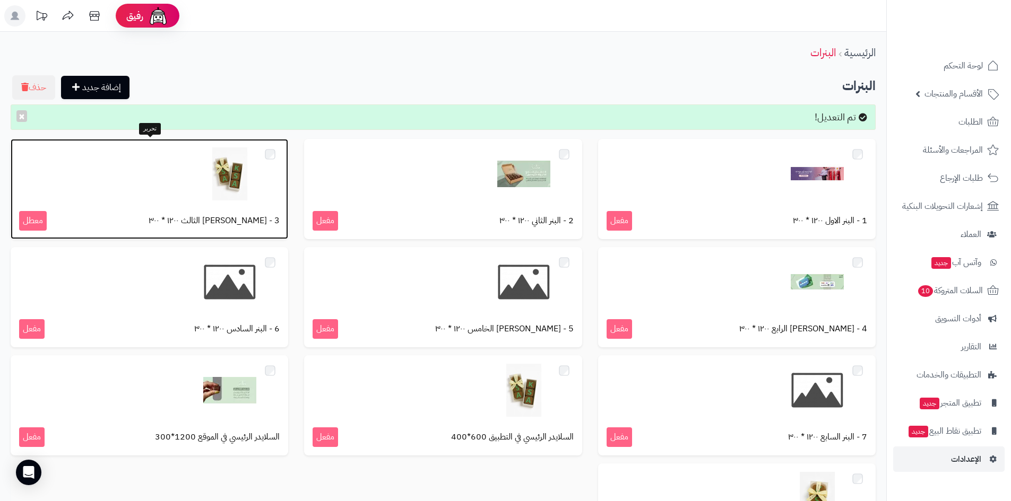
click at [98, 196] on div at bounding box center [149, 173] width 260 height 53
